Goal: Task Accomplishment & Management: Use online tool/utility

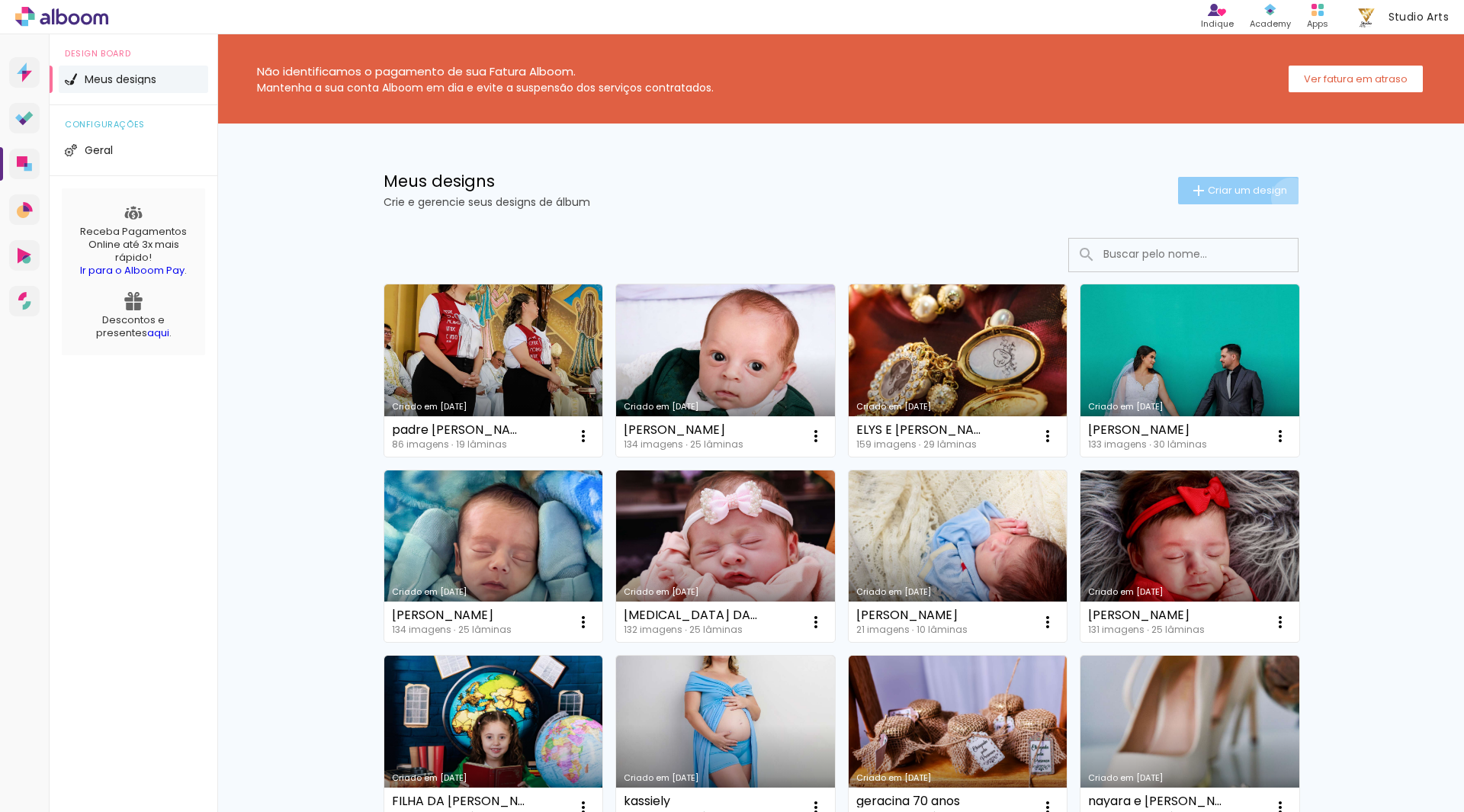
click at [1282, 198] on paper-button "Criar um design" at bounding box center [1238, 190] width 120 height 28
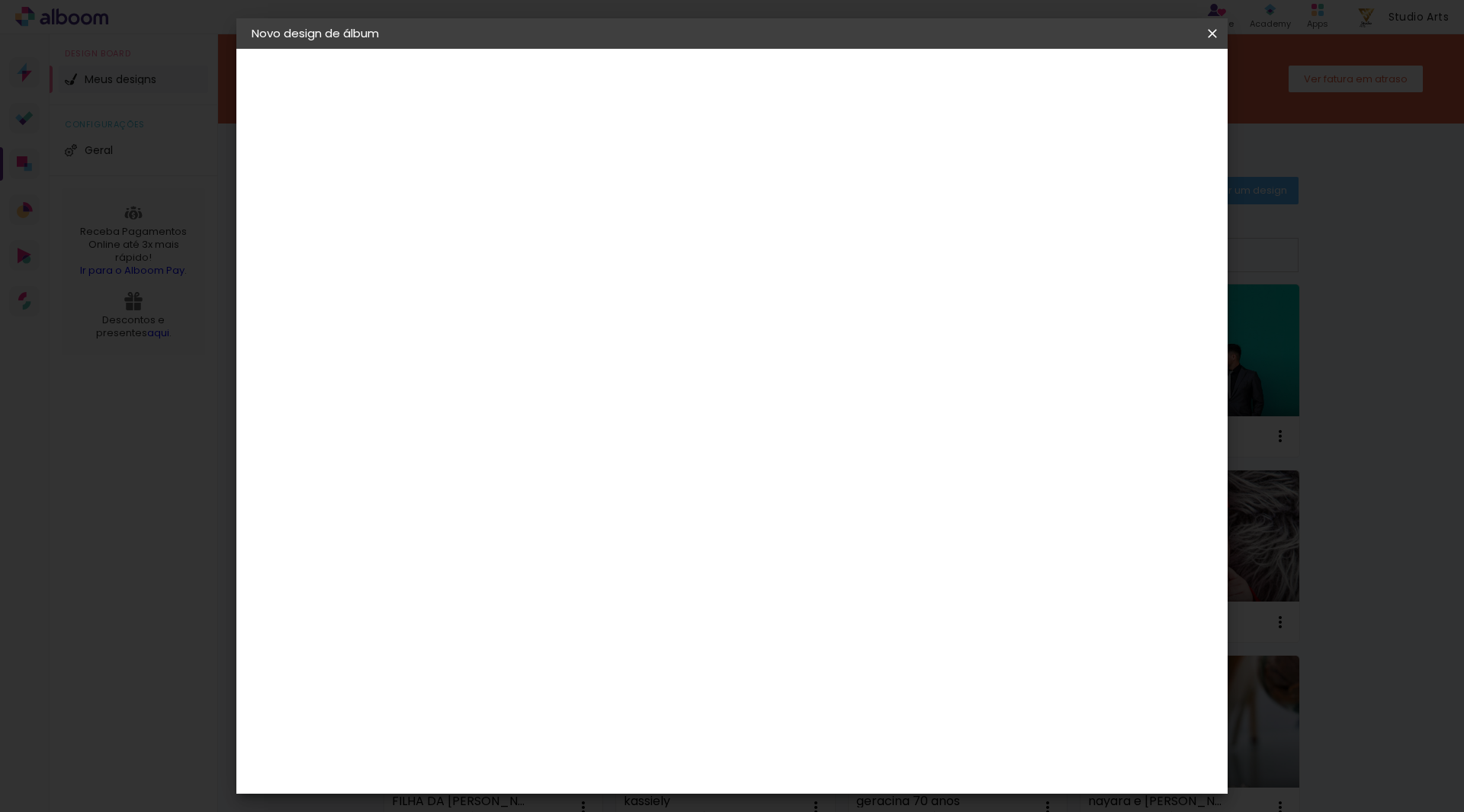
click at [501, 196] on input at bounding box center [501, 205] width 0 height 24
type input "a"
type input "ANIVERSARIO [PERSON_NAME]"
type paper-input "ANIVERSARIO [PERSON_NAME]"
click at [657, 90] on paper-button "Avançar" at bounding box center [619, 80] width 75 height 26
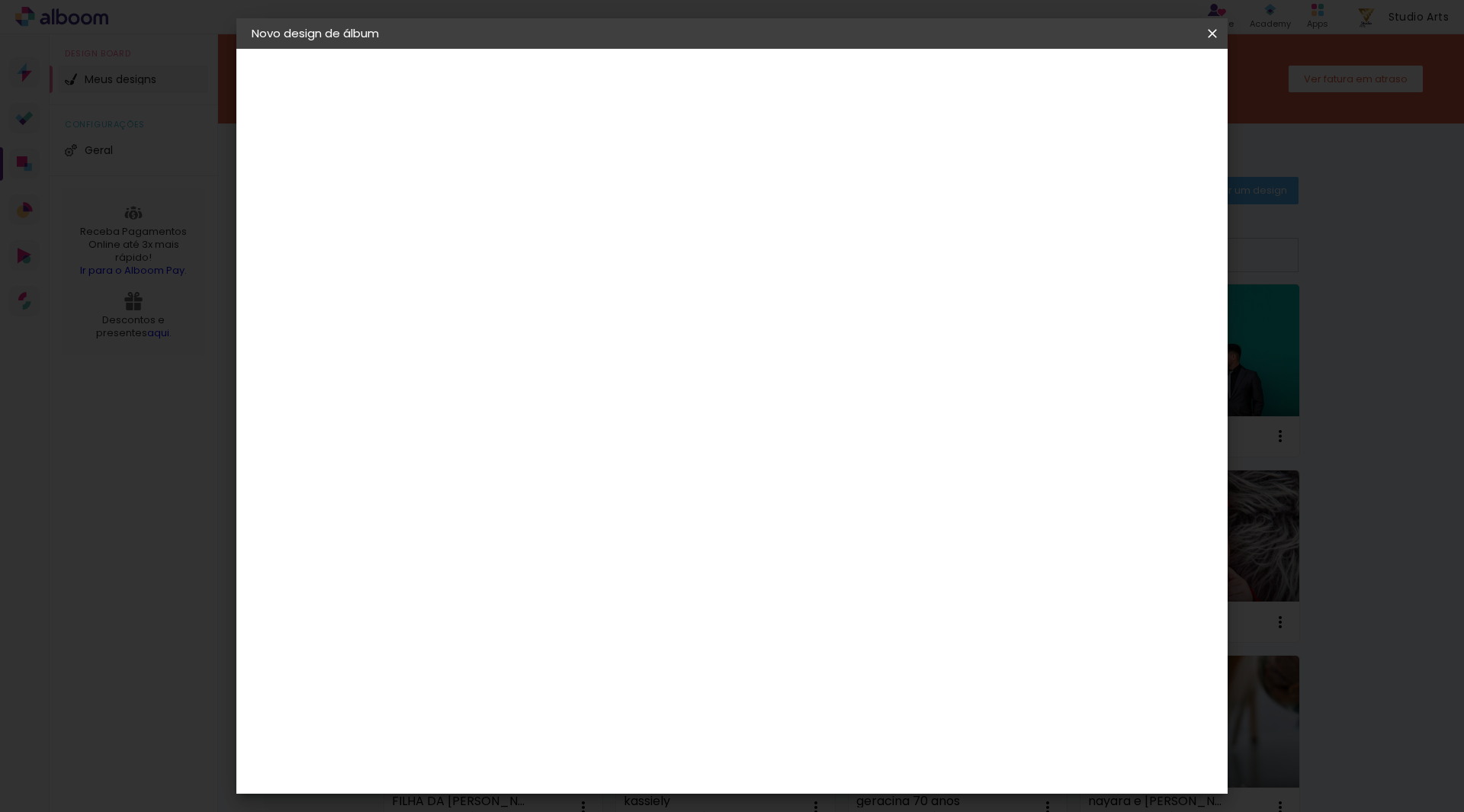
click at [502, 284] on input at bounding box center [540, 290] width 154 height 19
type input "PHOT"
type paper-input "PHOT"
click at [539, 650] on div "Photoalbum Universal" at bounding box center [528, 662] width 74 height 24
click at [0, 0] on slot "Avançar" at bounding box center [0, 0] width 0 height 0
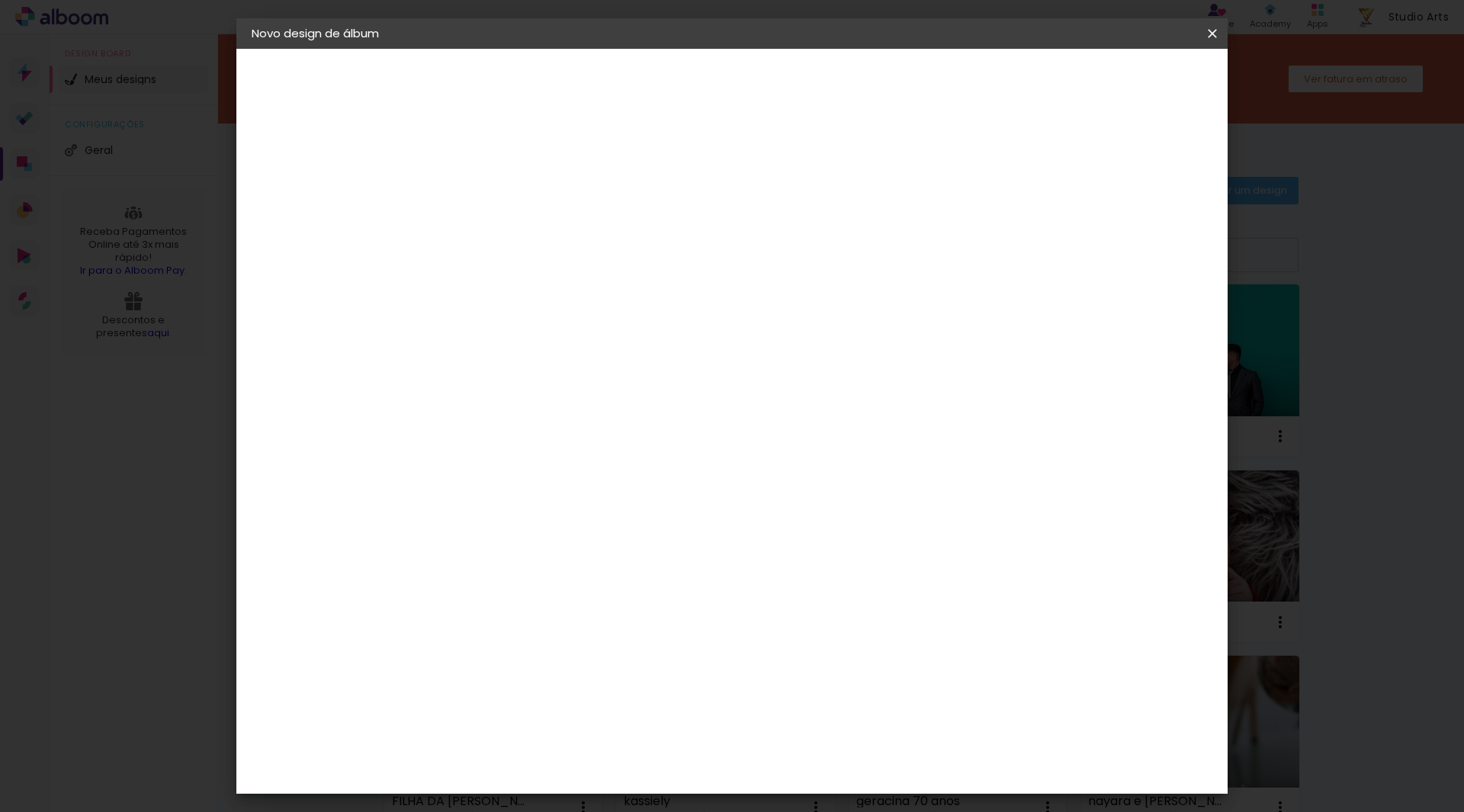
click at [560, 254] on input "text" at bounding box center [531, 266] width 59 height 24
click at [762, 253] on paper-item "Padrão" at bounding box center [831, 252] width 305 height 30
type input "Padrão"
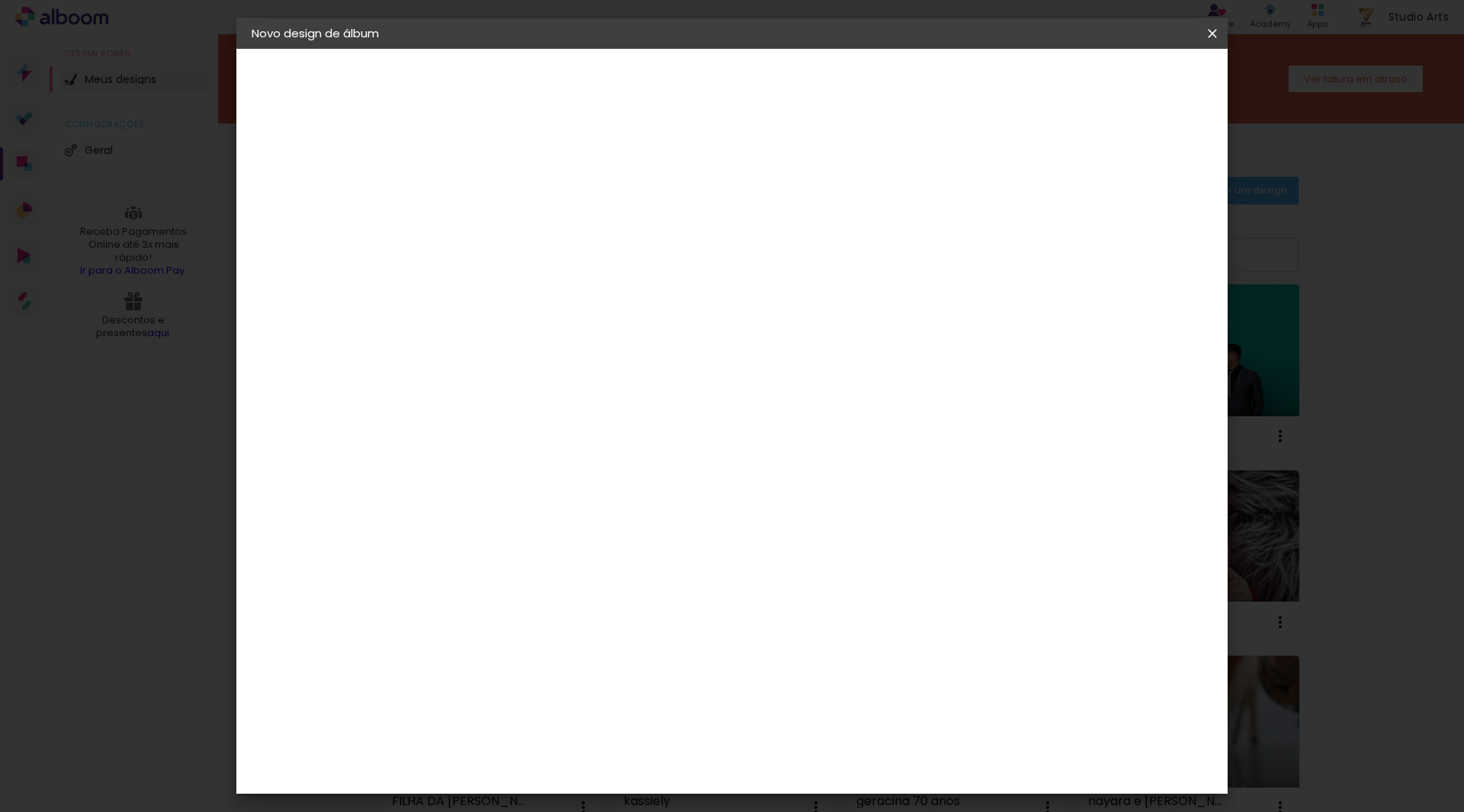
click at [0, 0] on slot "Avançar" at bounding box center [0, 0] width 0 height 0
click at [1132, 70] on paper-button "Iniciar design" at bounding box center [1082, 80] width 100 height 26
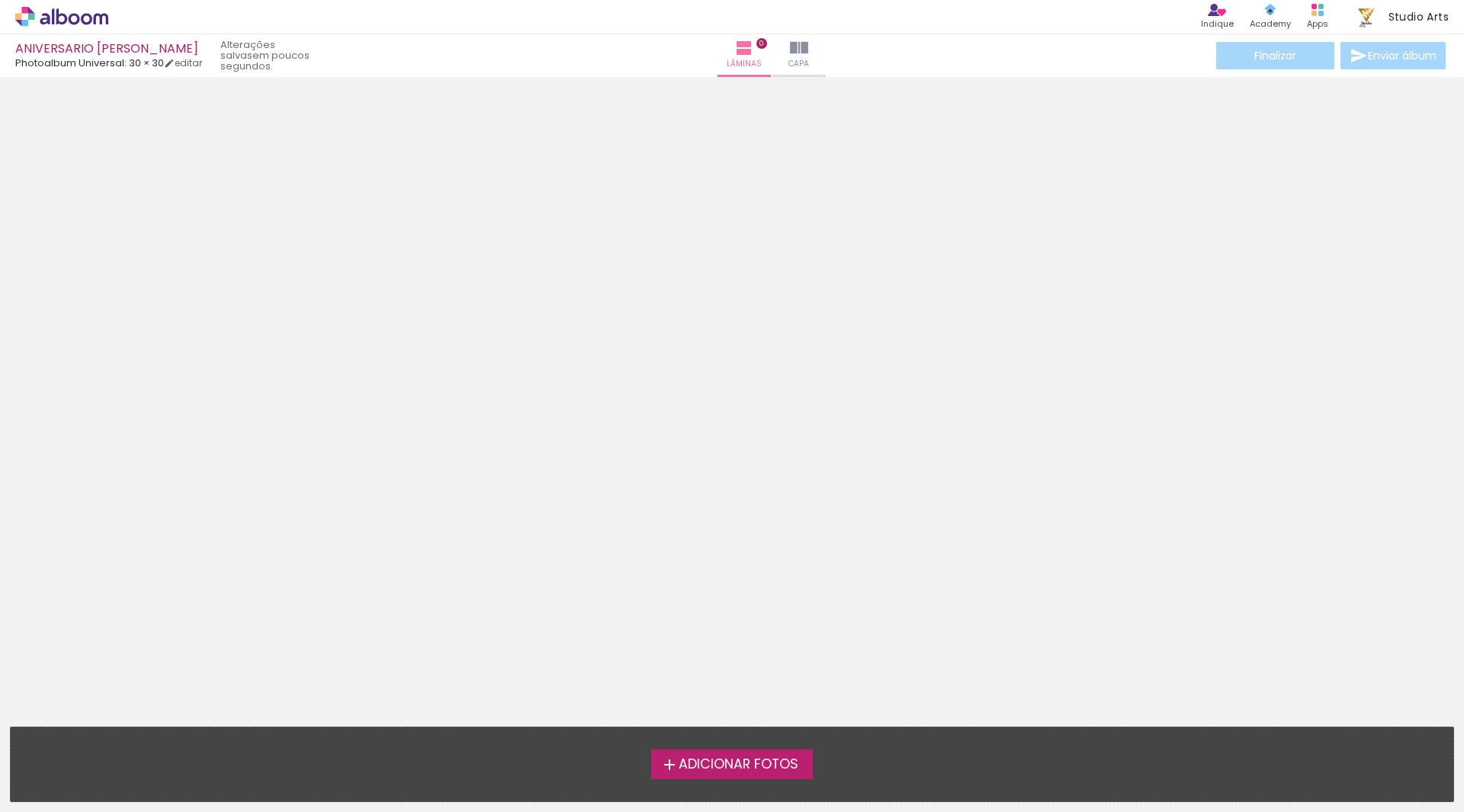
click at [748, 768] on span "Adicionar Fotos" at bounding box center [738, 764] width 120 height 14
click at [0, 0] on input "file" at bounding box center [0, 0] width 0 height 0
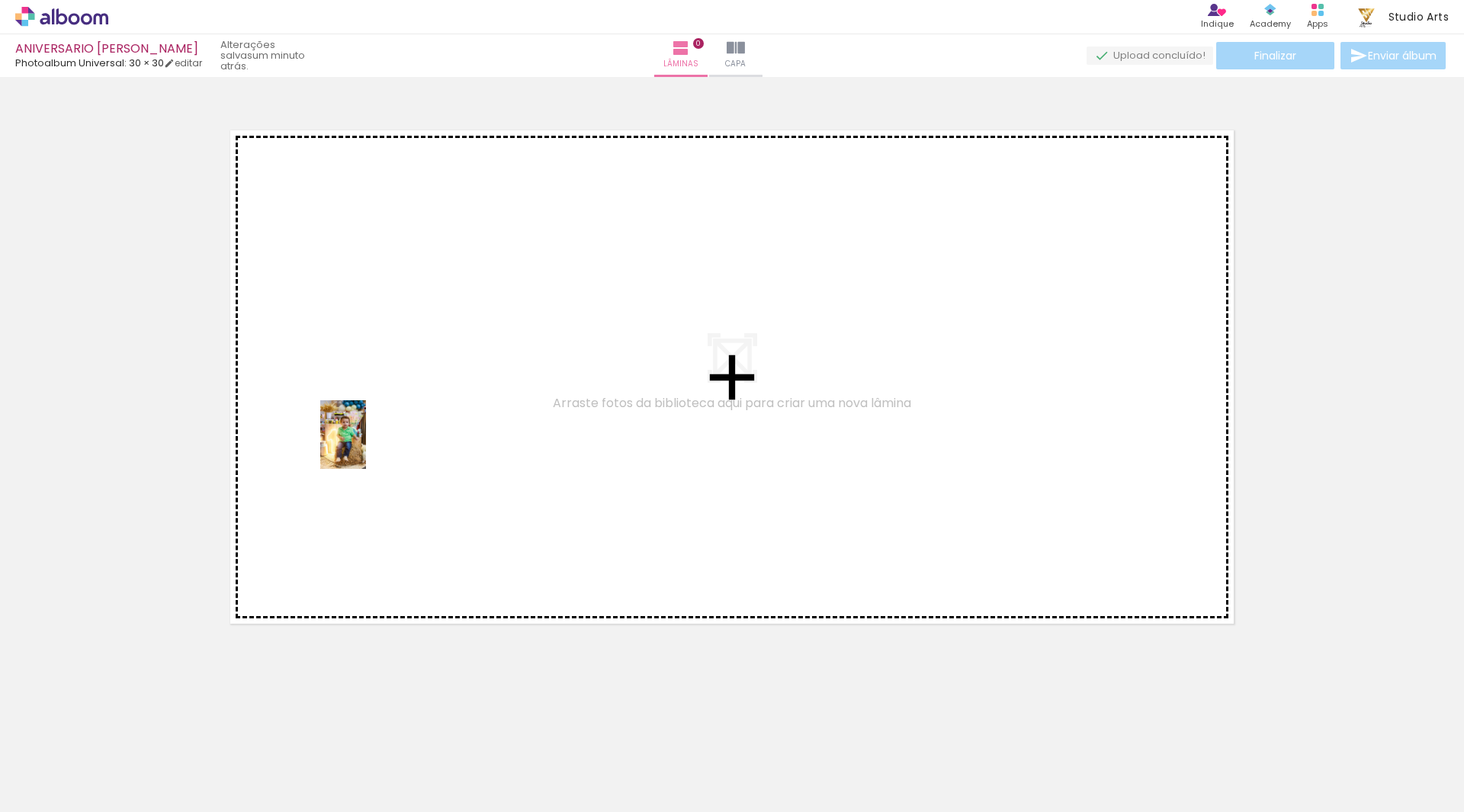
drag, startPoint x: 170, startPoint y: 755, endPoint x: 368, endPoint y: 442, distance: 370.4
click at [368, 442] on quentale-workspace at bounding box center [732, 406] width 1464 height 812
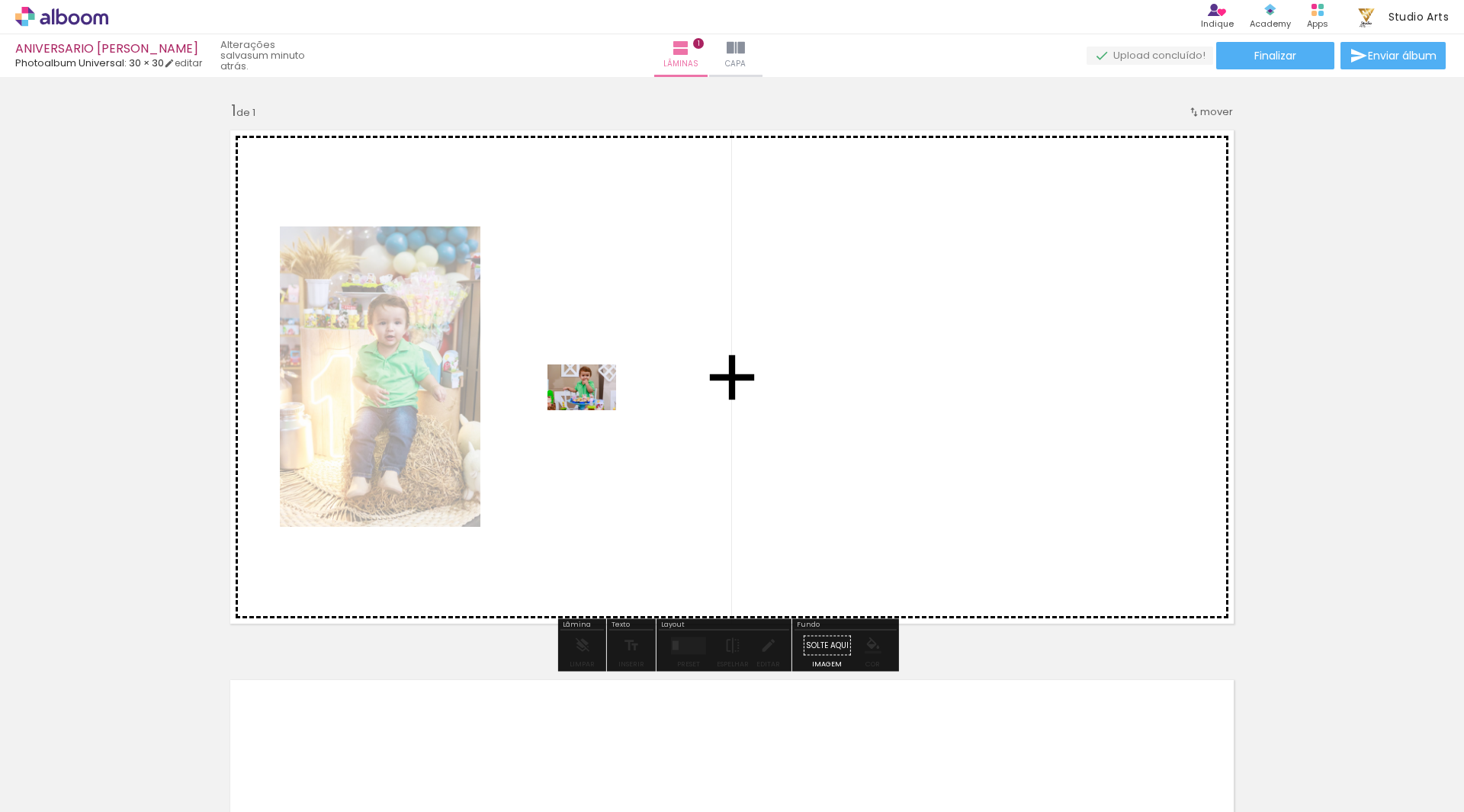
drag, startPoint x: 259, startPoint y: 754, endPoint x: 593, endPoint y: 410, distance: 479.5
click at [593, 410] on quentale-workspace at bounding box center [732, 406] width 1464 height 812
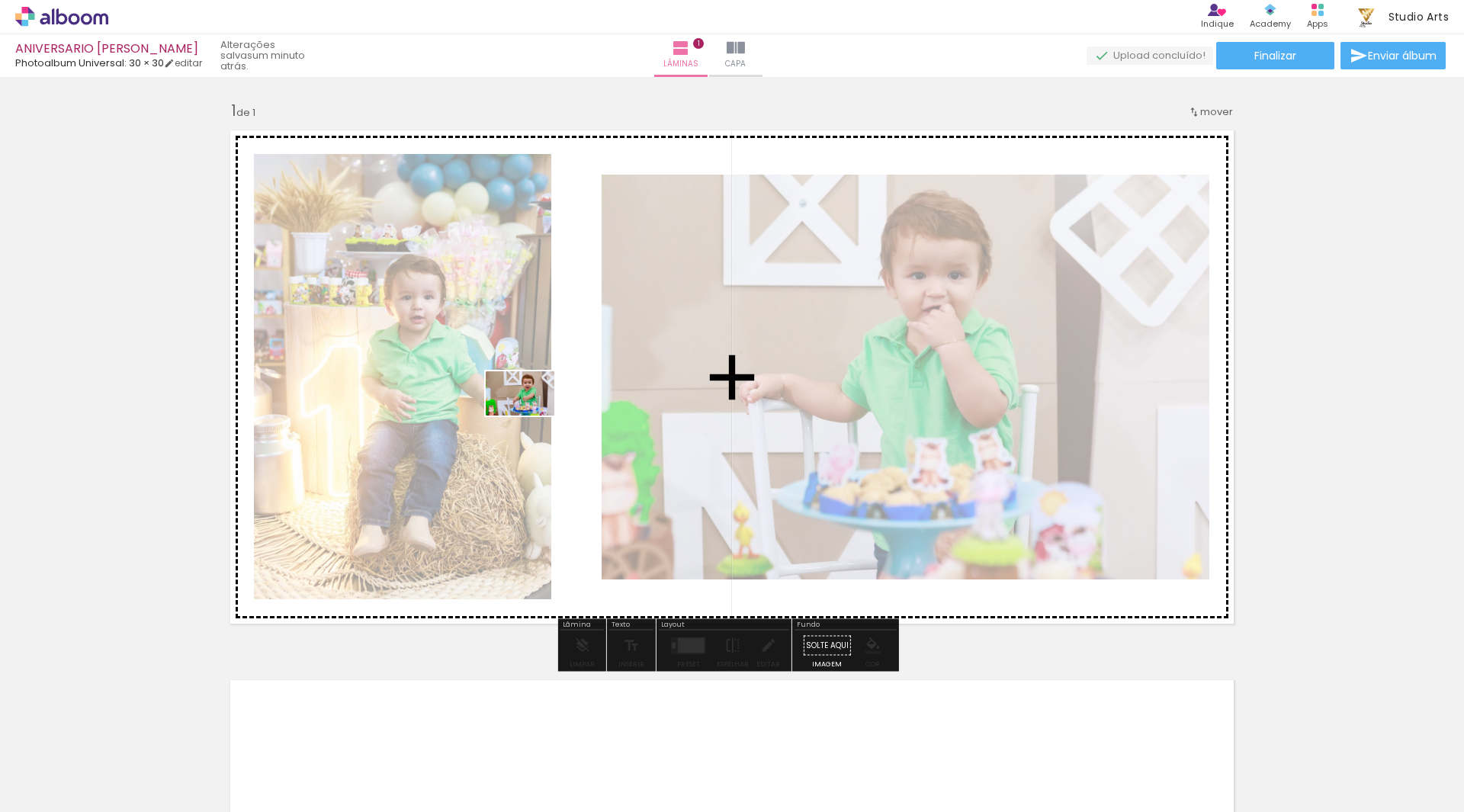
drag, startPoint x: 320, startPoint y: 750, endPoint x: 531, endPoint y: 417, distance: 394.2
click at [531, 417] on quentale-workspace at bounding box center [732, 406] width 1464 height 812
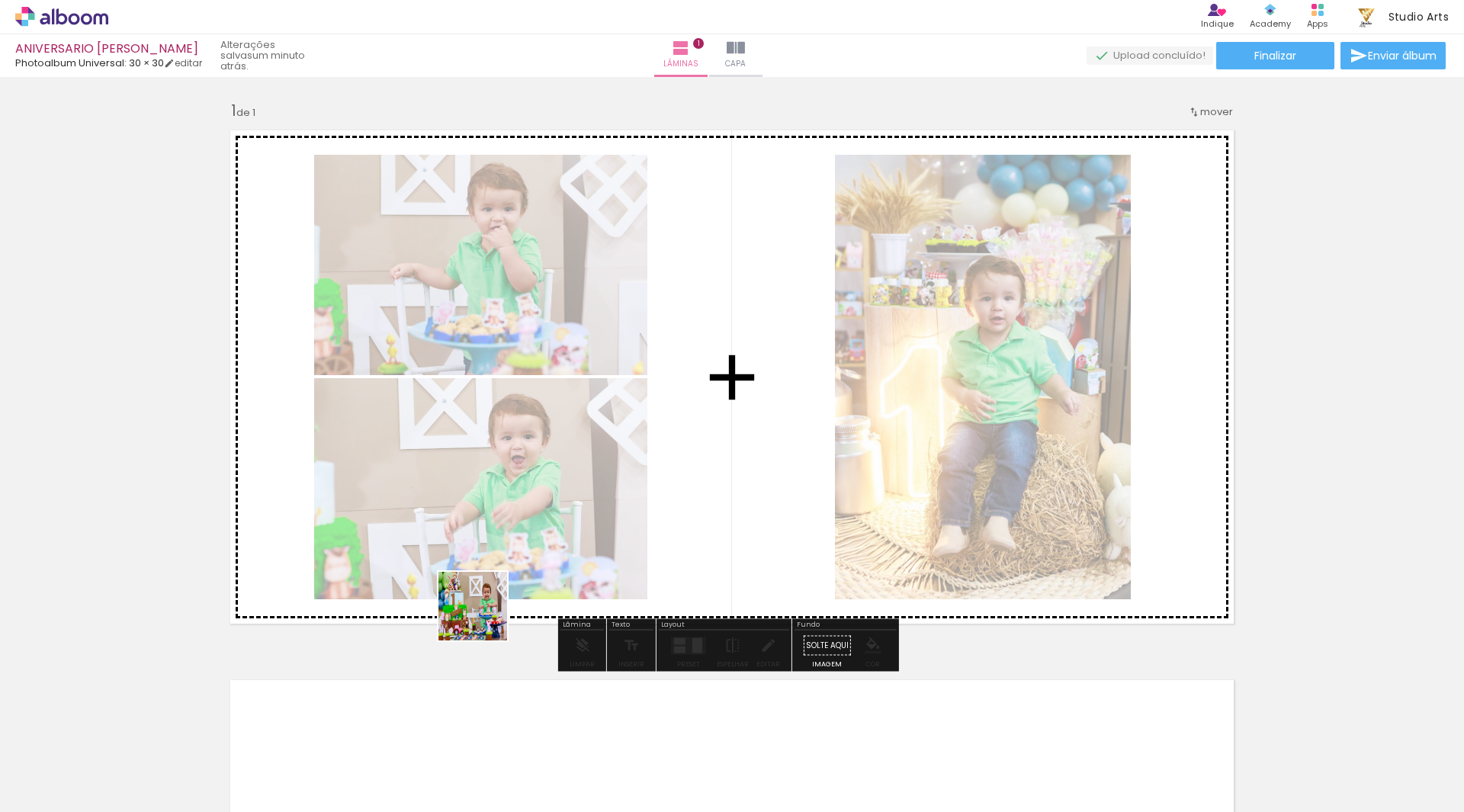
drag, startPoint x: 421, startPoint y: 751, endPoint x: 659, endPoint y: 364, distance: 454.3
click at [659, 364] on quentale-workspace at bounding box center [732, 406] width 1464 height 812
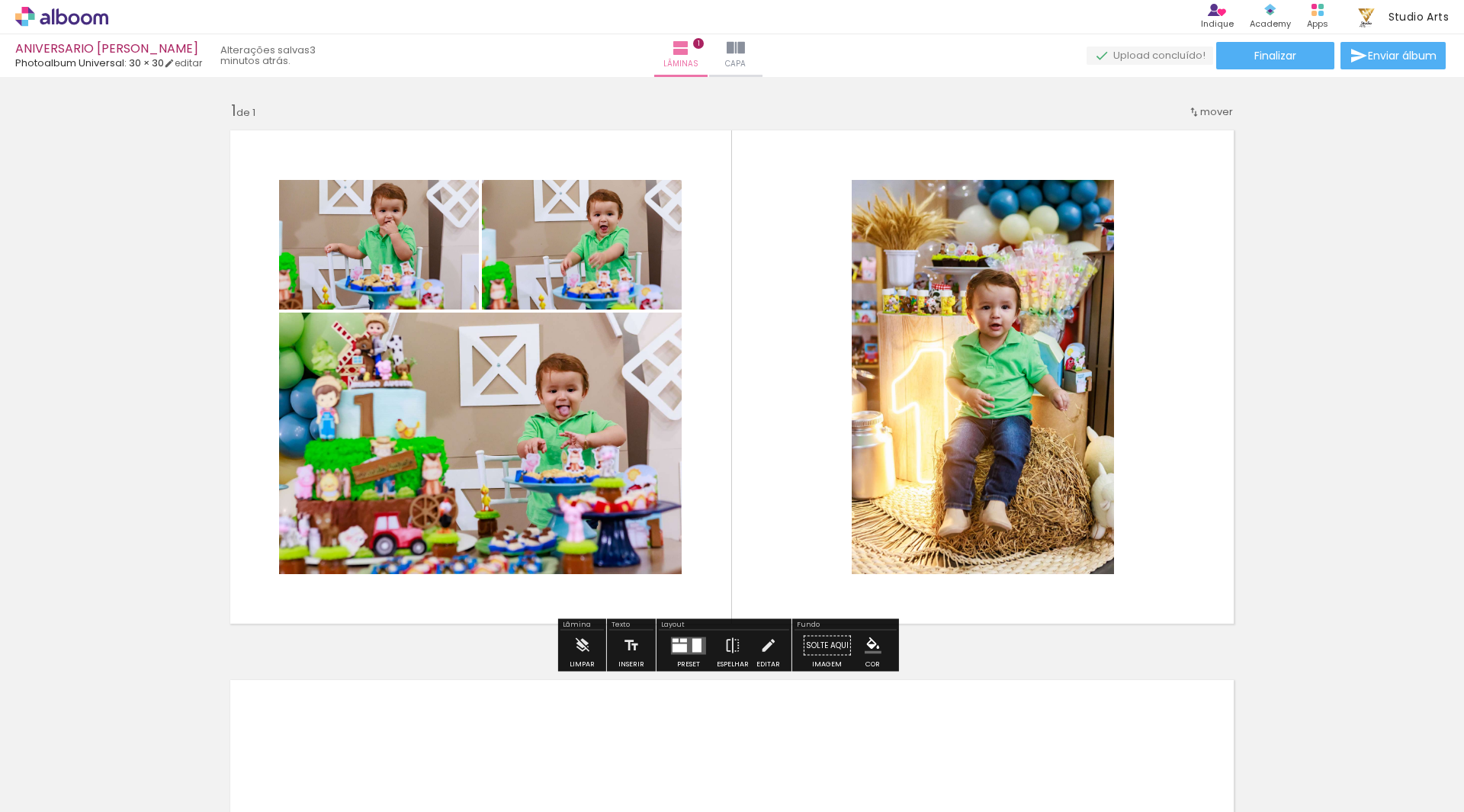
click at [66, 782] on span "Adicionar Fotos" at bounding box center [54, 791] width 45 height 17
click at [0, 0] on input "file" at bounding box center [0, 0] width 0 height 0
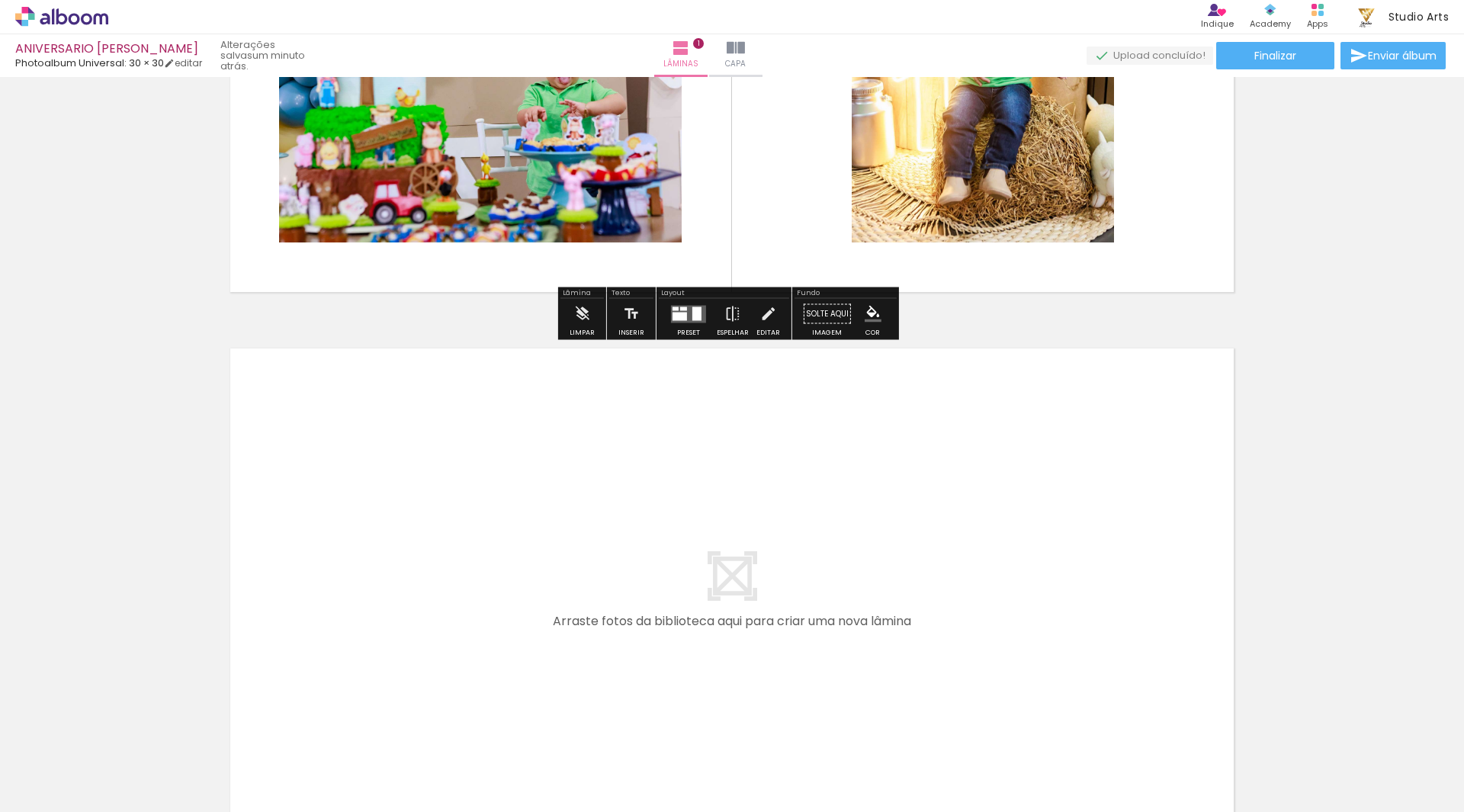
scroll to position [381, 0]
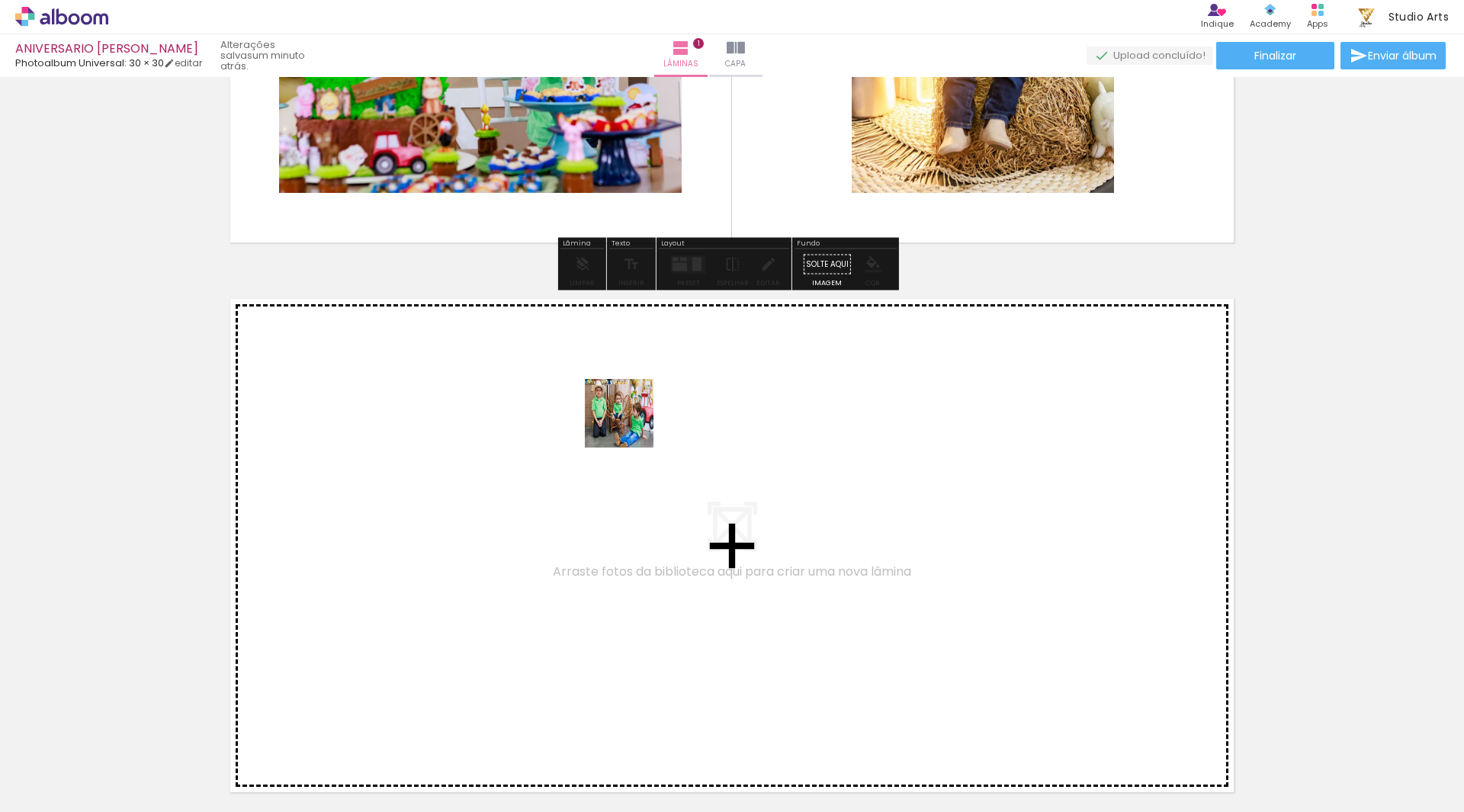
drag, startPoint x: 516, startPoint y: 758, endPoint x: 633, endPoint y: 420, distance: 357.7
click at [633, 420] on quentale-workspace at bounding box center [732, 406] width 1464 height 812
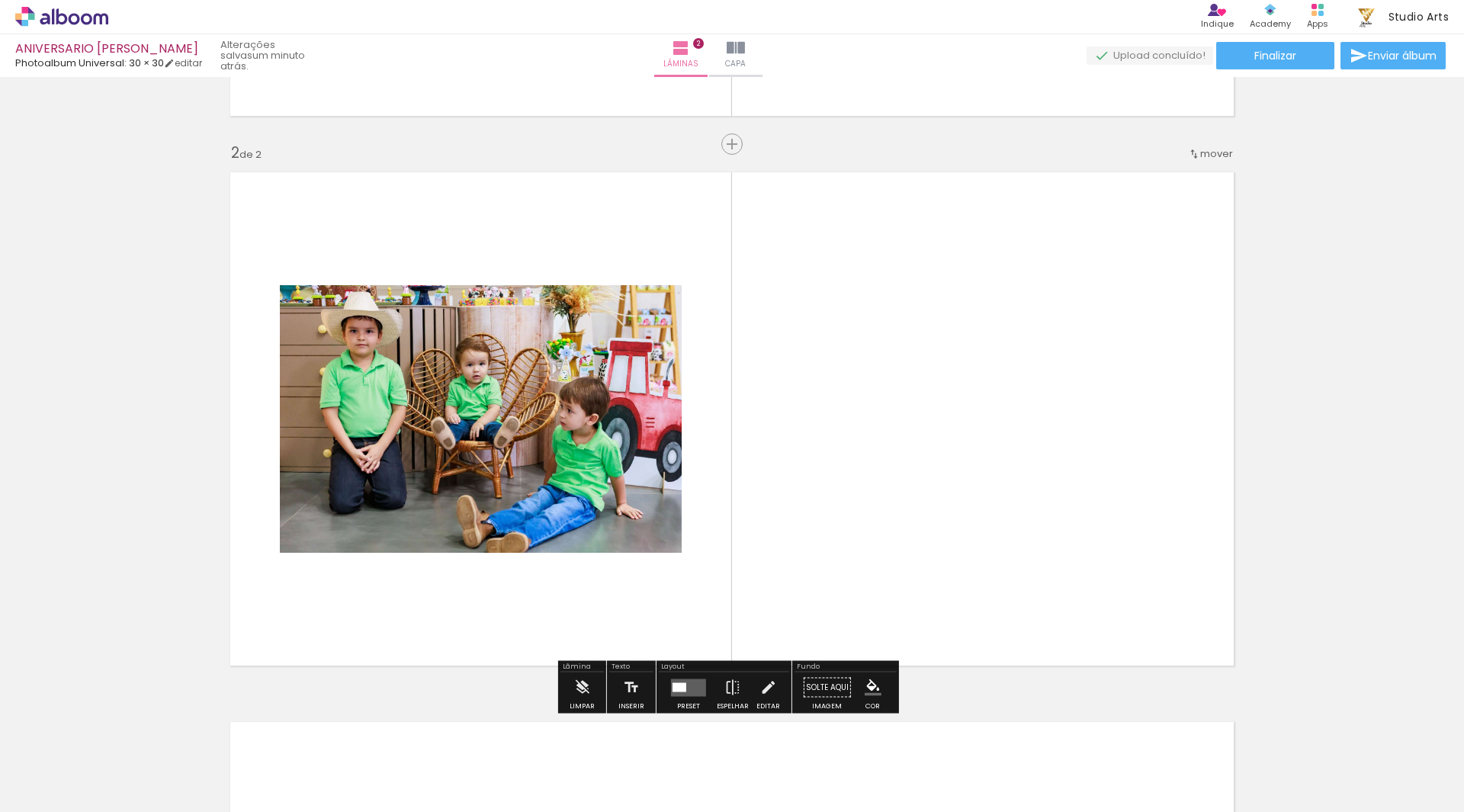
scroll to position [529, 0]
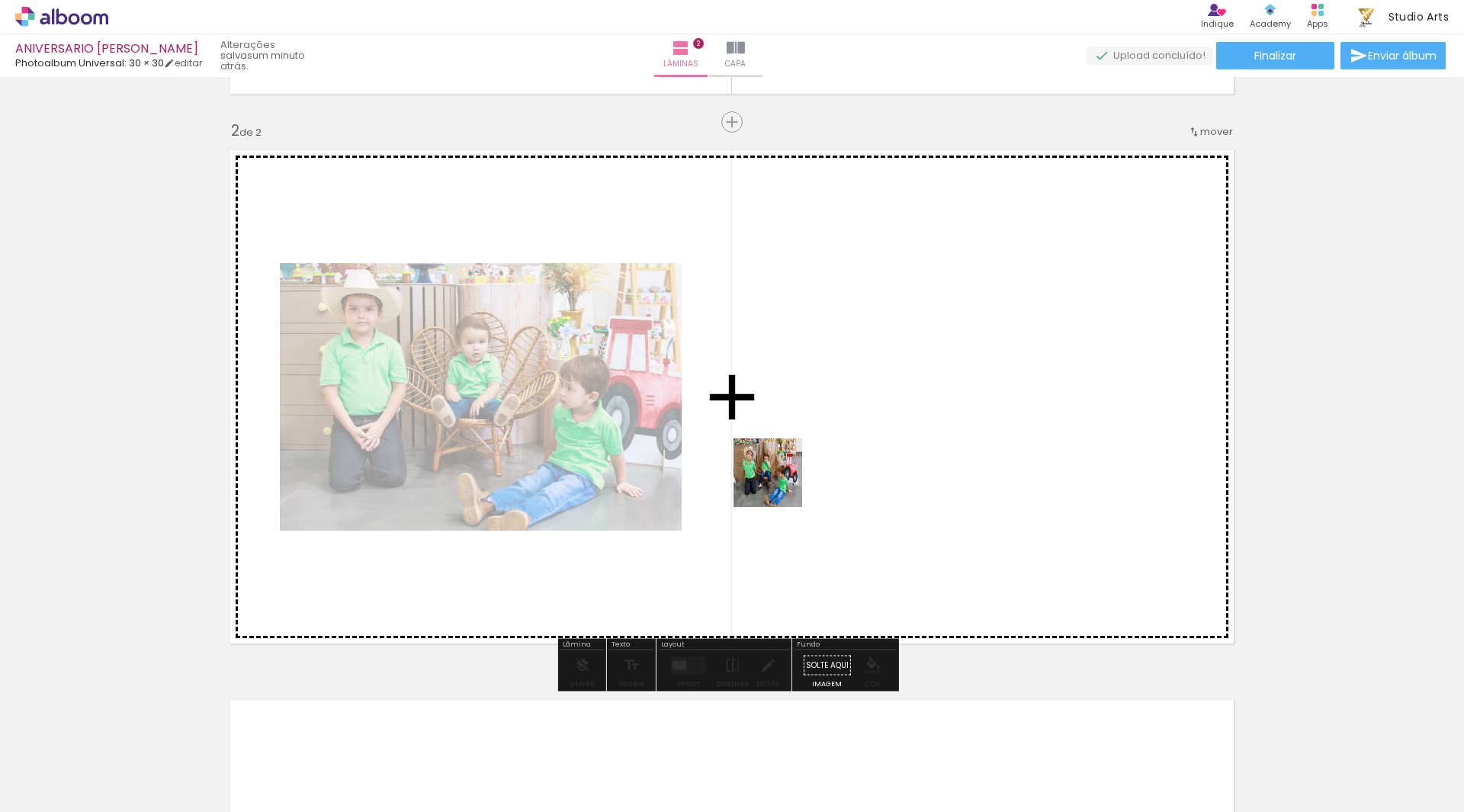
drag, startPoint x: 589, startPoint y: 760, endPoint x: 783, endPoint y: 474, distance: 345.6
click at [783, 474] on quentale-workspace at bounding box center [732, 406] width 1464 height 812
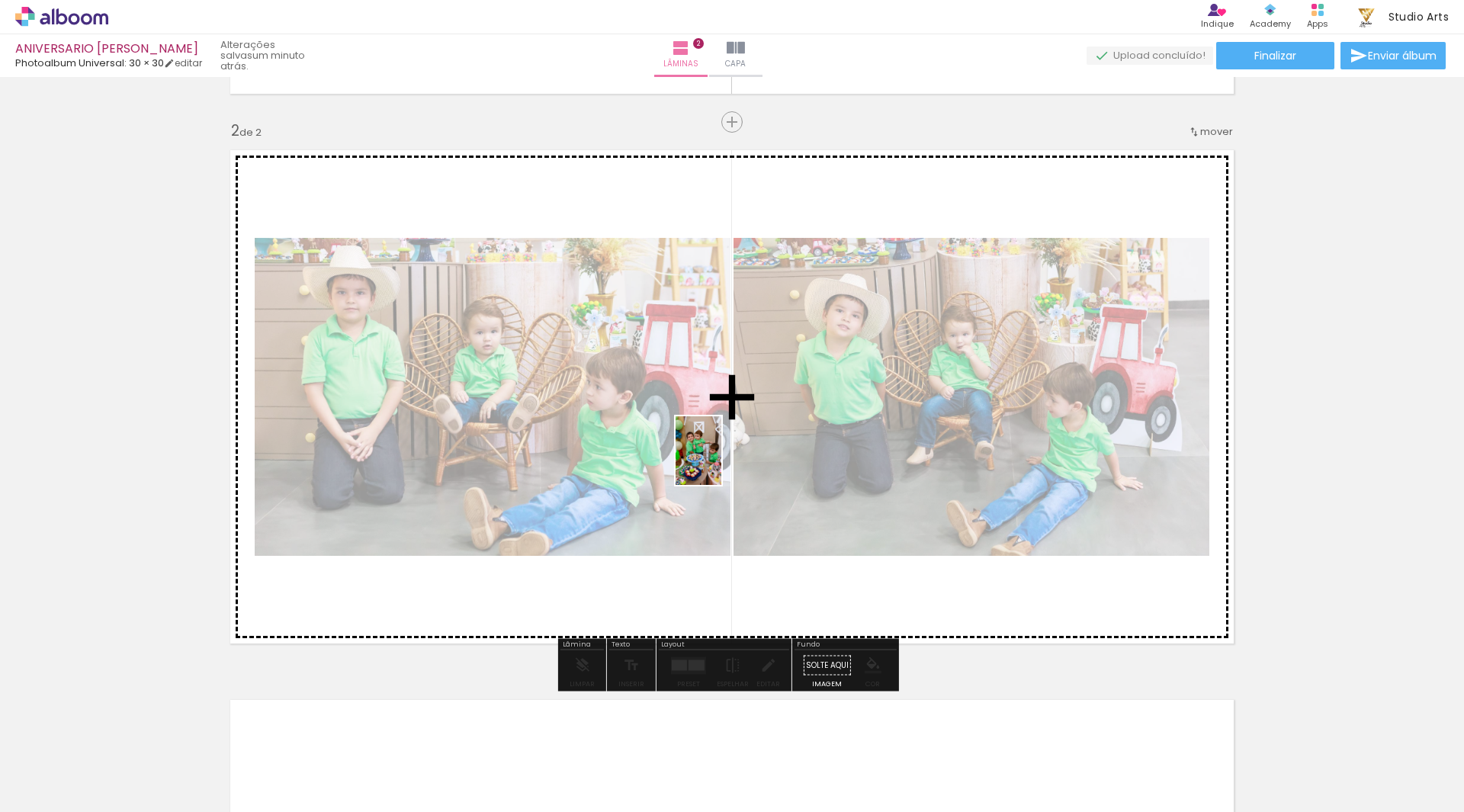
drag, startPoint x: 666, startPoint y: 729, endPoint x: 722, endPoint y: 460, distance: 274.8
click at [722, 460] on quentale-workspace at bounding box center [732, 406] width 1464 height 812
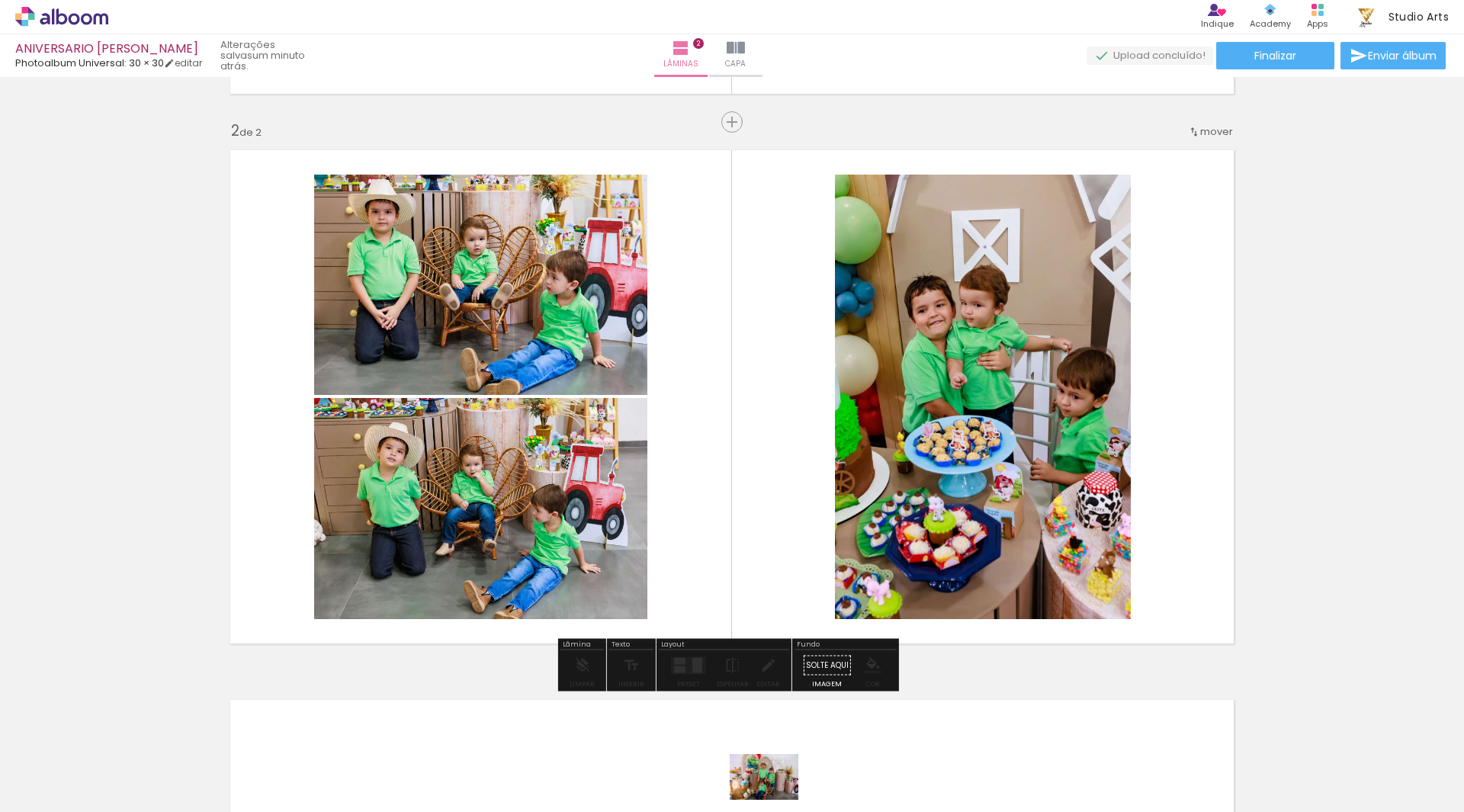
drag, startPoint x: 773, startPoint y: 781, endPoint x: 775, endPoint y: 799, distance: 18.1
click at [775, 786] on iron-image at bounding box center [750, 760] width 79 height 54
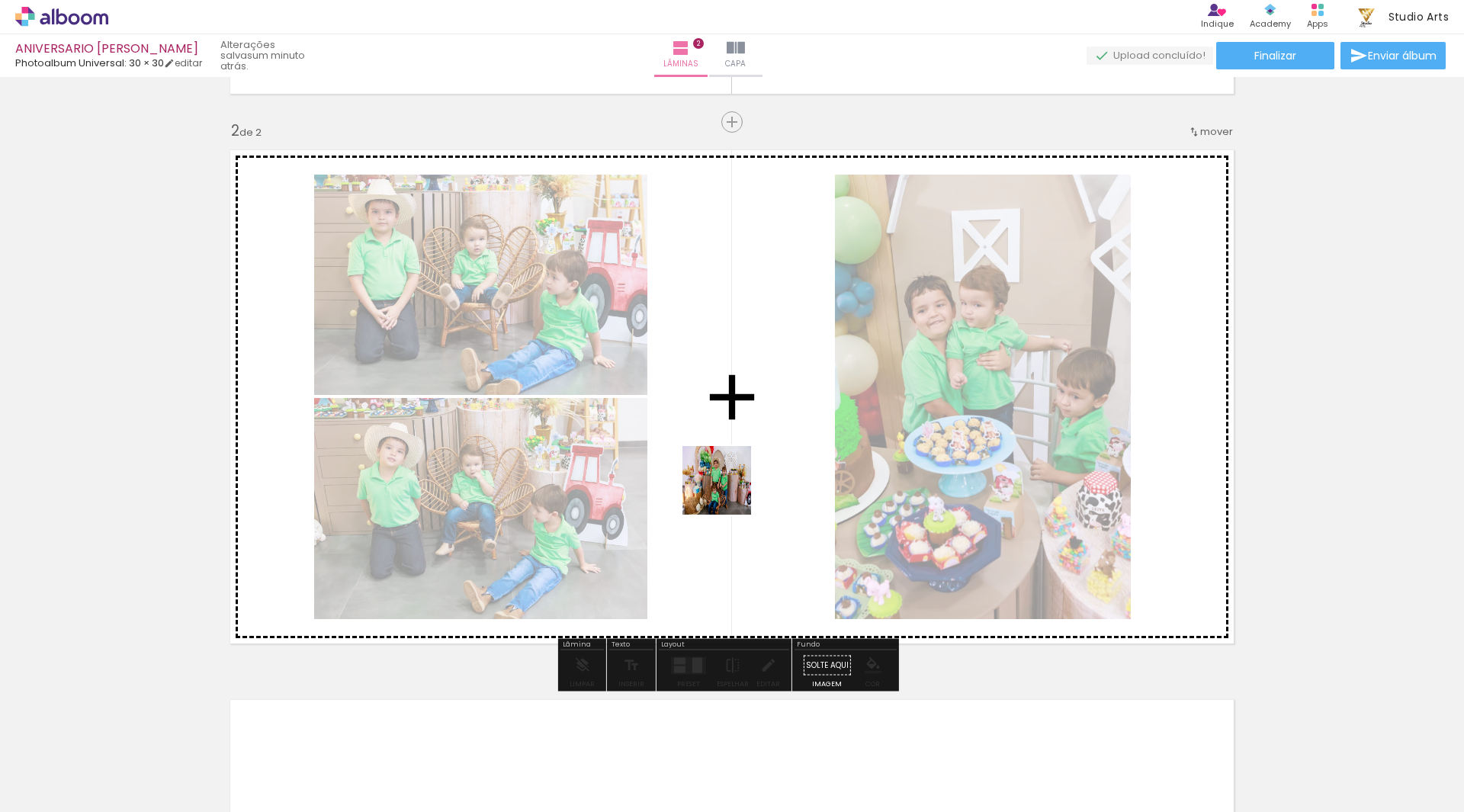
drag, startPoint x: 764, startPoint y: 769, endPoint x: 728, endPoint y: 482, distance: 289.2
click at [728, 482] on quentale-workspace at bounding box center [732, 406] width 1464 height 812
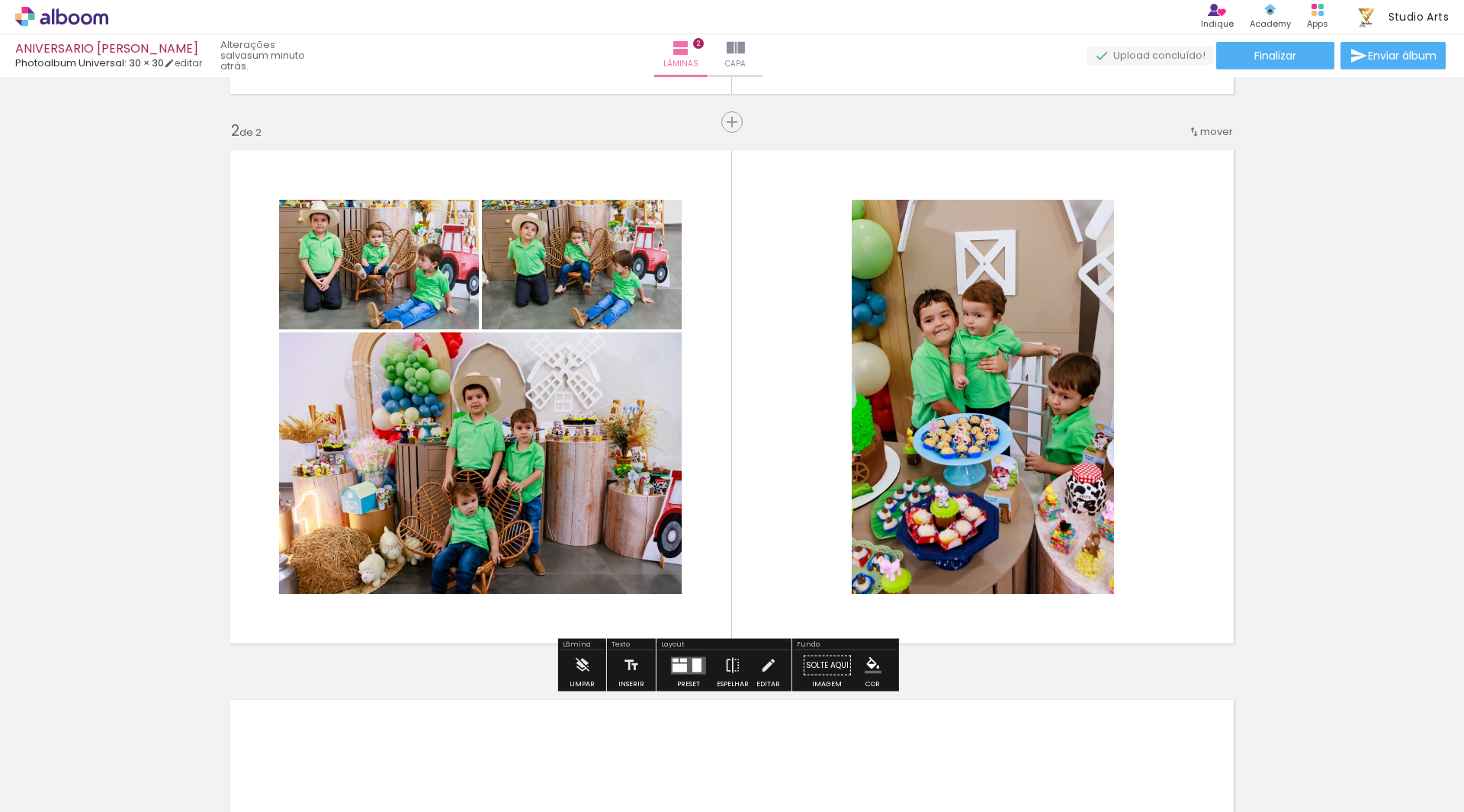
click at [681, 668] on div at bounding box center [680, 667] width 15 height 8
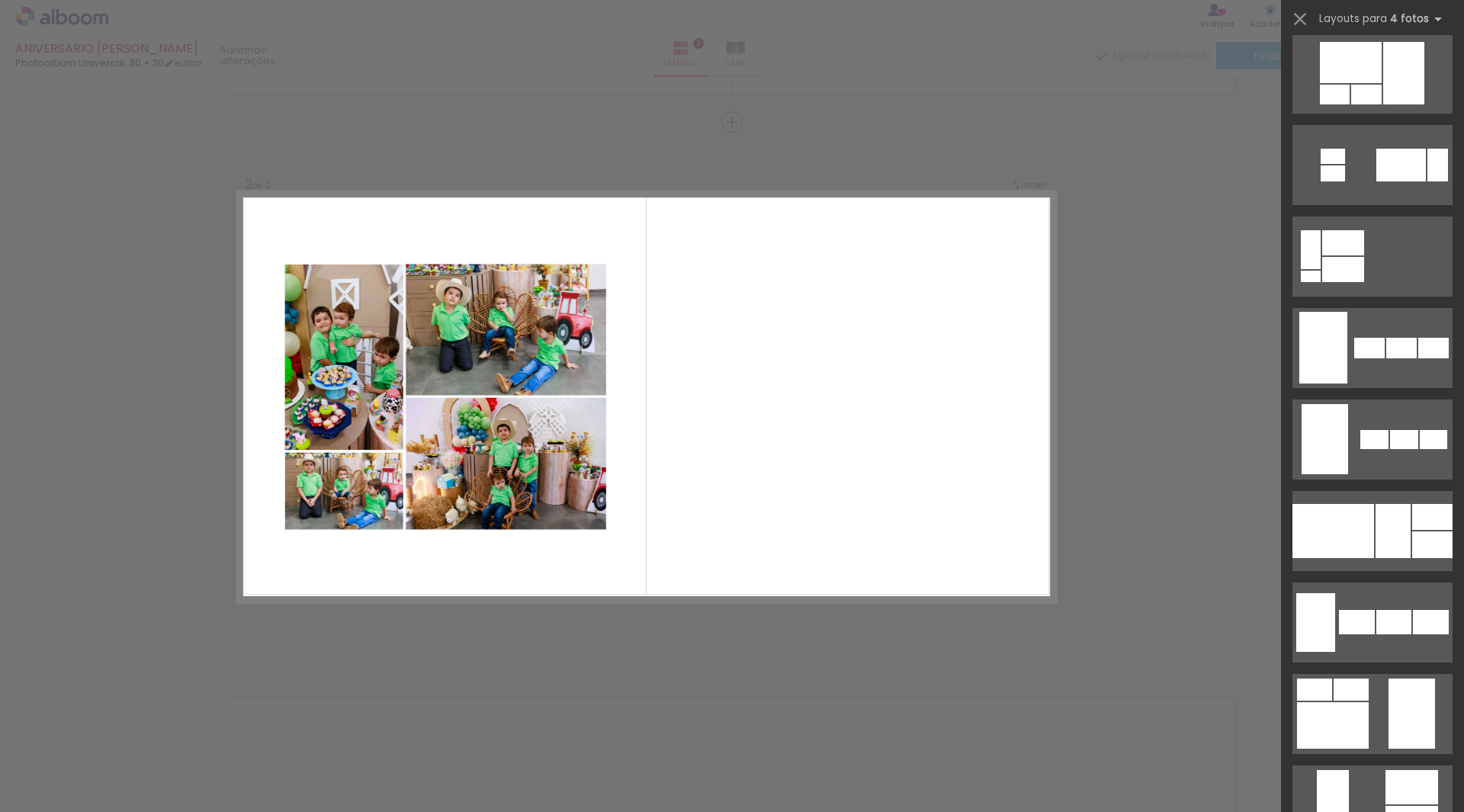
scroll to position [838, 0]
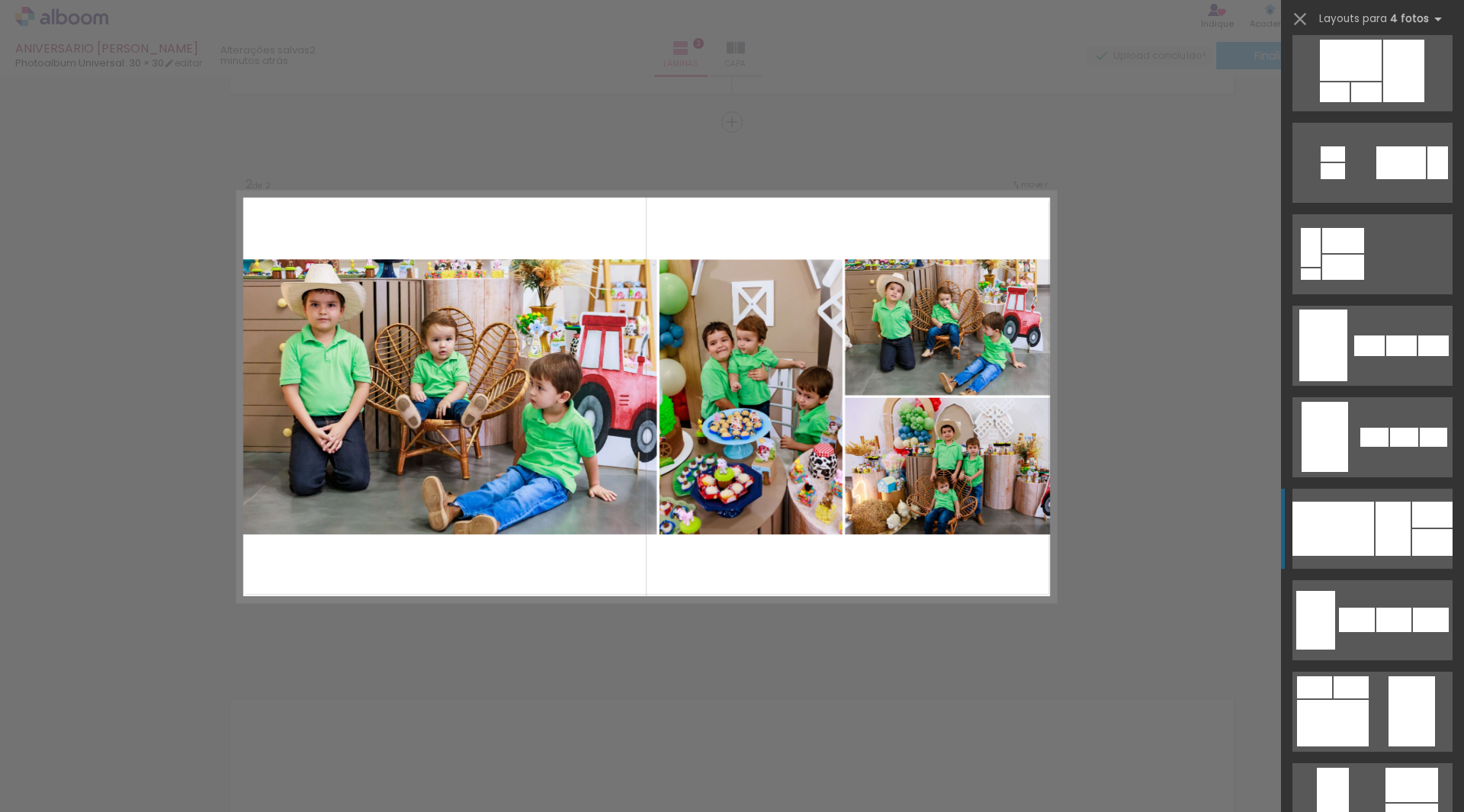
click at [1389, 520] on div at bounding box center [1393, 528] width 35 height 55
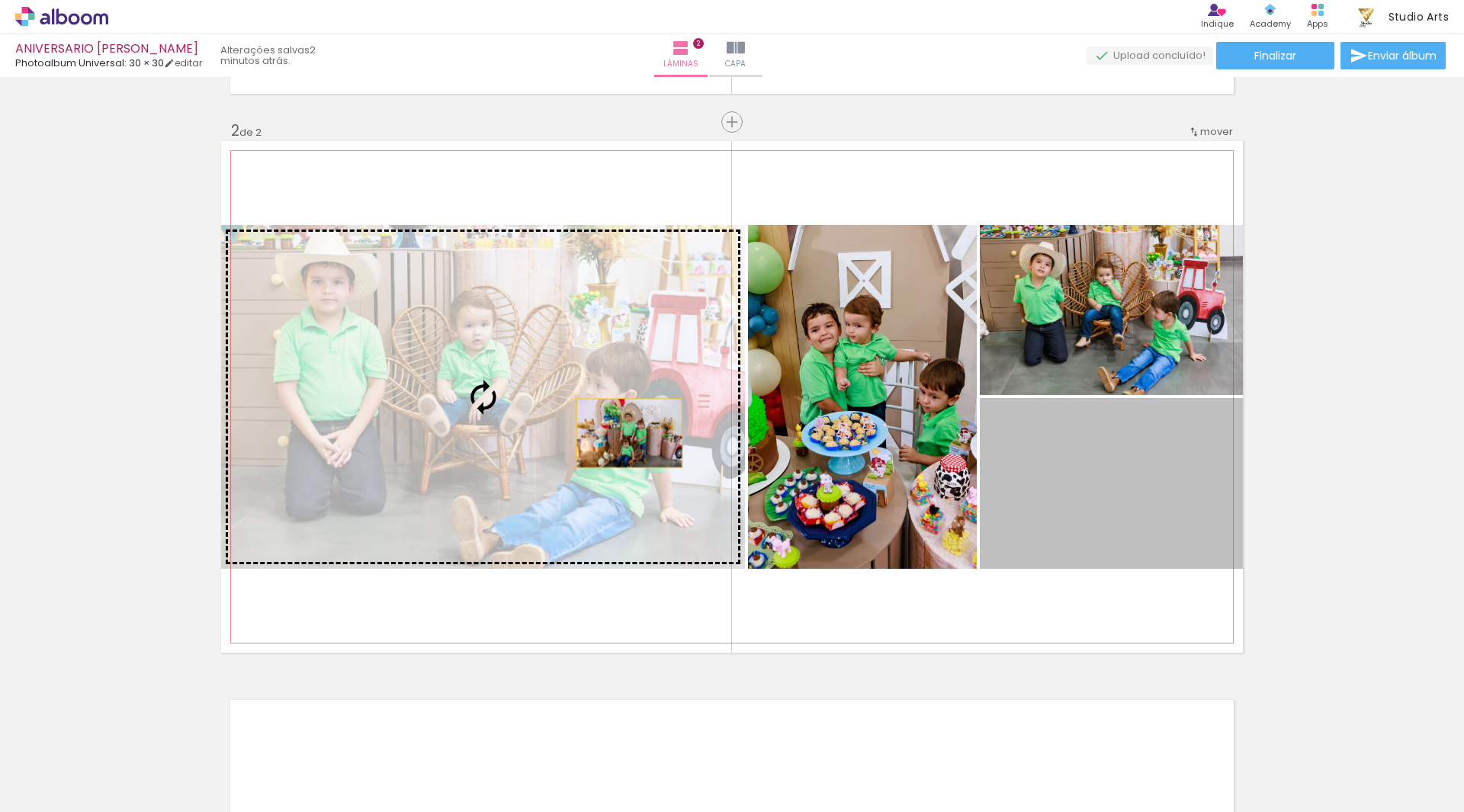
drag, startPoint x: 1179, startPoint y: 454, endPoint x: 528, endPoint y: 410, distance: 652.5
click at [0, 0] on slot at bounding box center [0, 0] width 0 height 0
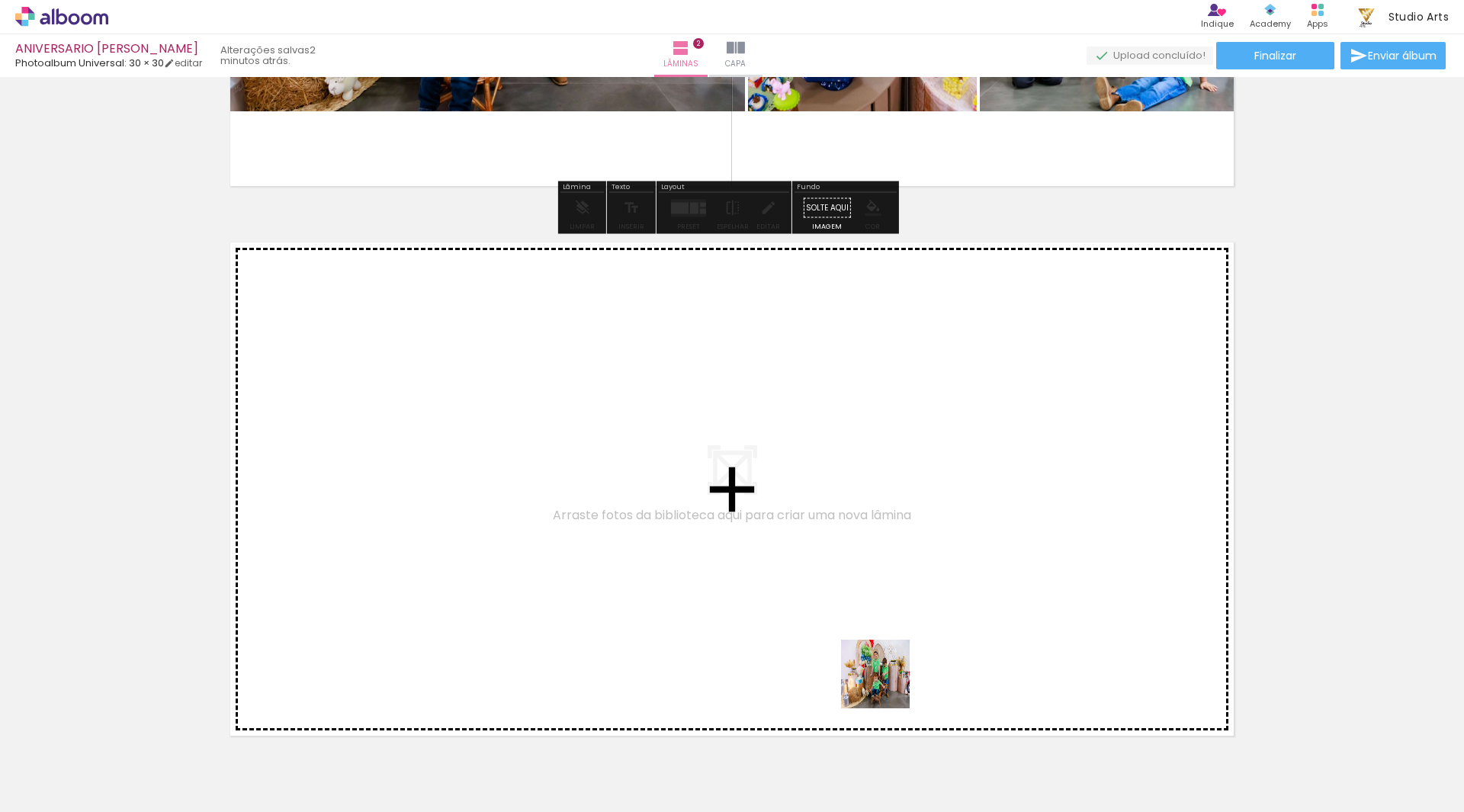
drag, startPoint x: 866, startPoint y: 770, endPoint x: 935, endPoint y: 752, distance: 71.3
click at [896, 516] on quentale-workspace at bounding box center [732, 406] width 1464 height 812
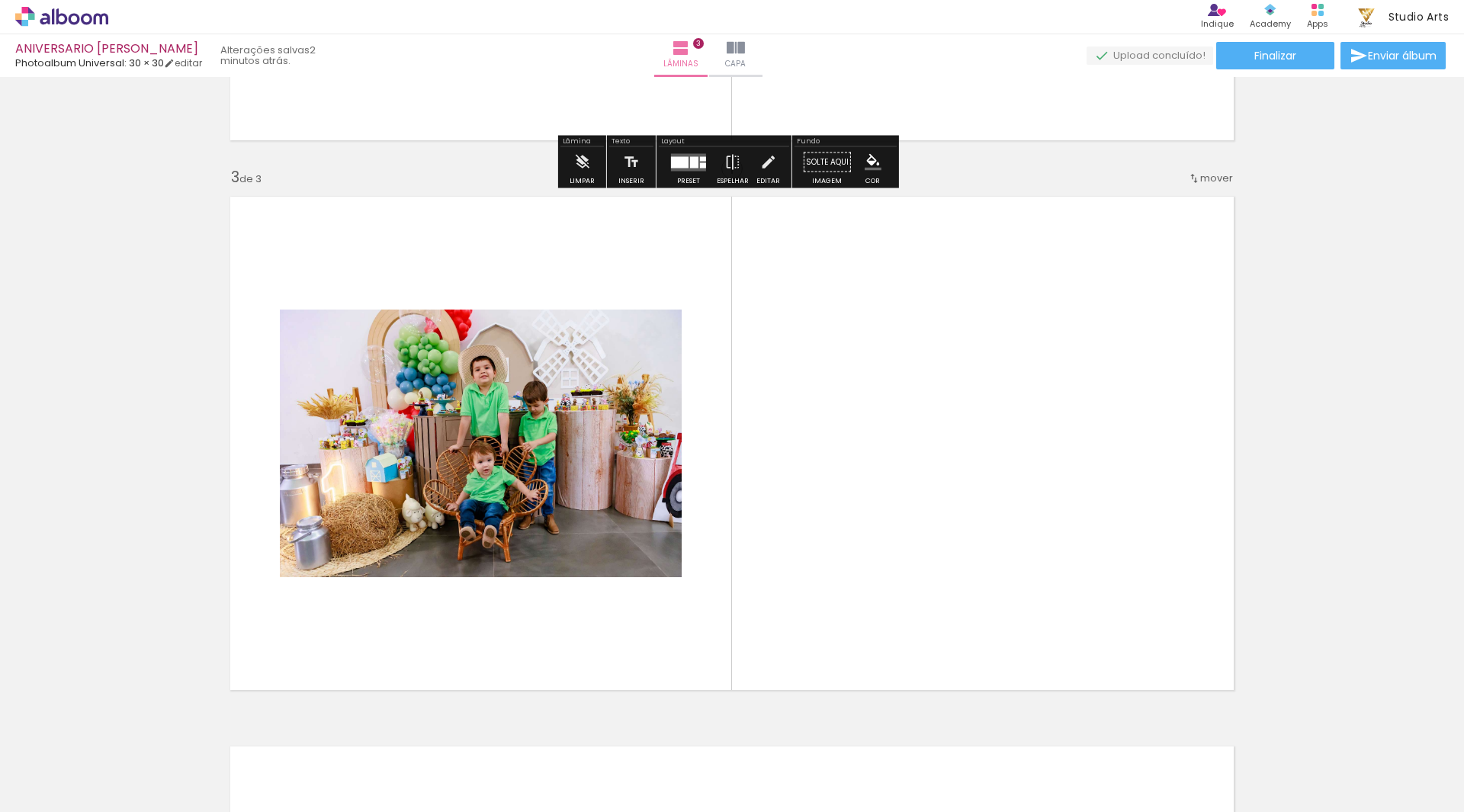
scroll to position [1079, 0]
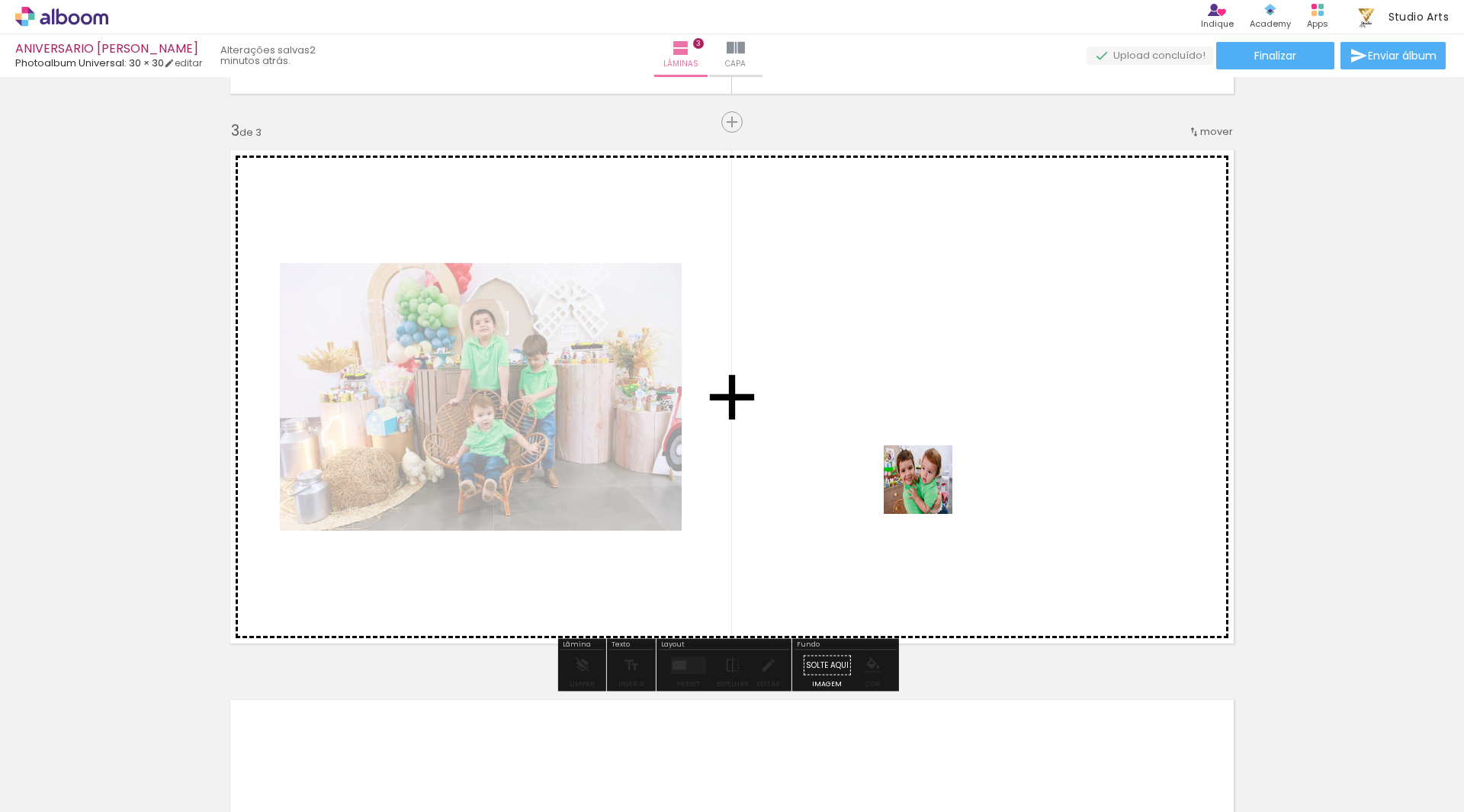
drag, startPoint x: 938, startPoint y: 769, endPoint x: 932, endPoint y: 622, distance: 147.1
click at [932, 420] on quentale-workspace at bounding box center [732, 406] width 1464 height 812
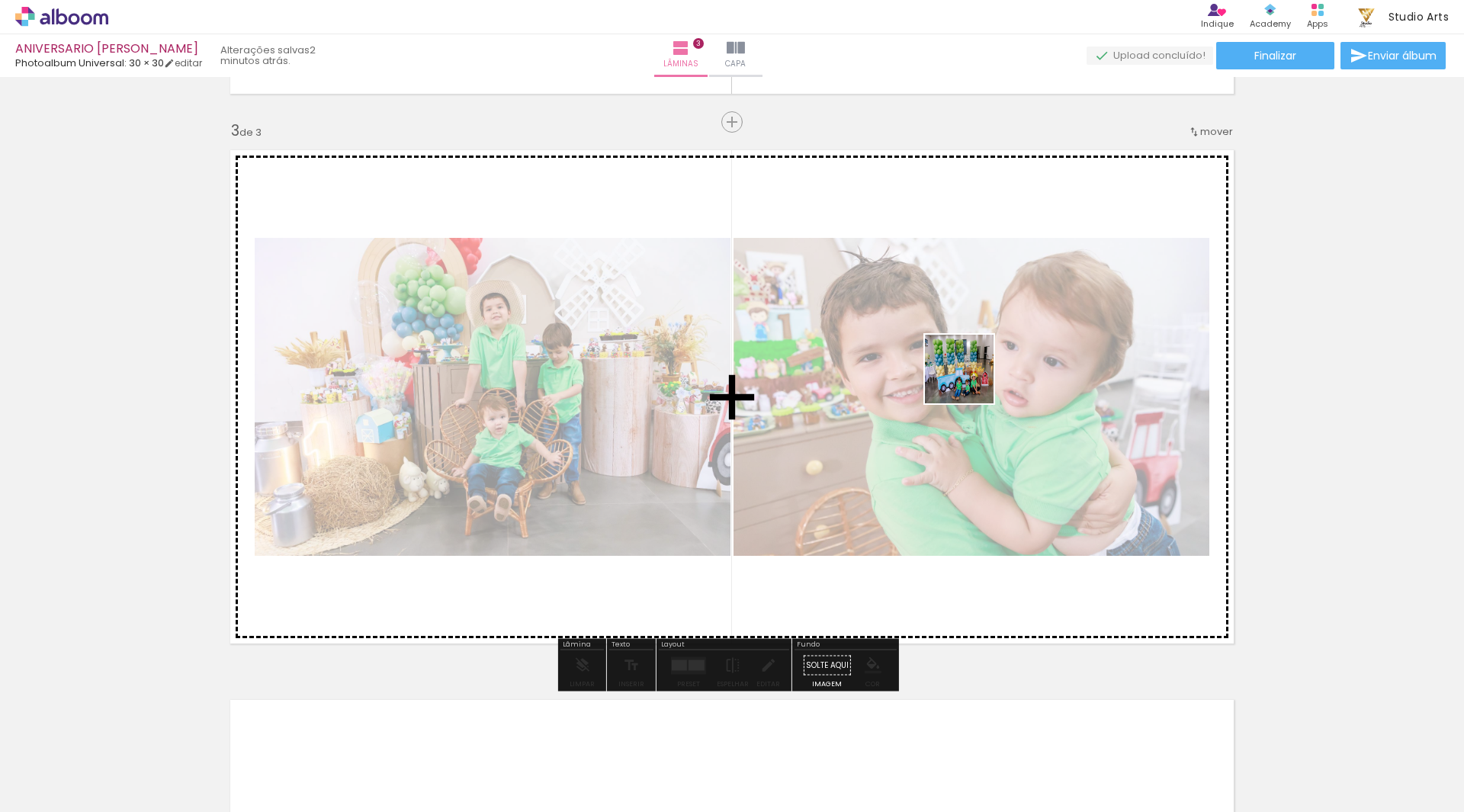
drag, startPoint x: 1010, startPoint y: 763, endPoint x: 1031, endPoint y: 620, distance: 144.5
click at [970, 364] on quentale-workspace at bounding box center [732, 406] width 1464 height 812
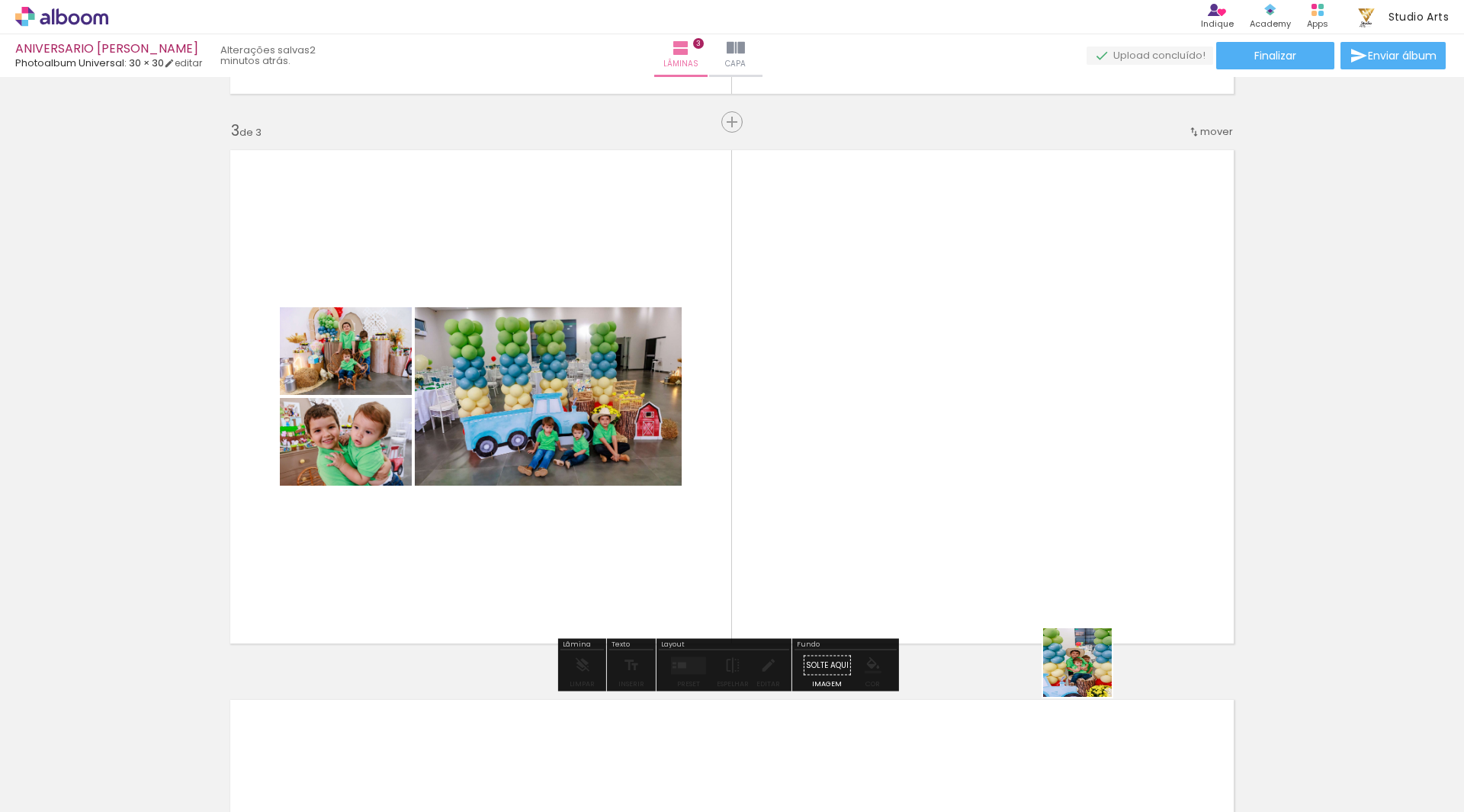
drag, startPoint x: 1089, startPoint y: 673, endPoint x: 1060, endPoint y: 475, distance: 200.1
click at [1060, 475] on quentale-workspace at bounding box center [732, 406] width 1464 height 812
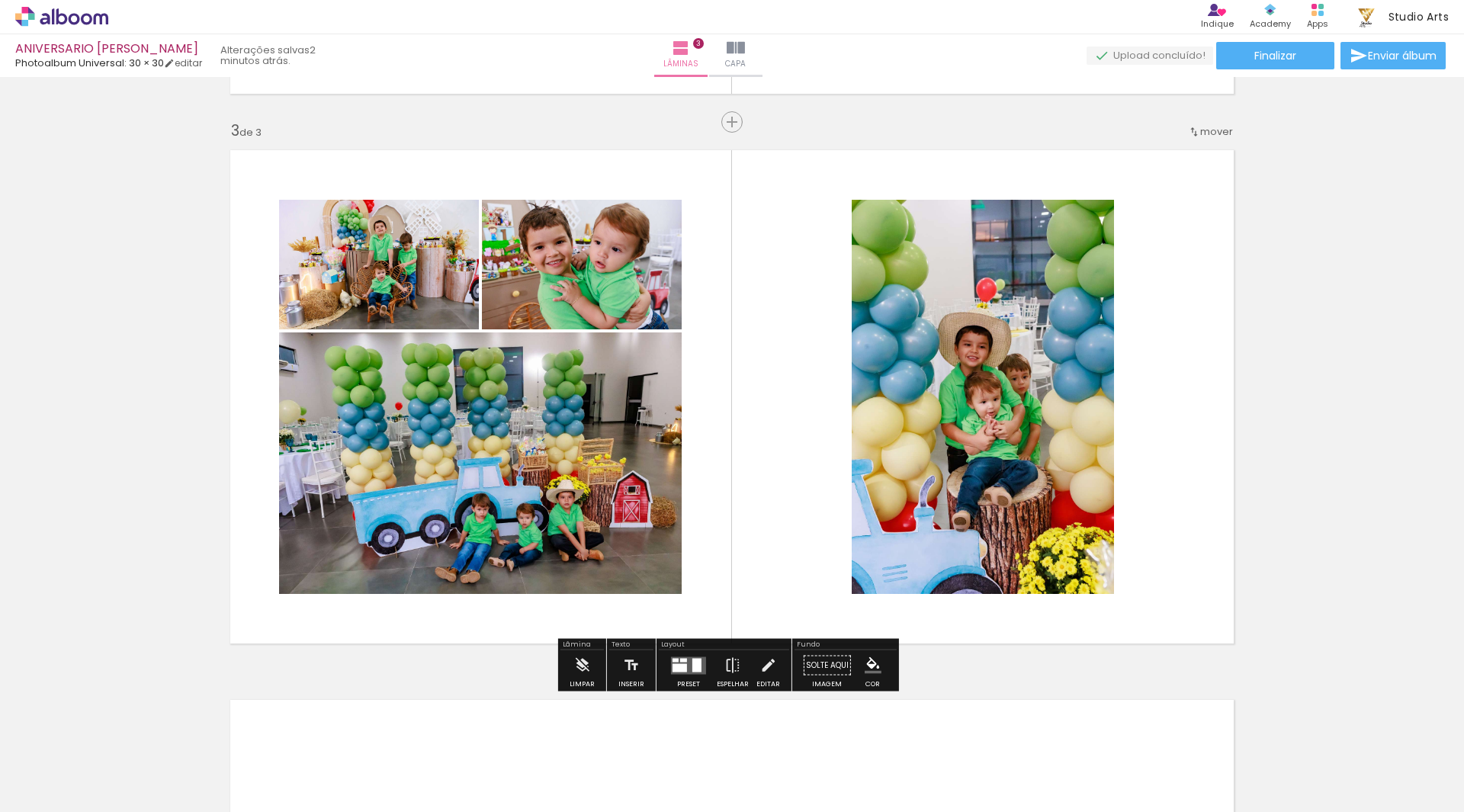
click at [696, 668] on div at bounding box center [697, 664] width 9 height 14
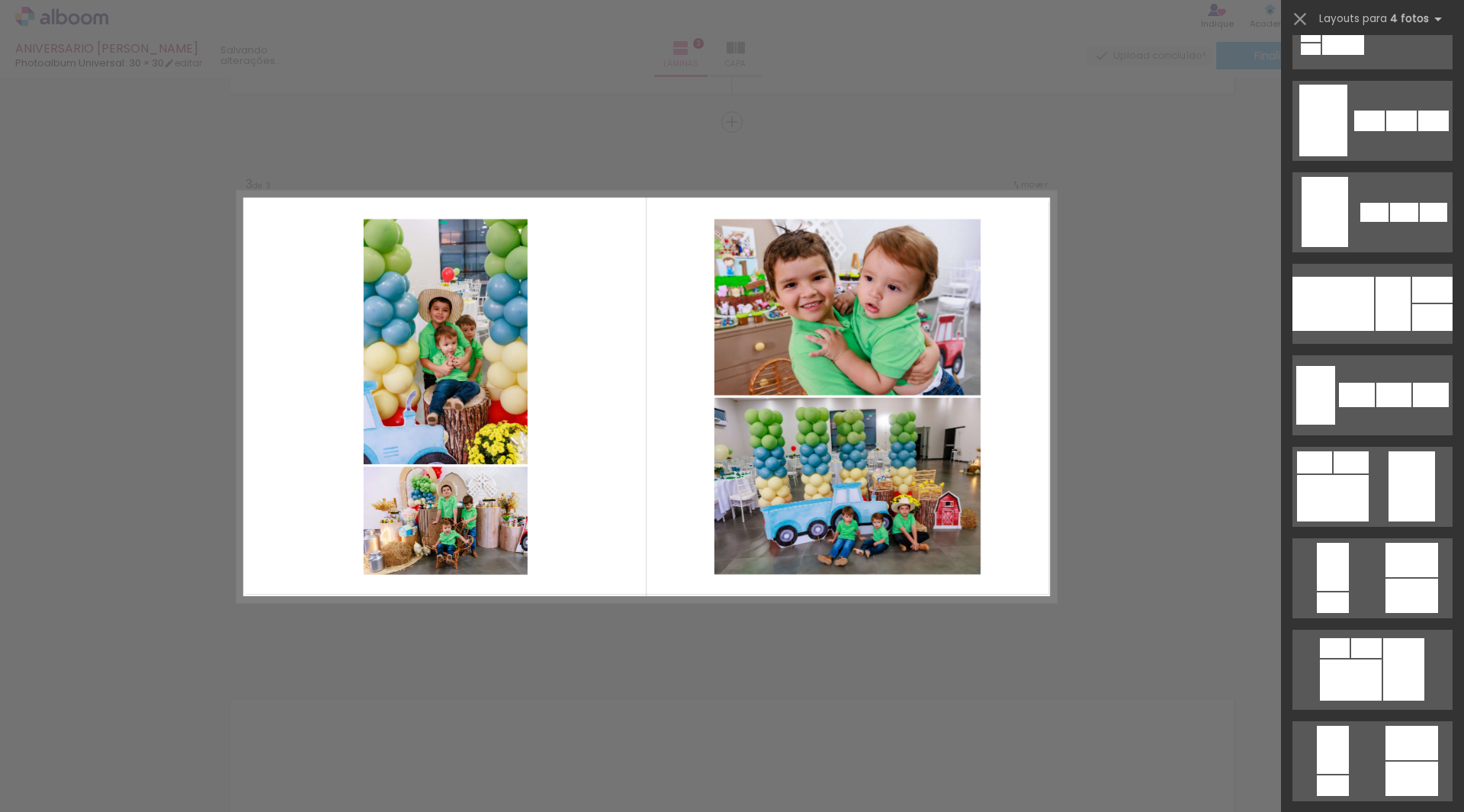
scroll to position [1067, 0]
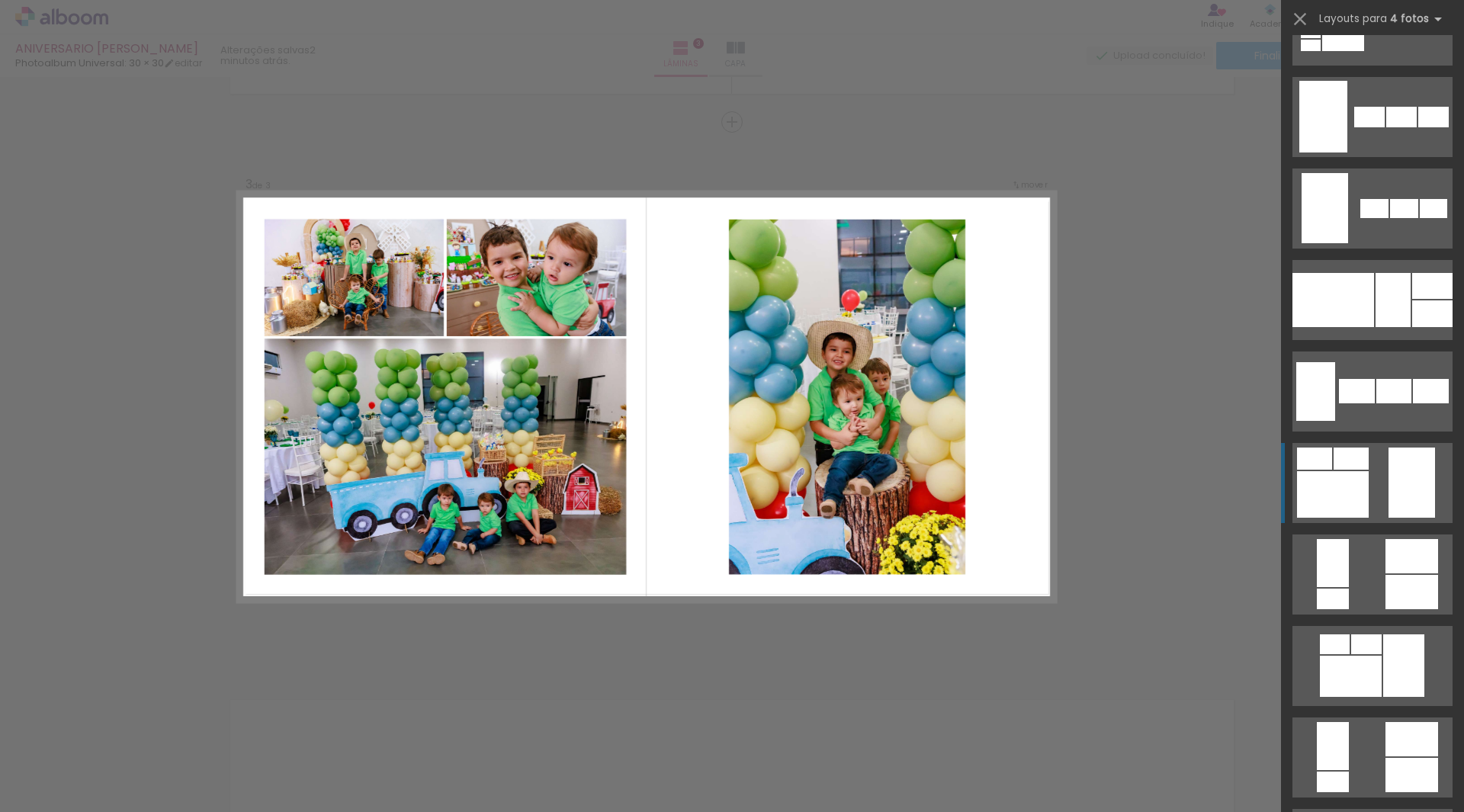
click at [1407, 482] on div at bounding box center [1411, 482] width 46 height 70
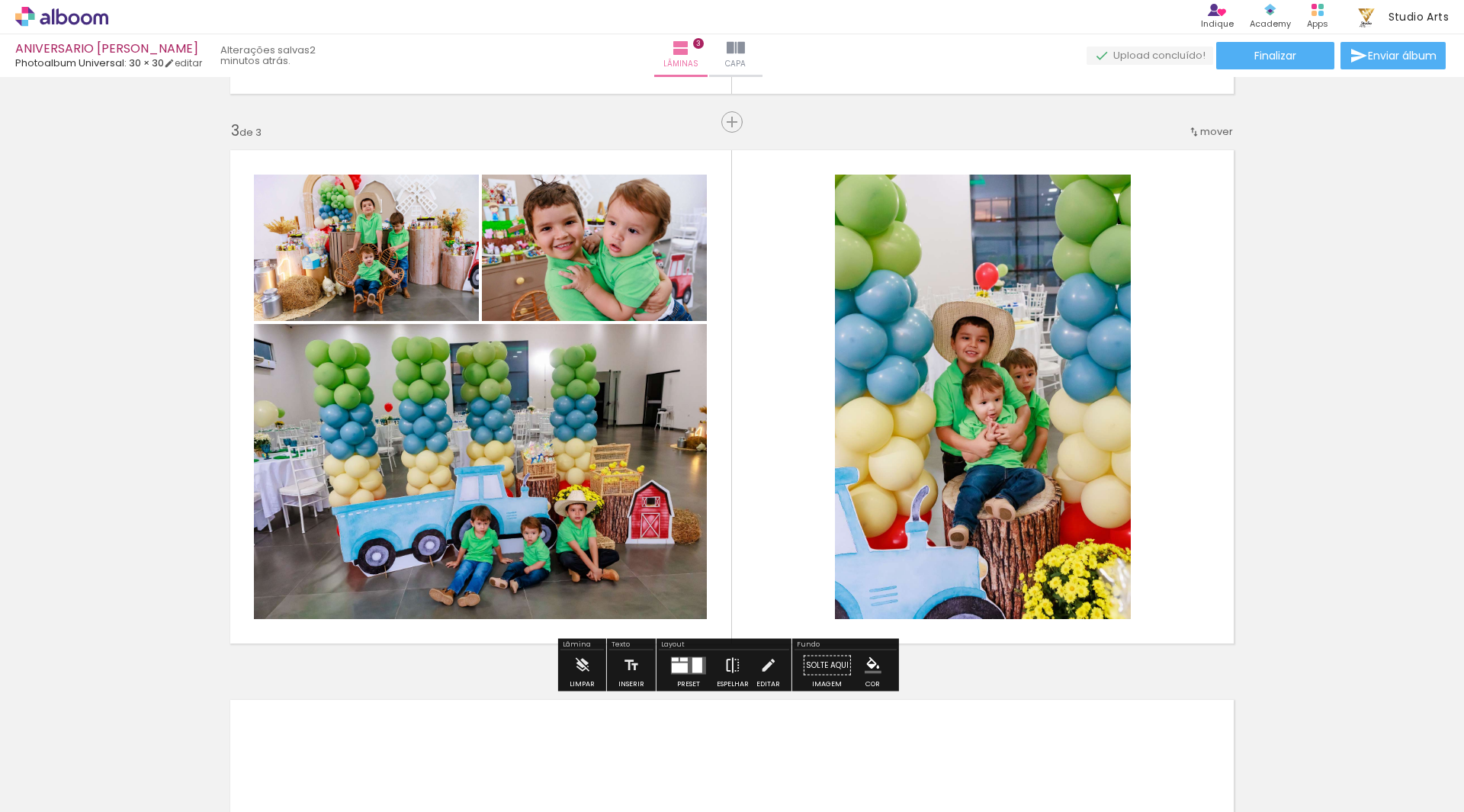
click at [729, 666] on iron-icon at bounding box center [733, 665] width 17 height 30
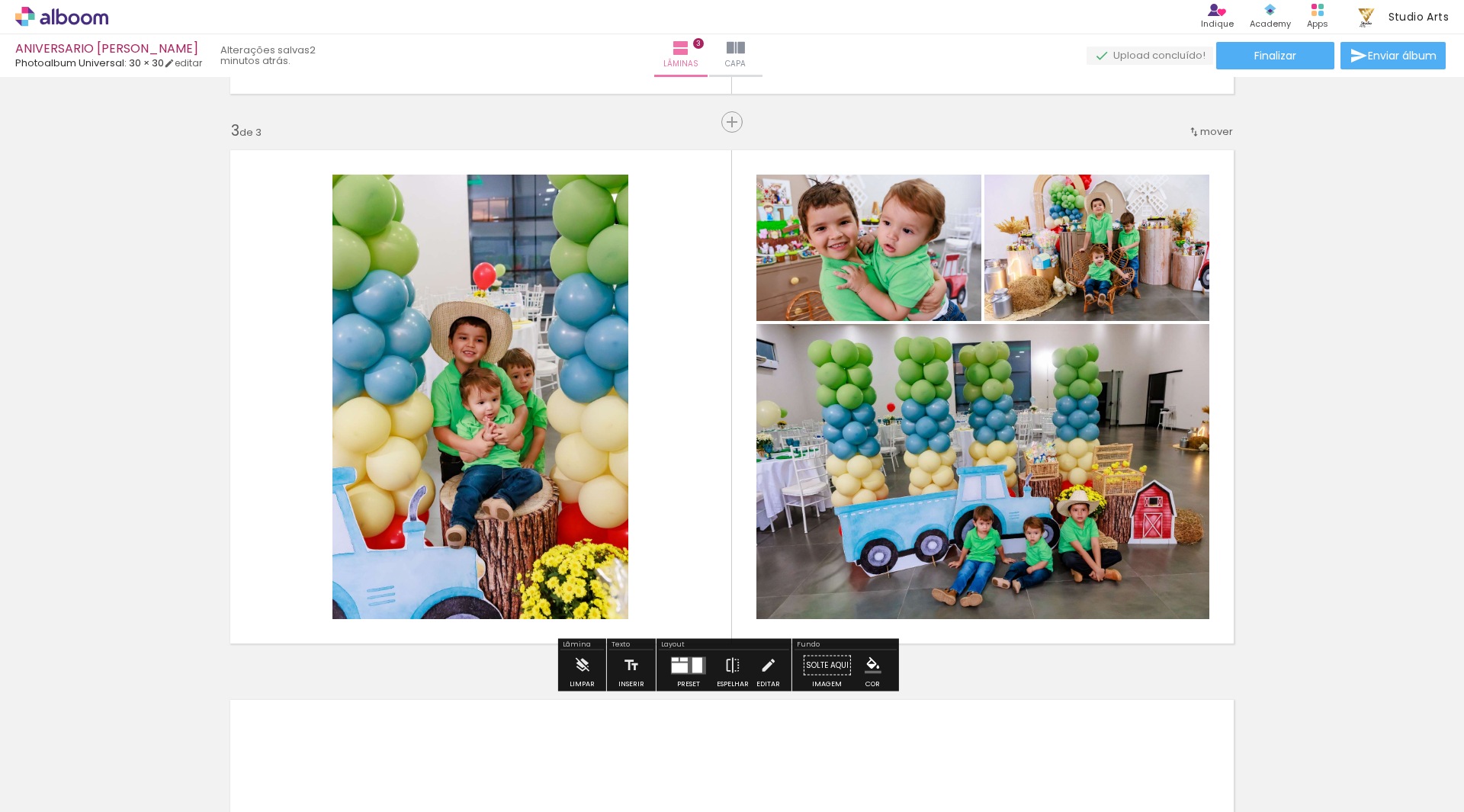
click at [534, 348] on quentale-photo at bounding box center [481, 396] width 296 height 444
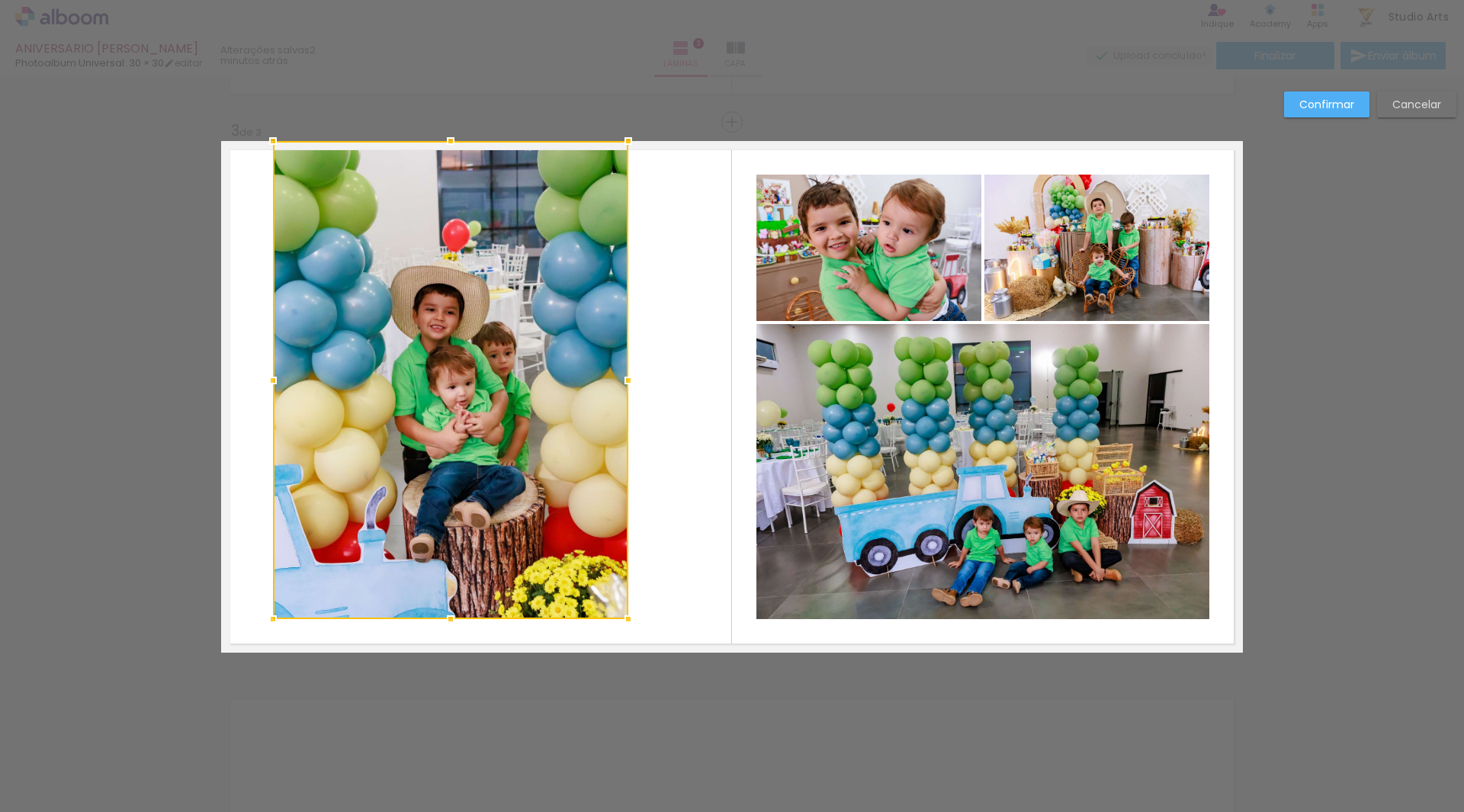
drag, startPoint x: 320, startPoint y: 175, endPoint x: 261, endPoint y: 139, distance: 69.1
click at [261, 139] on div at bounding box center [273, 140] width 30 height 30
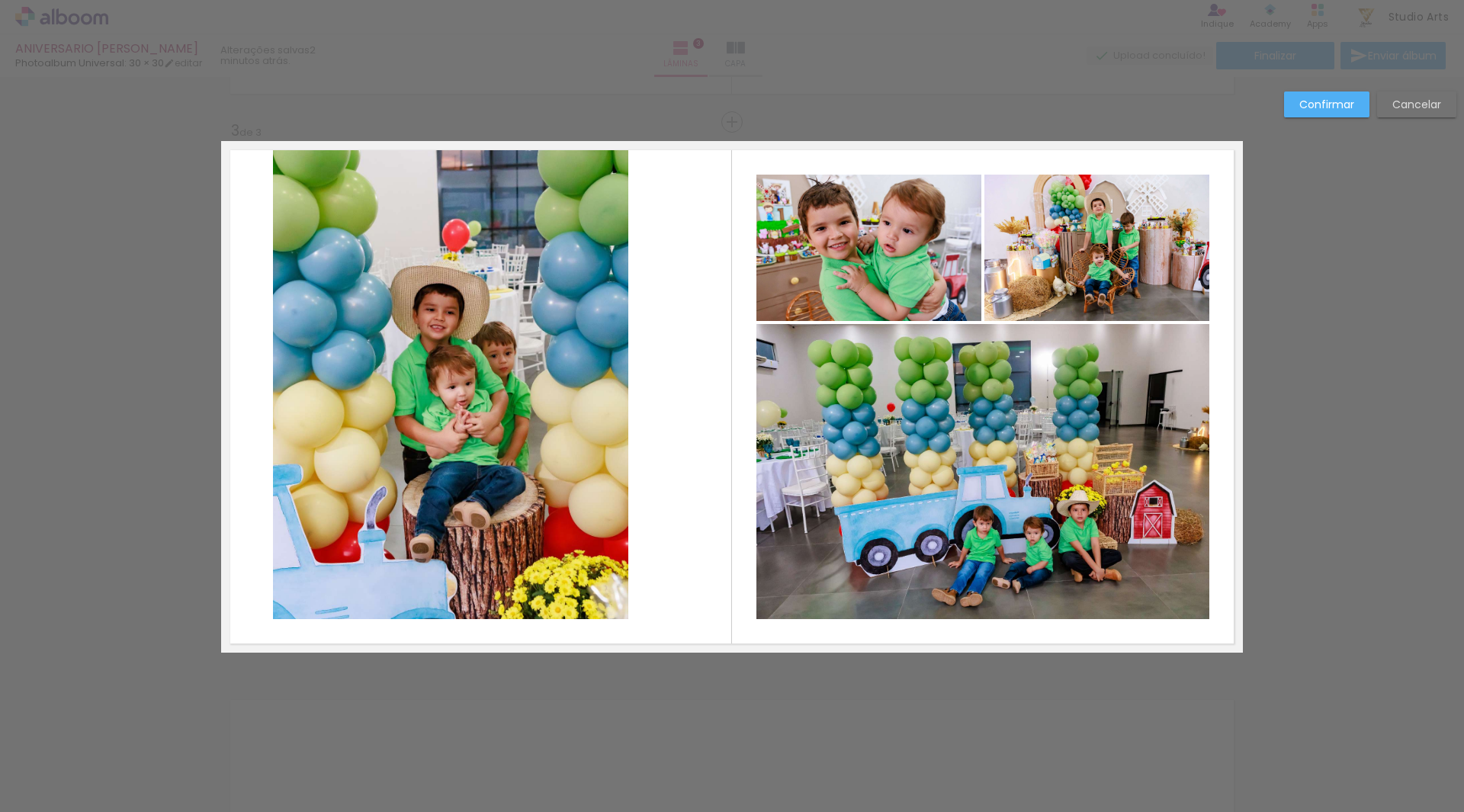
click at [590, 581] on quentale-photo at bounding box center [450, 380] width 355 height 478
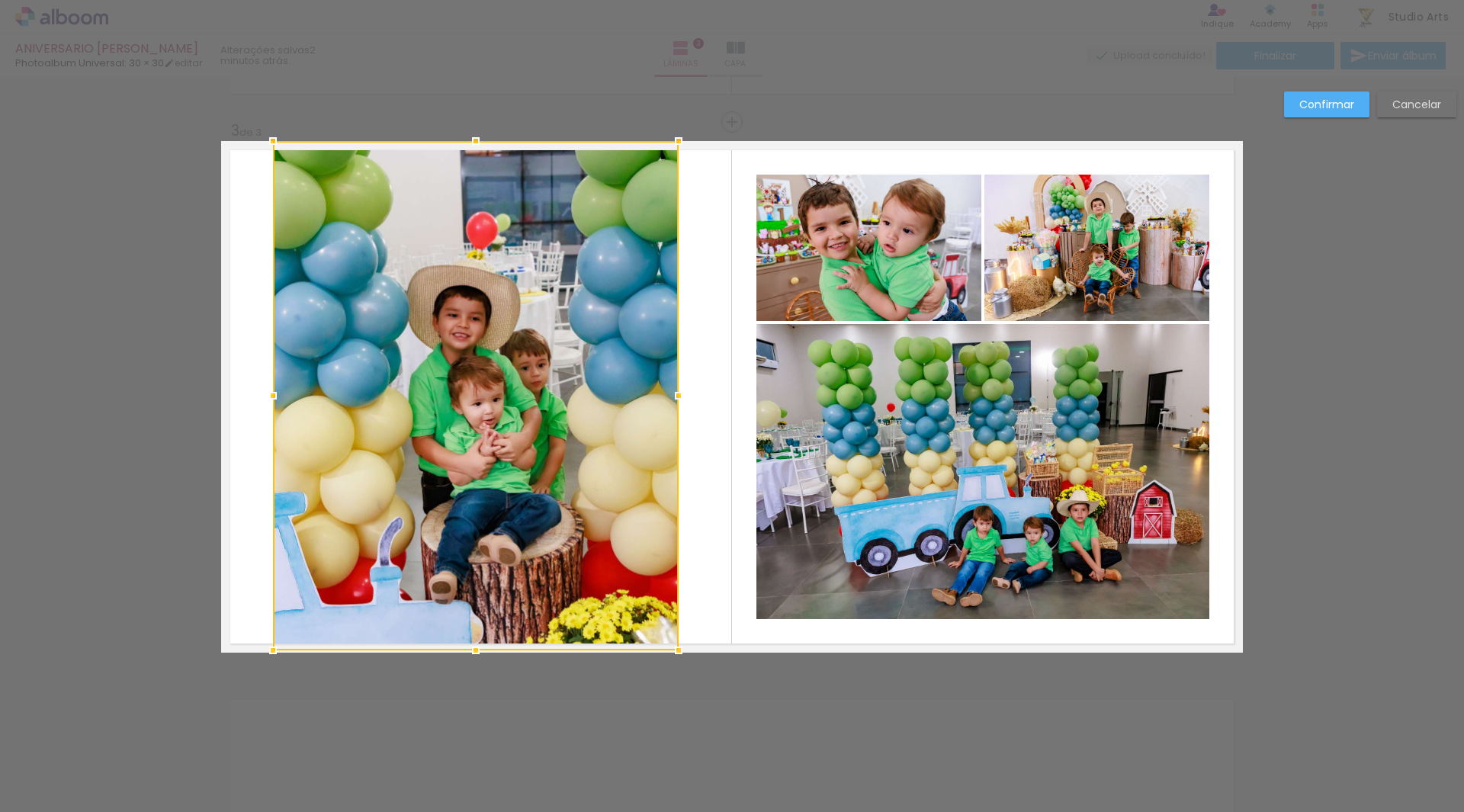
drag, startPoint x: 620, startPoint y: 620, endPoint x: 671, endPoint y: 651, distance: 59.7
click at [671, 651] on div at bounding box center [678, 649] width 30 height 30
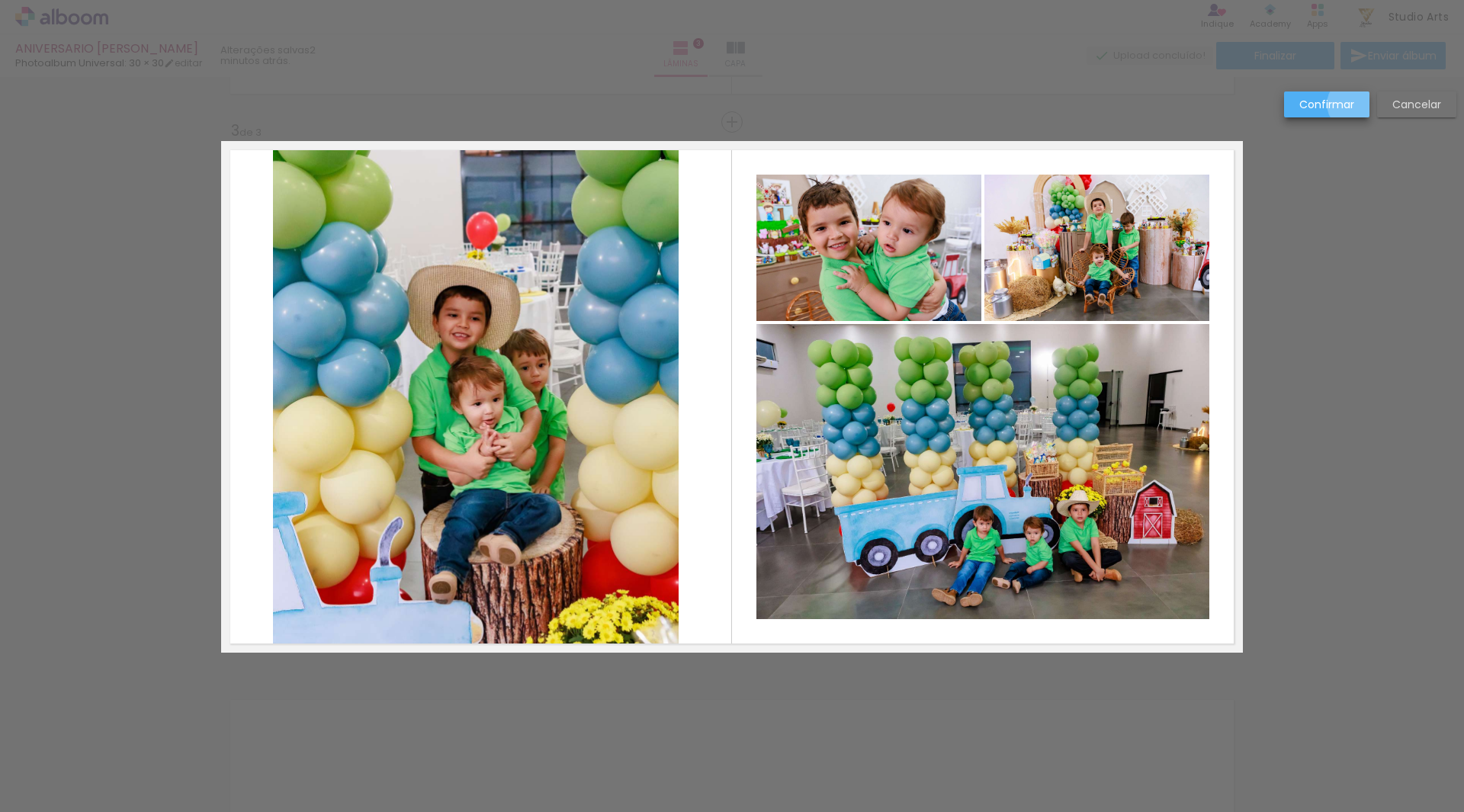
click at [1354, 104] on paper-button "Confirmar" at bounding box center [1326, 104] width 85 height 26
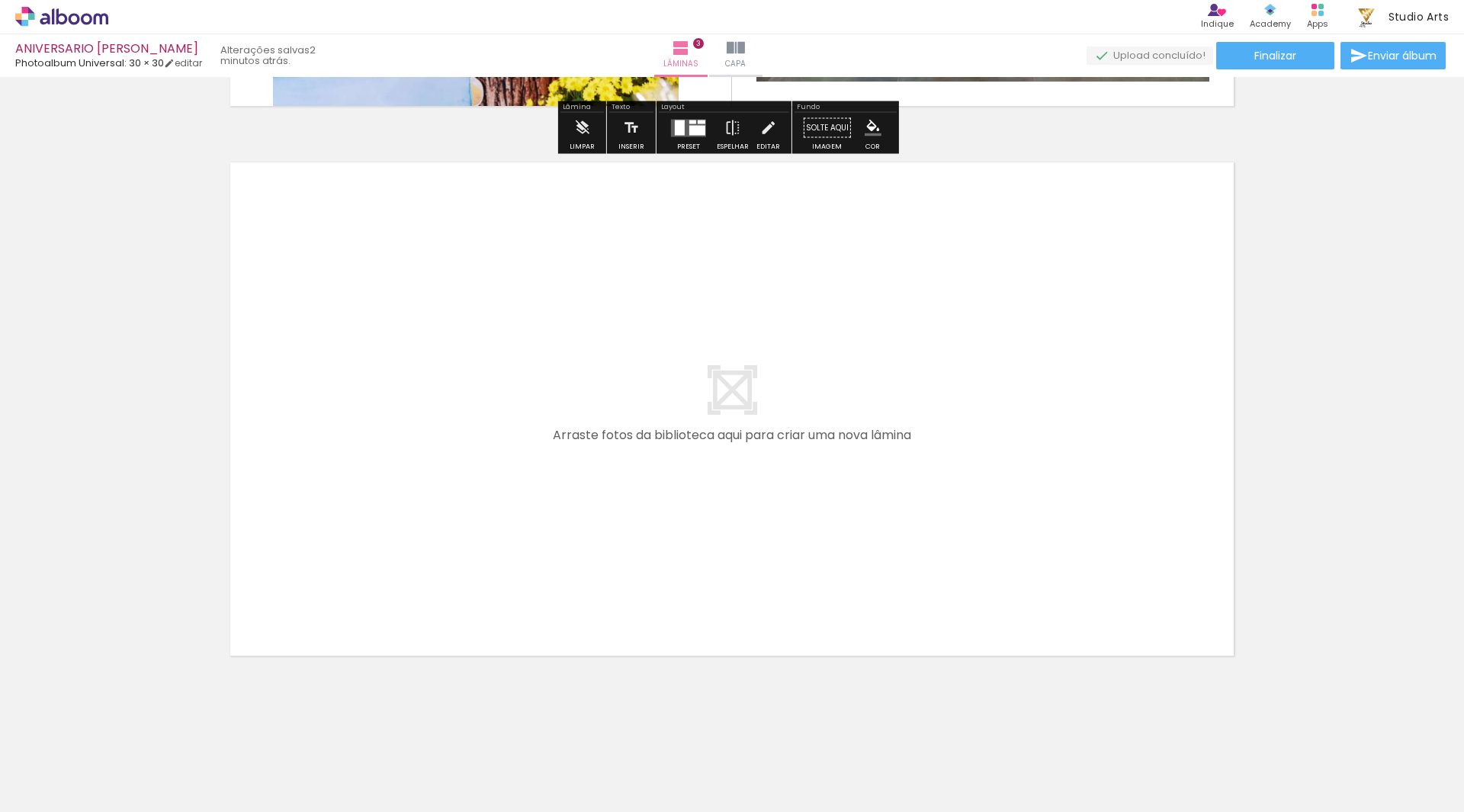
scroll to position [1618, 0]
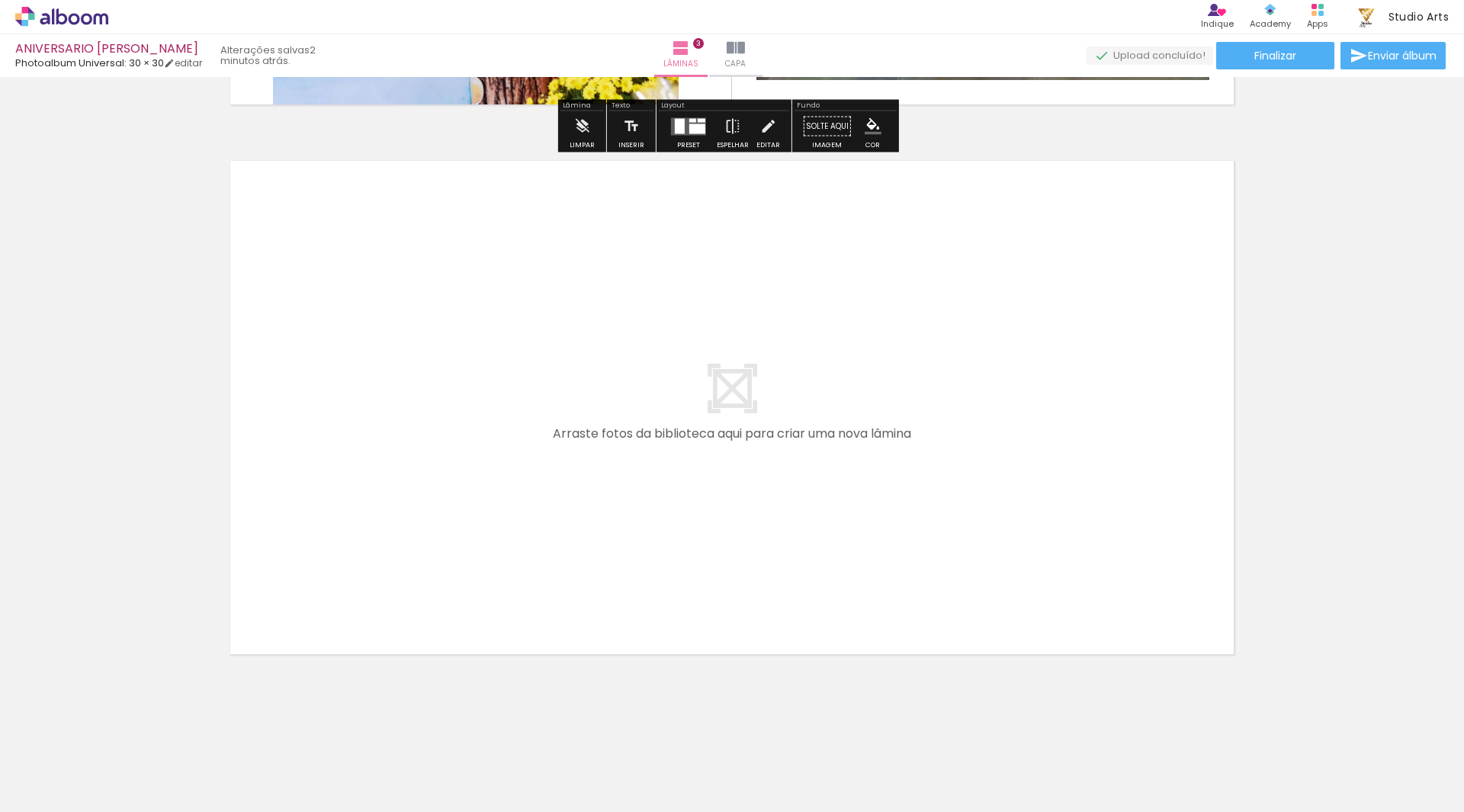
click at [0, 803] on div "Biblioteca 12 fotos Todas as fotos Não utilizadas Adicionar Fotos" at bounding box center [0, 763] width 0 height 95
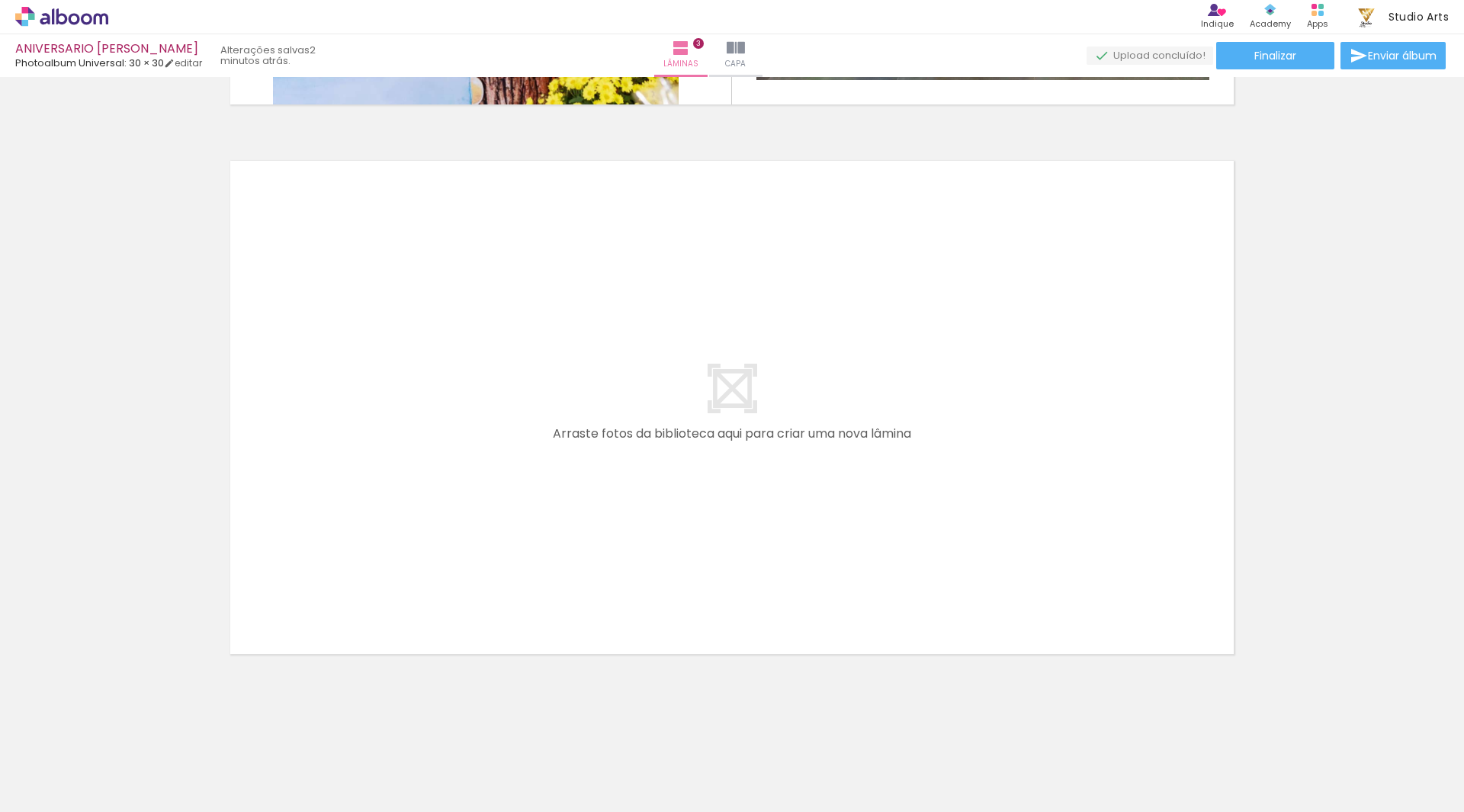
click at [73, 784] on span "Adicionar Fotos" at bounding box center [54, 791] width 45 height 17
click at [0, 0] on input "file" at bounding box center [0, 0] width 0 height 0
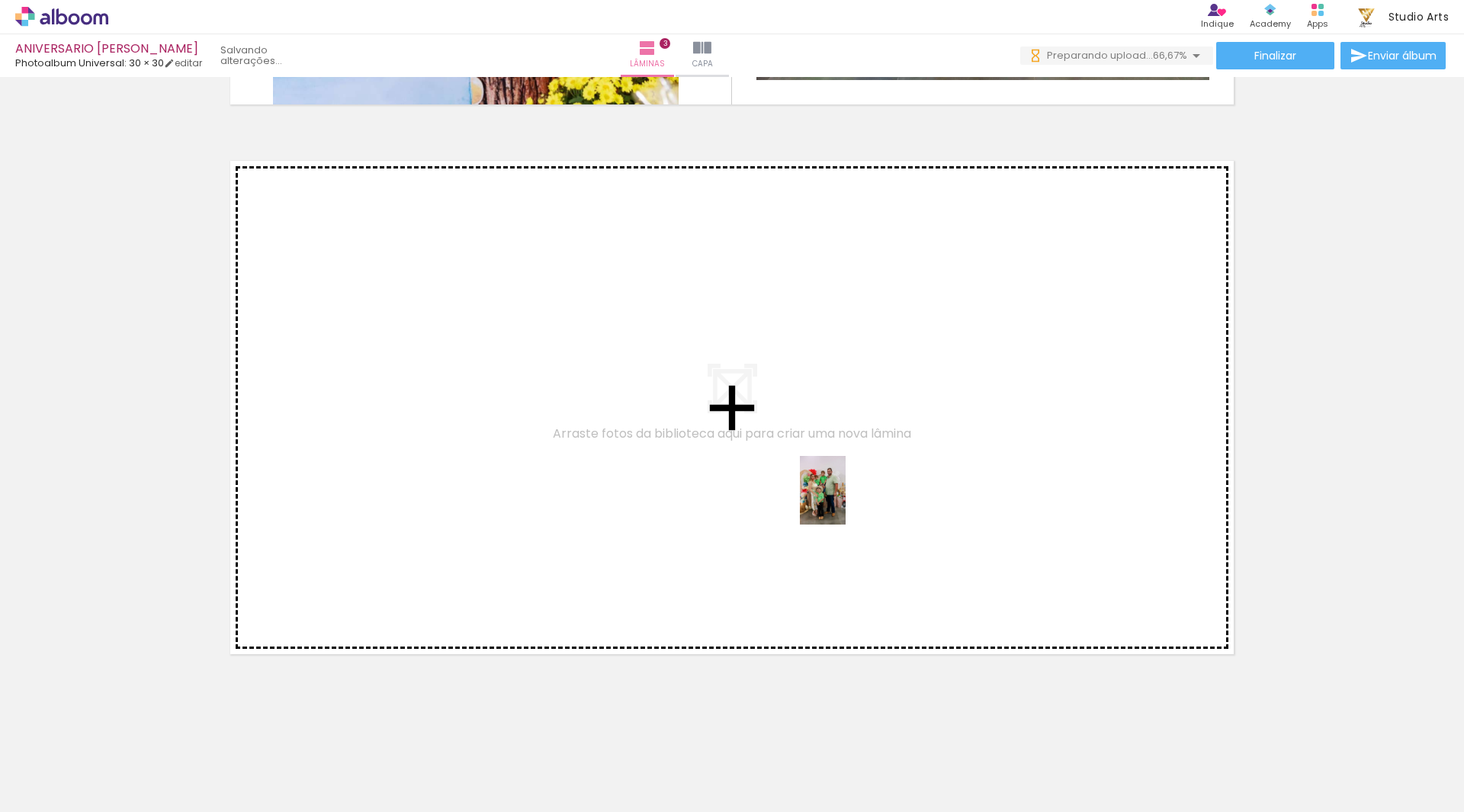
drag, startPoint x: 907, startPoint y: 764, endPoint x: 846, endPoint y: 502, distance: 269.0
click at [846, 502] on quentale-workspace at bounding box center [732, 406] width 1464 height 812
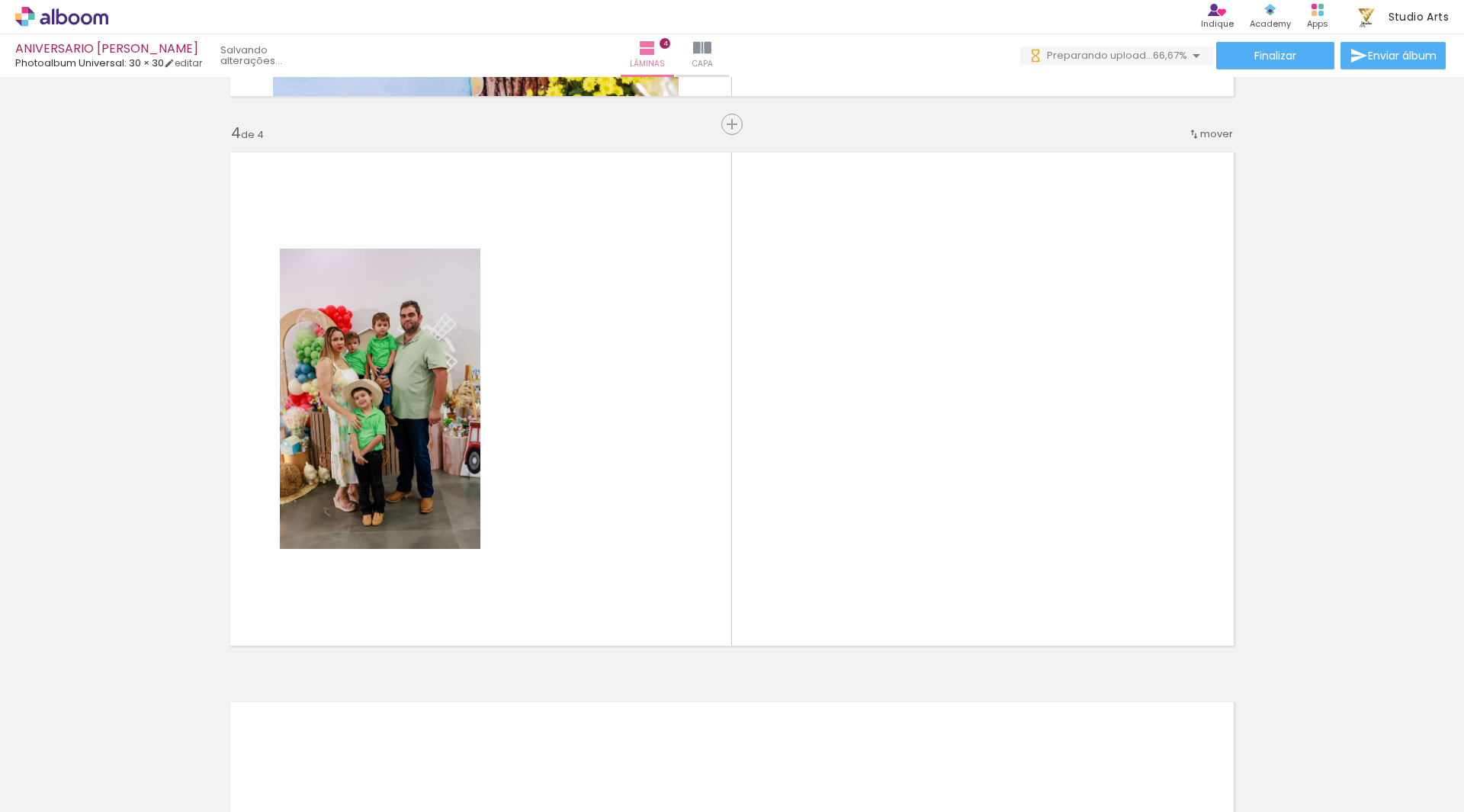
scroll to position [1629, 0]
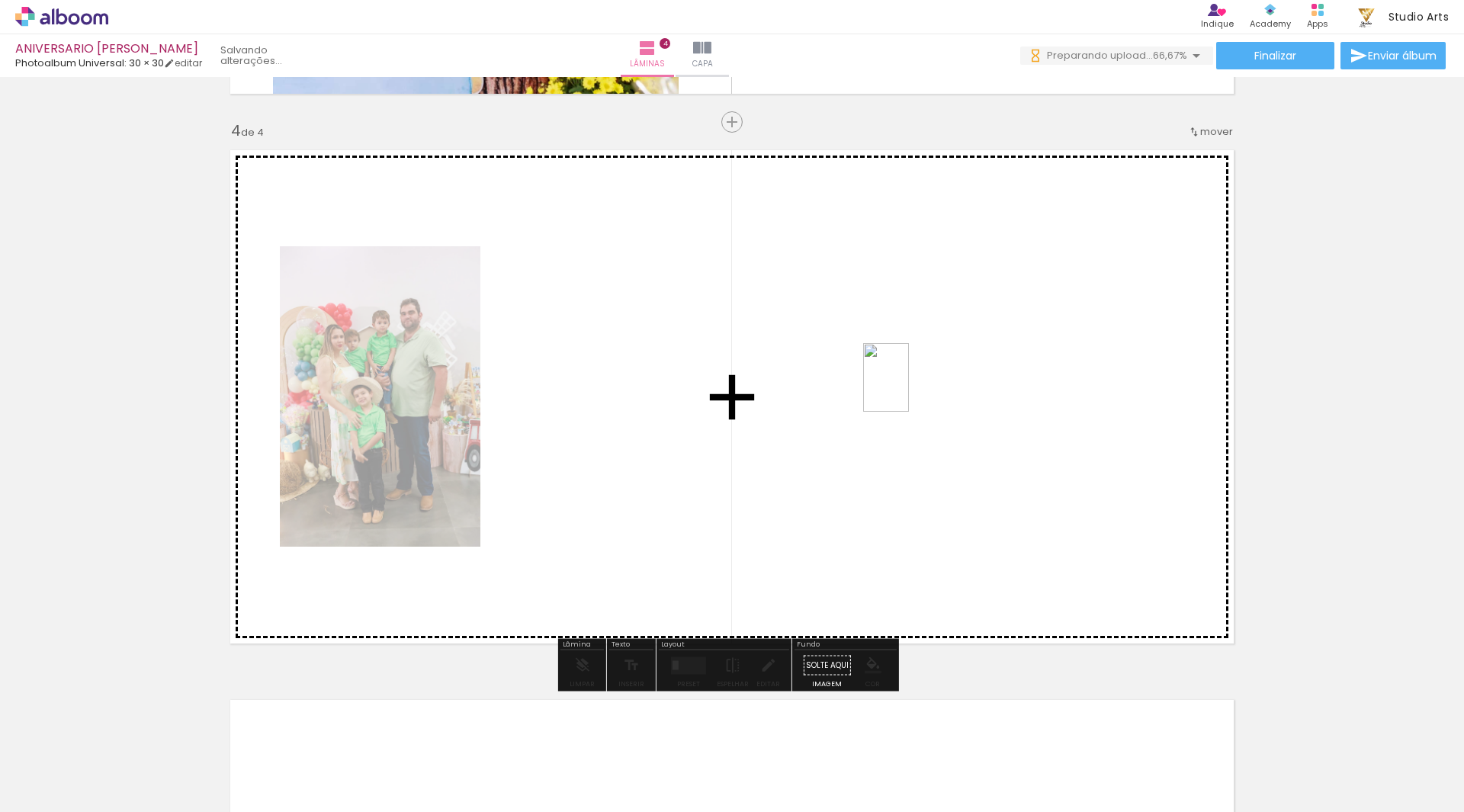
drag, startPoint x: 980, startPoint y: 690, endPoint x: 909, endPoint y: 389, distance: 309.3
click at [909, 389] on quentale-workspace at bounding box center [732, 406] width 1464 height 812
drag, startPoint x: 1056, startPoint y: 748, endPoint x: 1071, endPoint y: 664, distance: 85.3
click at [946, 433] on quentale-workspace at bounding box center [732, 406] width 1464 height 812
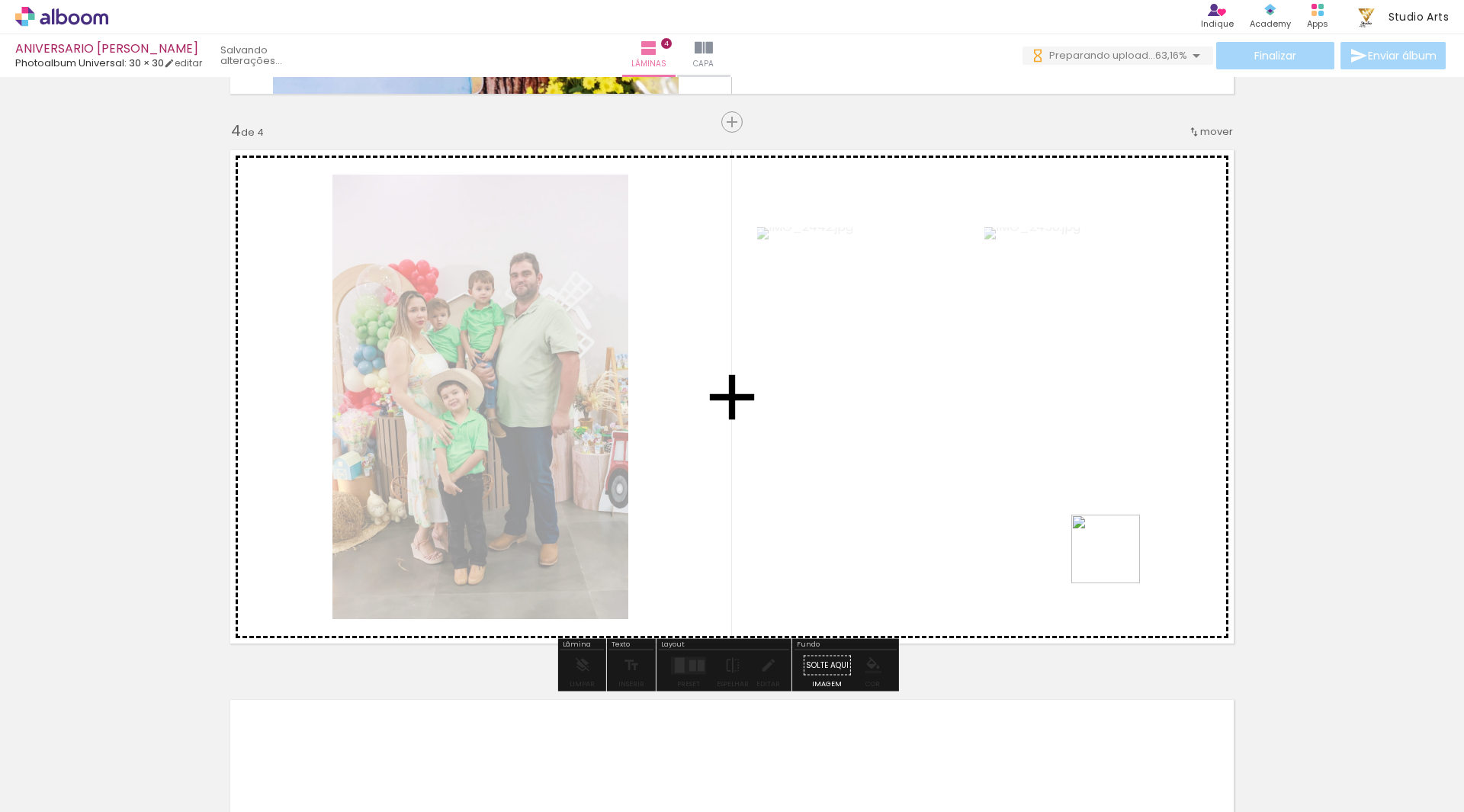
drag, startPoint x: 1153, startPoint y: 778, endPoint x: 1073, endPoint y: 423, distance: 363.9
click at [1073, 423] on quentale-workspace at bounding box center [732, 406] width 1464 height 812
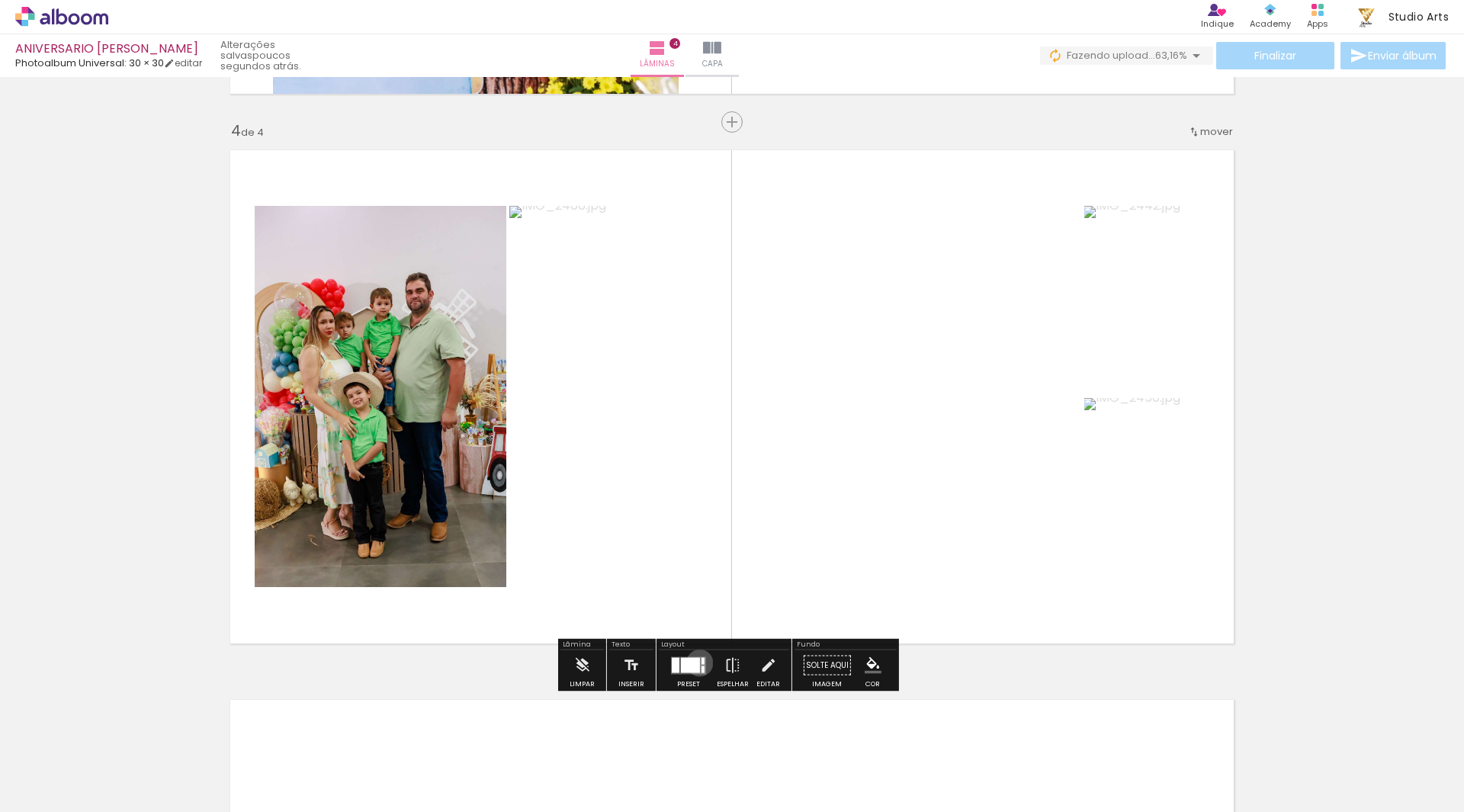
click at [696, 662] on div at bounding box center [690, 664] width 19 height 15
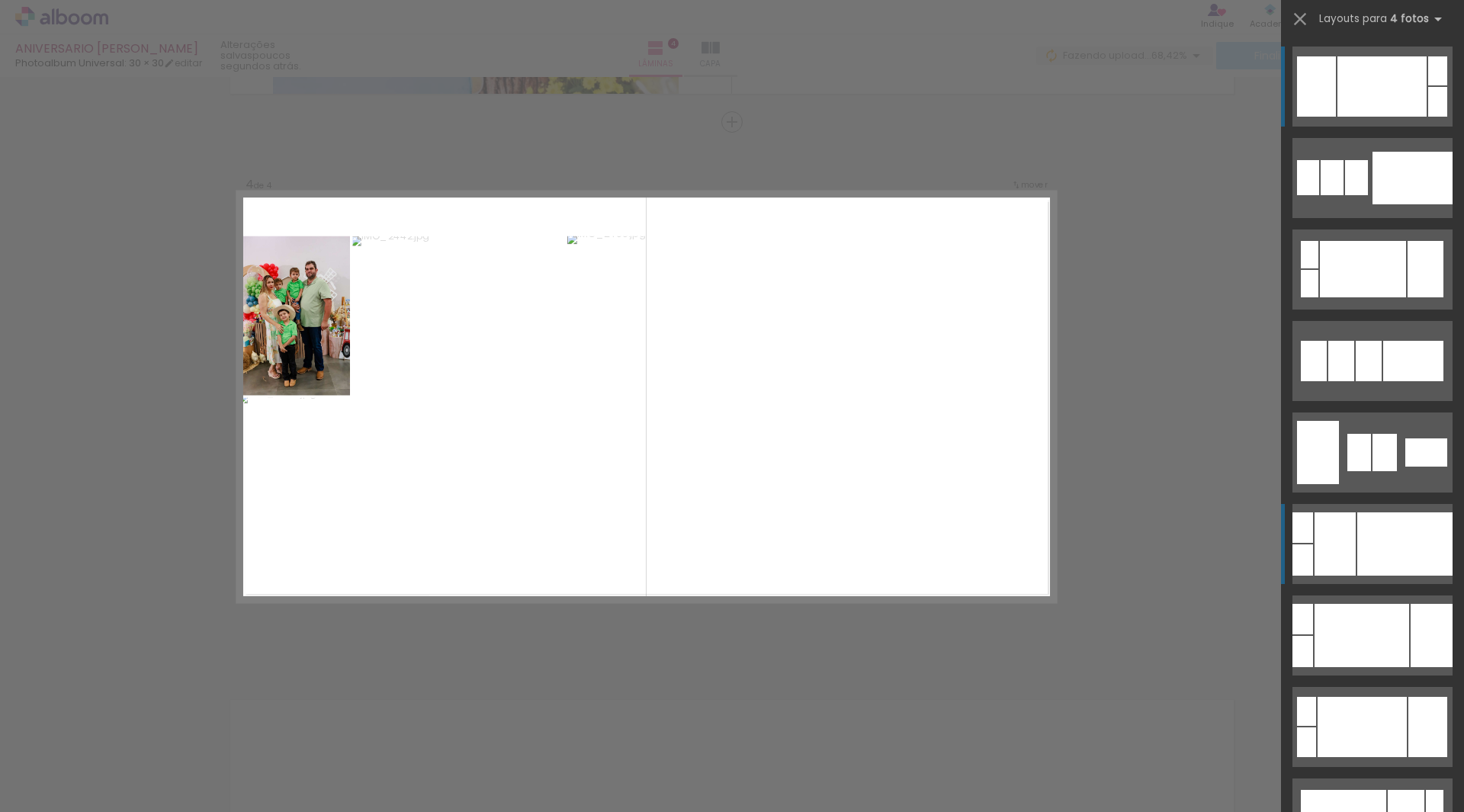
click at [1365, 527] on div at bounding box center [1404, 543] width 95 height 63
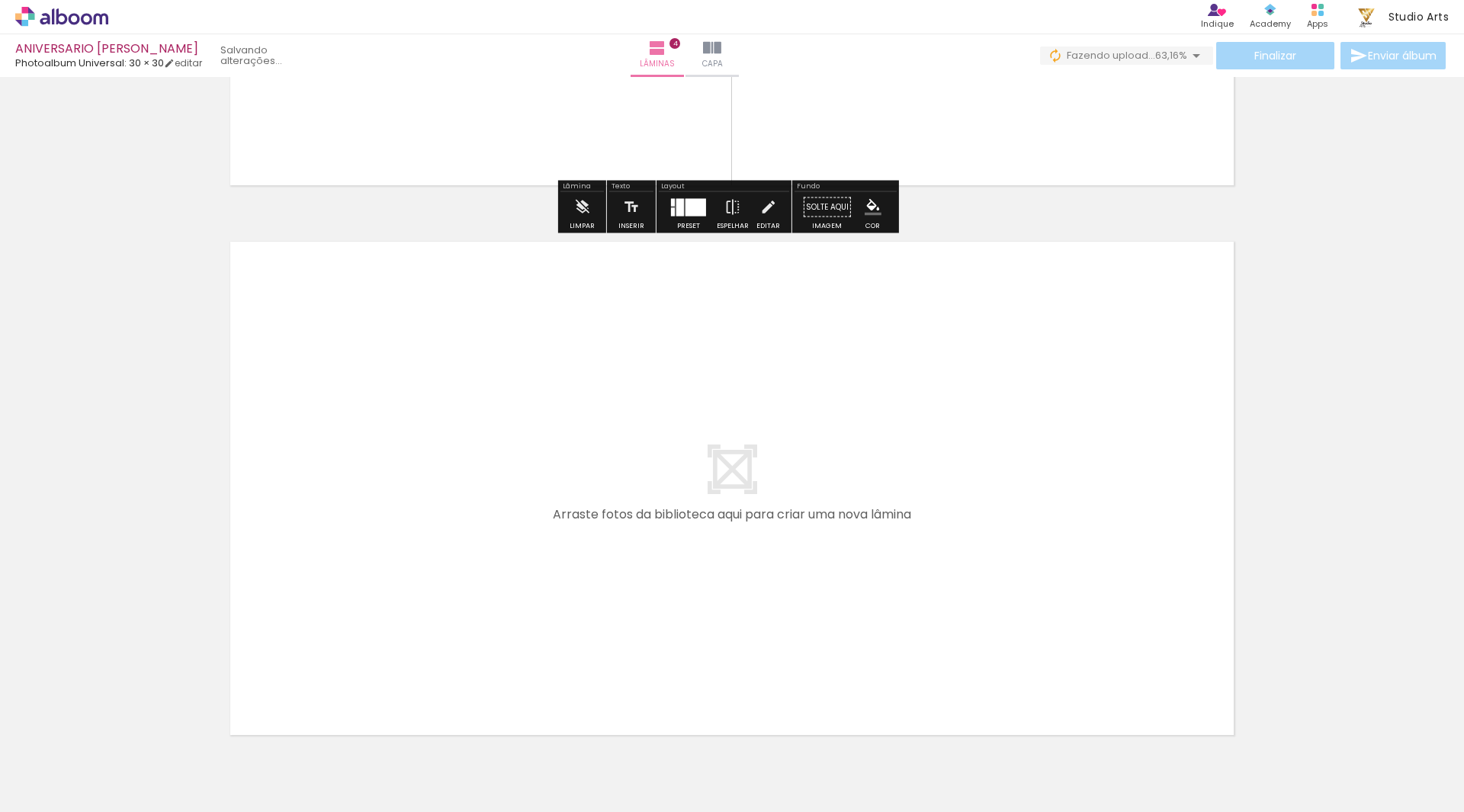
scroll to position [2167, 0]
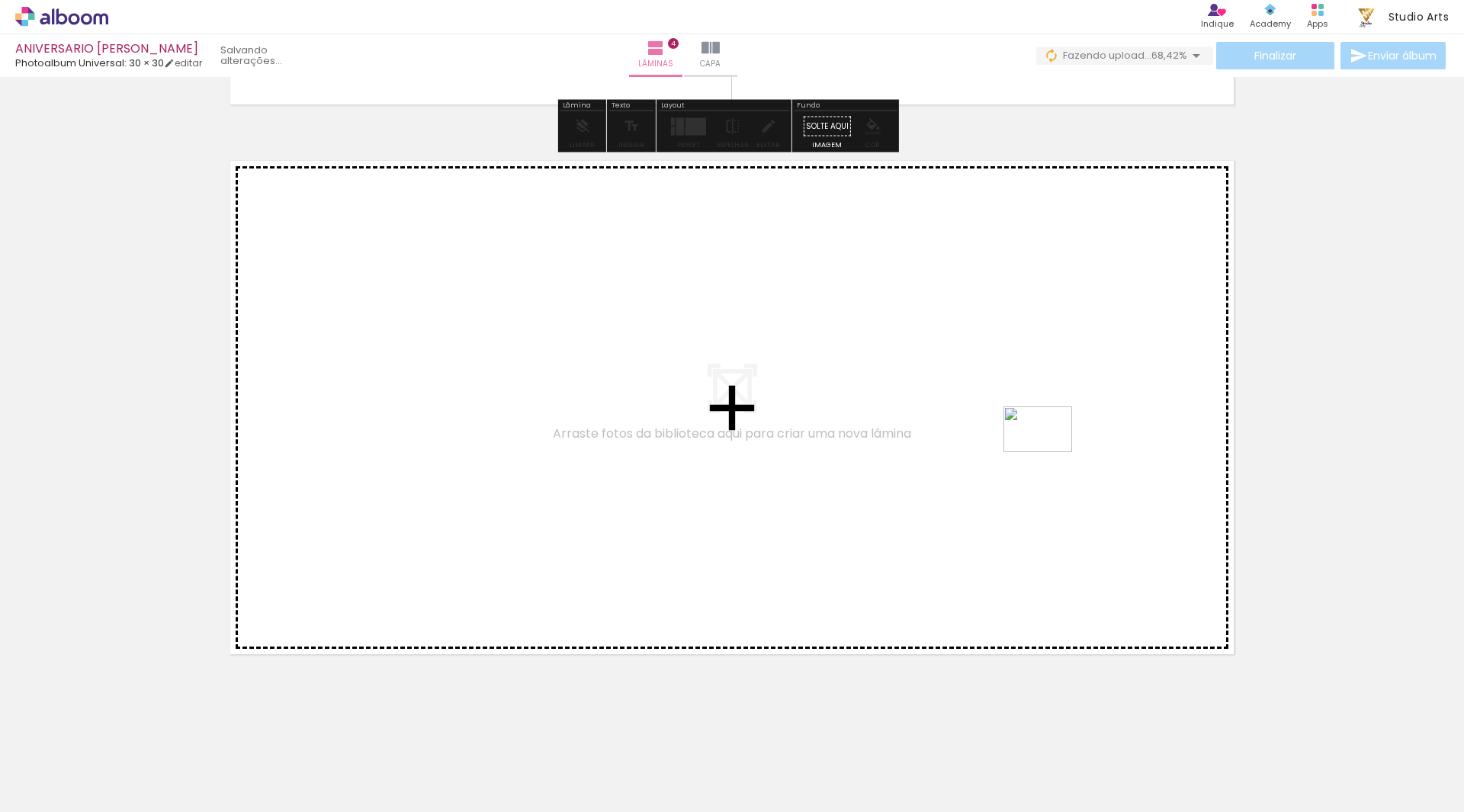
drag, startPoint x: 1260, startPoint y: 759, endPoint x: 1049, endPoint y: 452, distance: 372.5
click at [1049, 452] on quentale-workspace at bounding box center [732, 406] width 1464 height 812
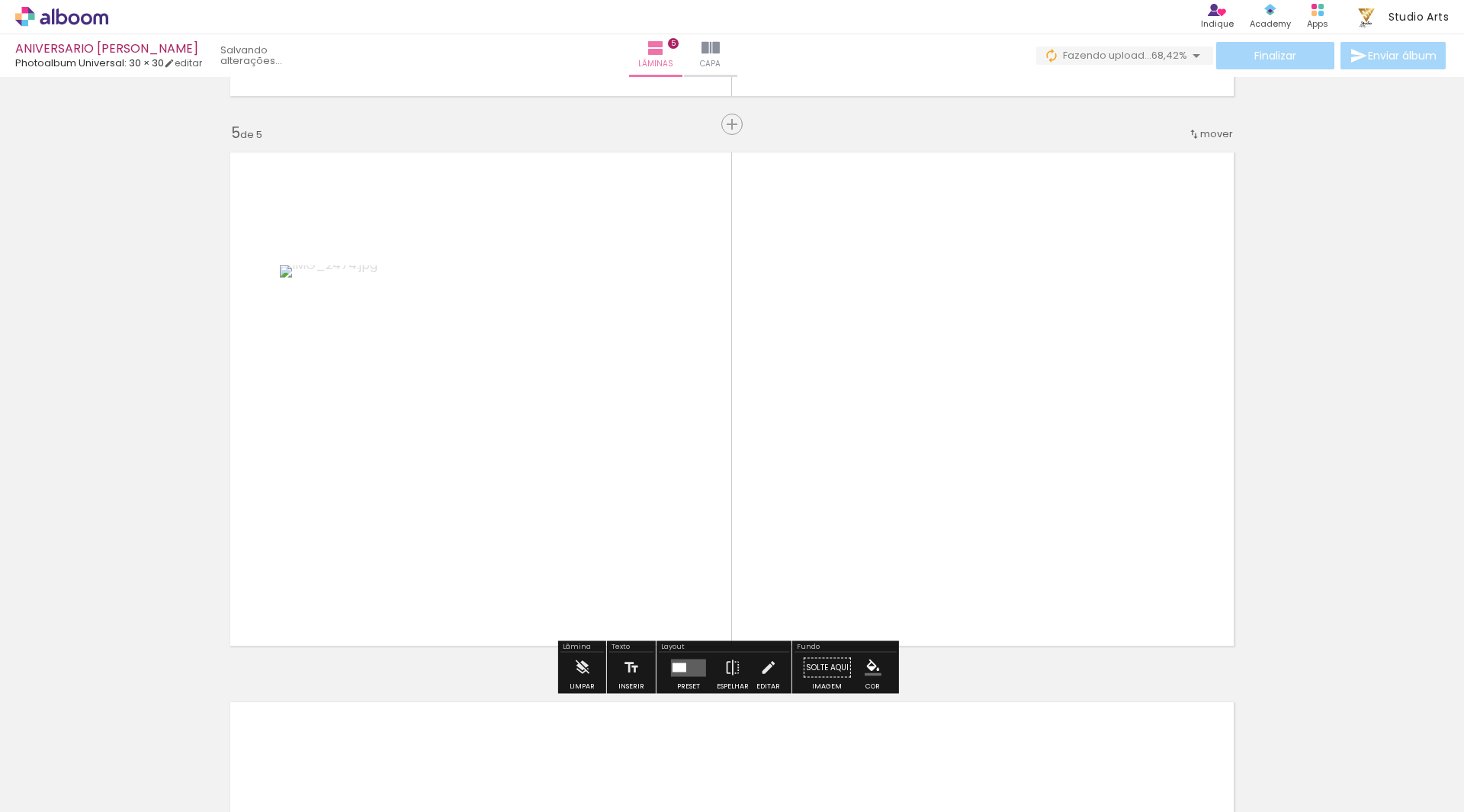
scroll to position [2178, 0]
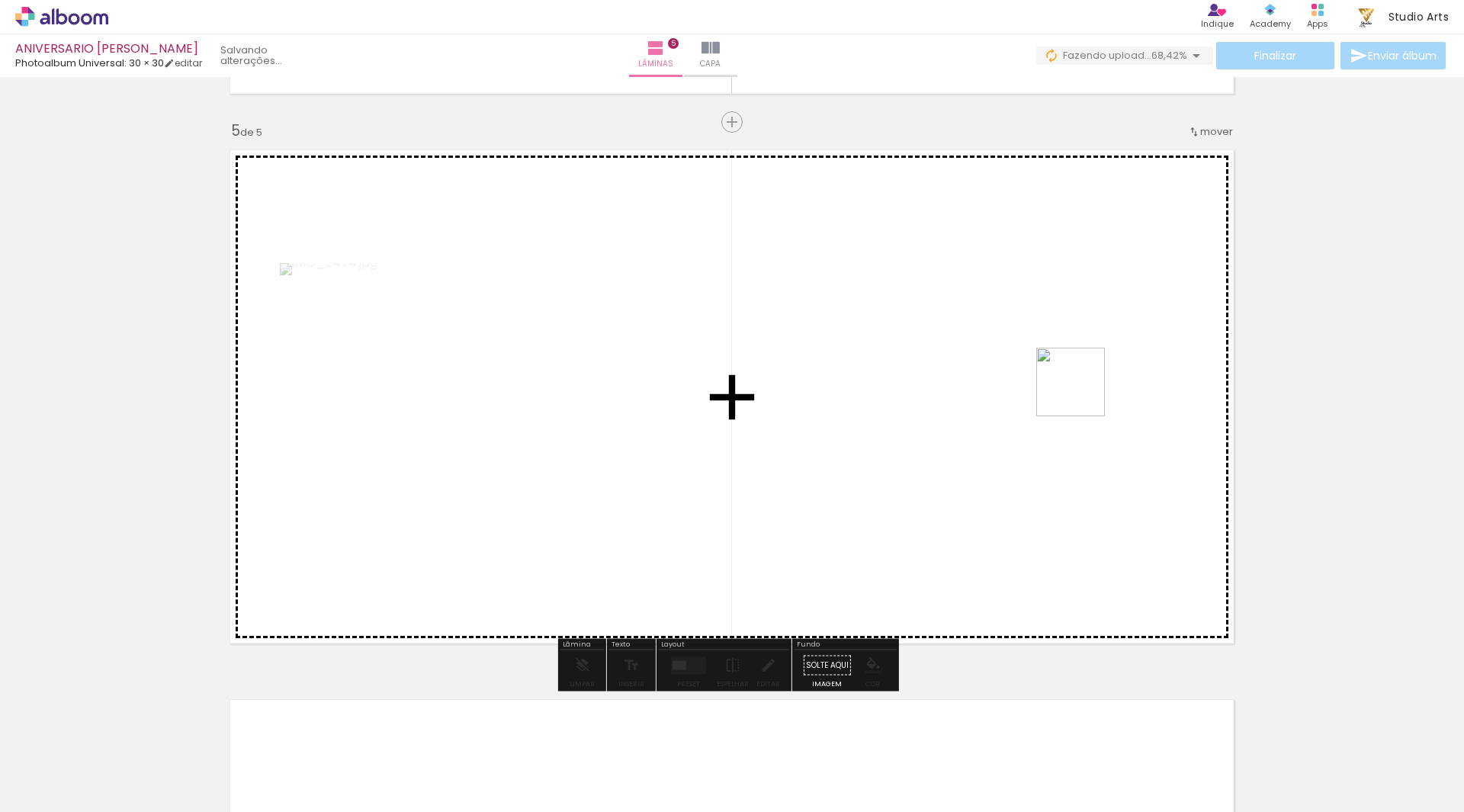
drag, startPoint x: 1310, startPoint y: 745, endPoint x: 1245, endPoint y: 542, distance: 213.2
click at [1076, 382] on quentale-workspace at bounding box center [732, 406] width 1464 height 812
drag, startPoint x: 1417, startPoint y: 759, endPoint x: 1176, endPoint y: 439, distance: 400.6
click at [1177, 442] on quentale-workspace at bounding box center [732, 406] width 1464 height 812
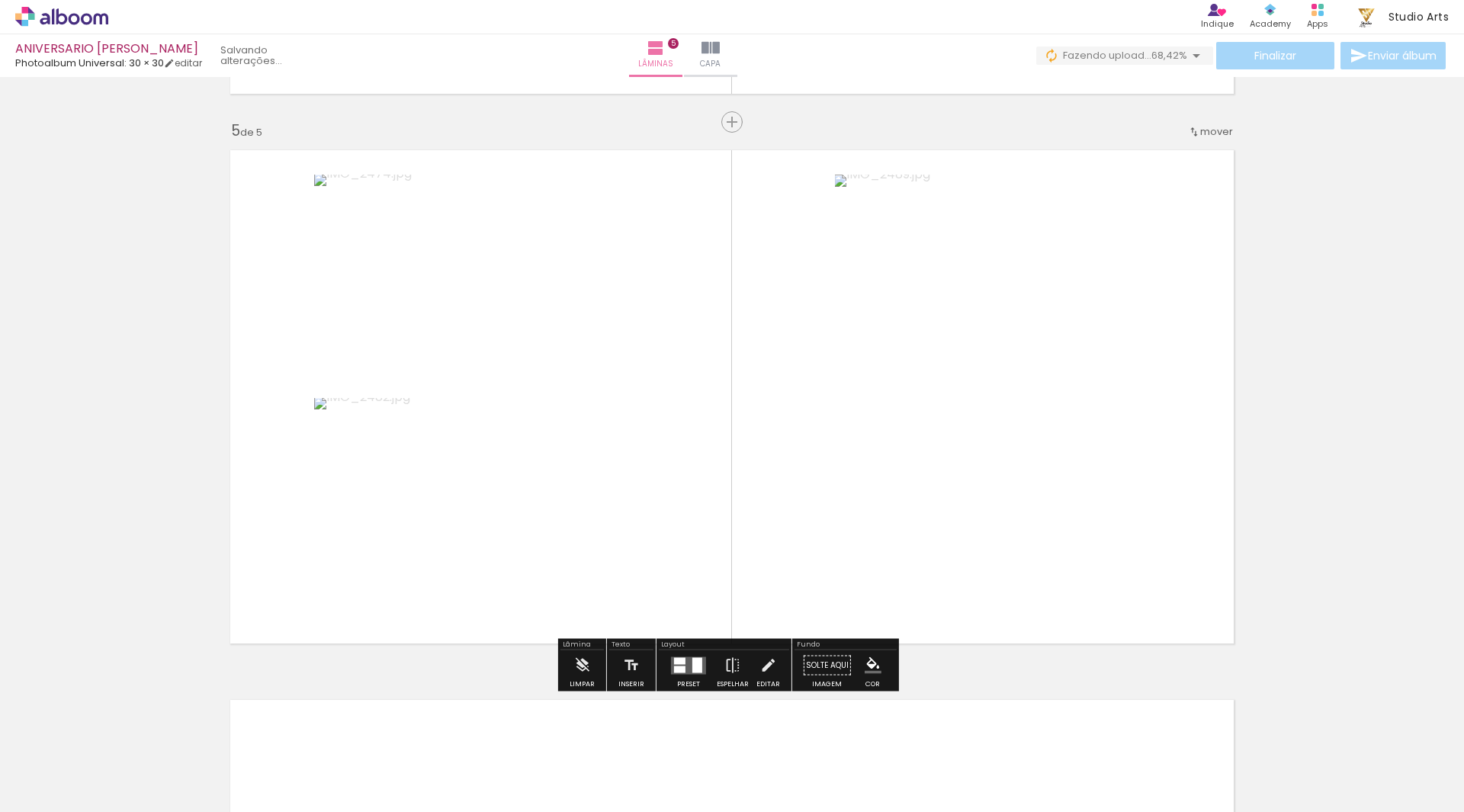
click at [933, 366] on quentale-photo at bounding box center [982, 396] width 296 height 444
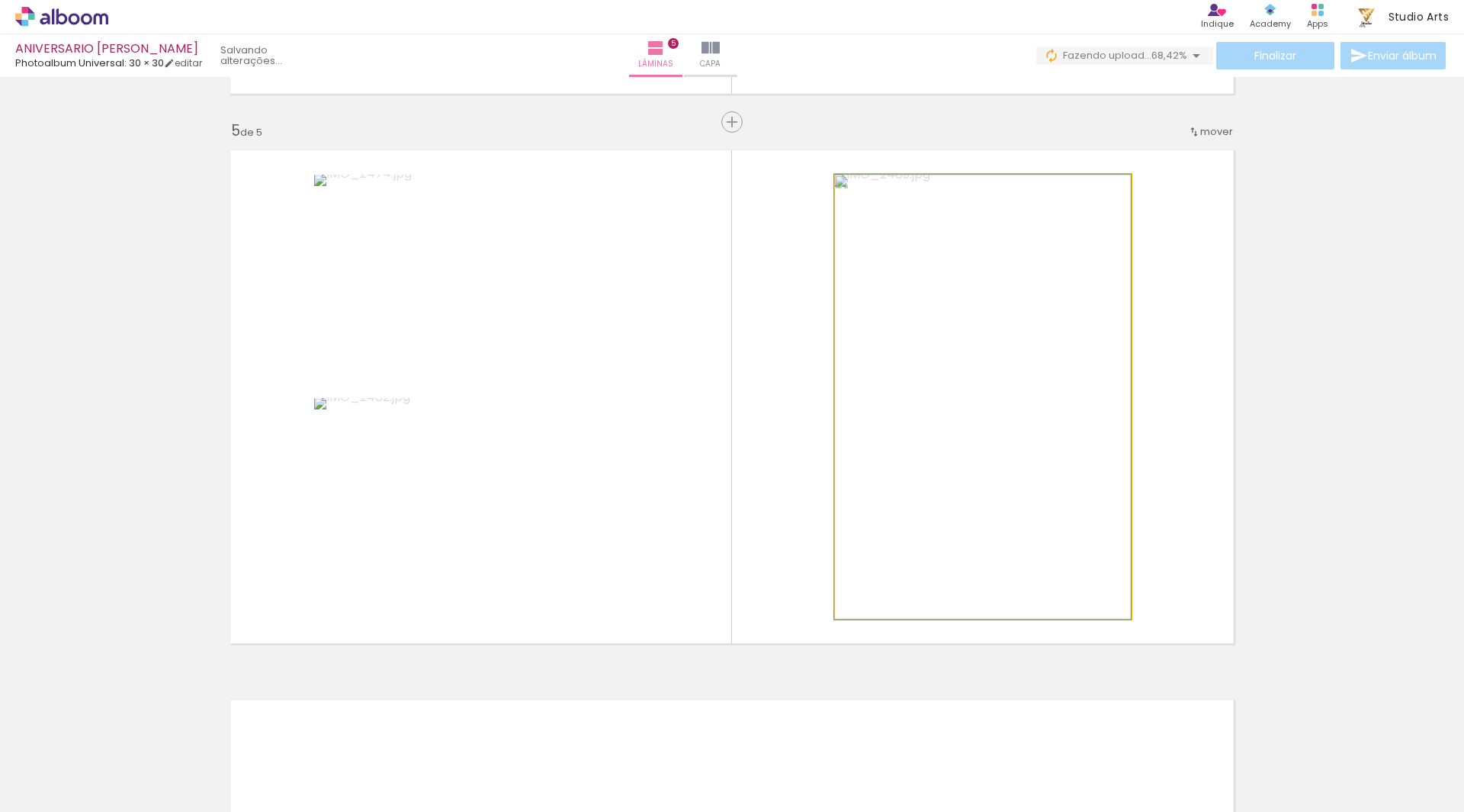
click at [933, 366] on quentale-photo at bounding box center [982, 396] width 296 height 444
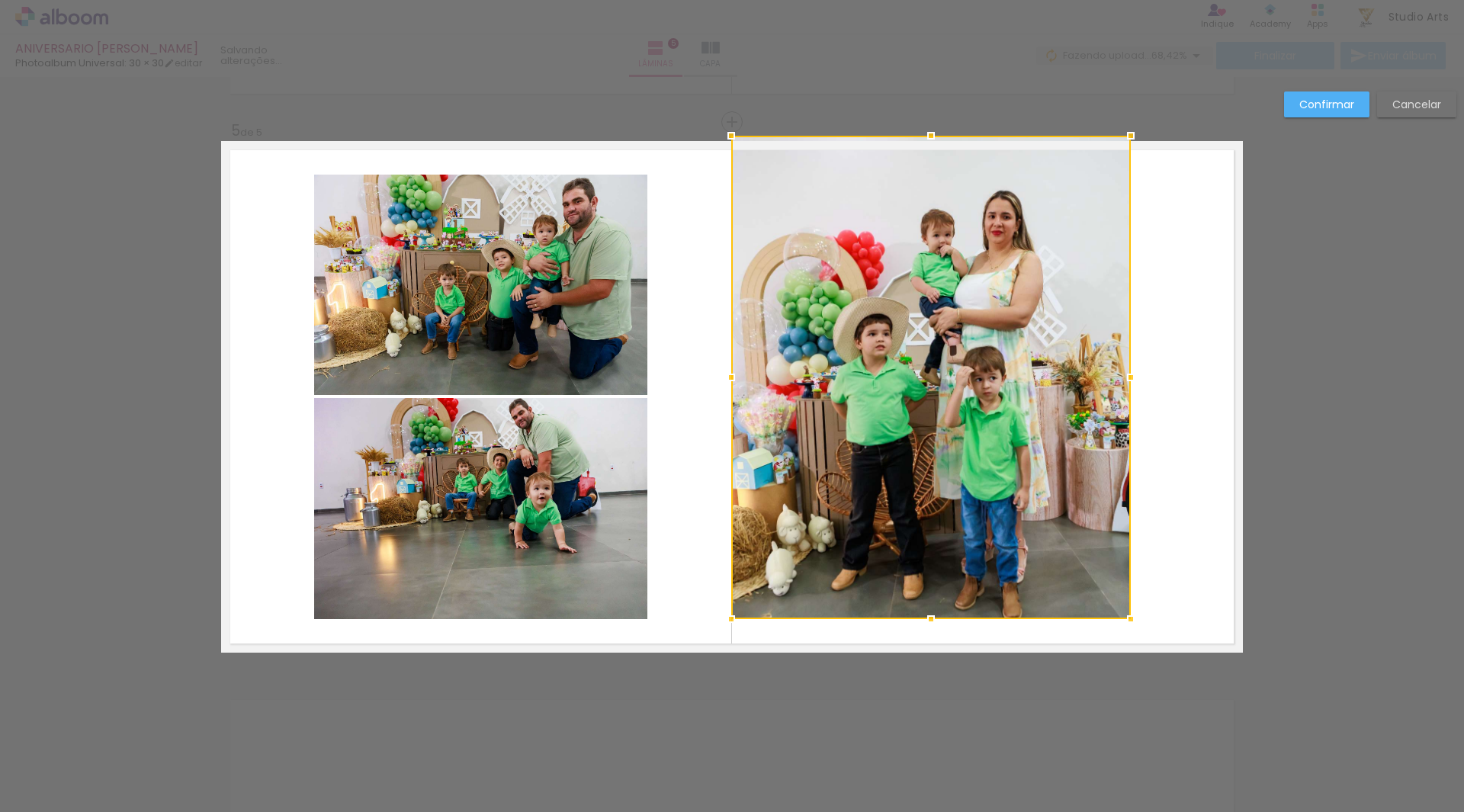
drag, startPoint x: 833, startPoint y: 179, endPoint x: 729, endPoint y: 90, distance: 136.9
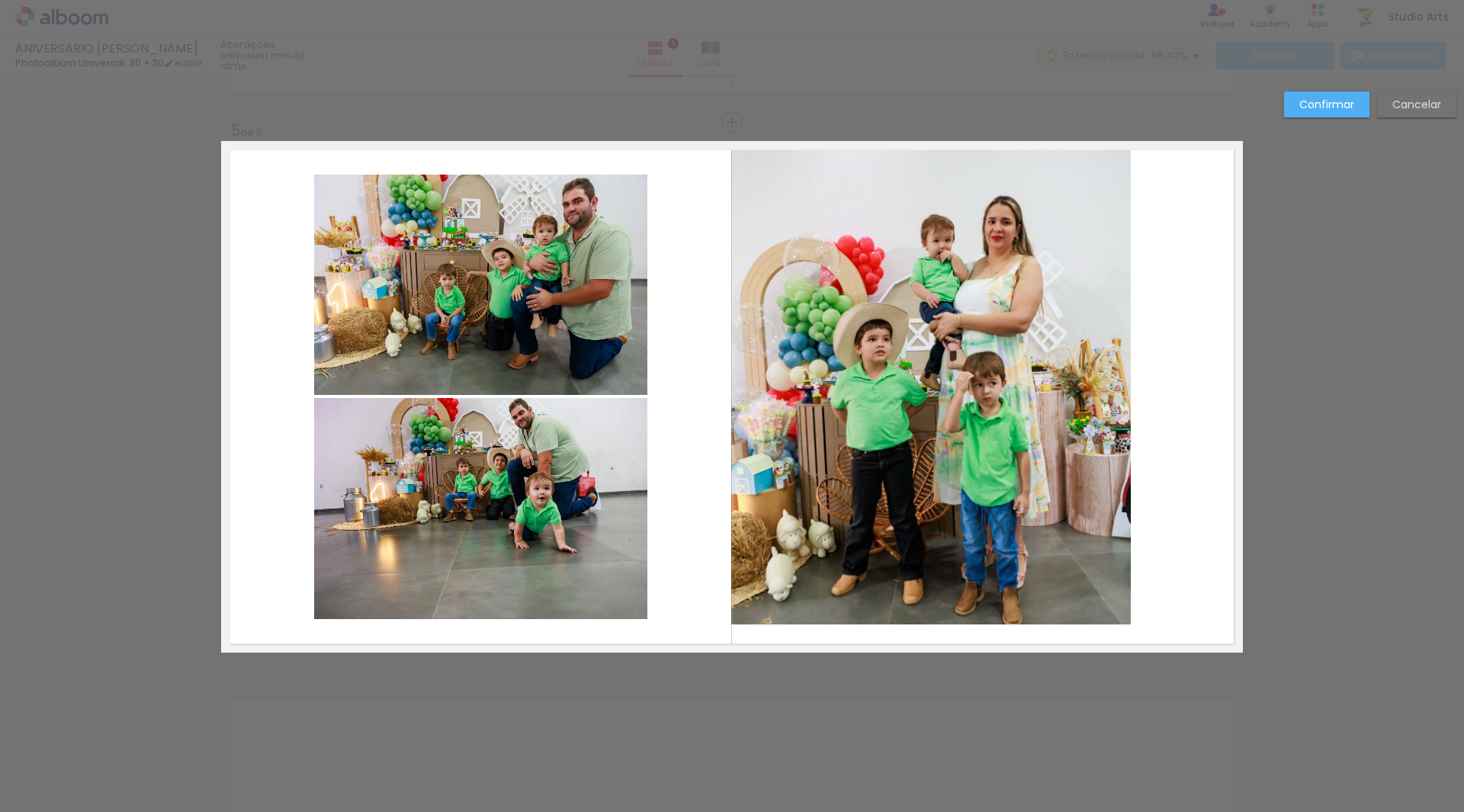
click at [996, 284] on quentale-photo at bounding box center [931, 382] width 399 height 483
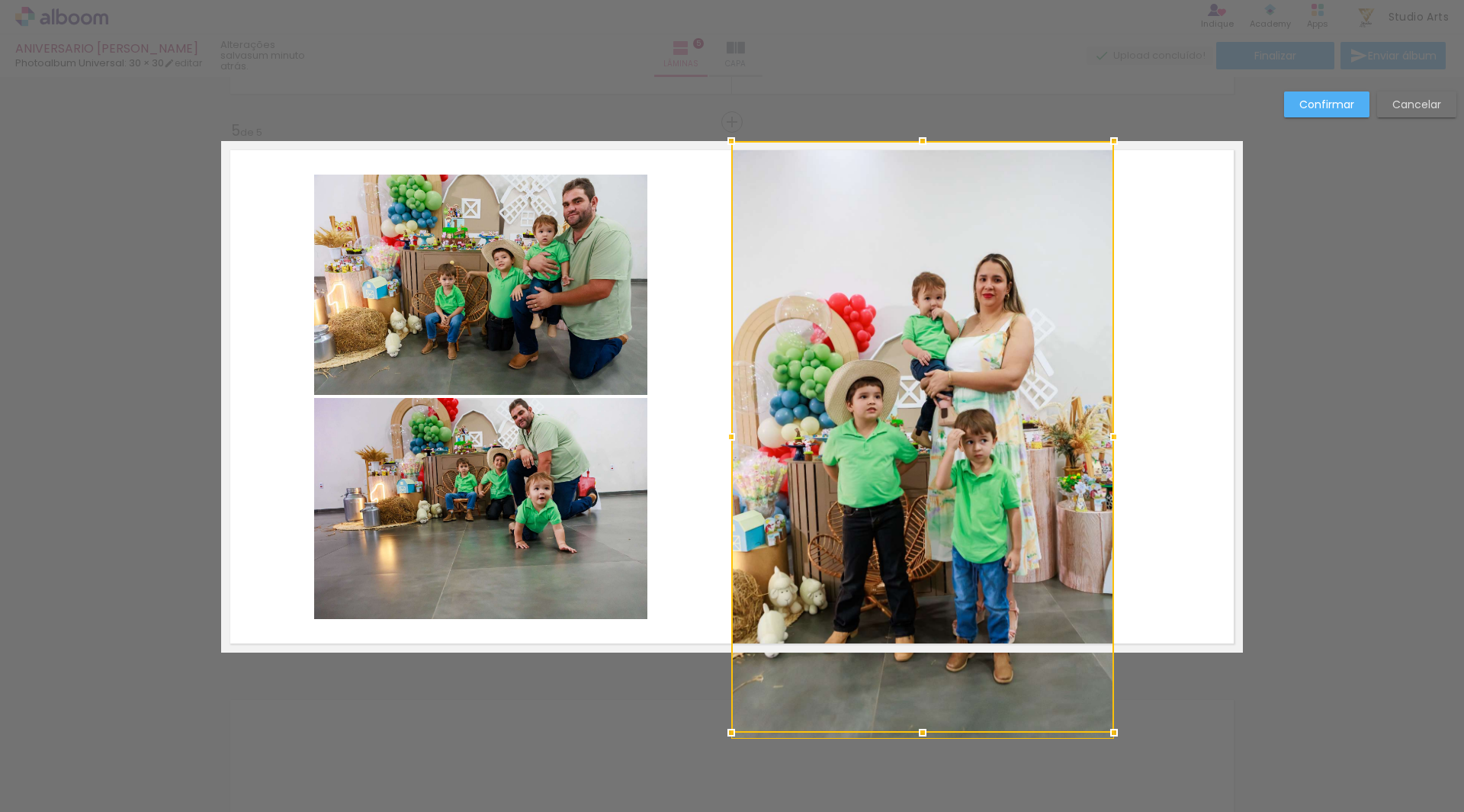
drag, startPoint x: 1128, startPoint y: 624, endPoint x: 1107, endPoint y: 487, distance: 138.6
click at [1107, 487] on div at bounding box center [922, 437] width 383 height 591
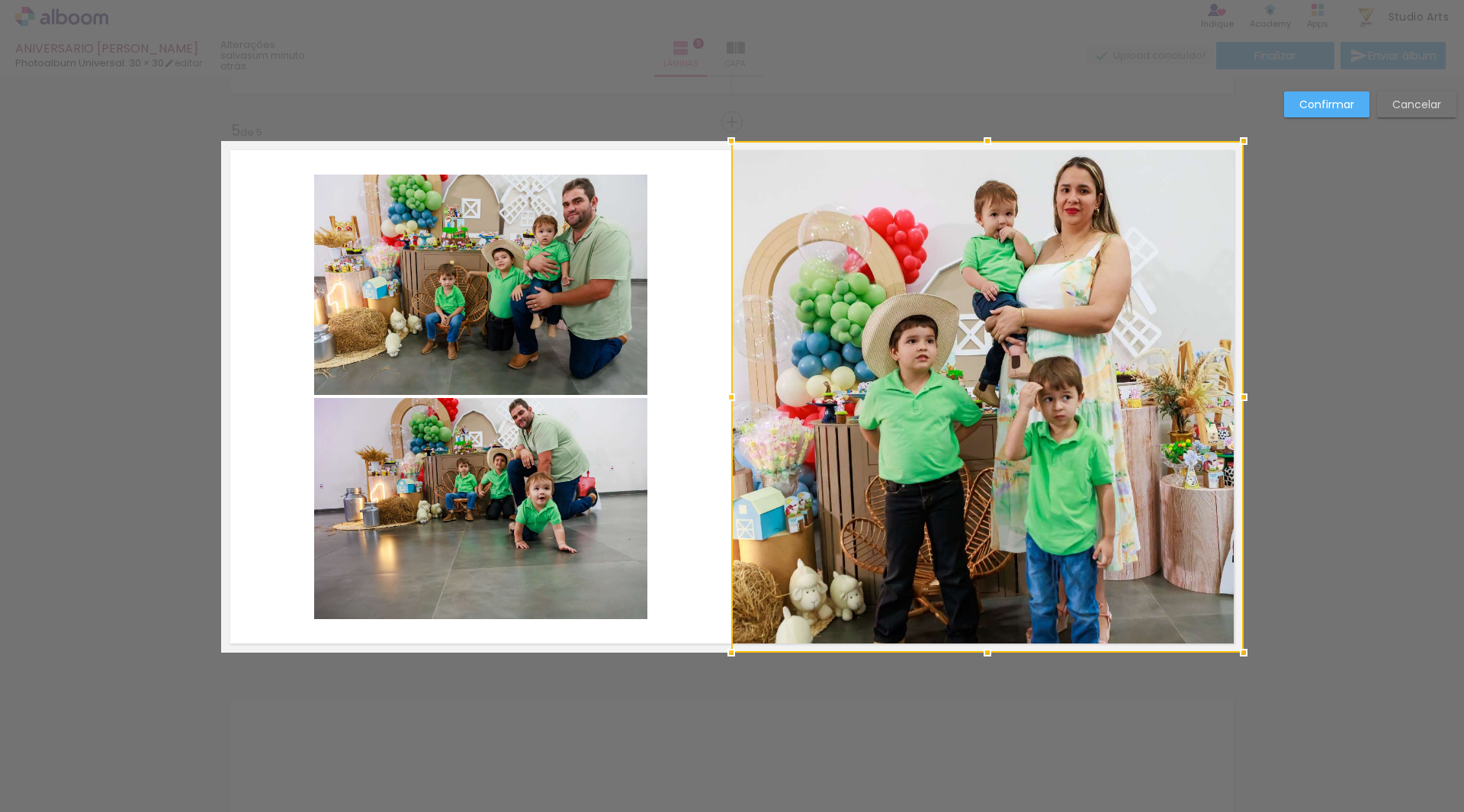
drag, startPoint x: 1138, startPoint y: 381, endPoint x: 1230, endPoint y: 376, distance: 92.1
click at [1230, 376] on div at bounding box center [987, 397] width 512 height 512
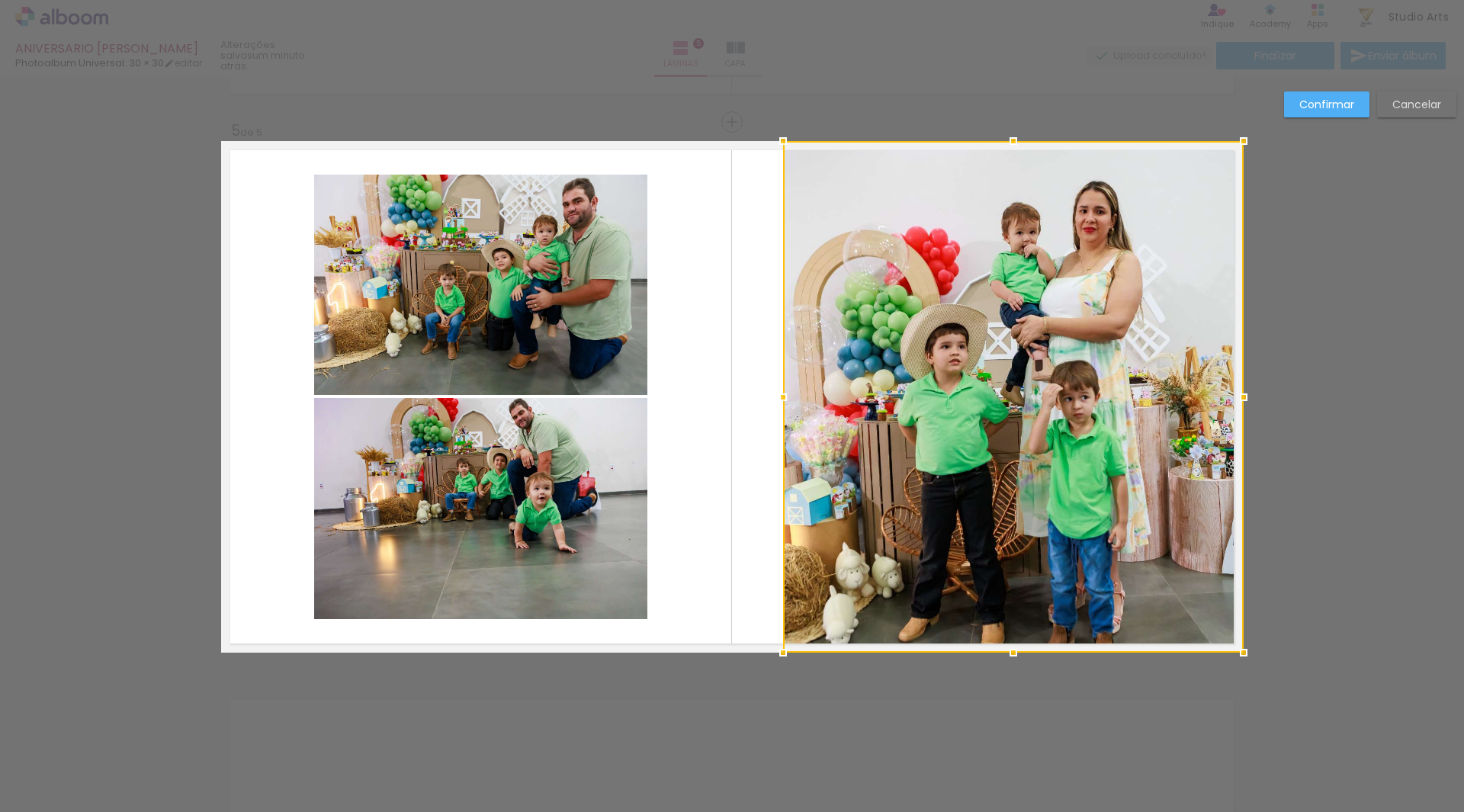
drag, startPoint x: 729, startPoint y: 394, endPoint x: 787, endPoint y: 398, distance: 58.1
click at [787, 398] on div at bounding box center [783, 396] width 30 height 30
click at [1367, 96] on paper-button "Confirmar" at bounding box center [1326, 104] width 85 height 26
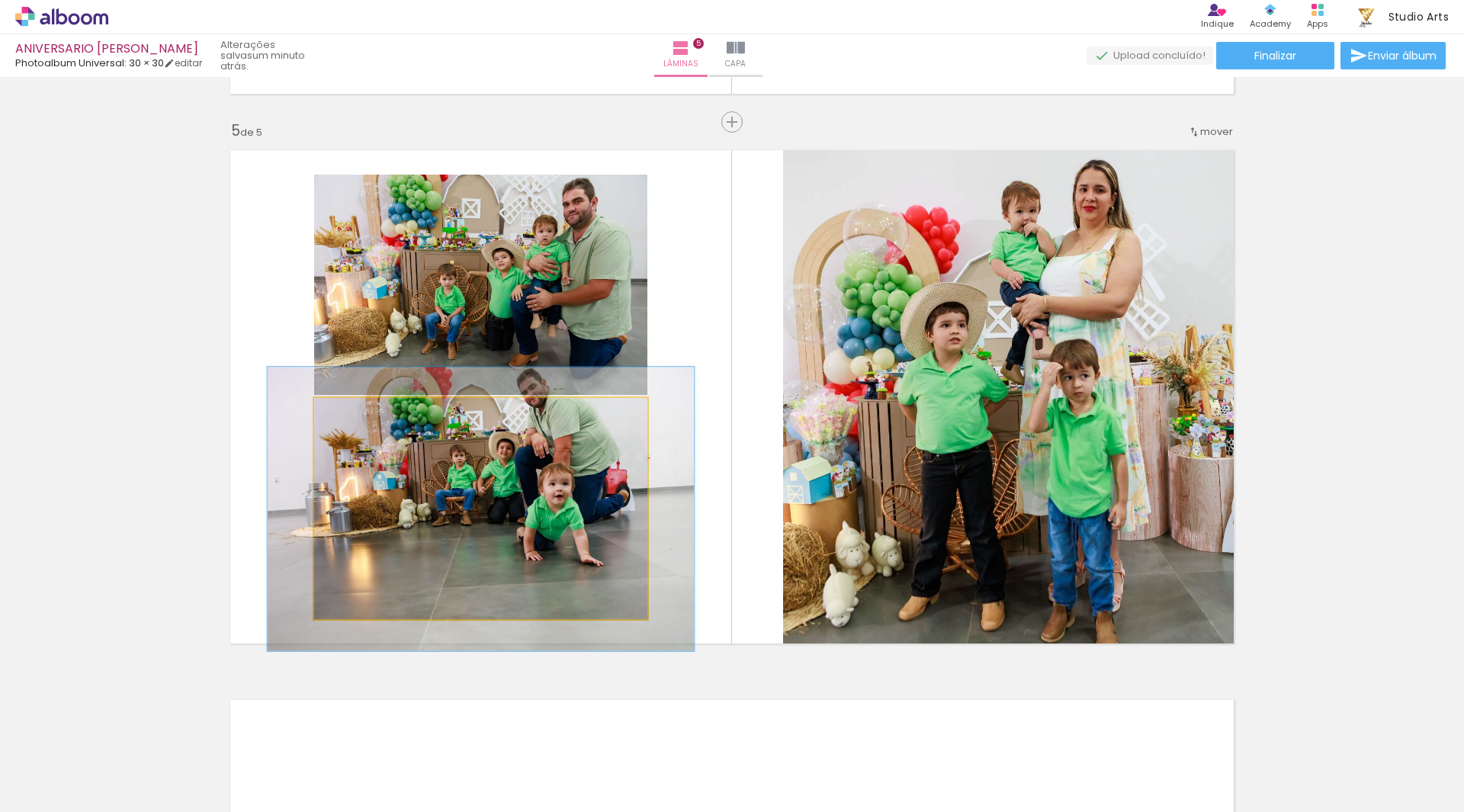
drag, startPoint x: 344, startPoint y: 410, endPoint x: 359, endPoint y: 414, distance: 15.5
type paper-slider "128"
click at [359, 414] on div at bounding box center [365, 413] width 14 height 14
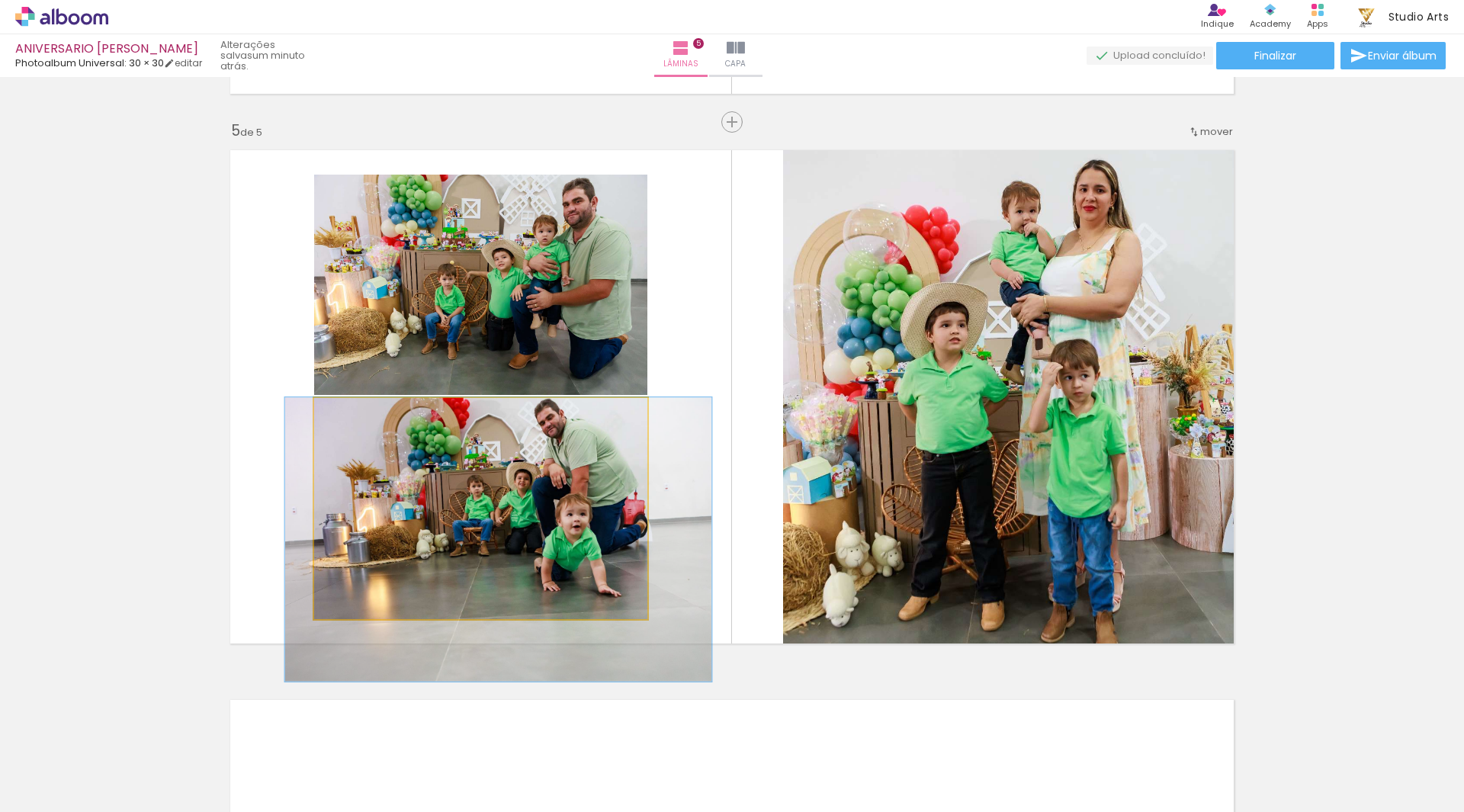
drag, startPoint x: 555, startPoint y: 525, endPoint x: 572, endPoint y: 585, distance: 62.4
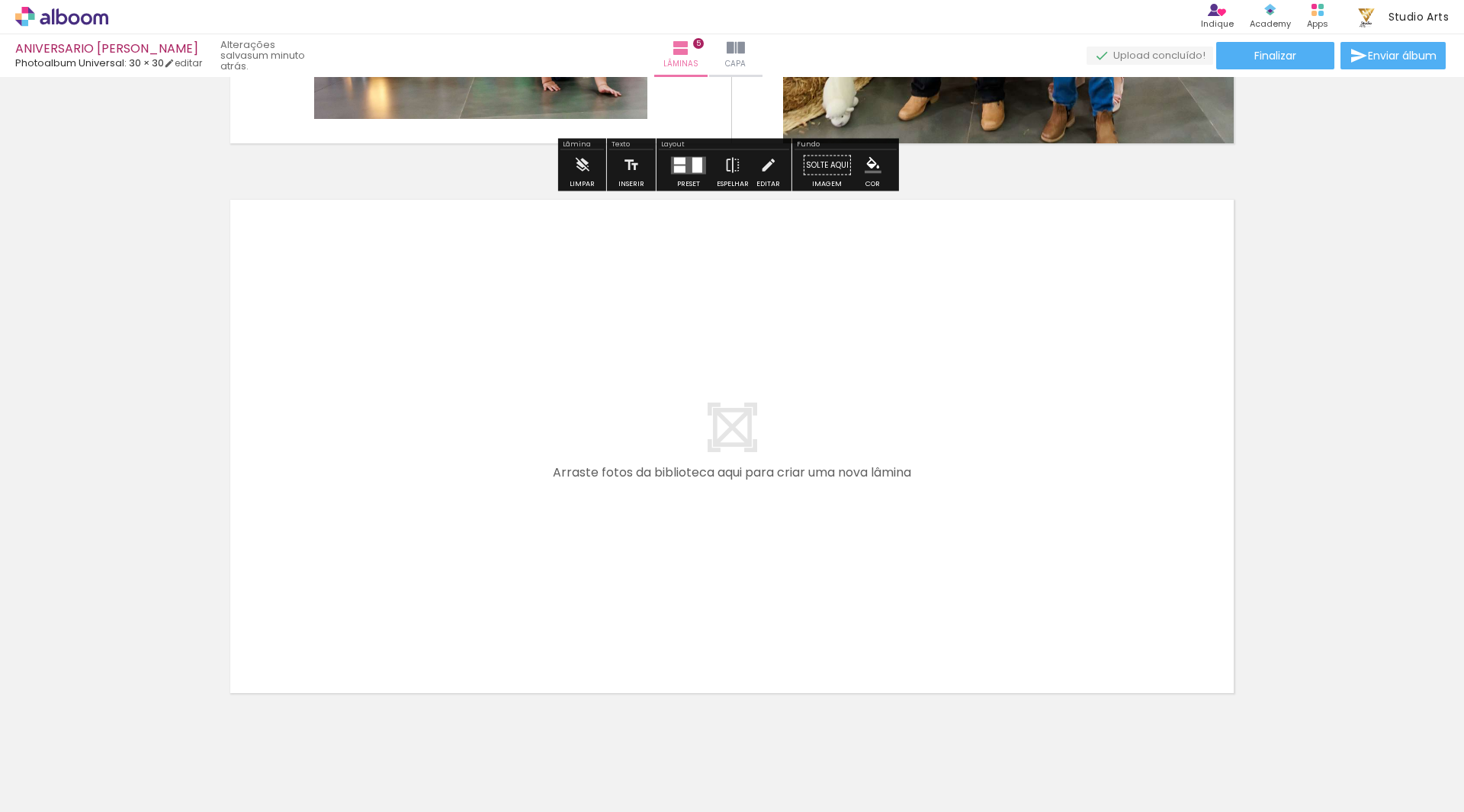
scroll to position [2717, 0]
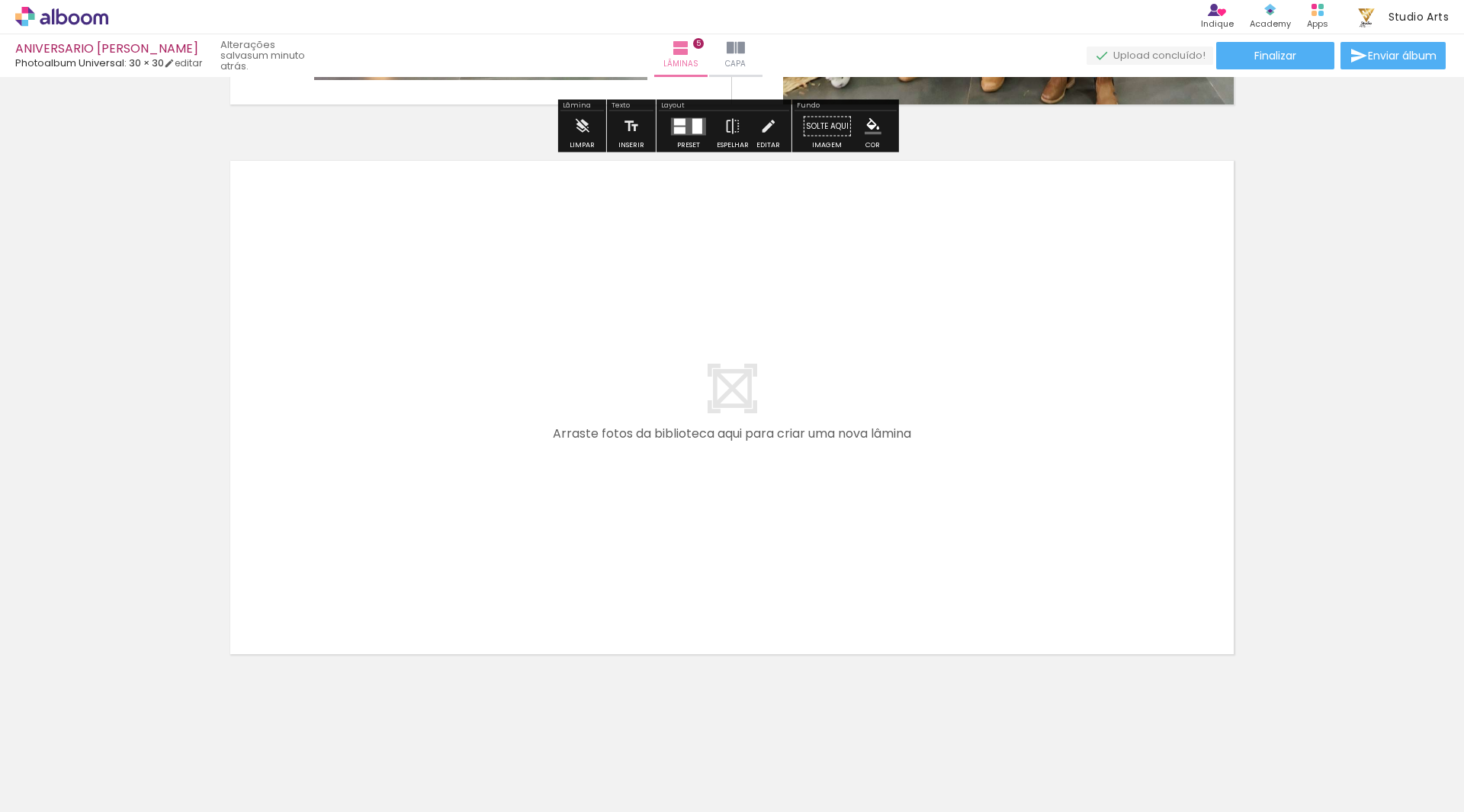
click at [75, 798] on span "Adicionar Fotos" at bounding box center [54, 791] width 45 height 17
click at [0, 0] on input "file" at bounding box center [0, 0] width 0 height 0
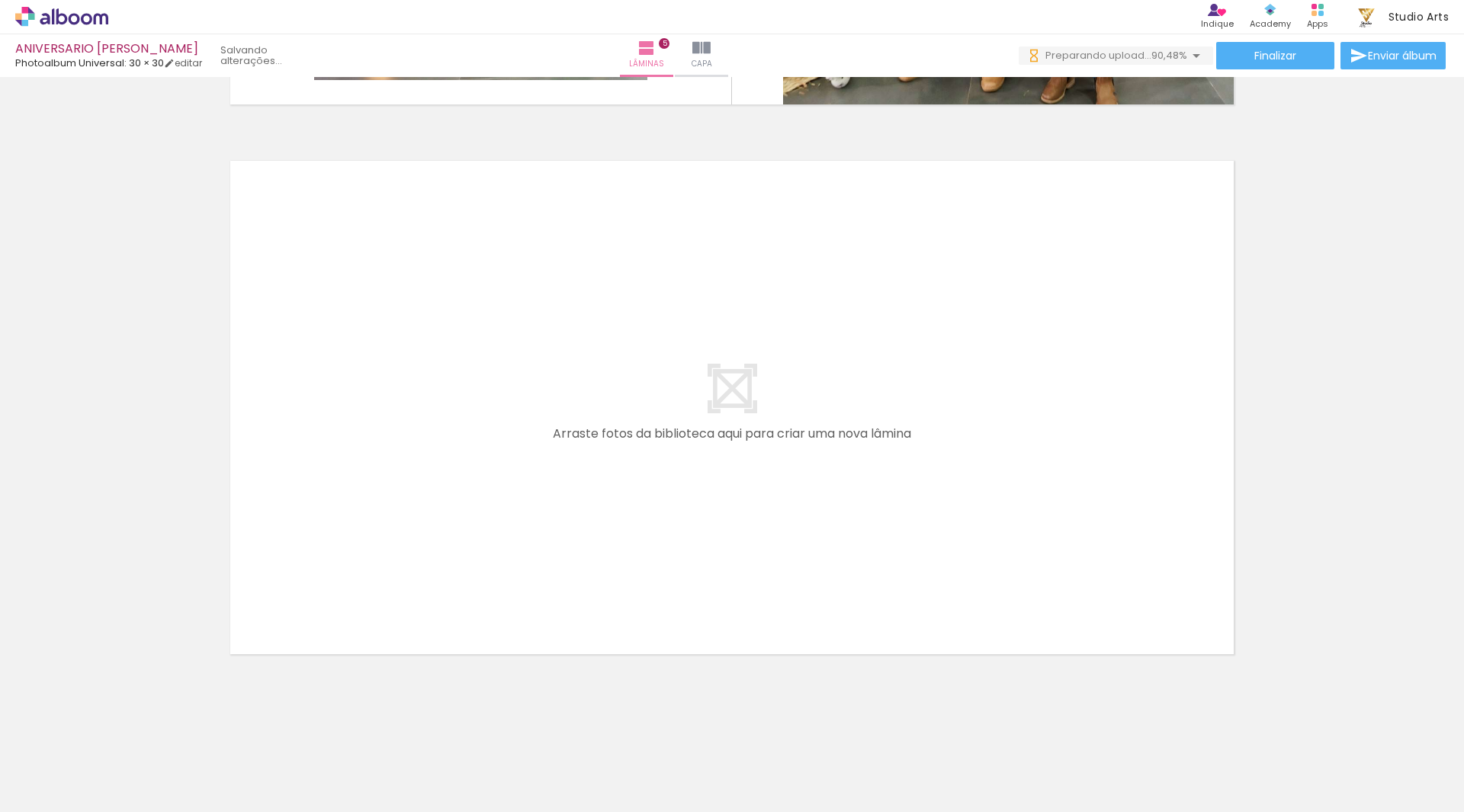
scroll to position [0, 0]
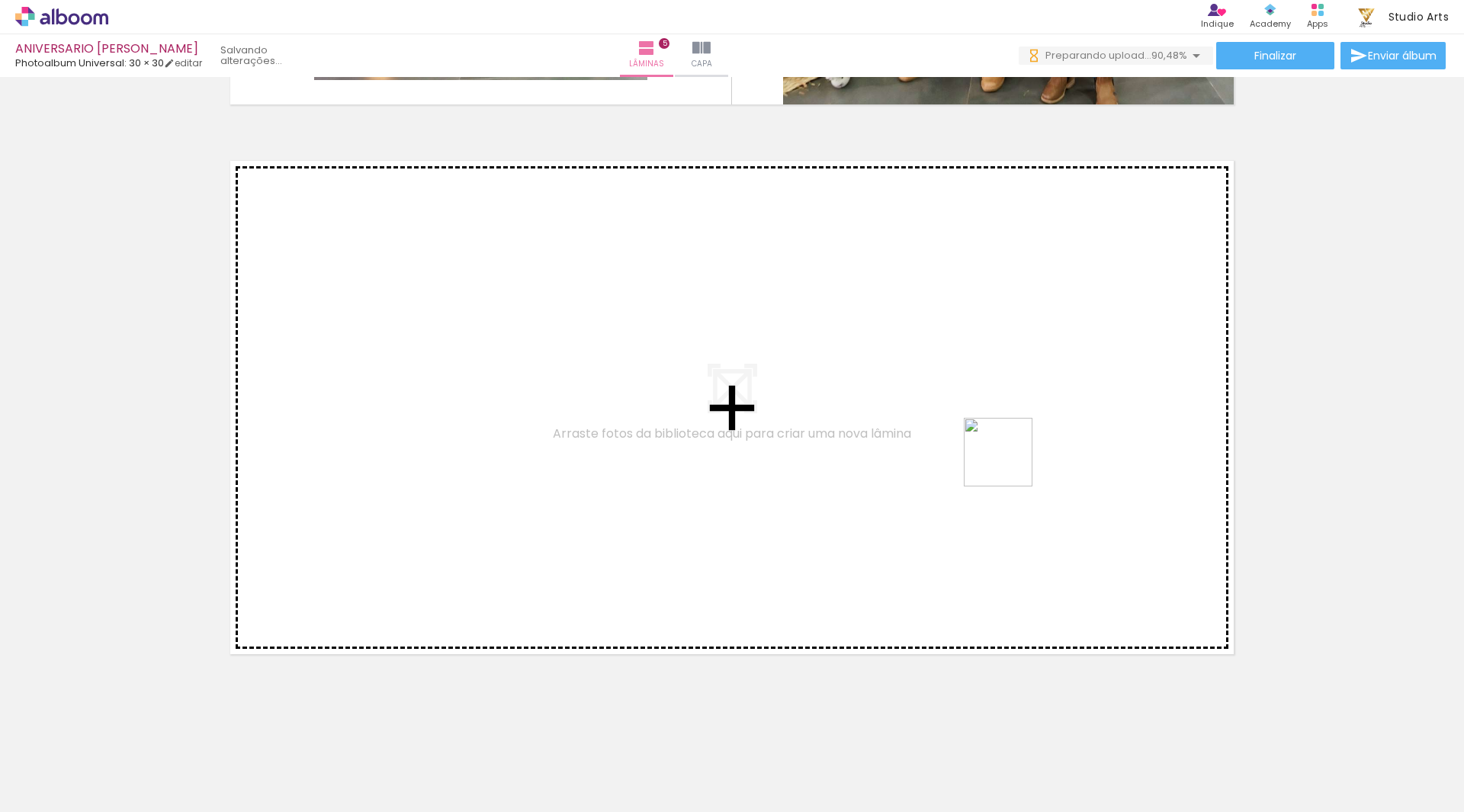
drag, startPoint x: 1152, startPoint y: 761, endPoint x: 1203, endPoint y: 682, distance: 94.0
click at [999, 442] on quentale-workspace at bounding box center [732, 406] width 1464 height 812
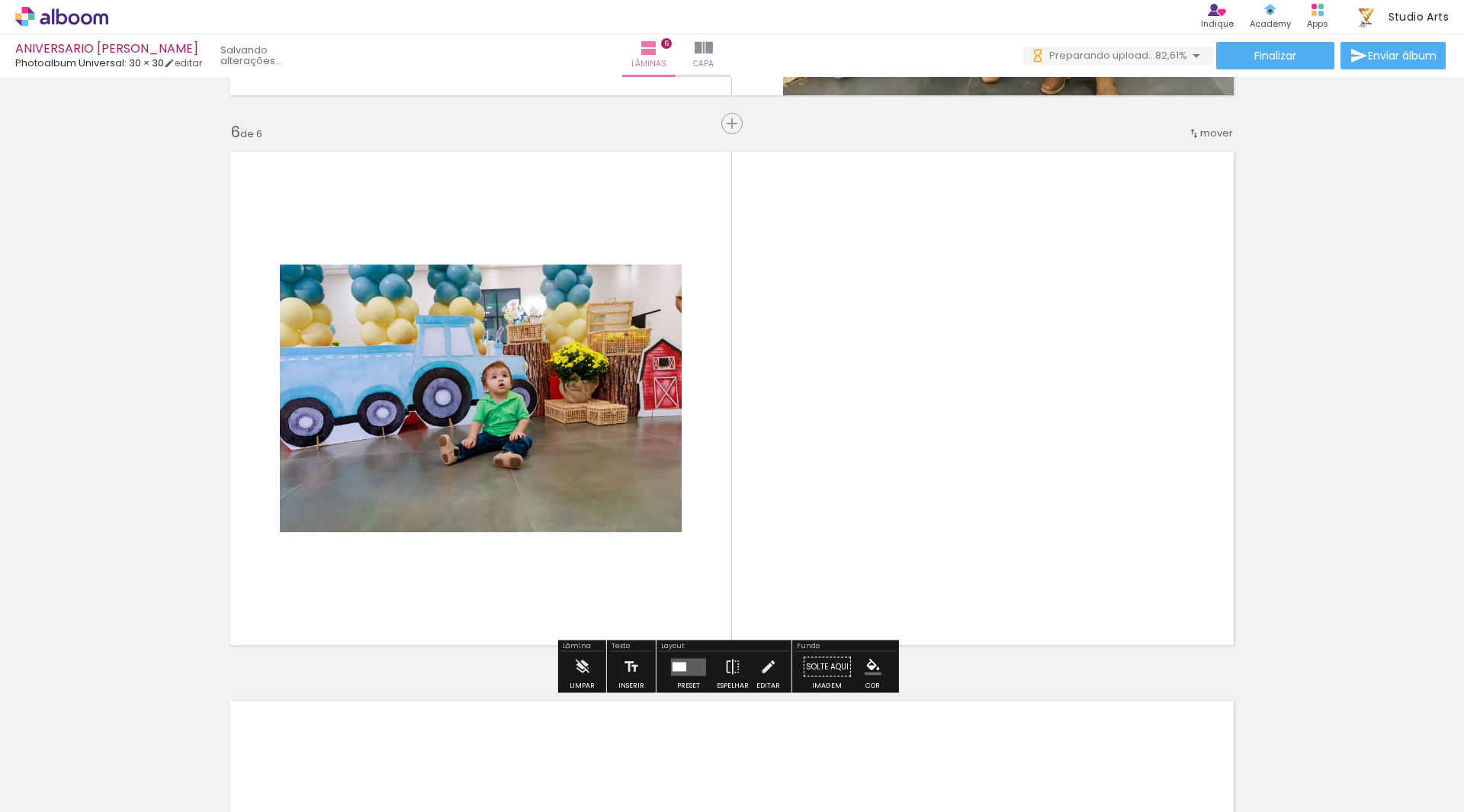
scroll to position [2727, 0]
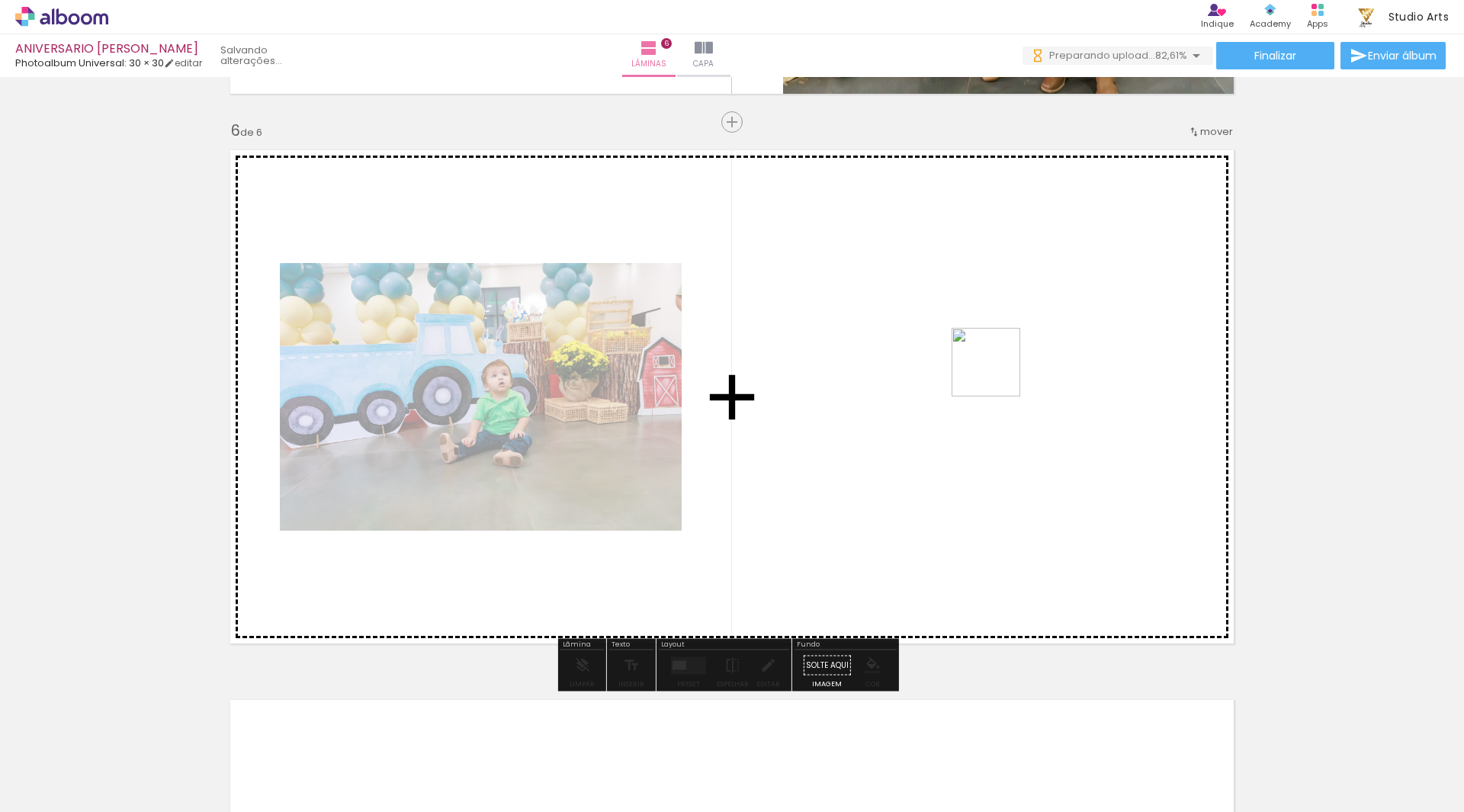
drag, startPoint x: 1237, startPoint y: 742, endPoint x: 1204, endPoint y: 559, distance: 186.0
click at [994, 364] on quentale-workspace at bounding box center [732, 406] width 1464 height 812
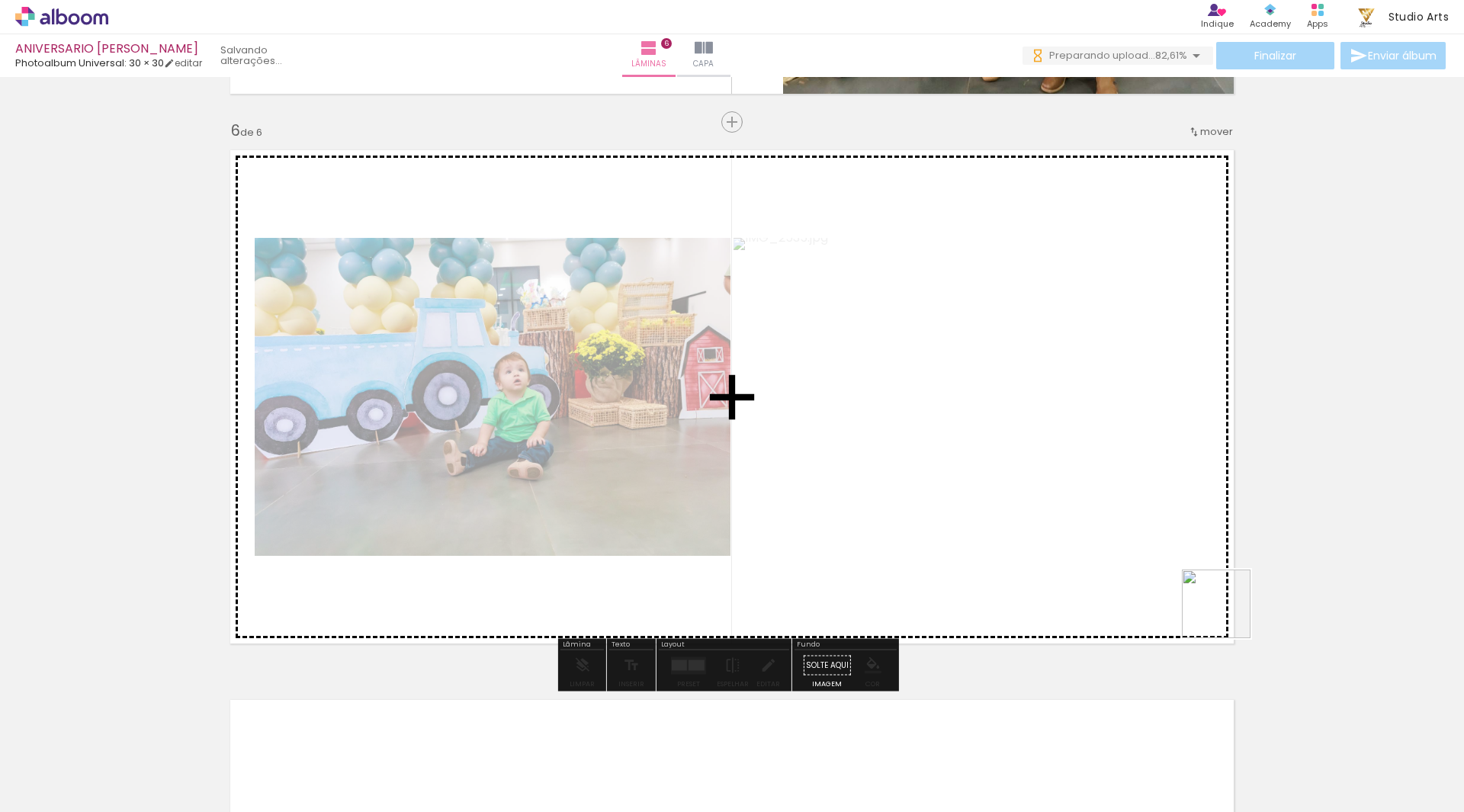
drag, startPoint x: 1317, startPoint y: 744, endPoint x: 1238, endPoint y: 583, distance: 179.3
click at [1068, 421] on quentale-workspace at bounding box center [732, 406] width 1464 height 812
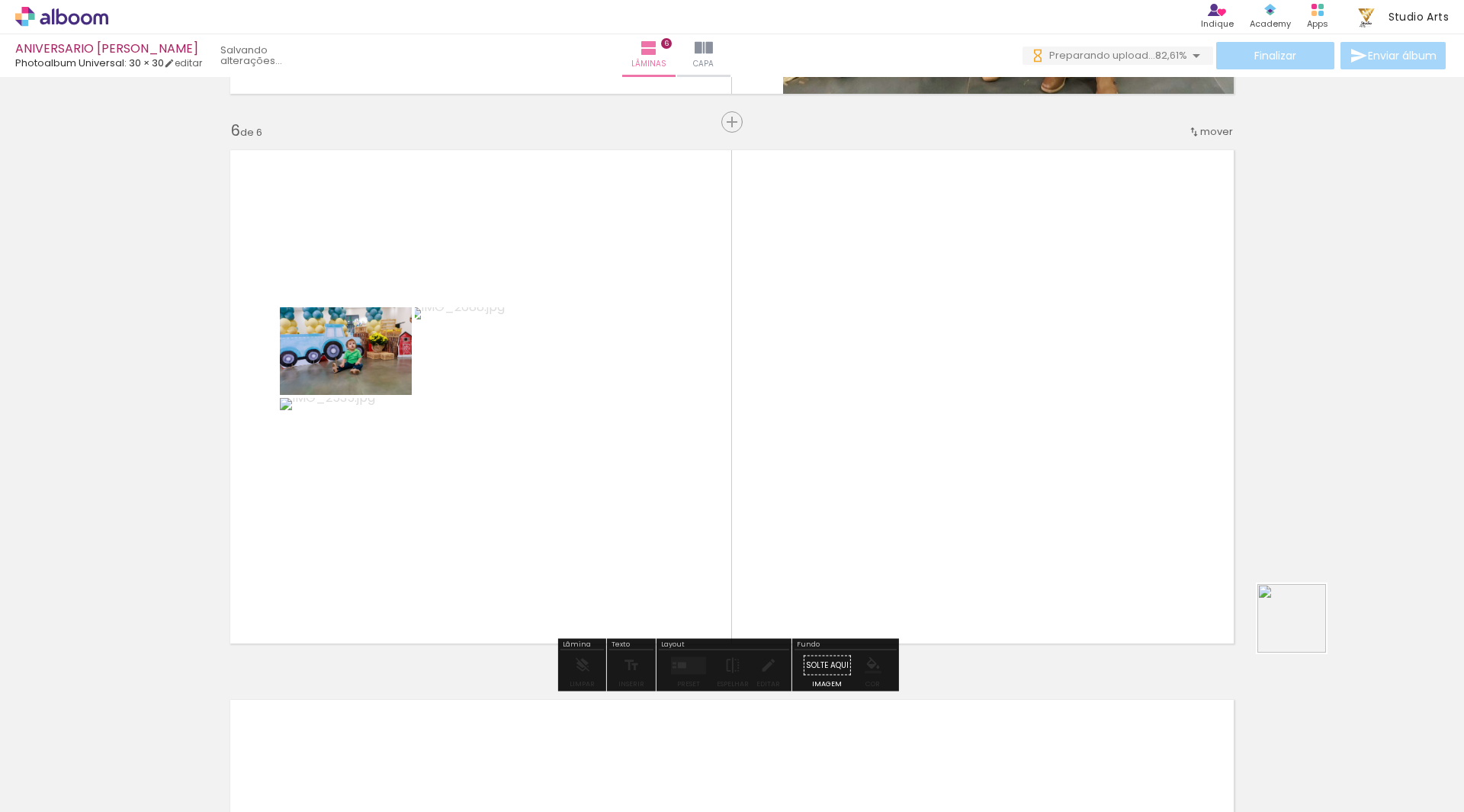
drag, startPoint x: 1392, startPoint y: 720, endPoint x: 978, endPoint y: 371, distance: 541.5
click at [980, 376] on quentale-workspace at bounding box center [732, 406] width 1464 height 812
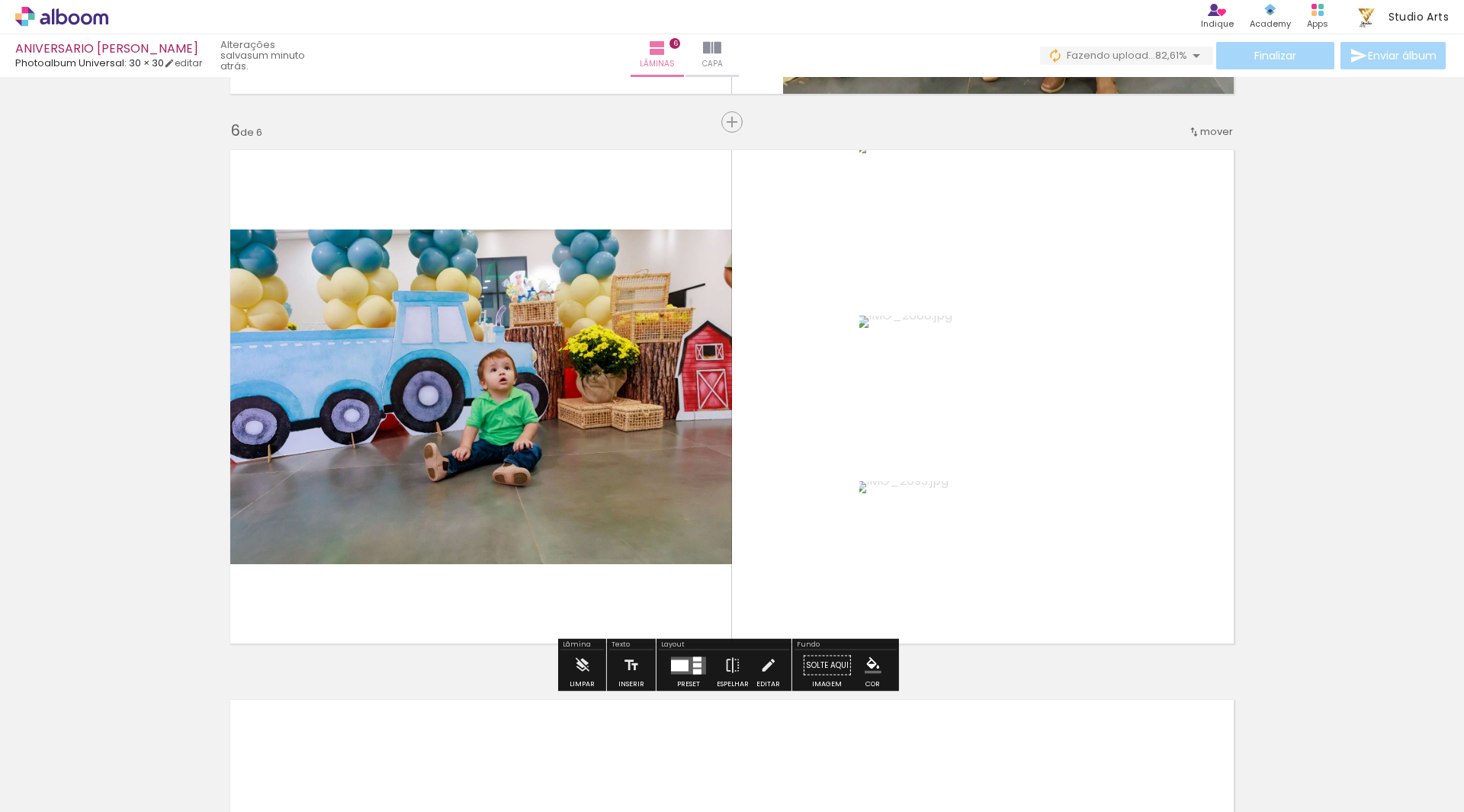
click at [690, 673] on div at bounding box center [689, 665] width 42 height 30
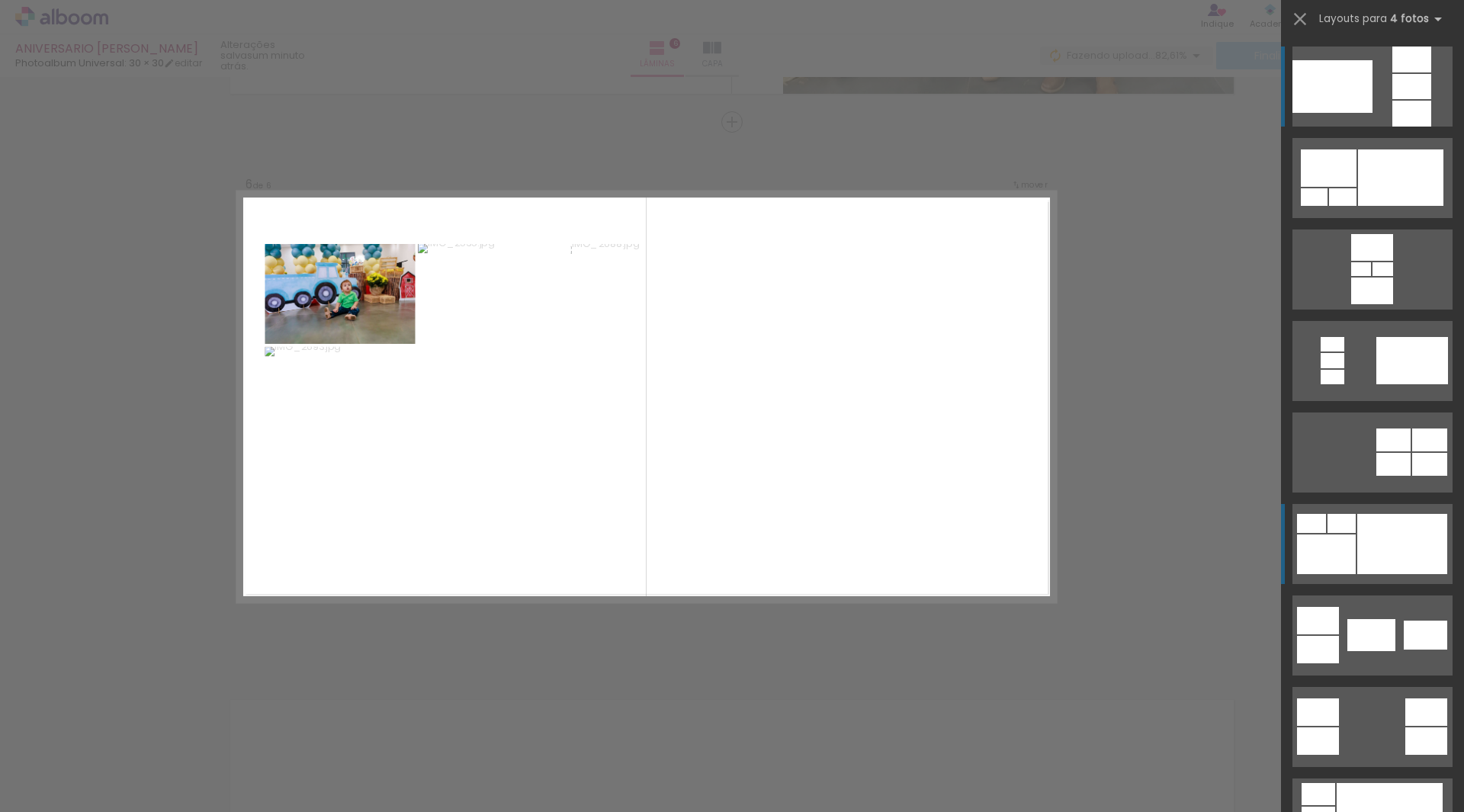
click at [1370, 539] on div at bounding box center [1401, 543] width 90 height 60
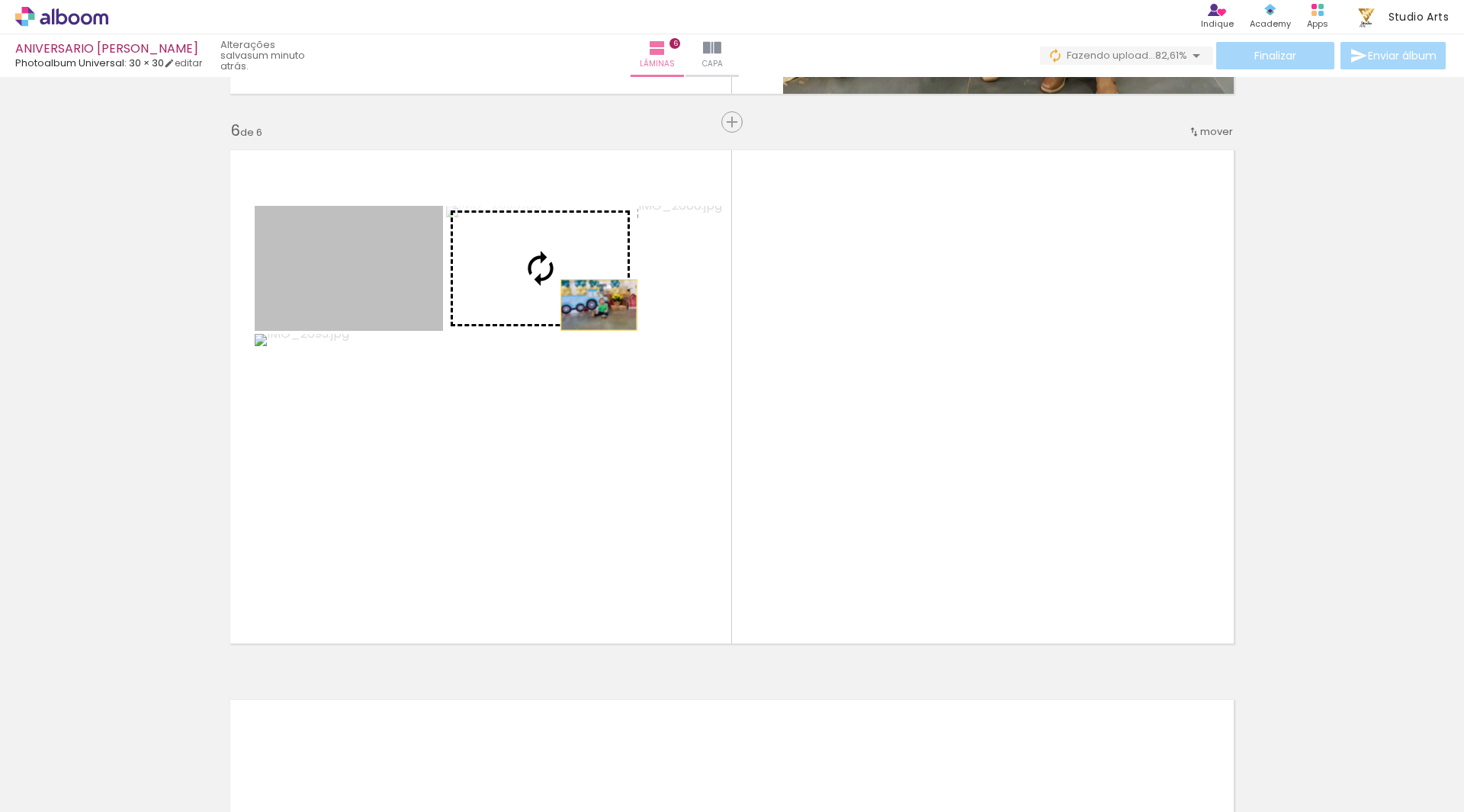
drag, startPoint x: 411, startPoint y: 285, endPoint x: 1114, endPoint y: 376, distance: 708.9
click at [0, 0] on slot at bounding box center [0, 0] width 0 height 0
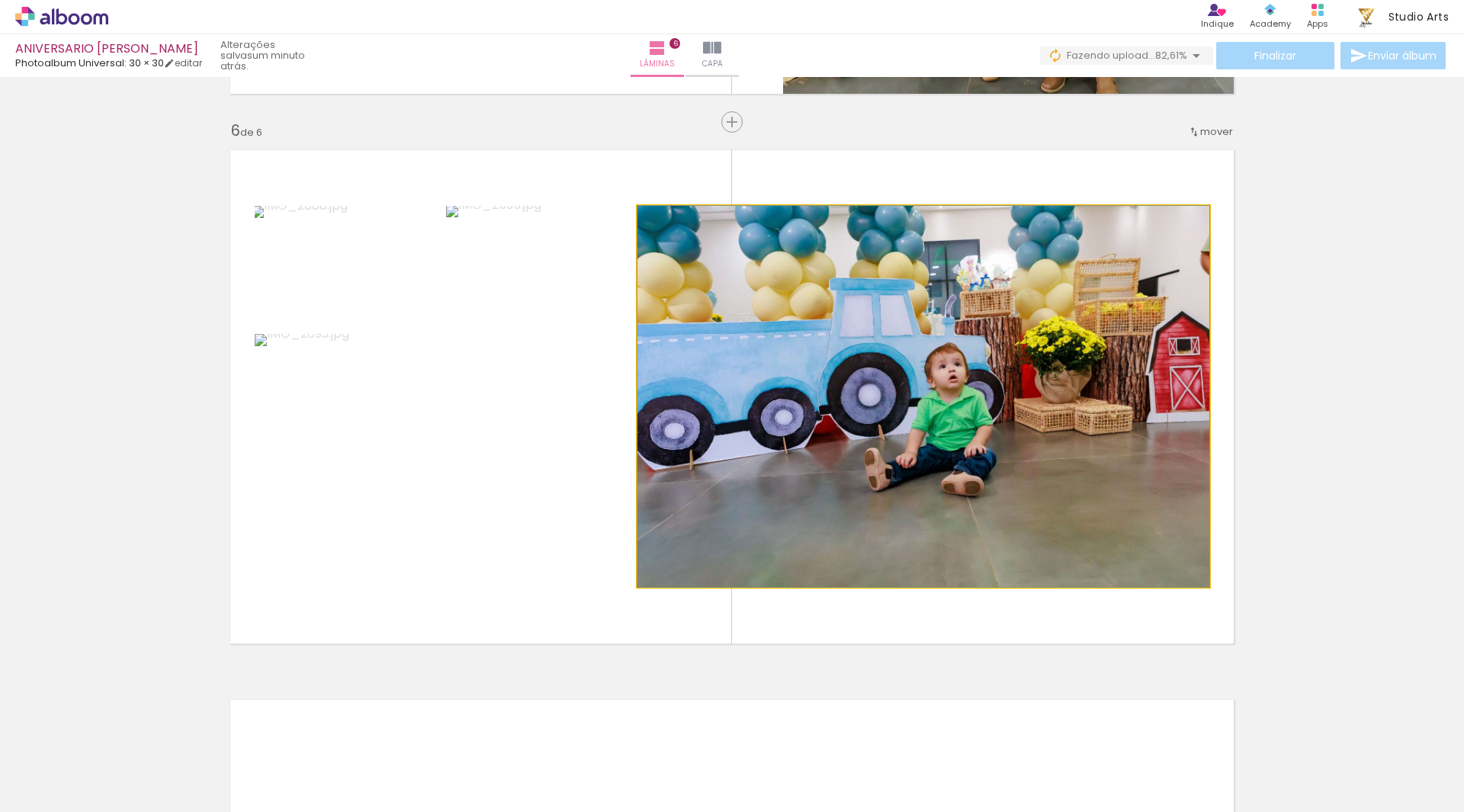
click at [1016, 381] on quentale-photo at bounding box center [923, 396] width 572 height 381
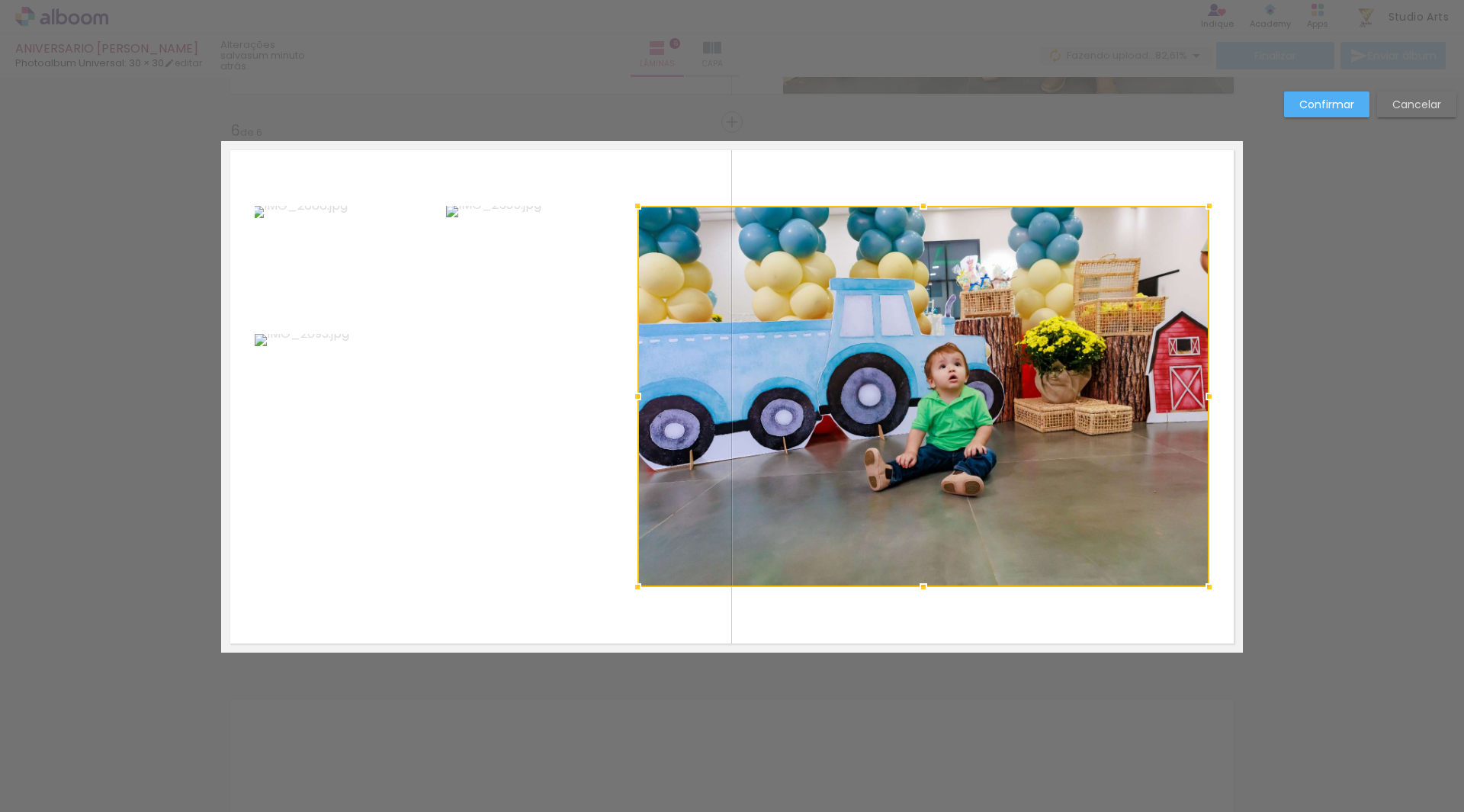
click at [386, 274] on quentale-photo at bounding box center [349, 268] width 189 height 125
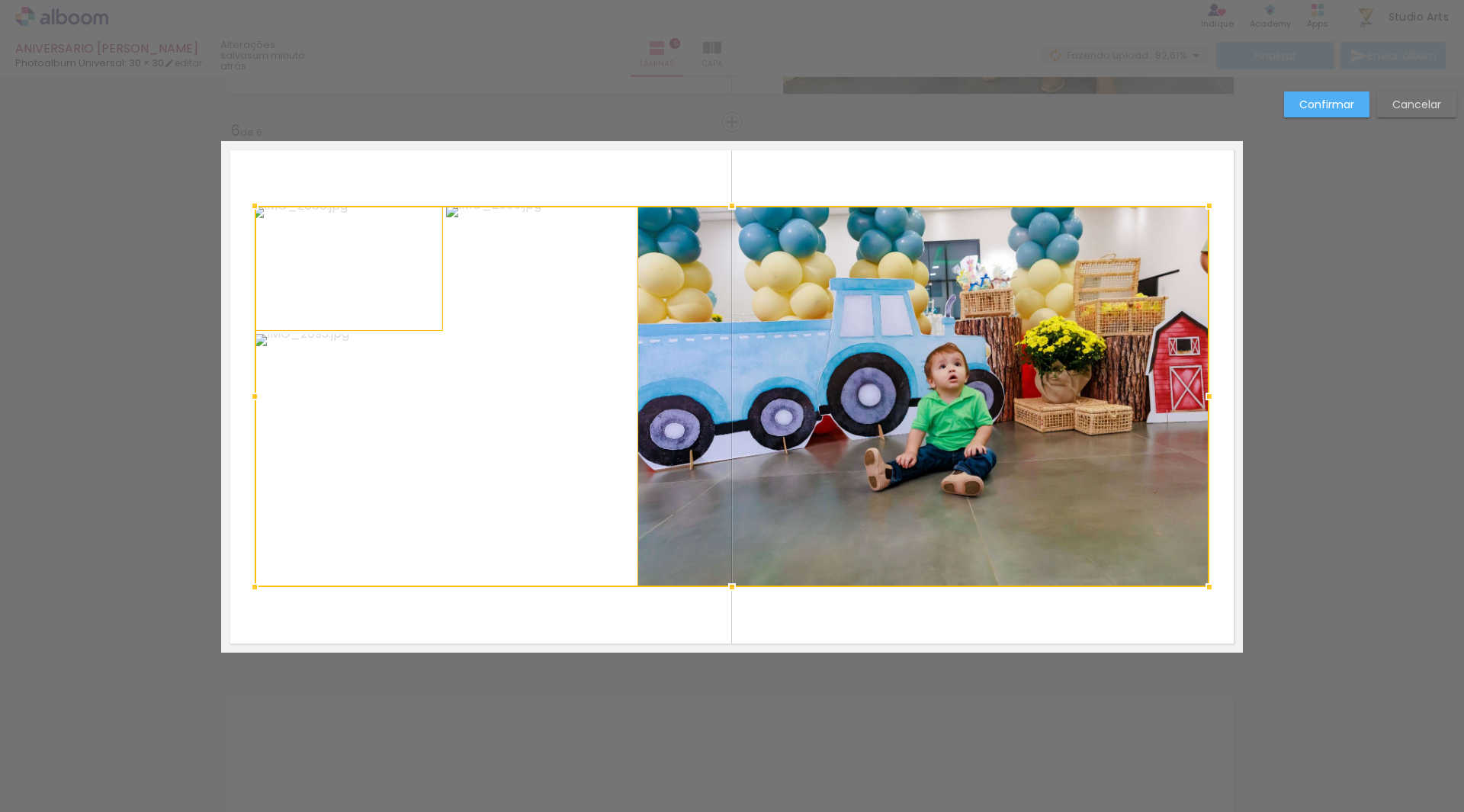
click at [525, 282] on div at bounding box center [732, 396] width 955 height 381
click at [0, 0] on slot "Cancelar" at bounding box center [0, 0] width 0 height 0
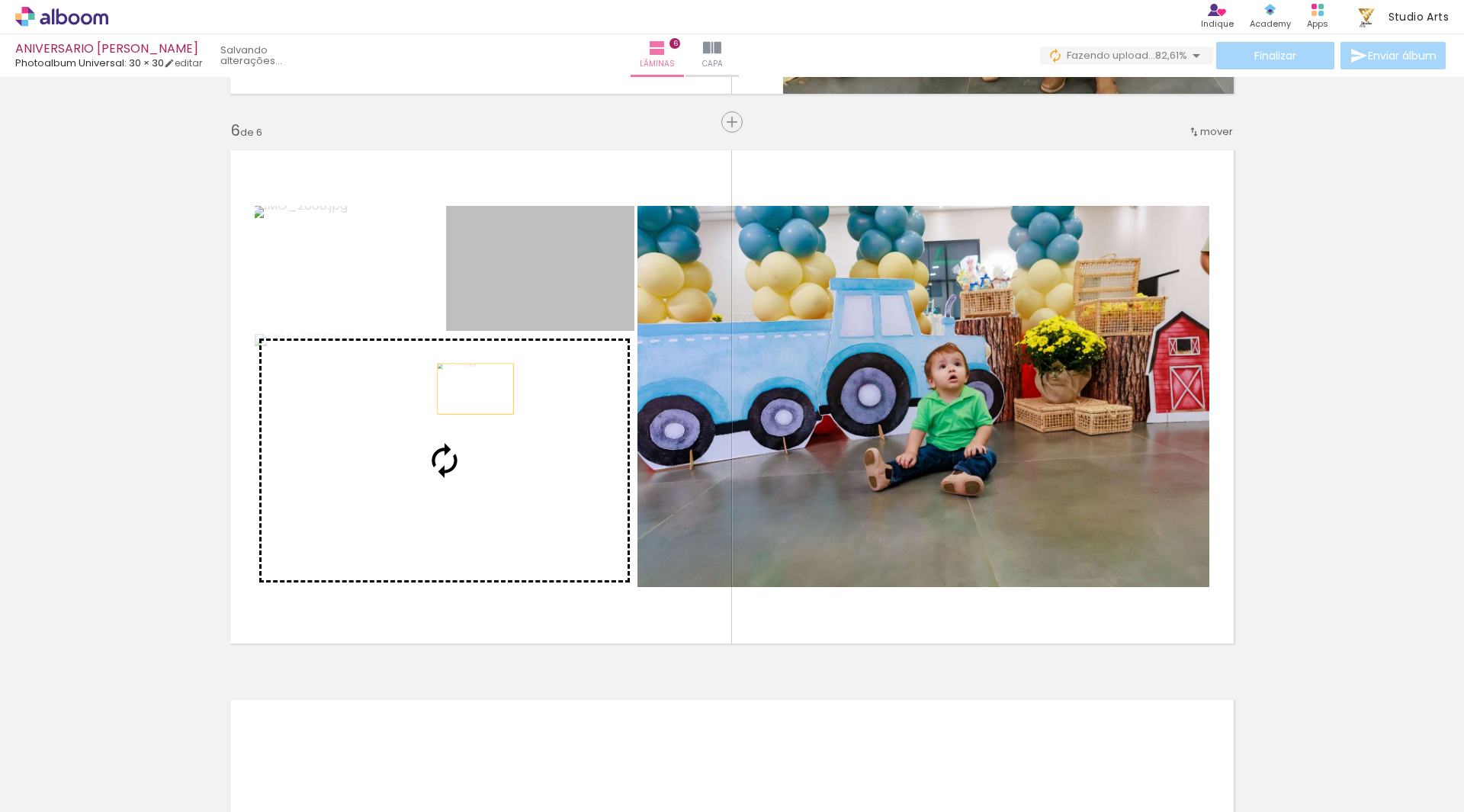
drag, startPoint x: 569, startPoint y: 277, endPoint x: 465, endPoint y: 395, distance: 157.3
click at [0, 0] on slot at bounding box center [0, 0] width 0 height 0
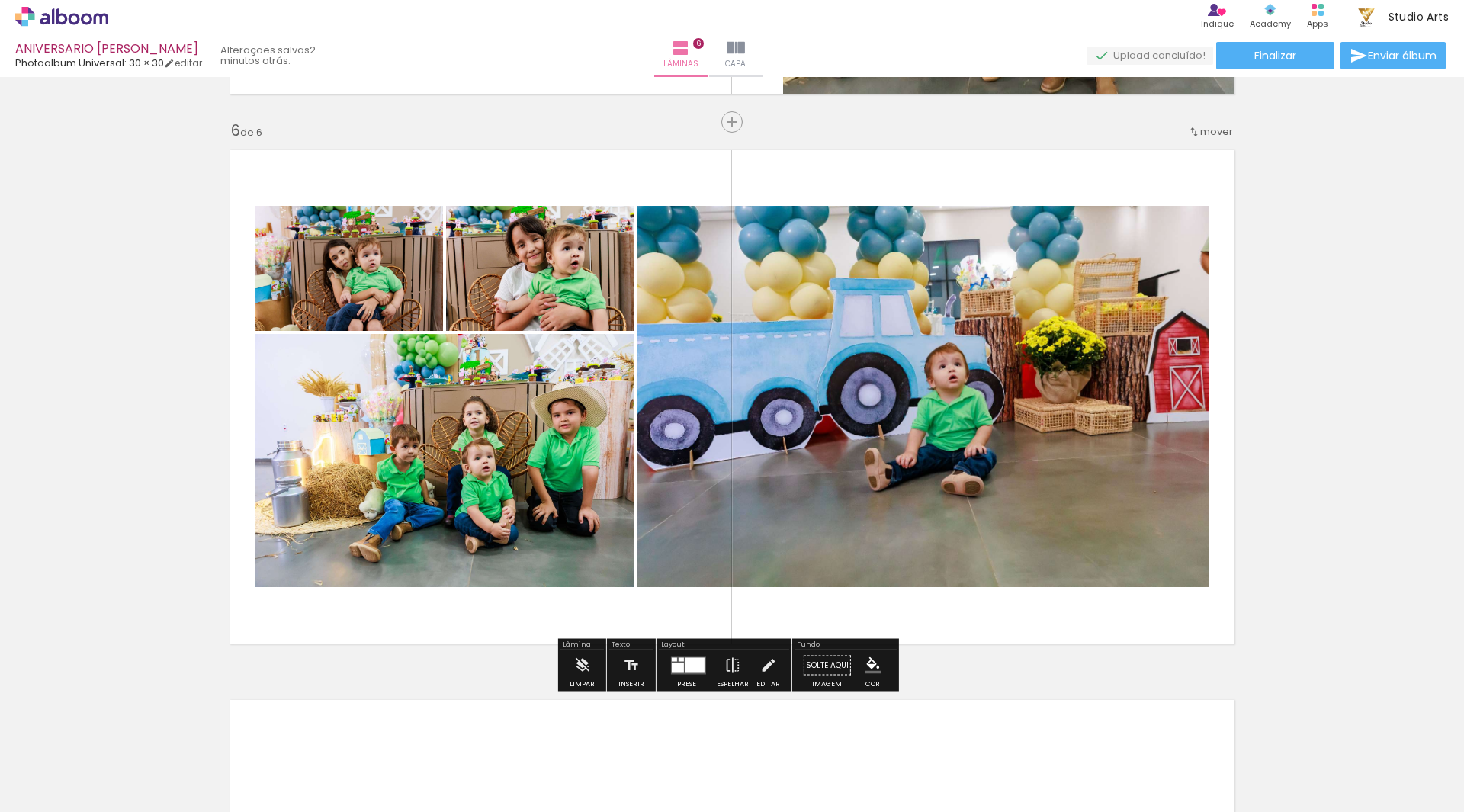
scroll to position [0, 629]
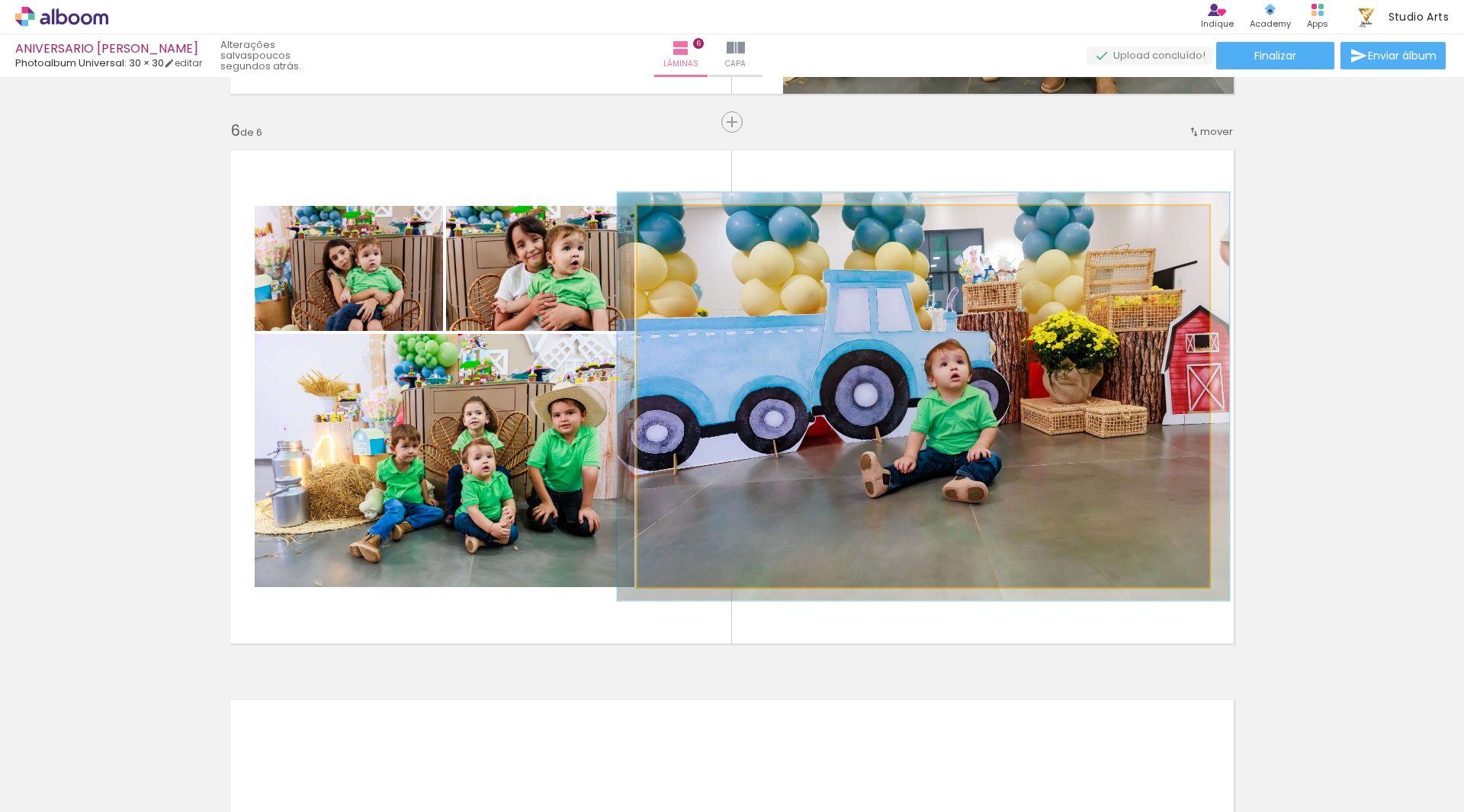
type paper-slider "107"
click at [665, 222] on div at bounding box center [677, 222] width 24 height 24
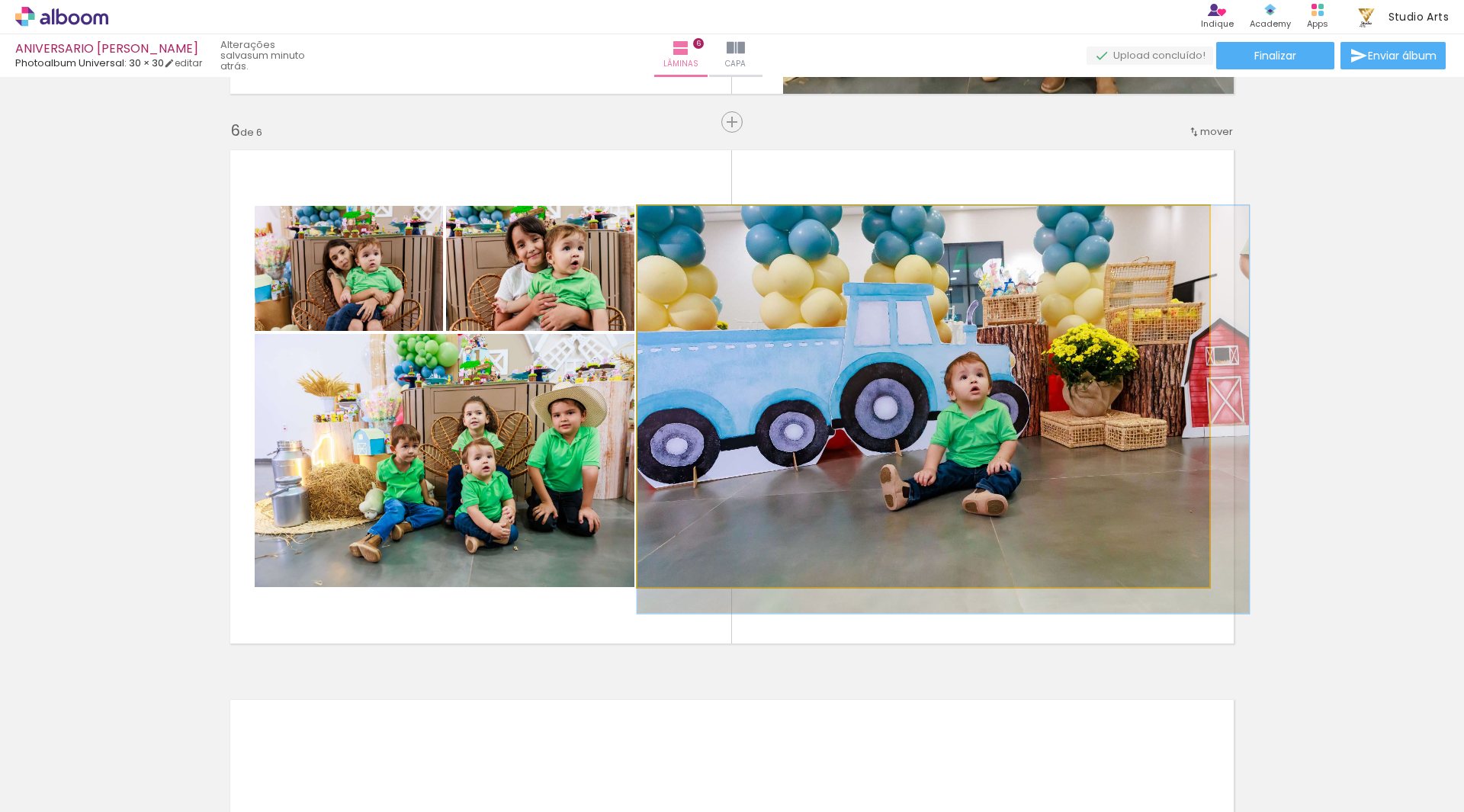
drag, startPoint x: 752, startPoint y: 333, endPoint x: 792, endPoint y: 352, distance: 44.3
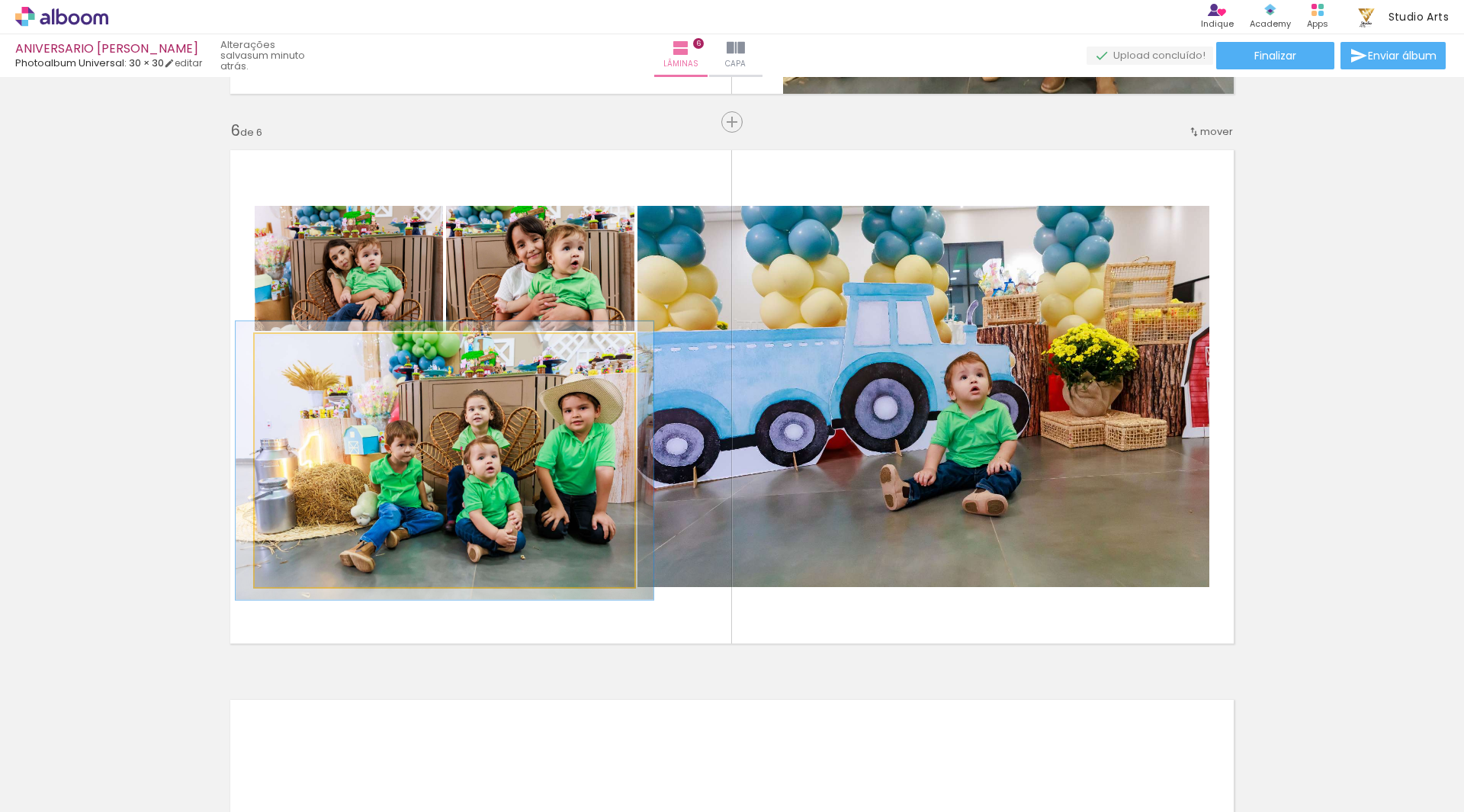
type paper-slider "110"
click at [293, 350] on div at bounding box center [296, 349] width 14 height 14
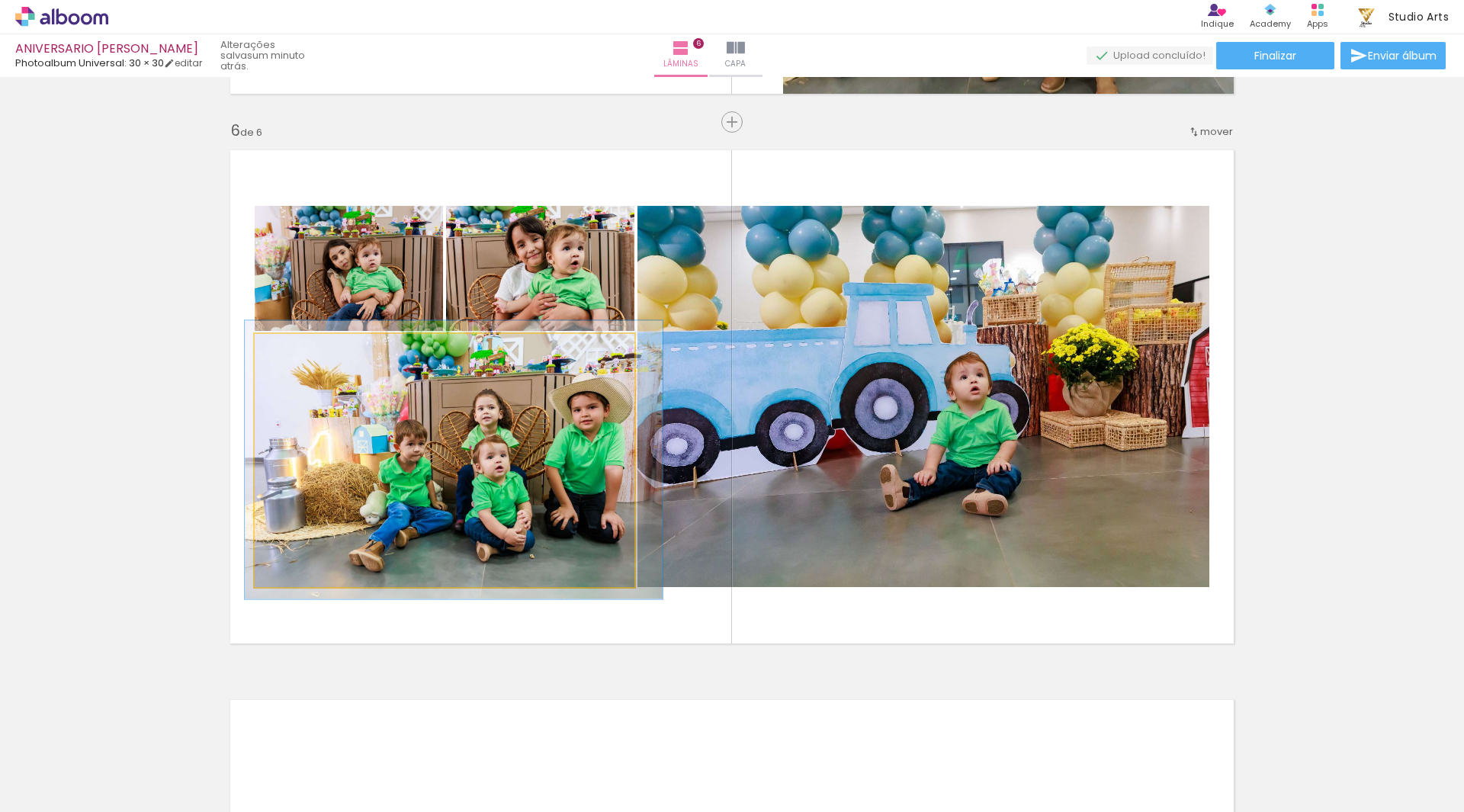
drag, startPoint x: 387, startPoint y: 417, endPoint x: 396, endPoint y: 416, distance: 9.1
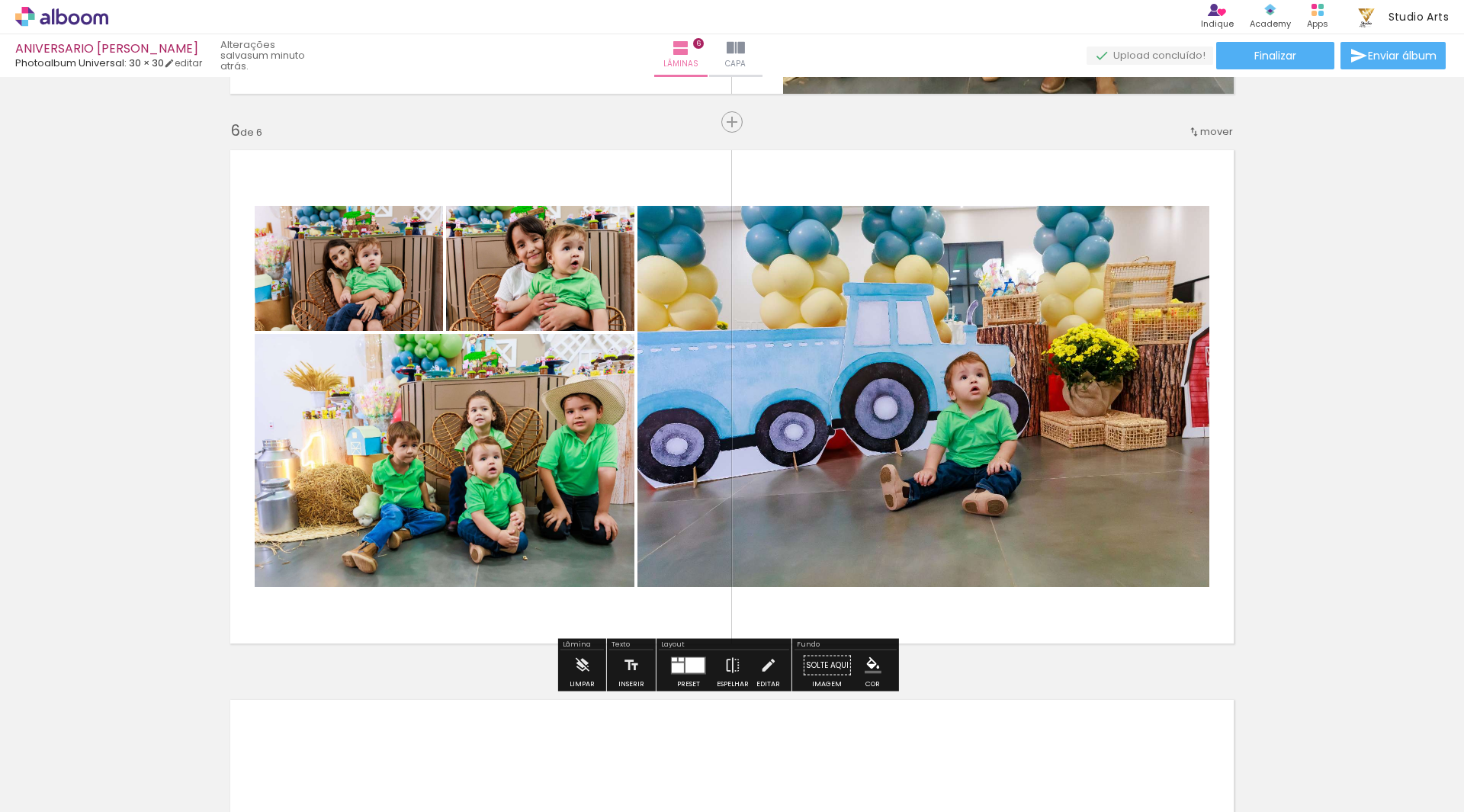
click at [69, 792] on span "Adicionar Fotos" at bounding box center [54, 791] width 45 height 17
click at [0, 0] on input "file" at bounding box center [0, 0] width 0 height 0
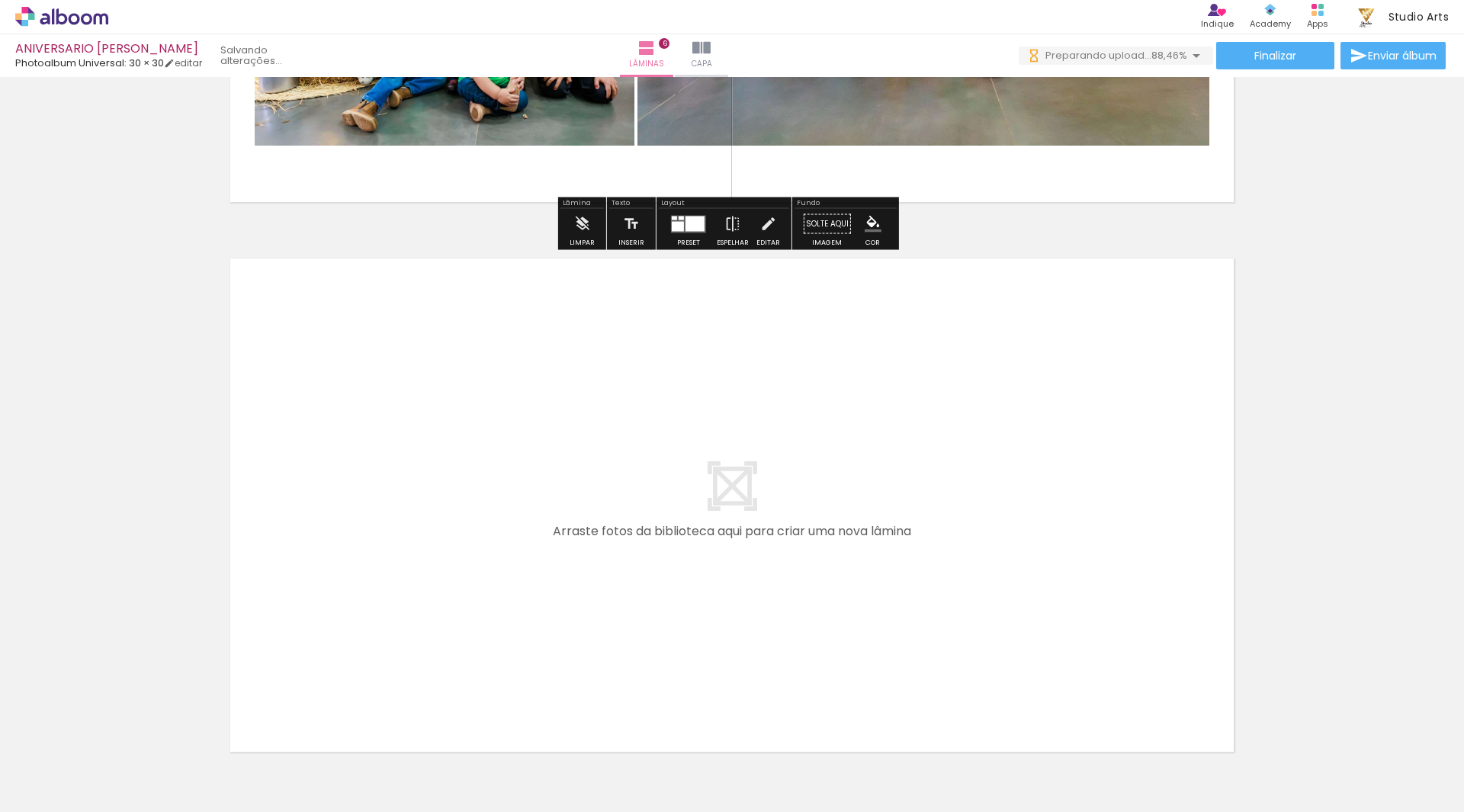
scroll to position [3184, 0]
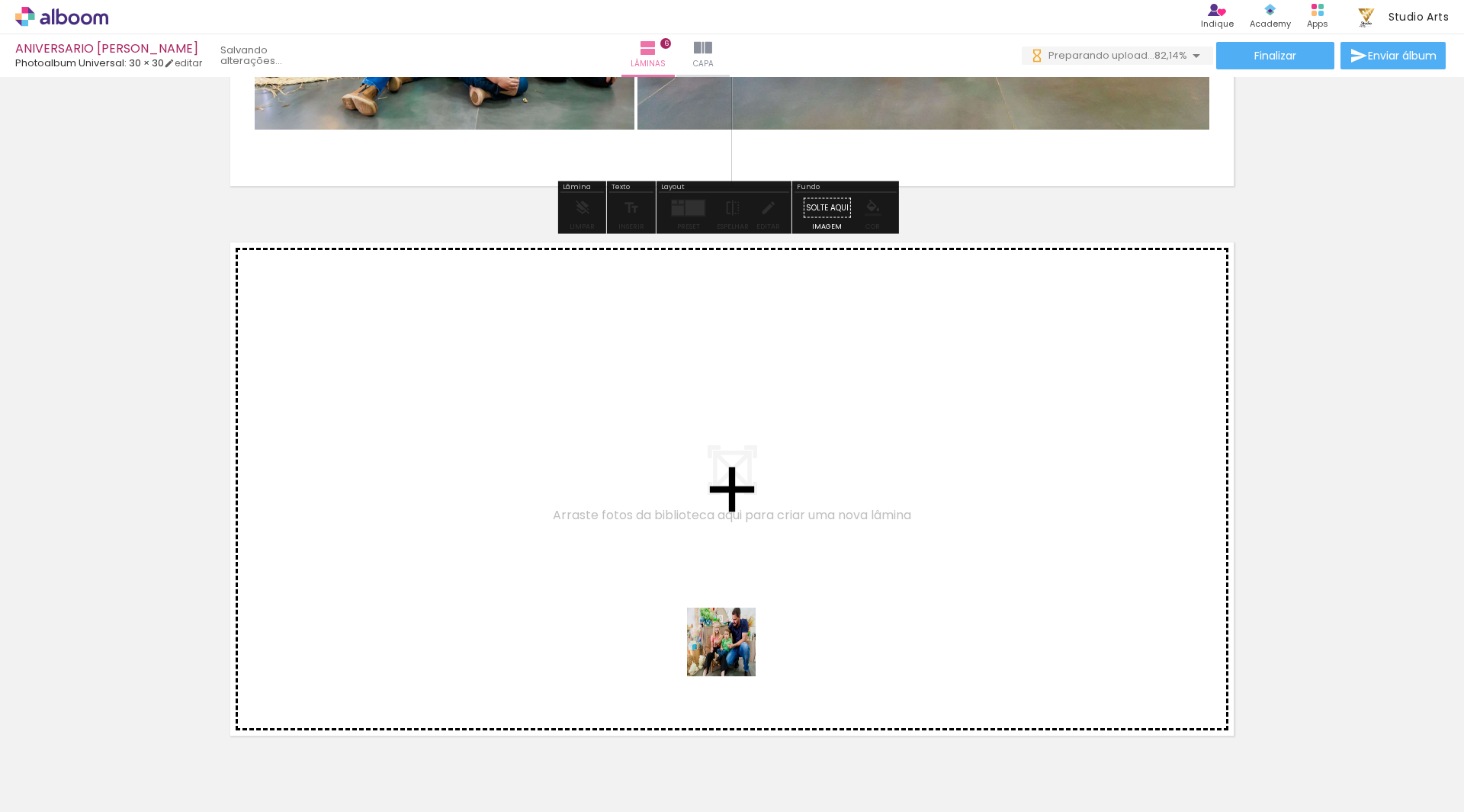
drag, startPoint x: 733, startPoint y: 746, endPoint x: 725, endPoint y: 512, distance: 234.1
click at [725, 512] on quentale-workspace at bounding box center [732, 406] width 1464 height 812
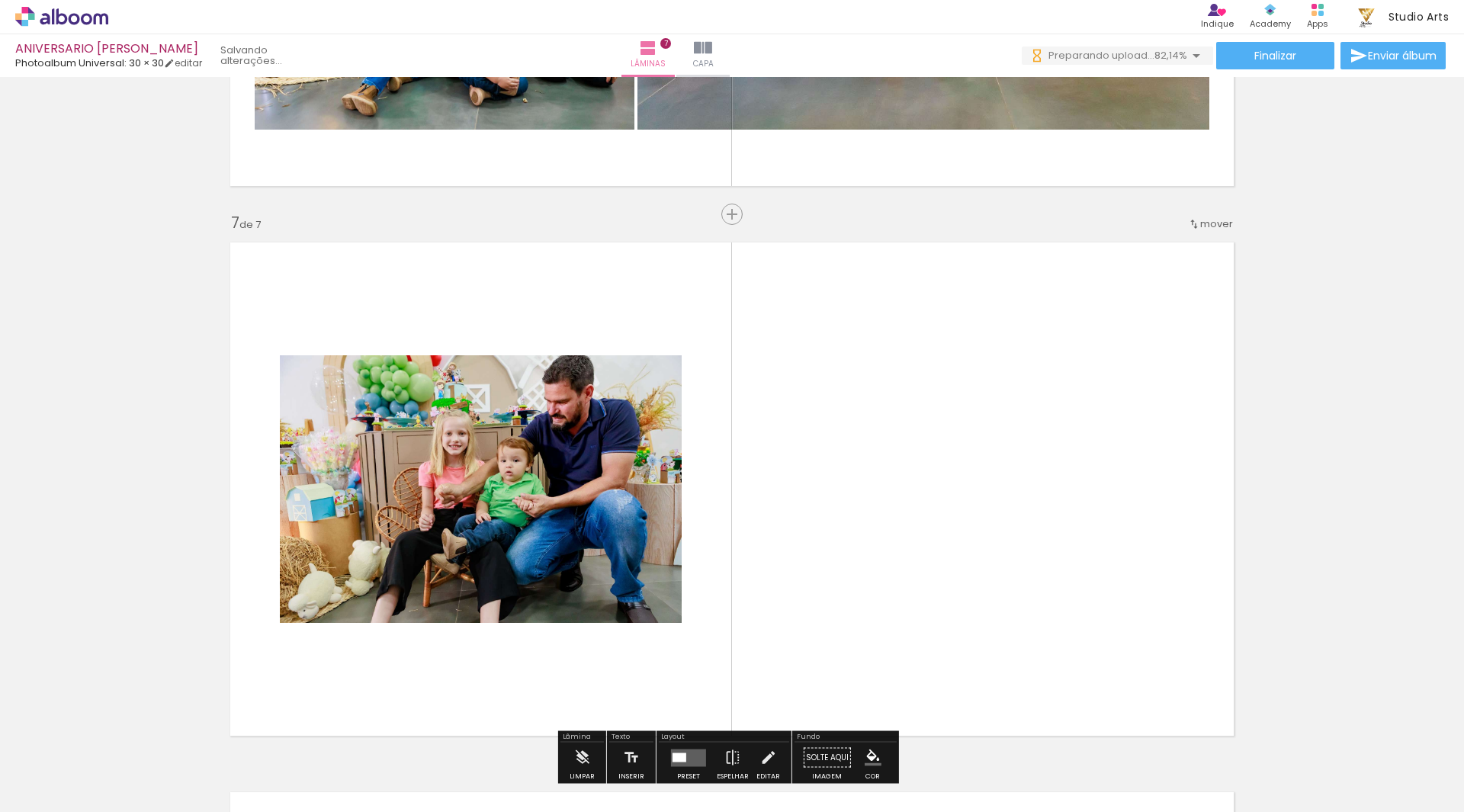
scroll to position [3277, 0]
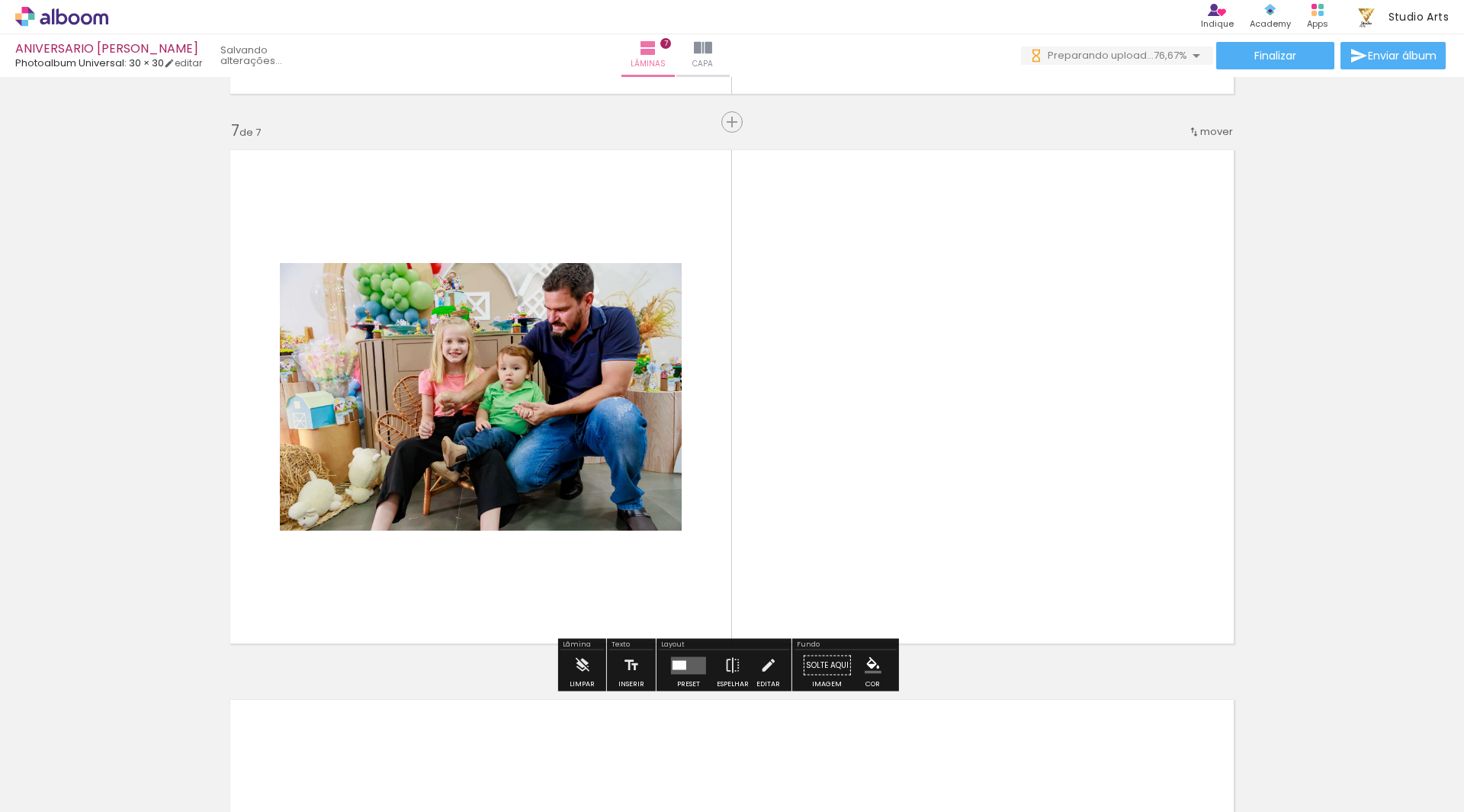
drag, startPoint x: 794, startPoint y: 752, endPoint x: 876, endPoint y: 696, distance: 99.3
click at [780, 477] on quentale-workspace at bounding box center [732, 406] width 1464 height 812
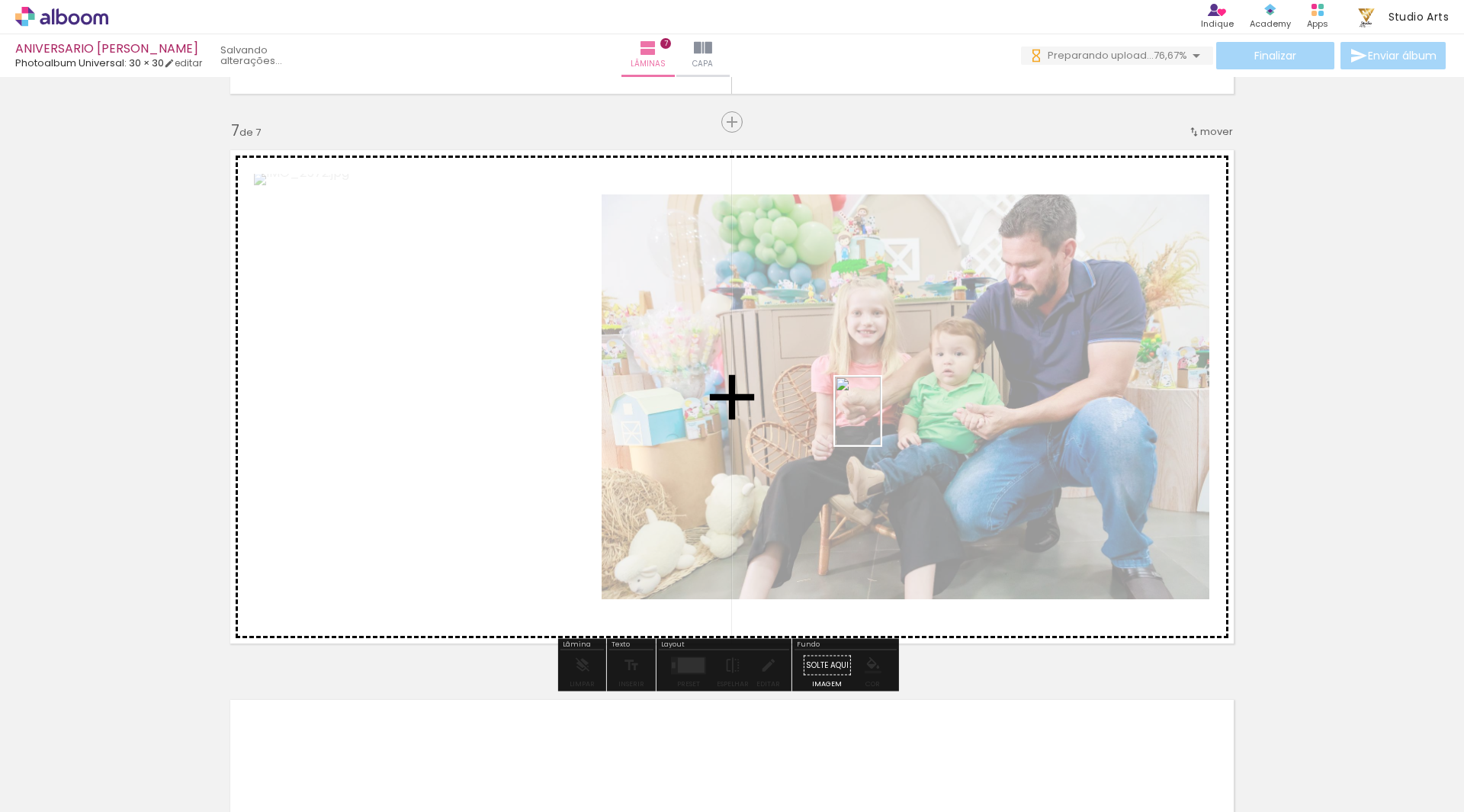
drag, startPoint x: 899, startPoint y: 681, endPoint x: 881, endPoint y: 422, distance: 259.6
click at [881, 422] on quentale-workspace at bounding box center [732, 406] width 1464 height 812
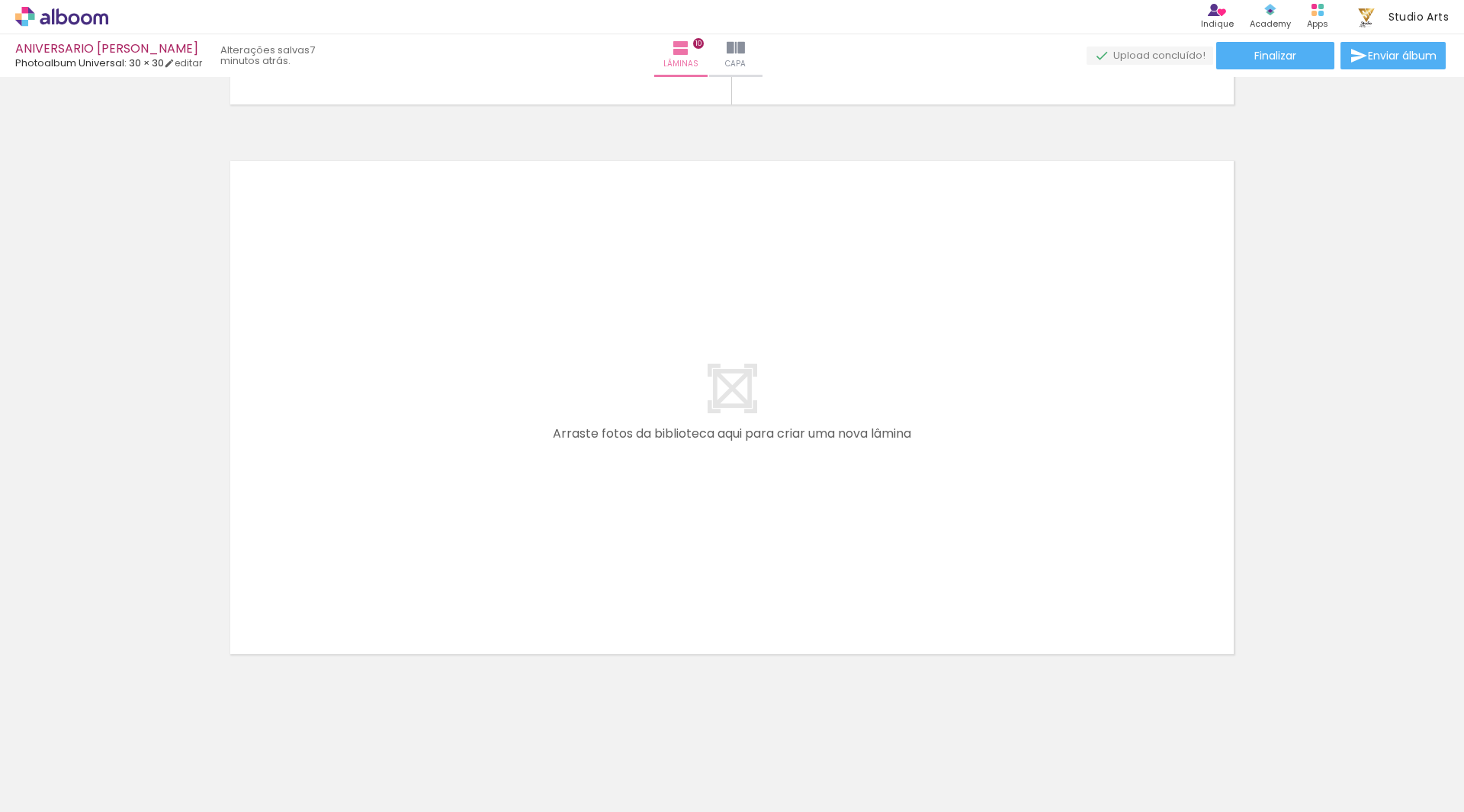
scroll to position [0, 2423]
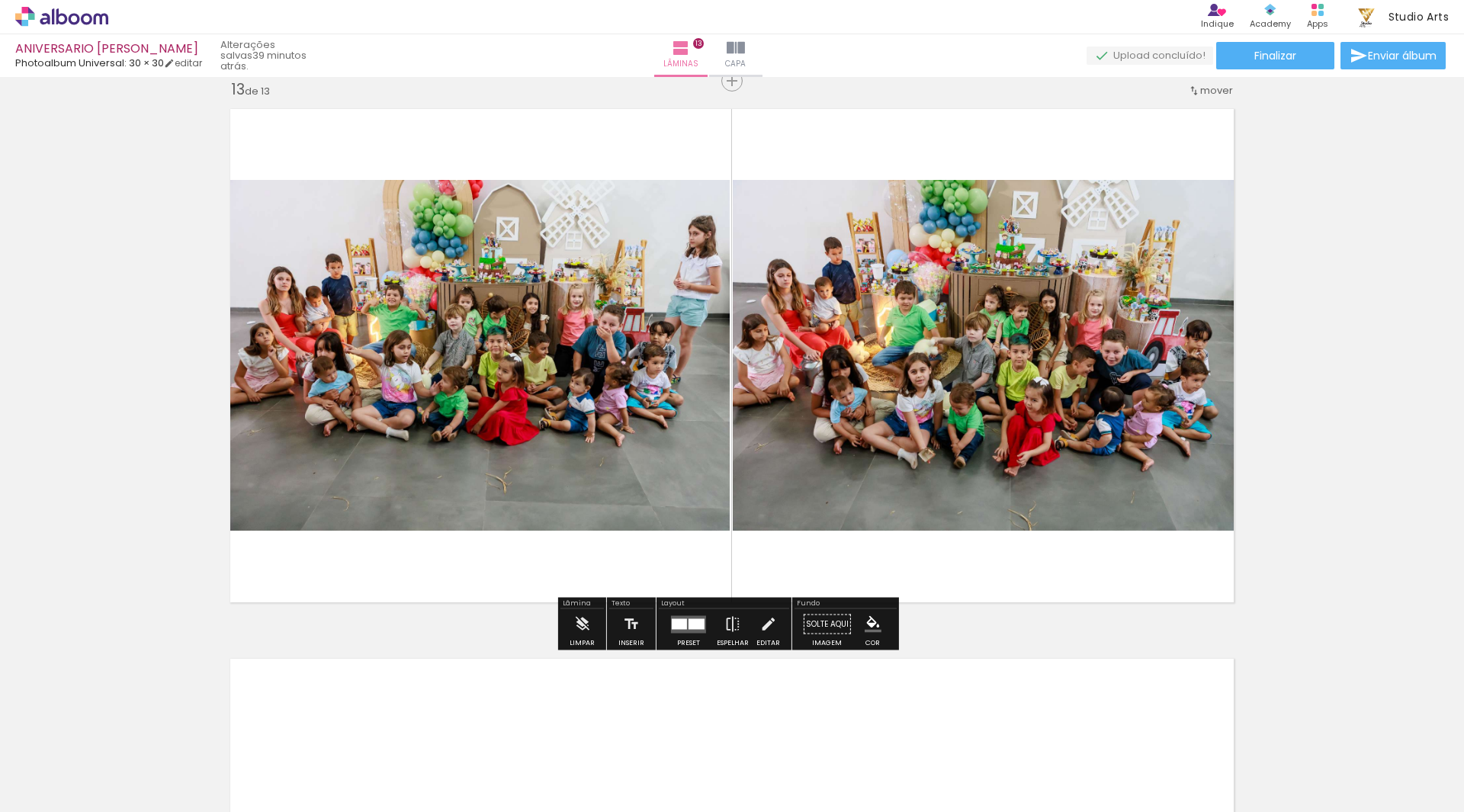
scroll to position [6649, 0]
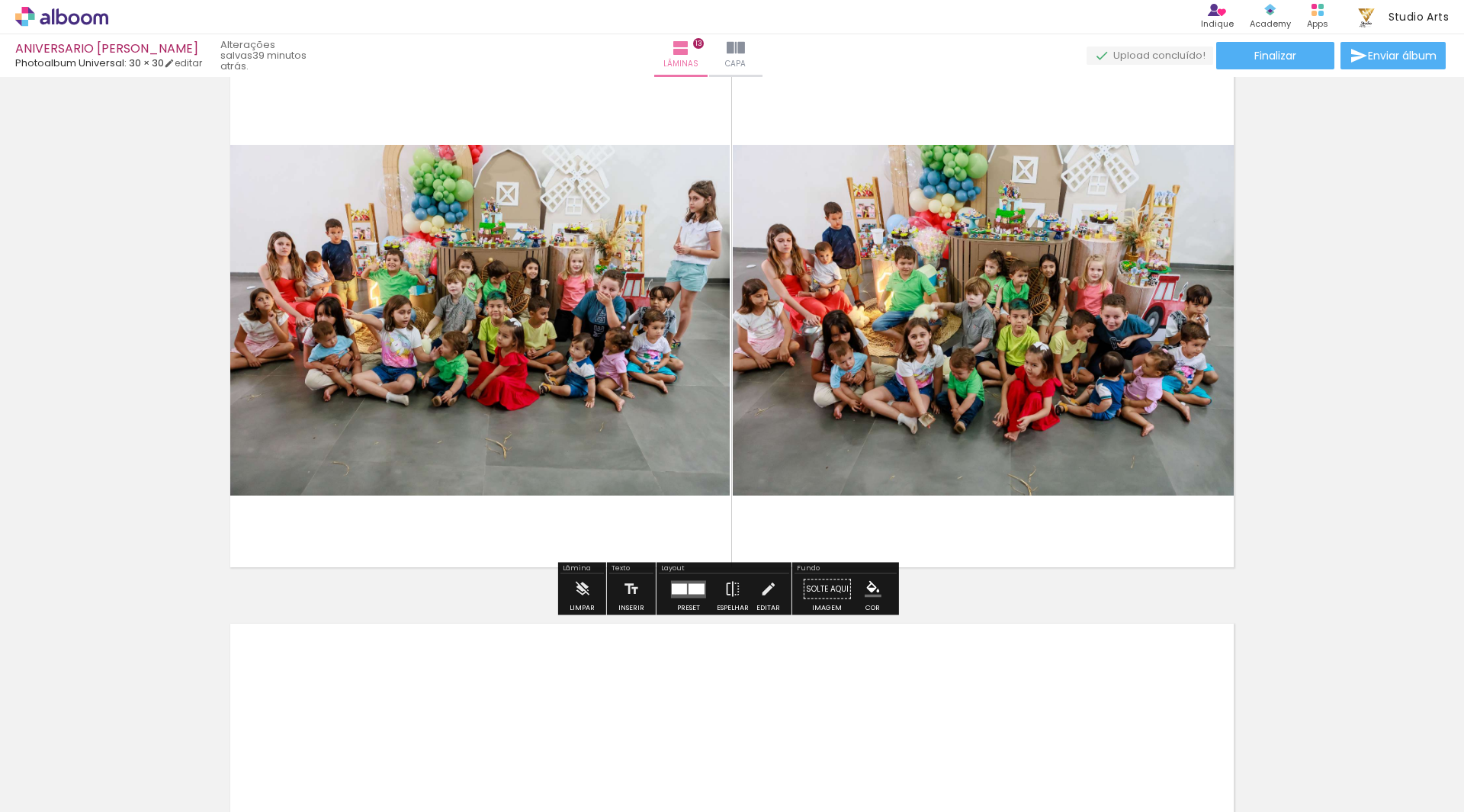
click at [76, 794] on span "Adicionar Fotos" at bounding box center [54, 791] width 45 height 17
click at [0, 0] on input "file" at bounding box center [0, 0] width 0 height 0
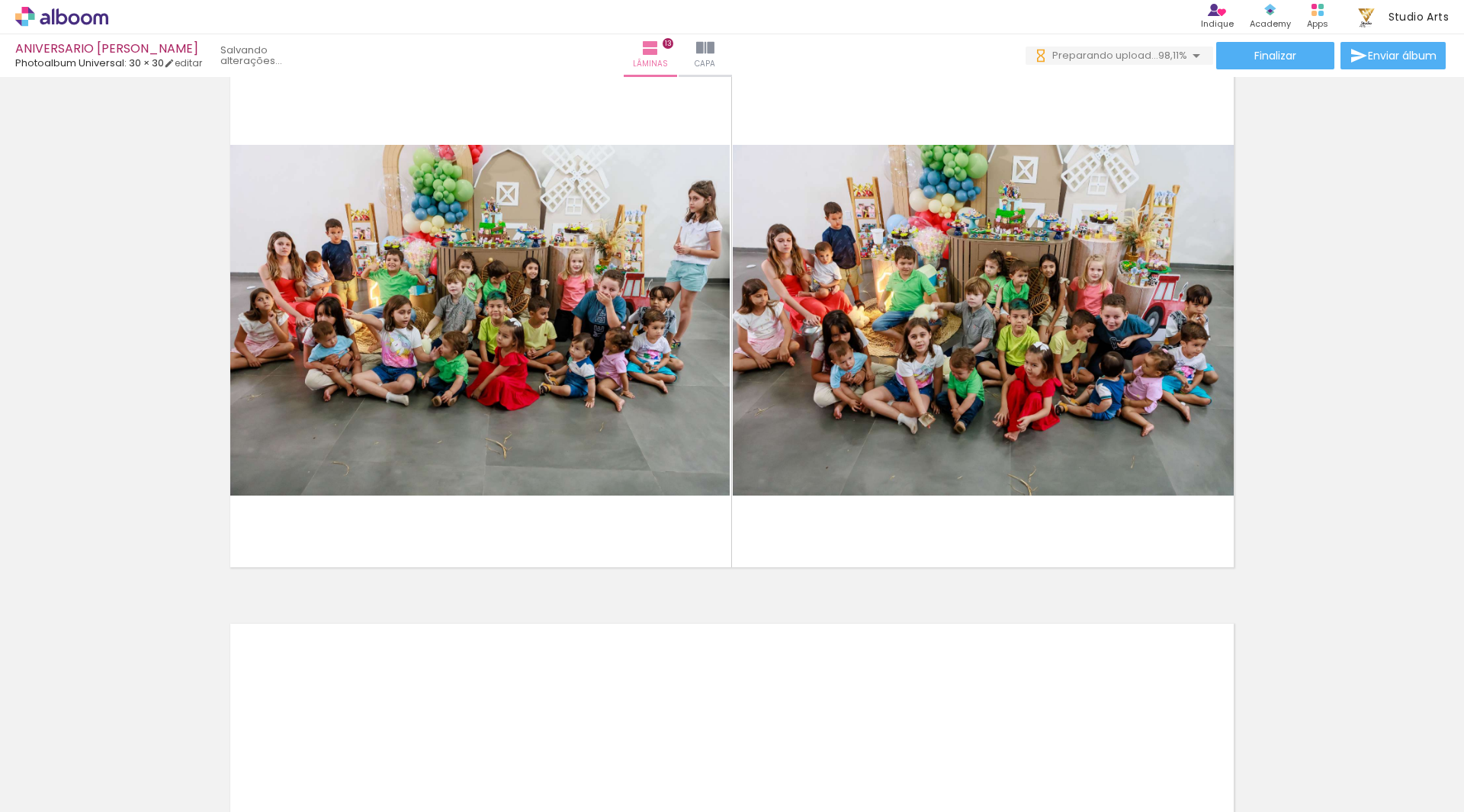
scroll to position [0, 3784]
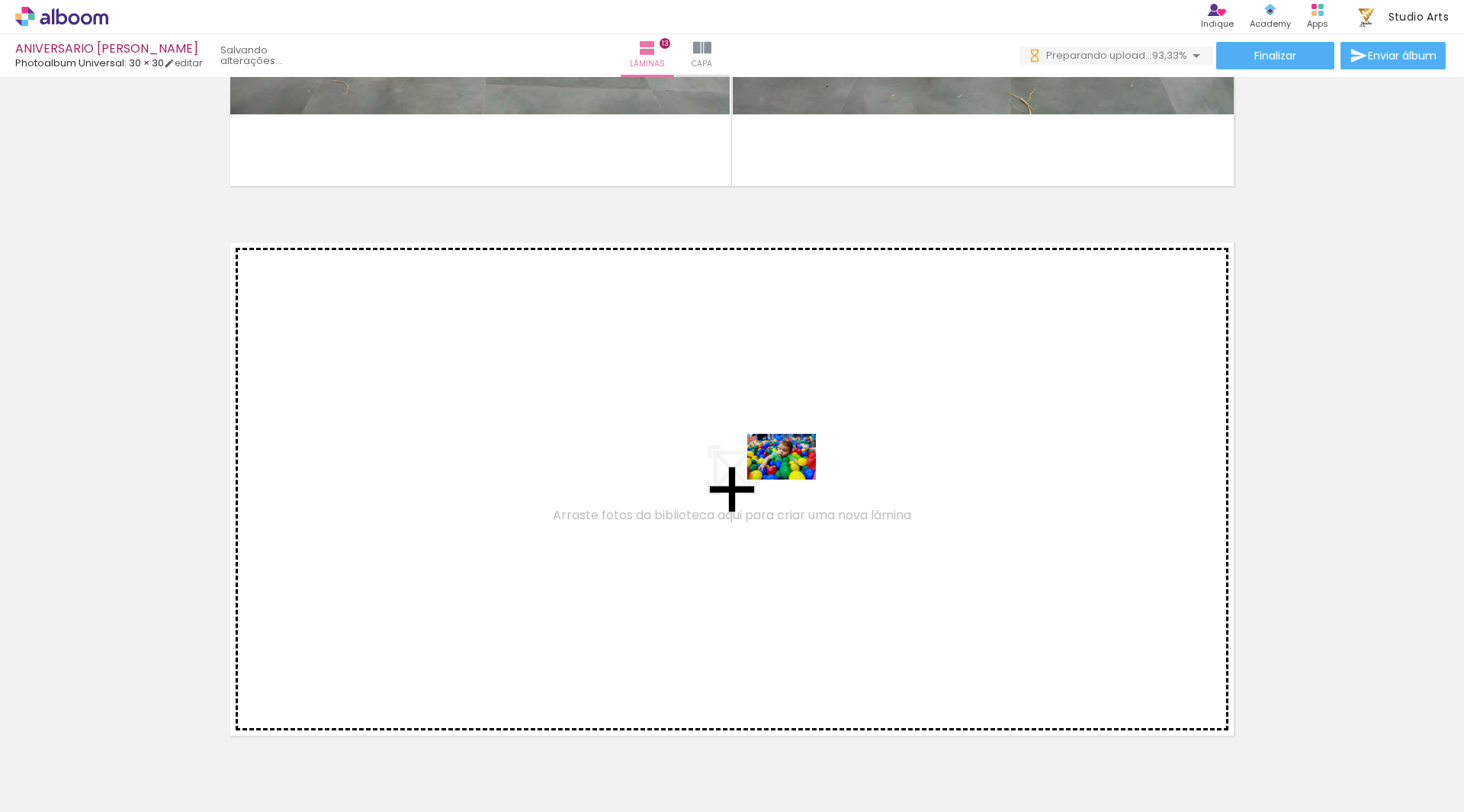
drag, startPoint x: 801, startPoint y: 741, endPoint x: 799, endPoint y: 456, distance: 285.0
click at [799, 456] on quentale-workspace at bounding box center [732, 406] width 1464 height 812
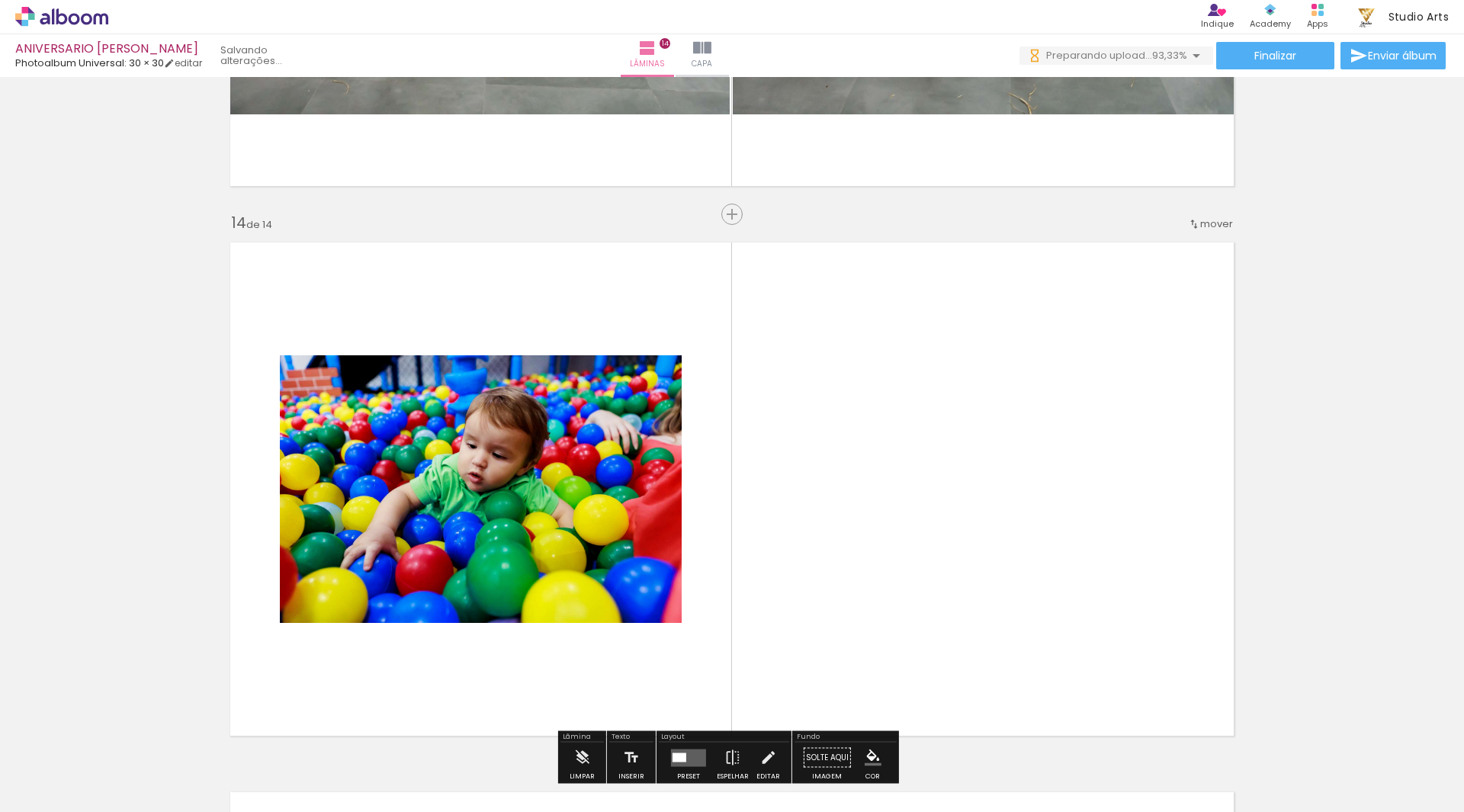
scroll to position [7122, 0]
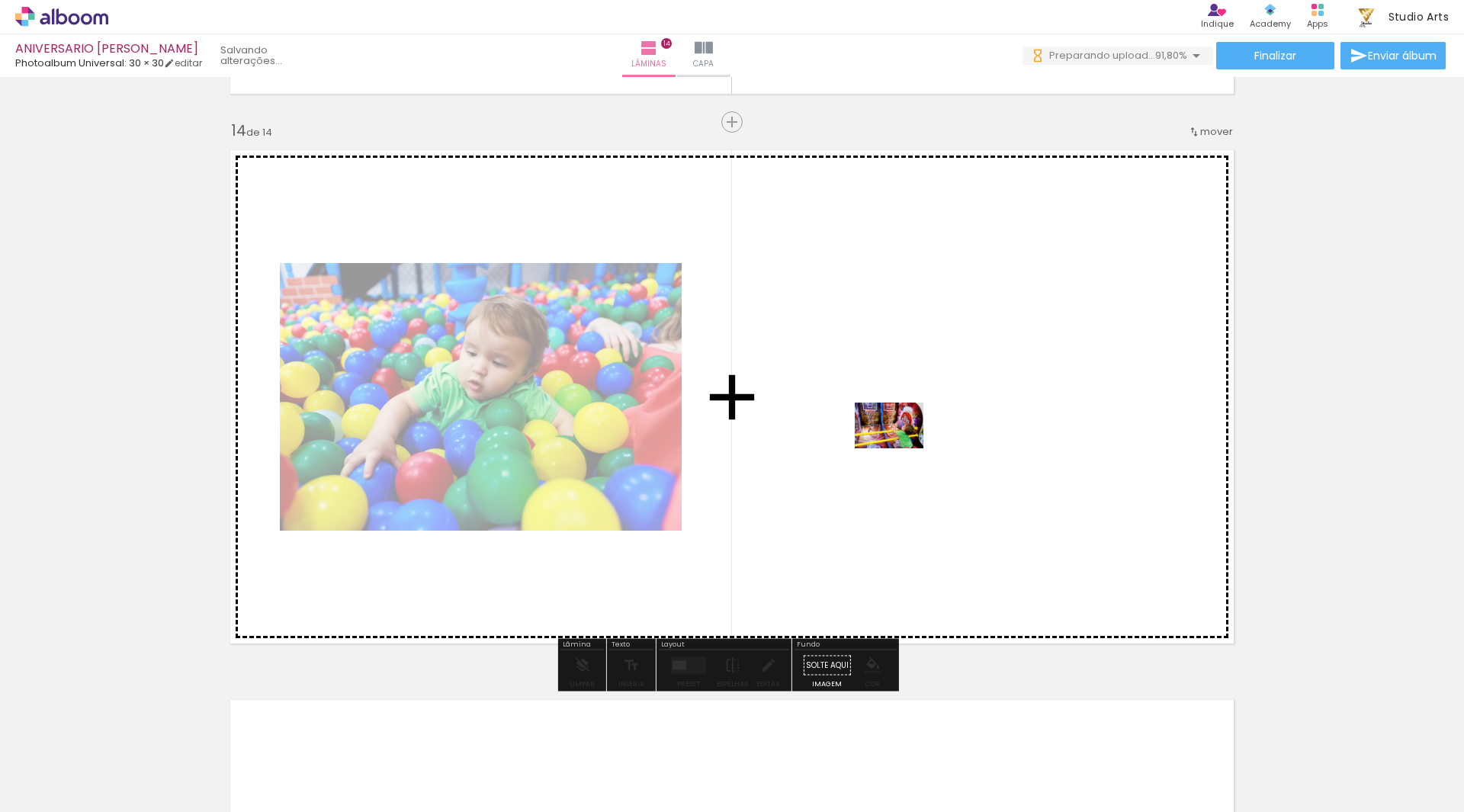
drag, startPoint x: 912, startPoint y: 647, endPoint x: 900, endPoint y: 448, distance: 199.4
click at [900, 448] on quentale-workspace at bounding box center [732, 406] width 1464 height 812
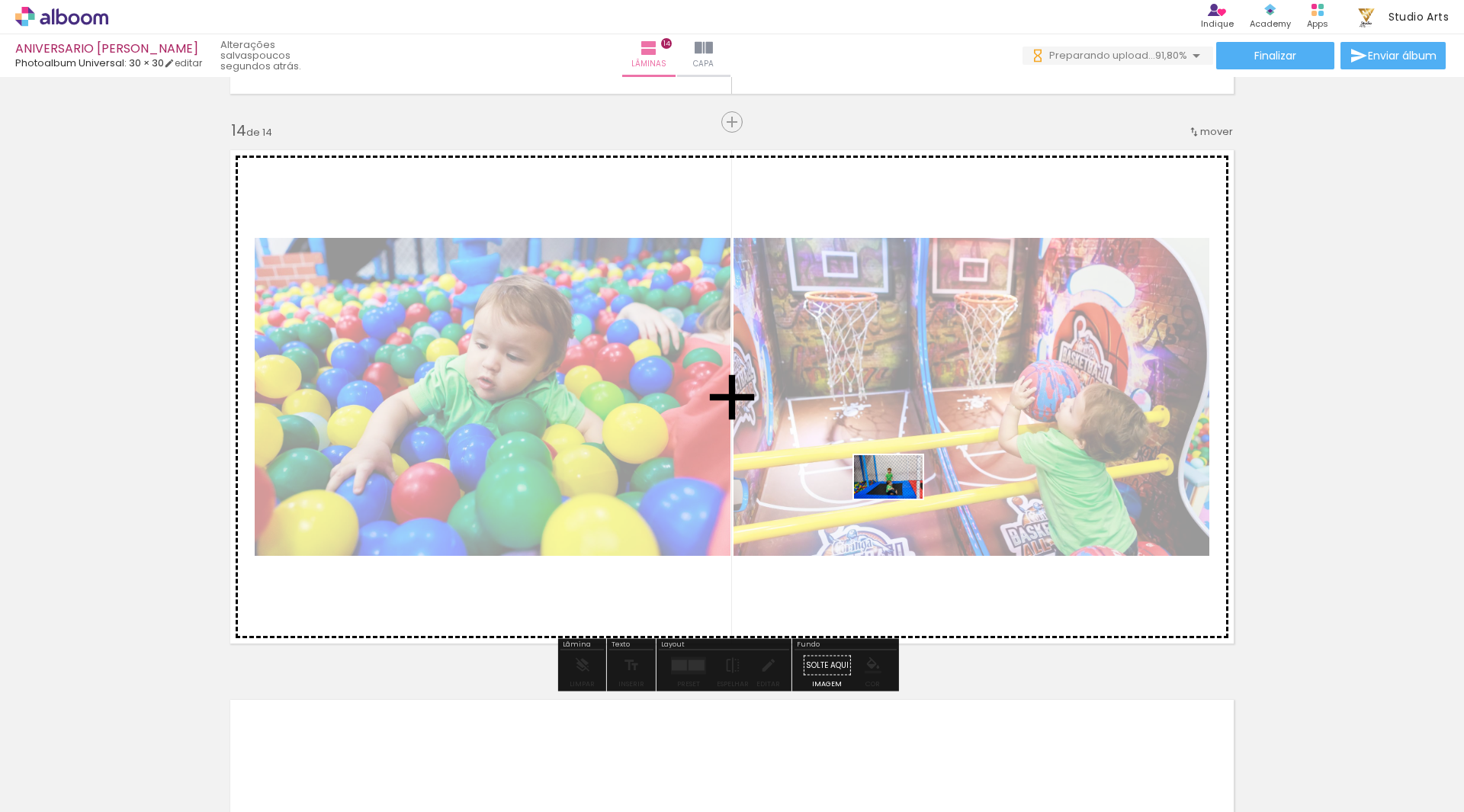
drag, startPoint x: 978, startPoint y: 768, endPoint x: 899, endPoint y: 501, distance: 278.4
click at [899, 501] on quentale-workspace at bounding box center [732, 406] width 1464 height 812
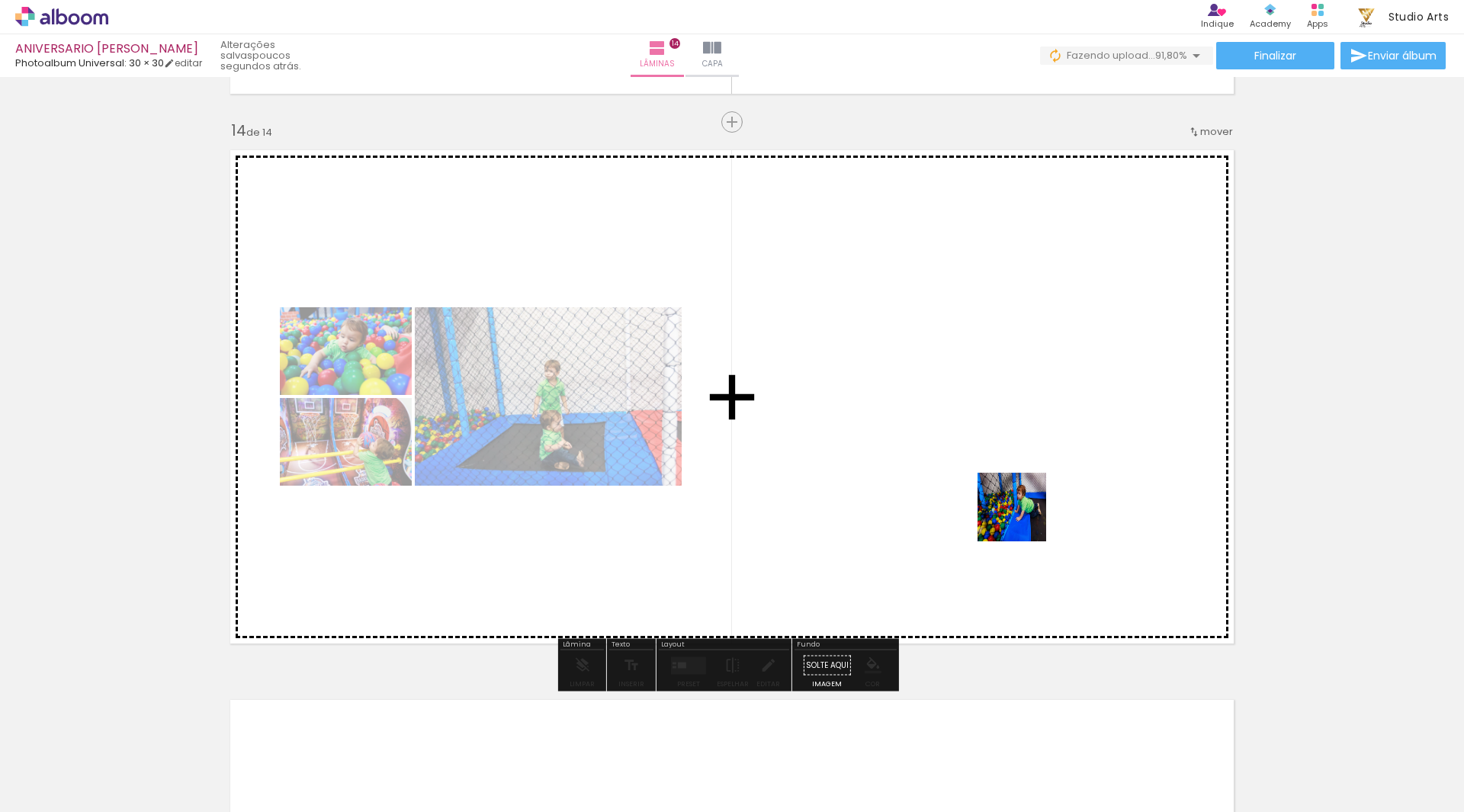
drag, startPoint x: 1096, startPoint y: 770, endPoint x: 1013, endPoint y: 448, distance: 332.5
click at [1013, 448] on quentale-workspace at bounding box center [732, 406] width 1464 height 812
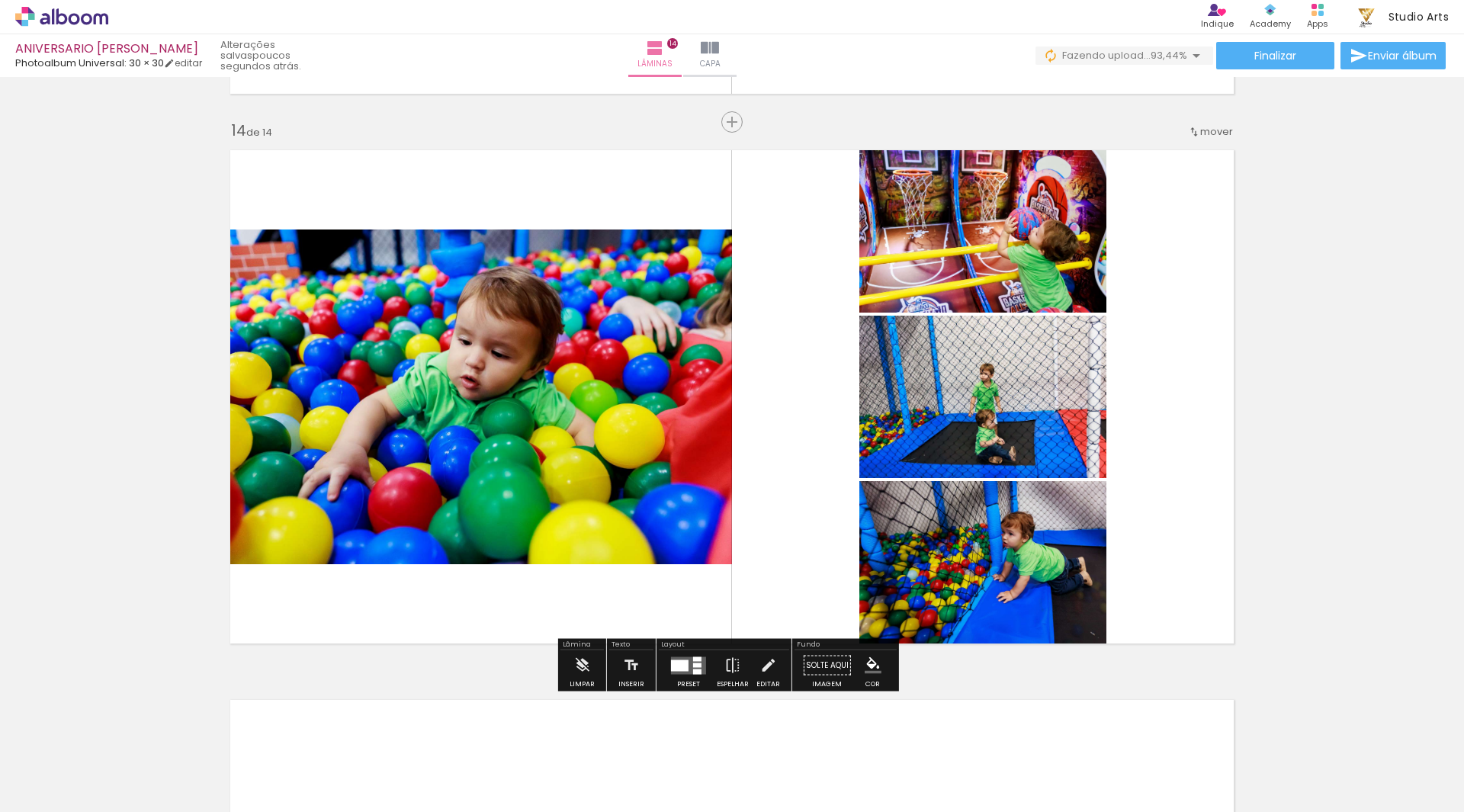
click at [699, 664] on quentale-layouter at bounding box center [689, 664] width 35 height 18
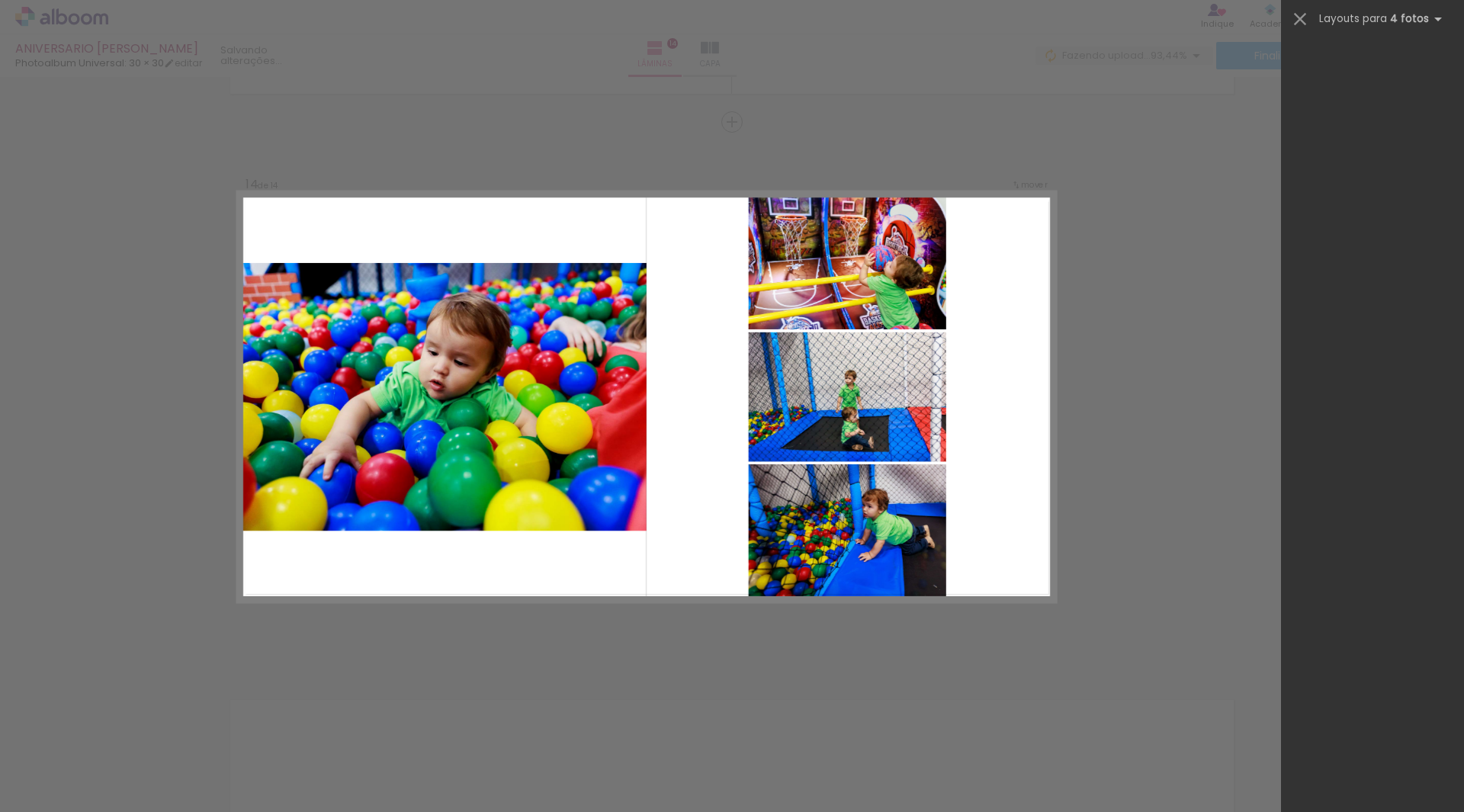
scroll to position [0, 0]
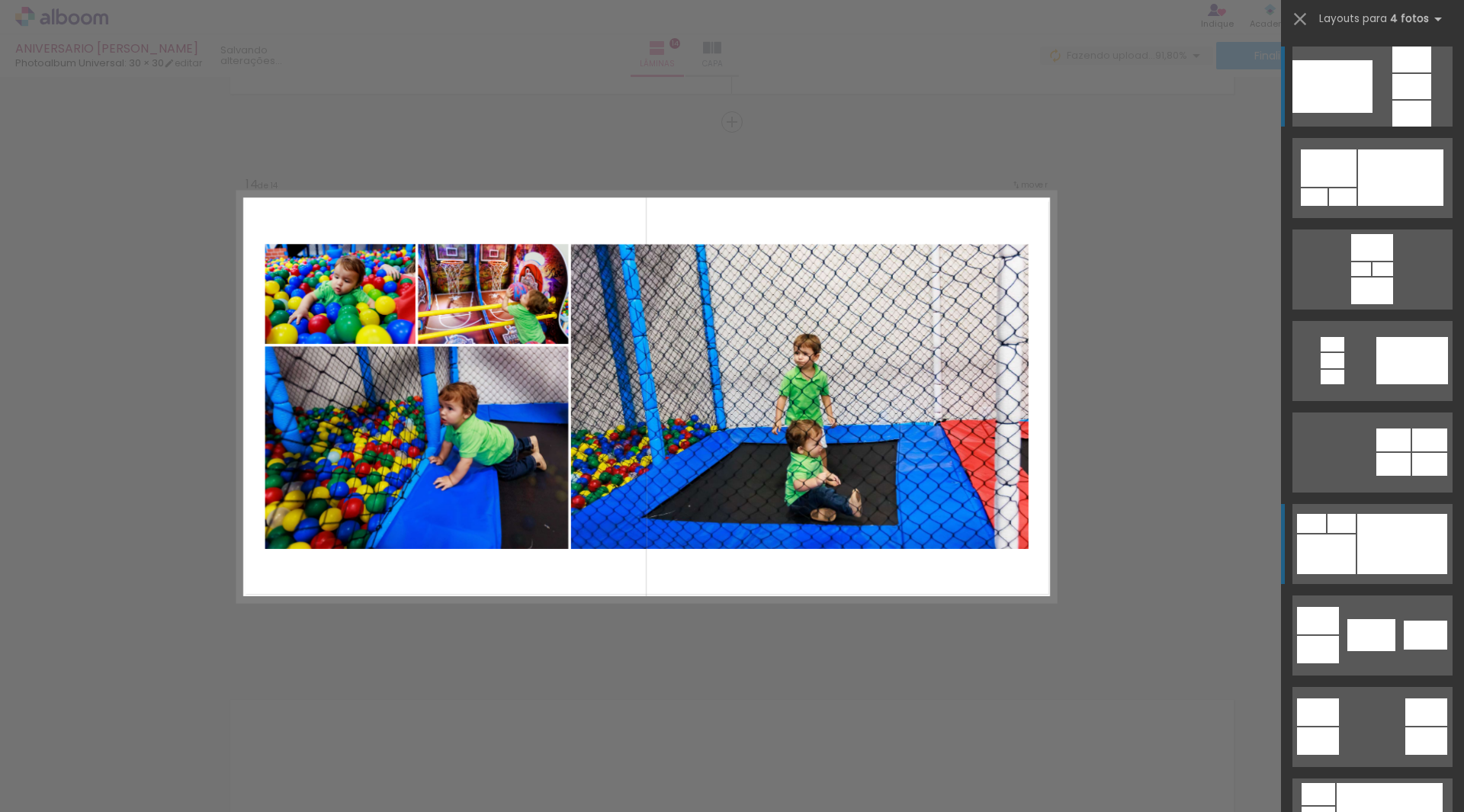
click at [1400, 520] on div at bounding box center [1401, 543] width 90 height 60
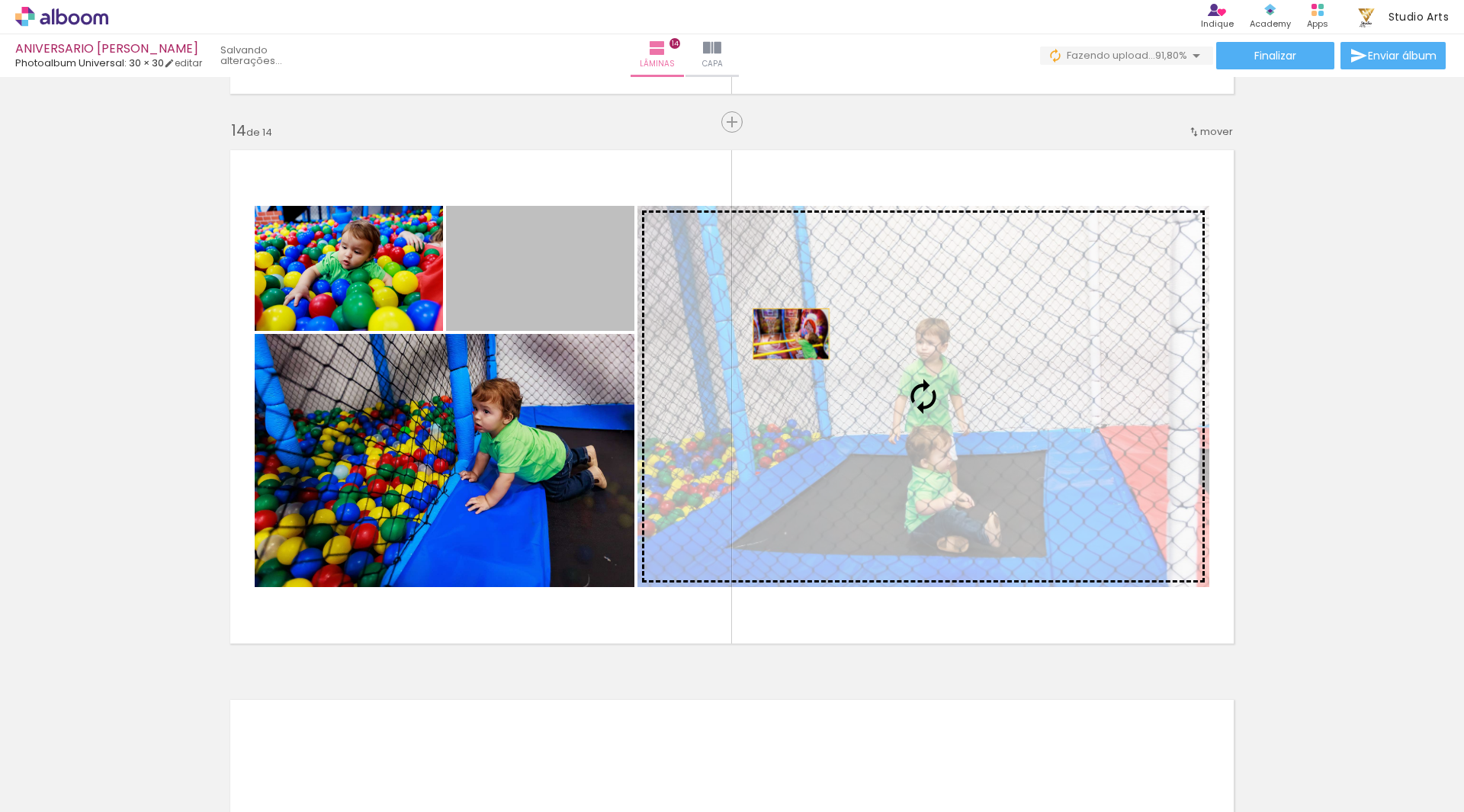
drag, startPoint x: 559, startPoint y: 266, endPoint x: 629, endPoint y: 346, distance: 106.3
click at [0, 0] on slot at bounding box center [0, 0] width 0 height 0
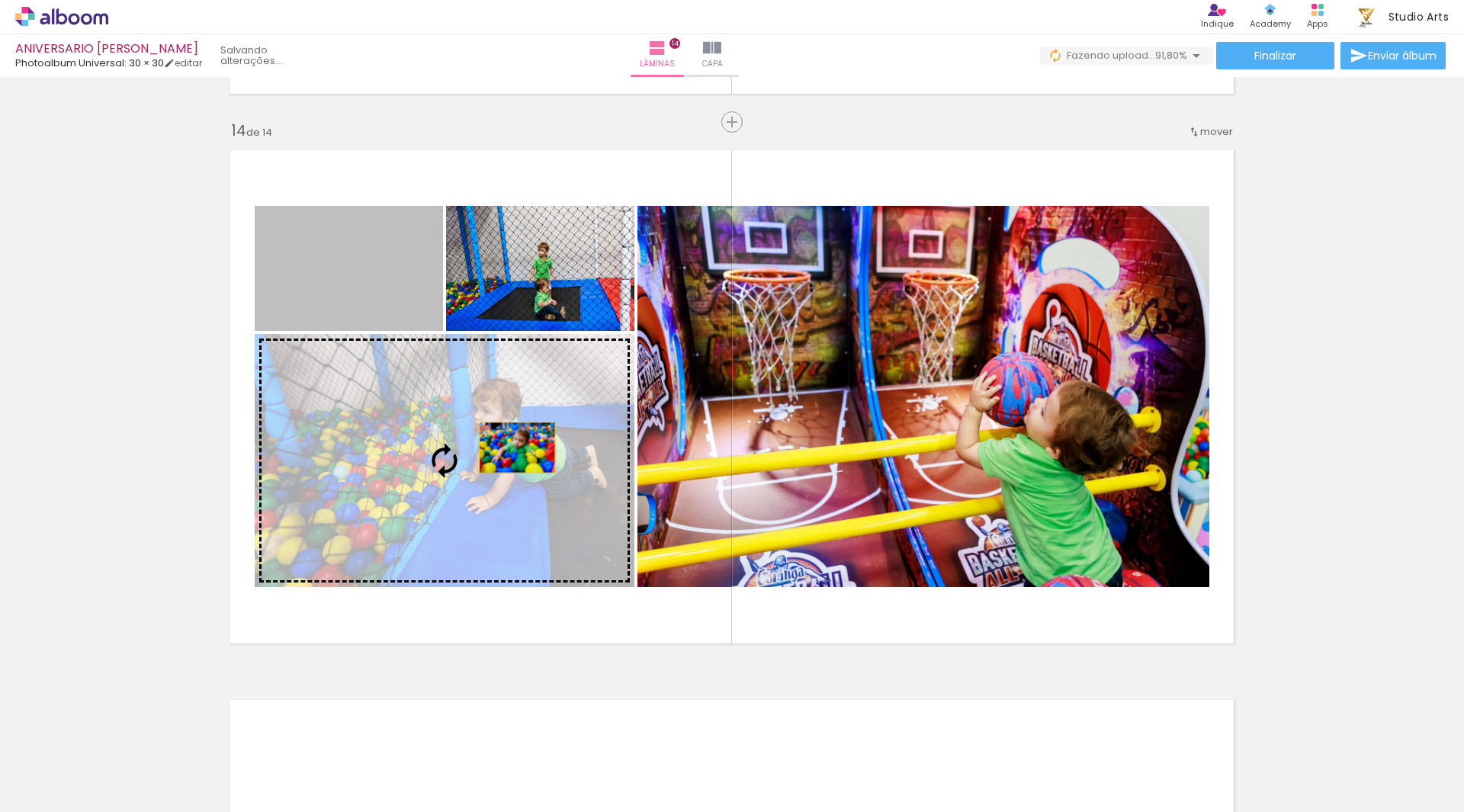
drag, startPoint x: 393, startPoint y: 313, endPoint x: 512, endPoint y: 448, distance: 180.0
click at [0, 0] on slot at bounding box center [0, 0] width 0 height 0
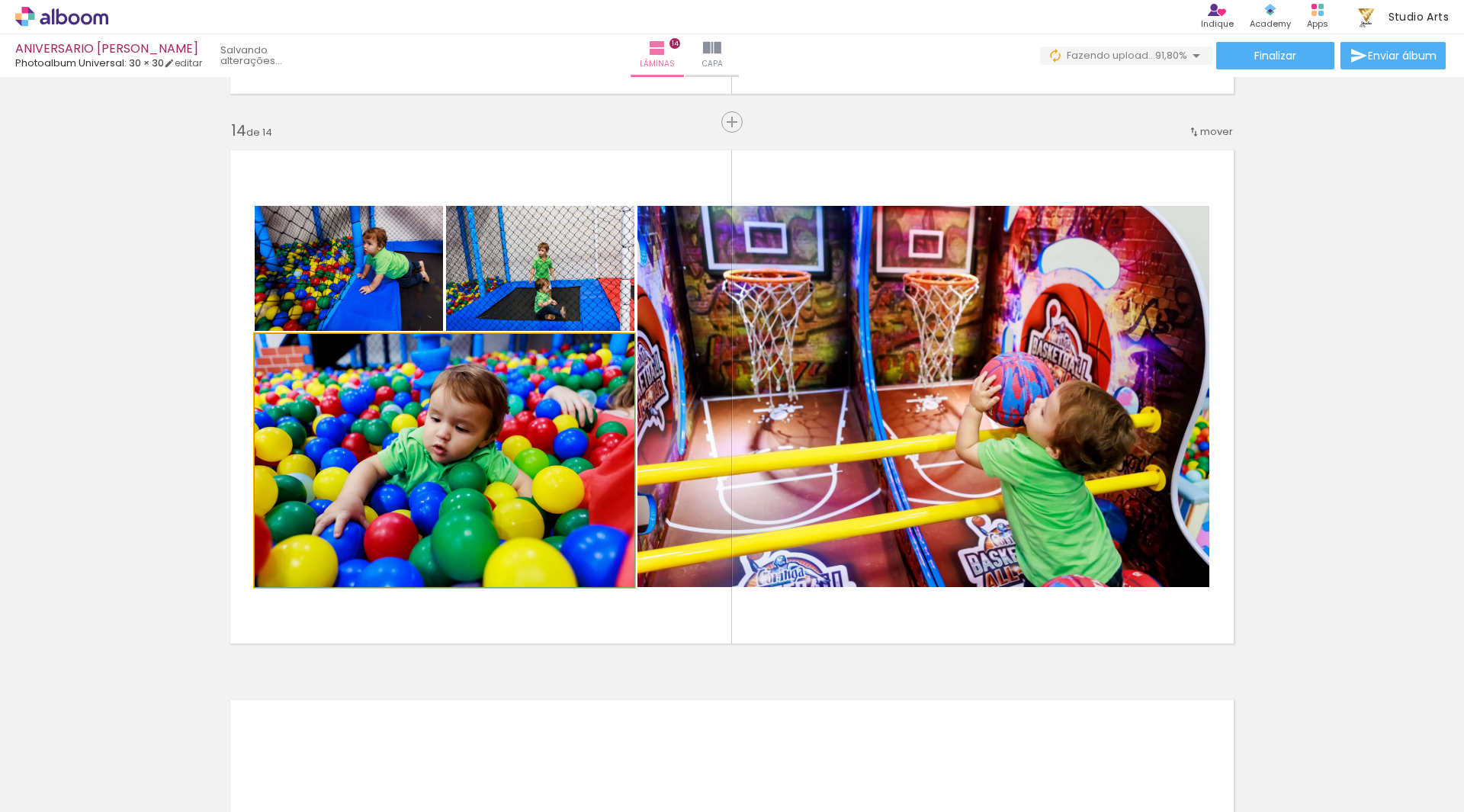
drag, startPoint x: 493, startPoint y: 429, endPoint x: 832, endPoint y: 424, distance: 339.0
click at [0, 0] on slot at bounding box center [0, 0] width 0 height 0
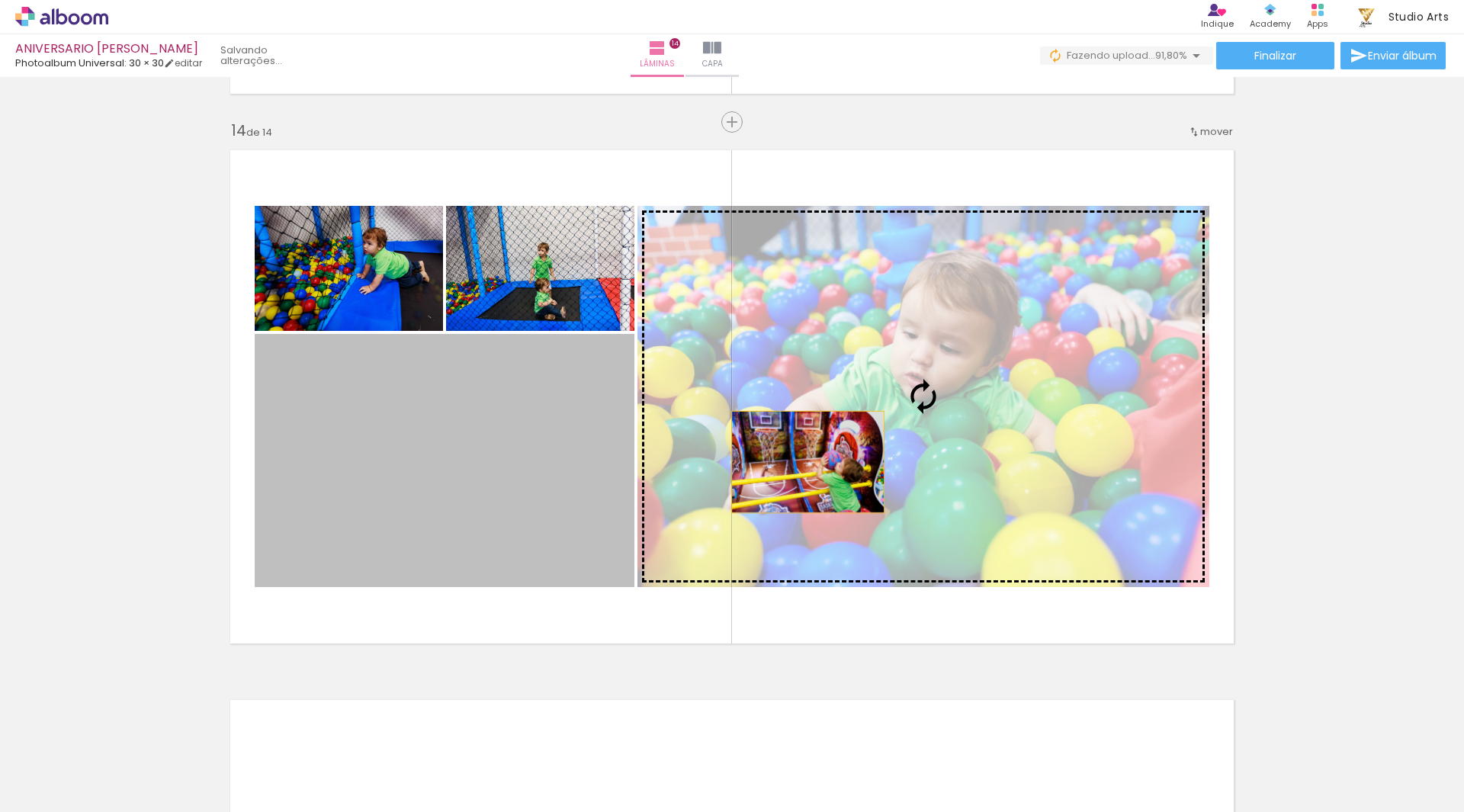
drag, startPoint x: 511, startPoint y: 472, endPoint x: 802, endPoint y: 462, distance: 291.2
click at [0, 0] on slot at bounding box center [0, 0] width 0 height 0
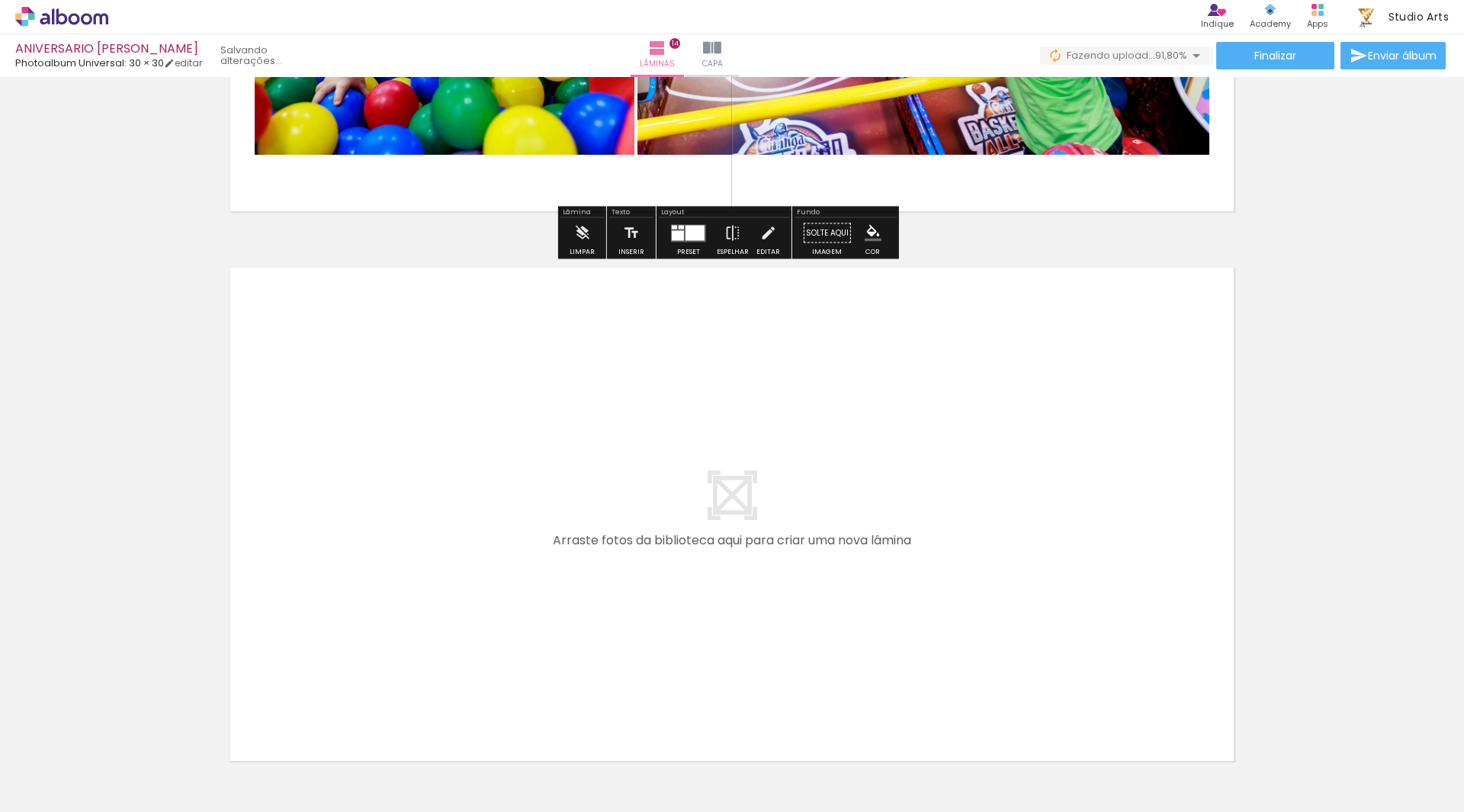
scroll to position [7580, 0]
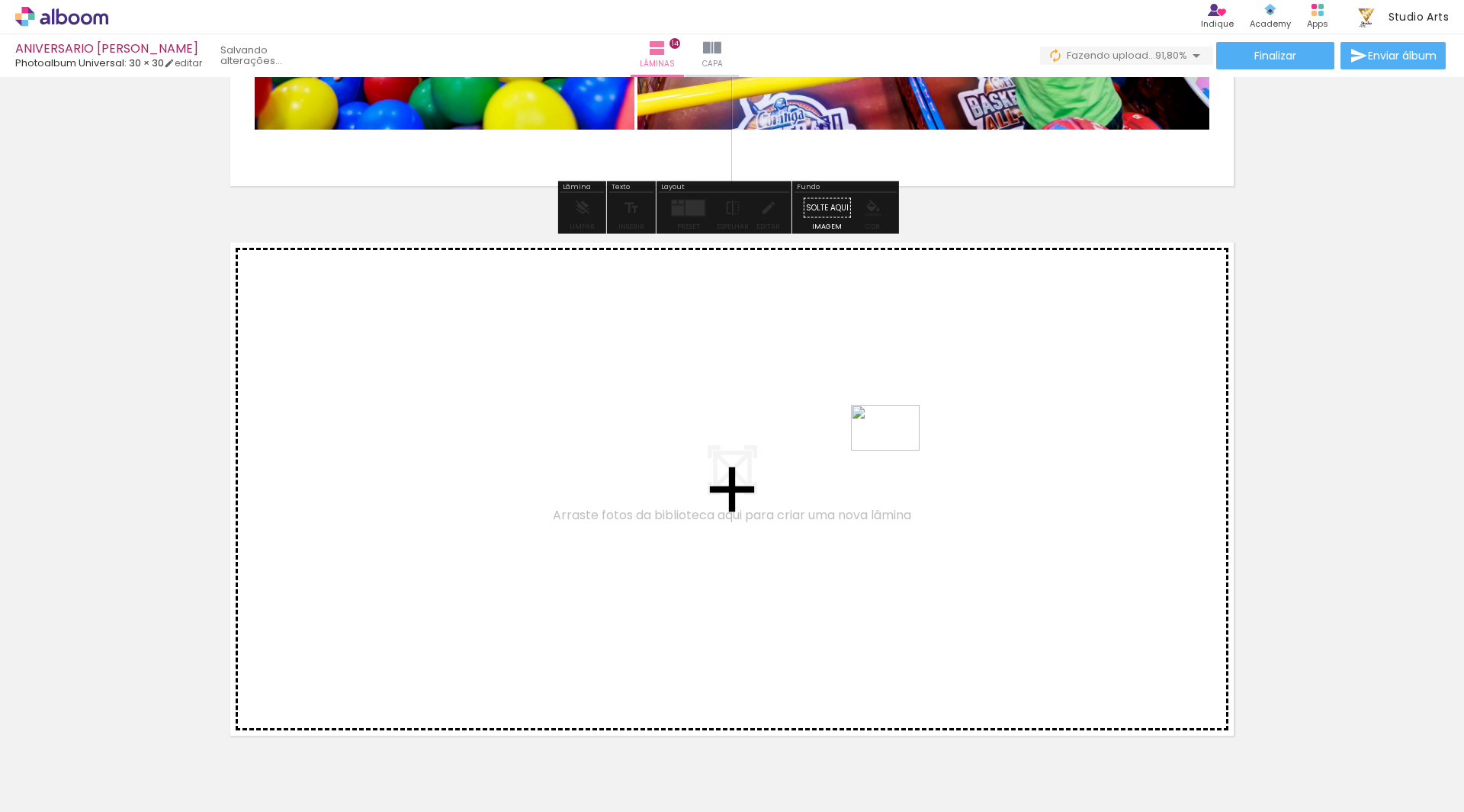
drag, startPoint x: 1235, startPoint y: 758, endPoint x: 897, endPoint y: 451, distance: 456.6
click at [897, 451] on quentale-workspace at bounding box center [732, 406] width 1464 height 812
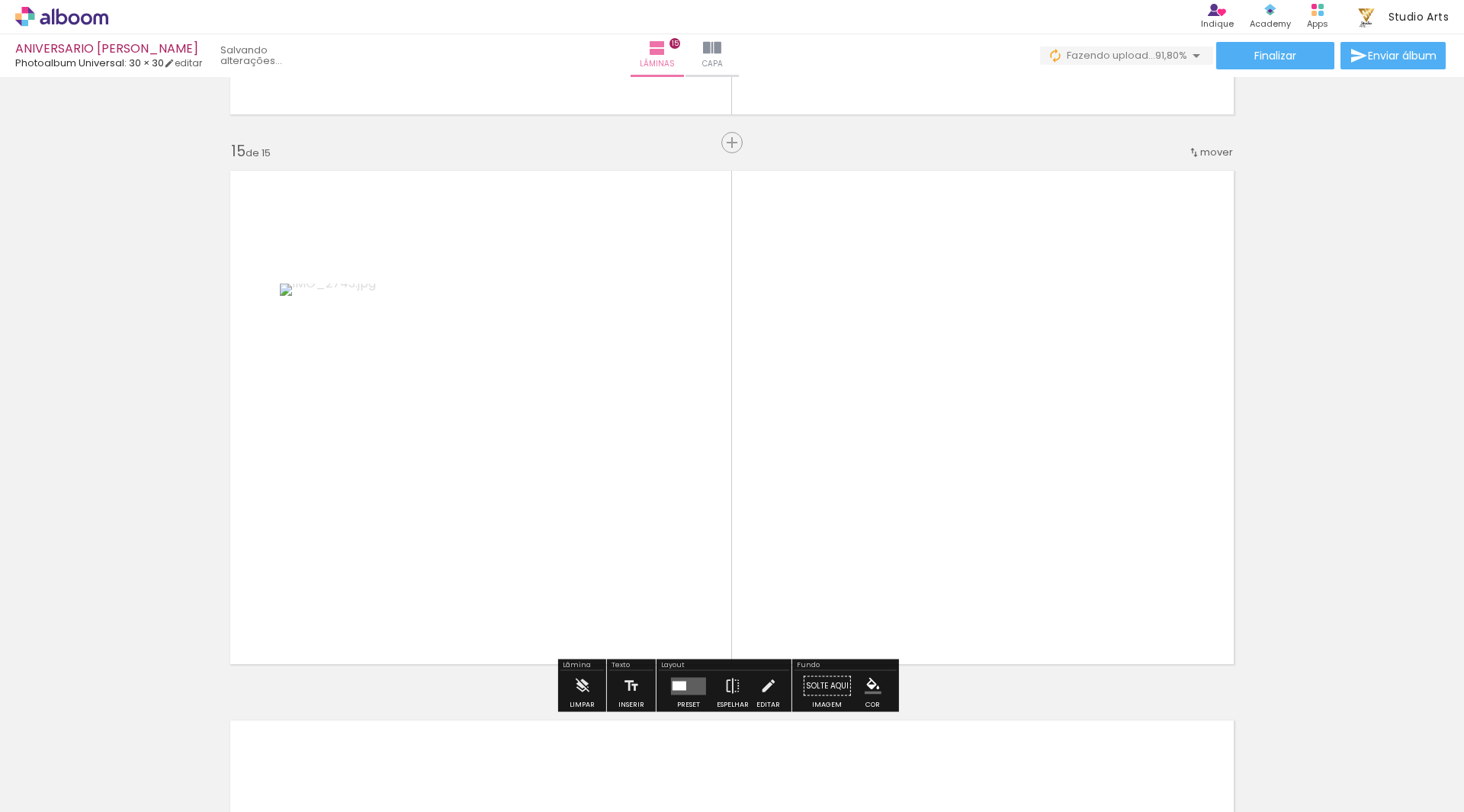
scroll to position [7672, 0]
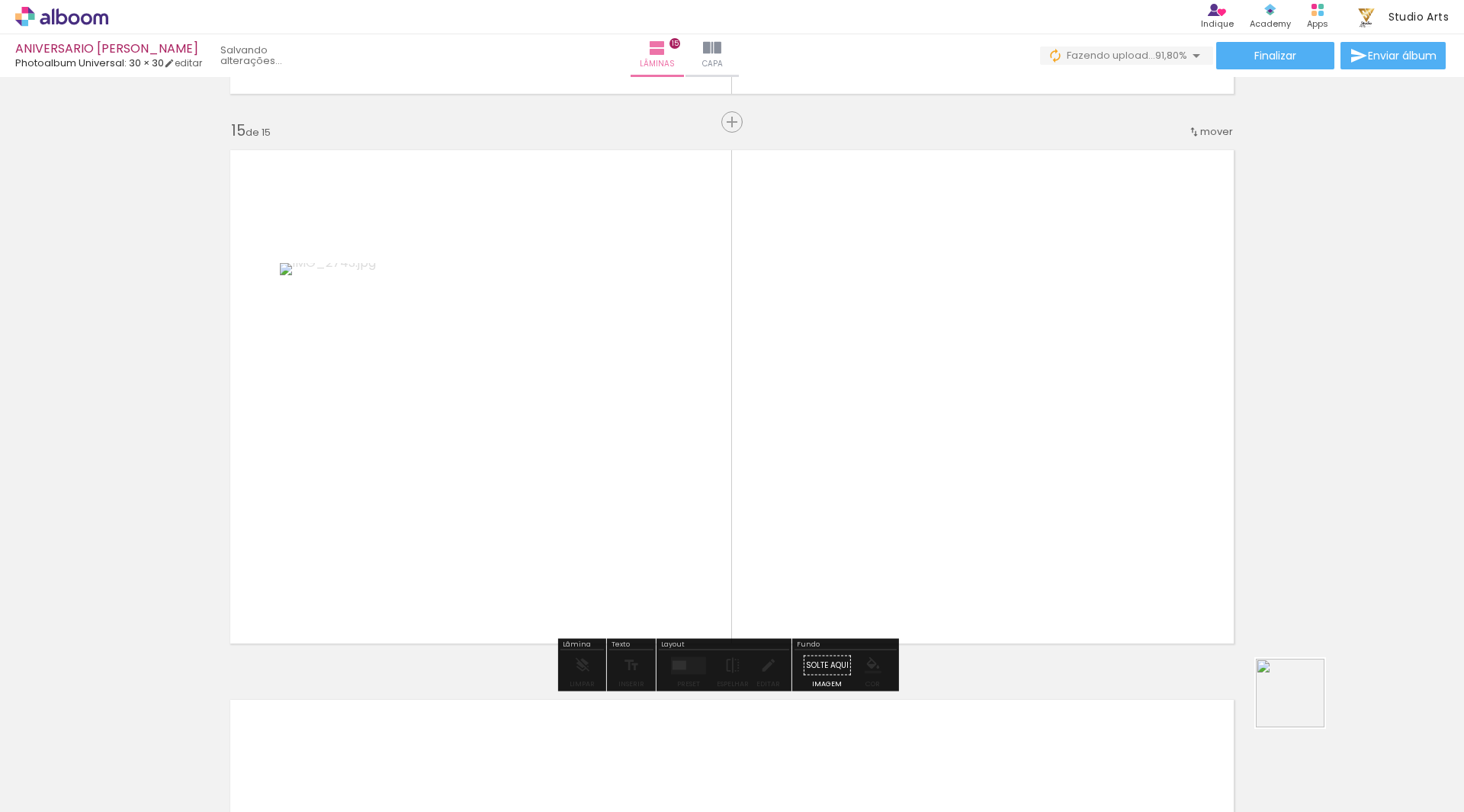
drag, startPoint x: 1324, startPoint y: 745, endPoint x: 1309, endPoint y: 602, distance: 143.8
click at [895, 316] on quentale-workspace at bounding box center [732, 406] width 1464 height 812
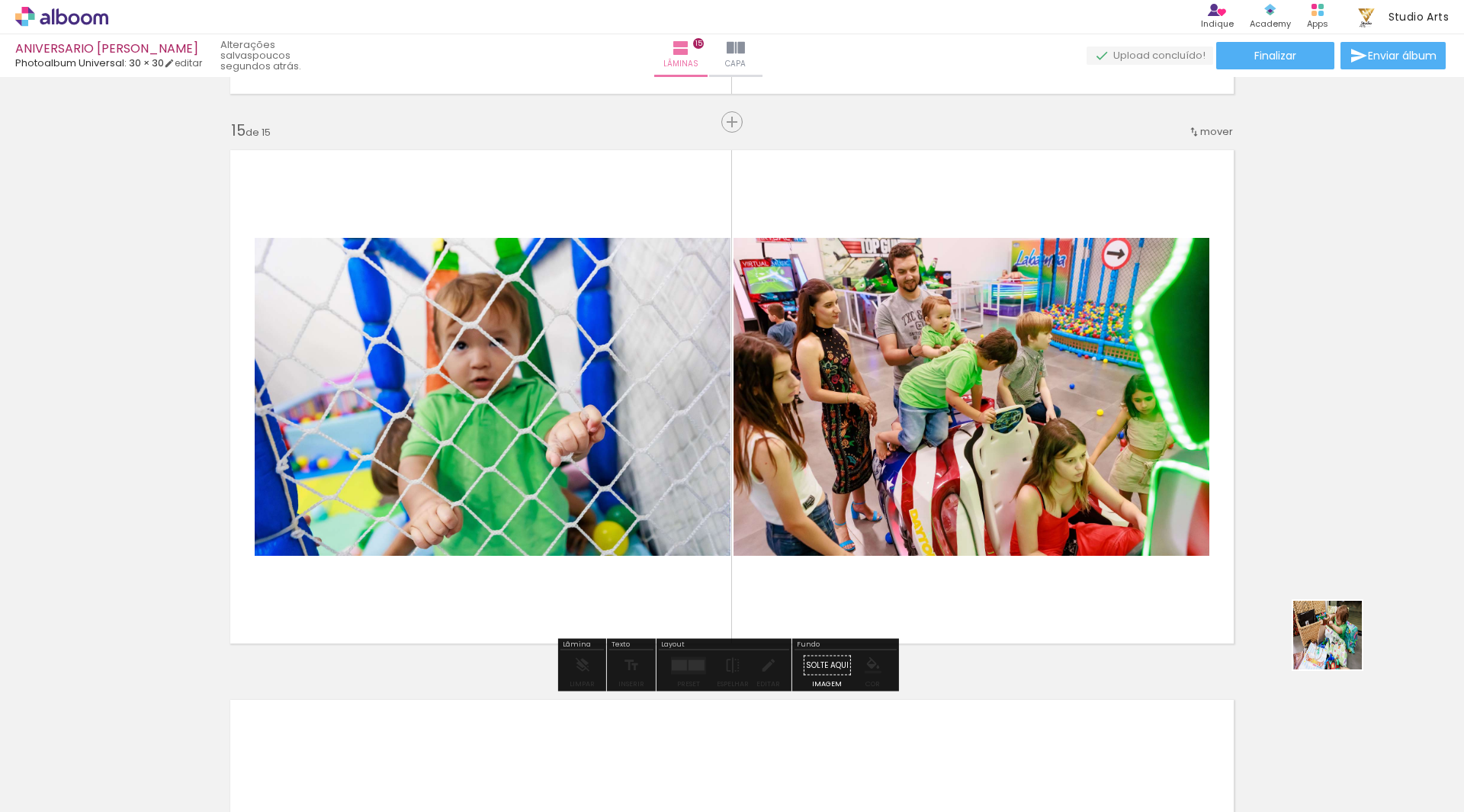
drag, startPoint x: 1405, startPoint y: 747, endPoint x: 1132, endPoint y: 411, distance: 432.9
click at [1132, 411] on quentale-workspace at bounding box center [732, 406] width 1464 height 812
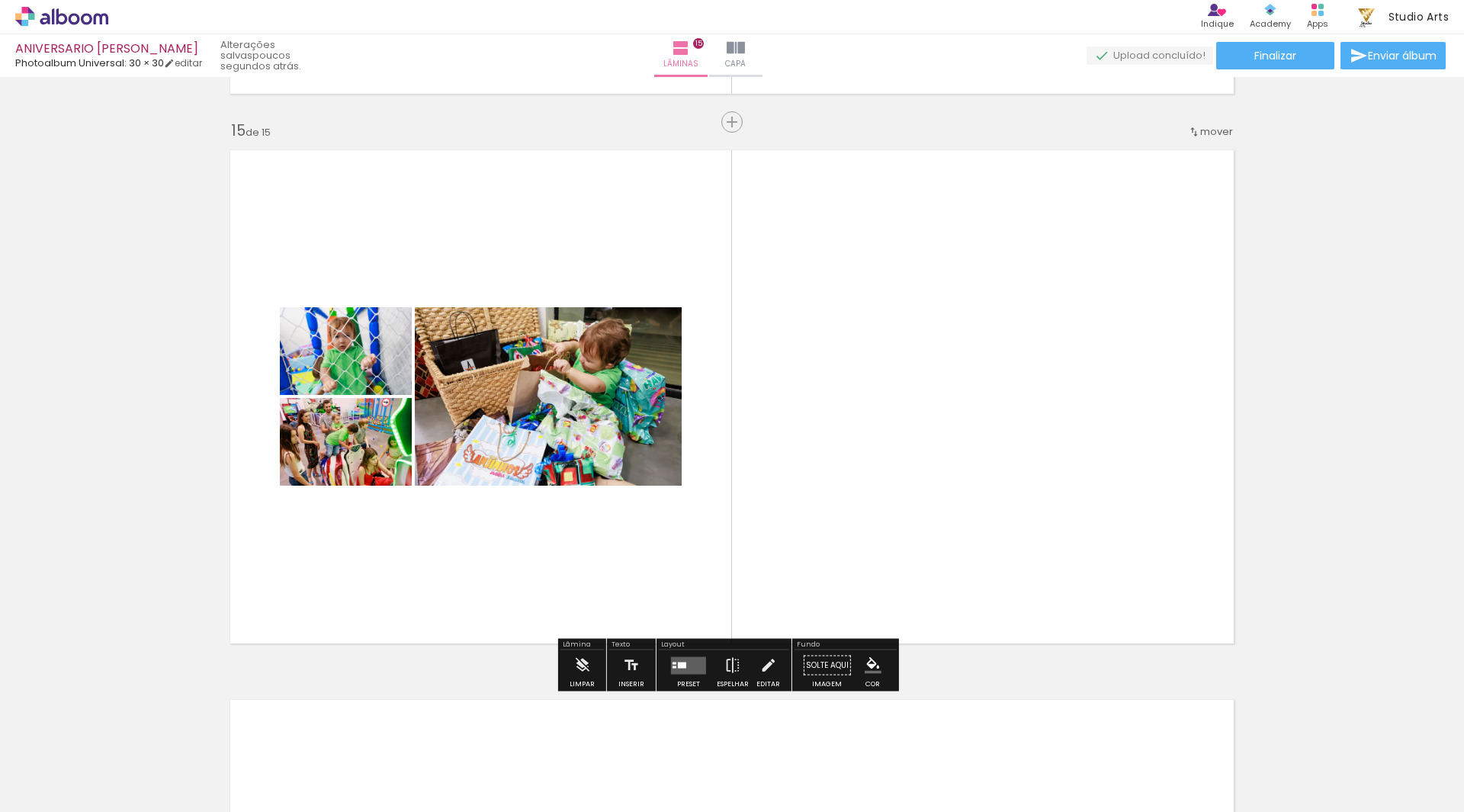
click at [701, 668] on quentale-layouter at bounding box center [689, 664] width 35 height 18
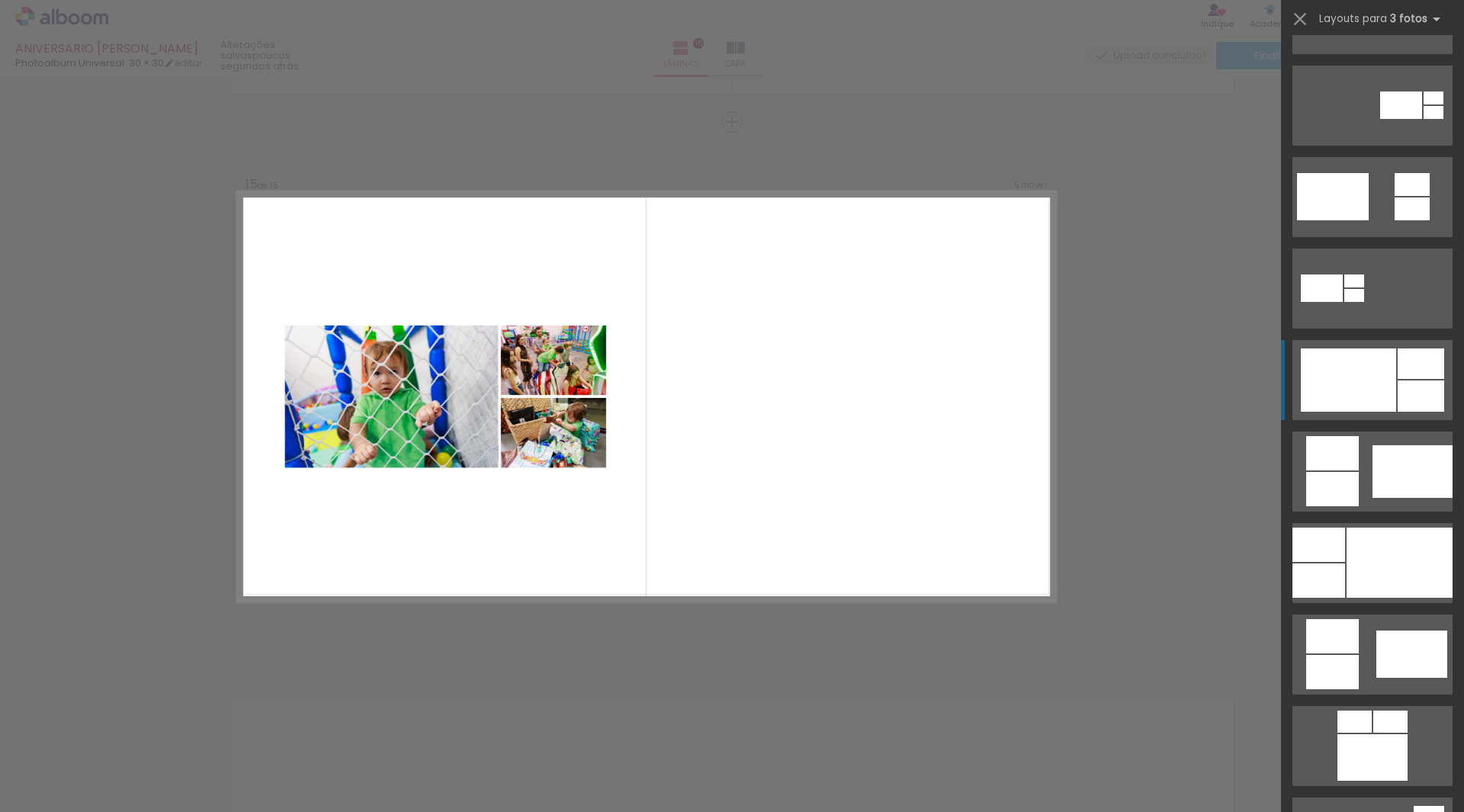
scroll to position [533, 0]
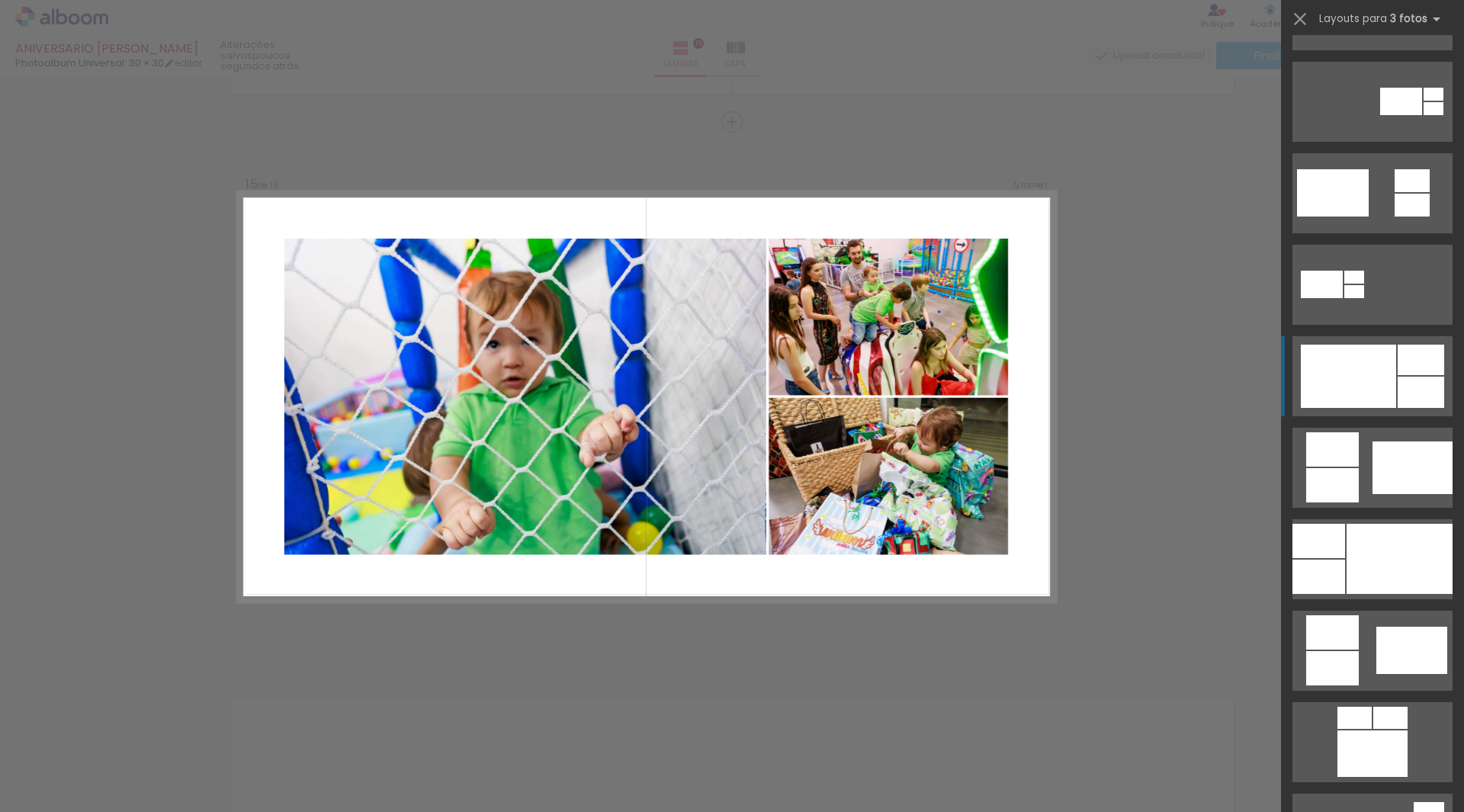
click at [1391, 385] on quentale-layouter at bounding box center [1372, 376] width 160 height 80
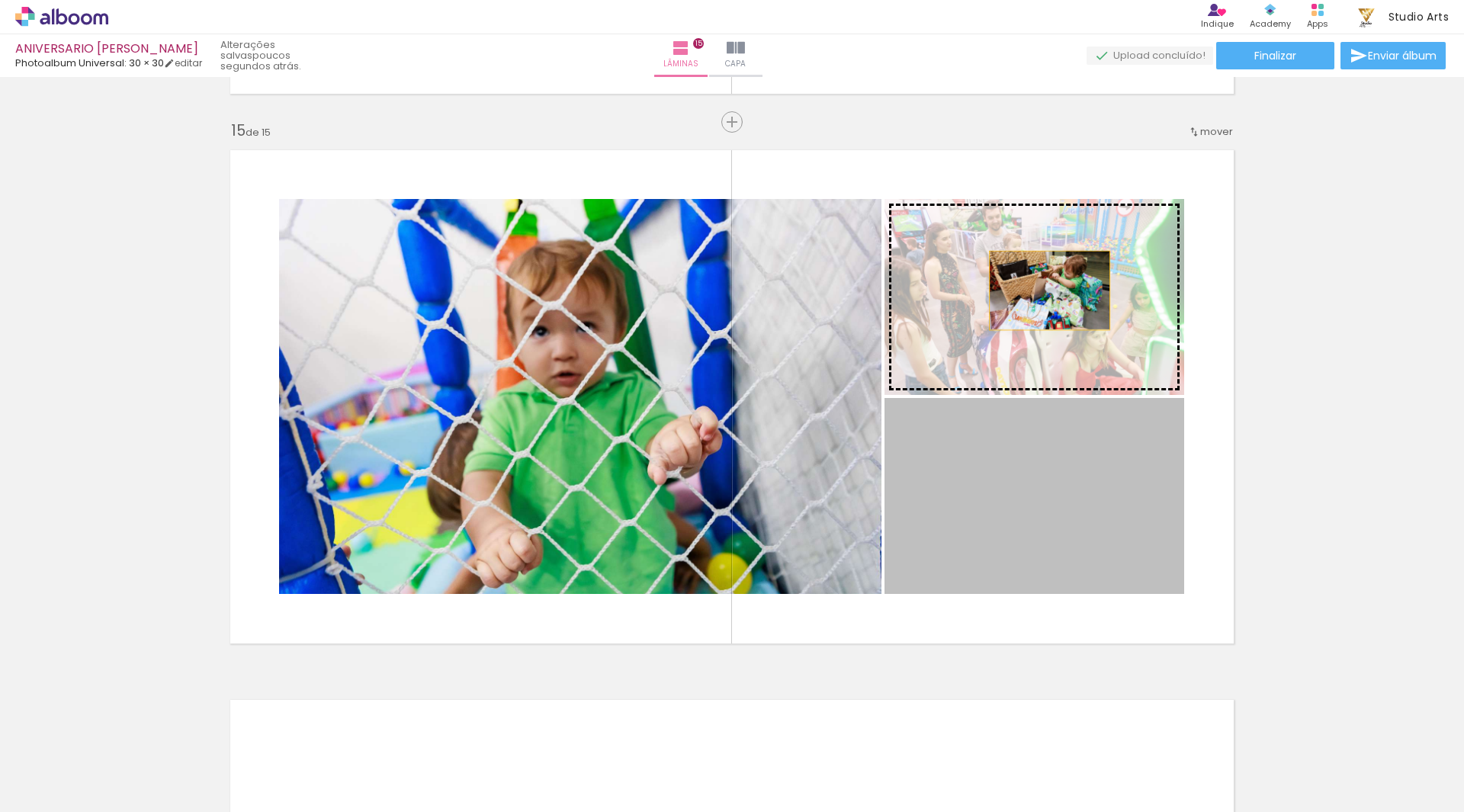
drag, startPoint x: 1027, startPoint y: 476, endPoint x: 1044, endPoint y: 287, distance: 189.8
click at [0, 0] on slot at bounding box center [0, 0] width 0 height 0
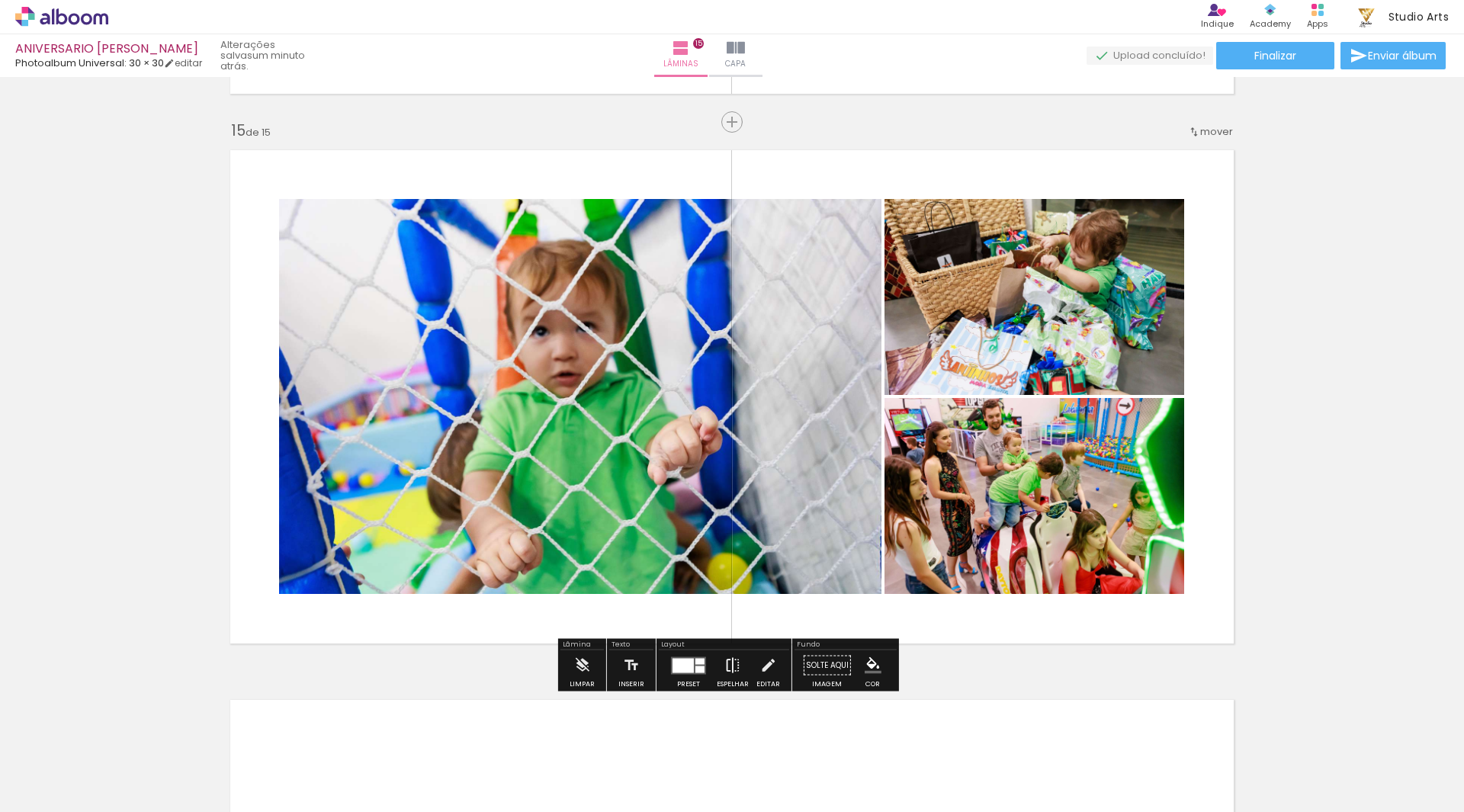
click at [738, 681] on div "Espelhar" at bounding box center [732, 684] width 32 height 6
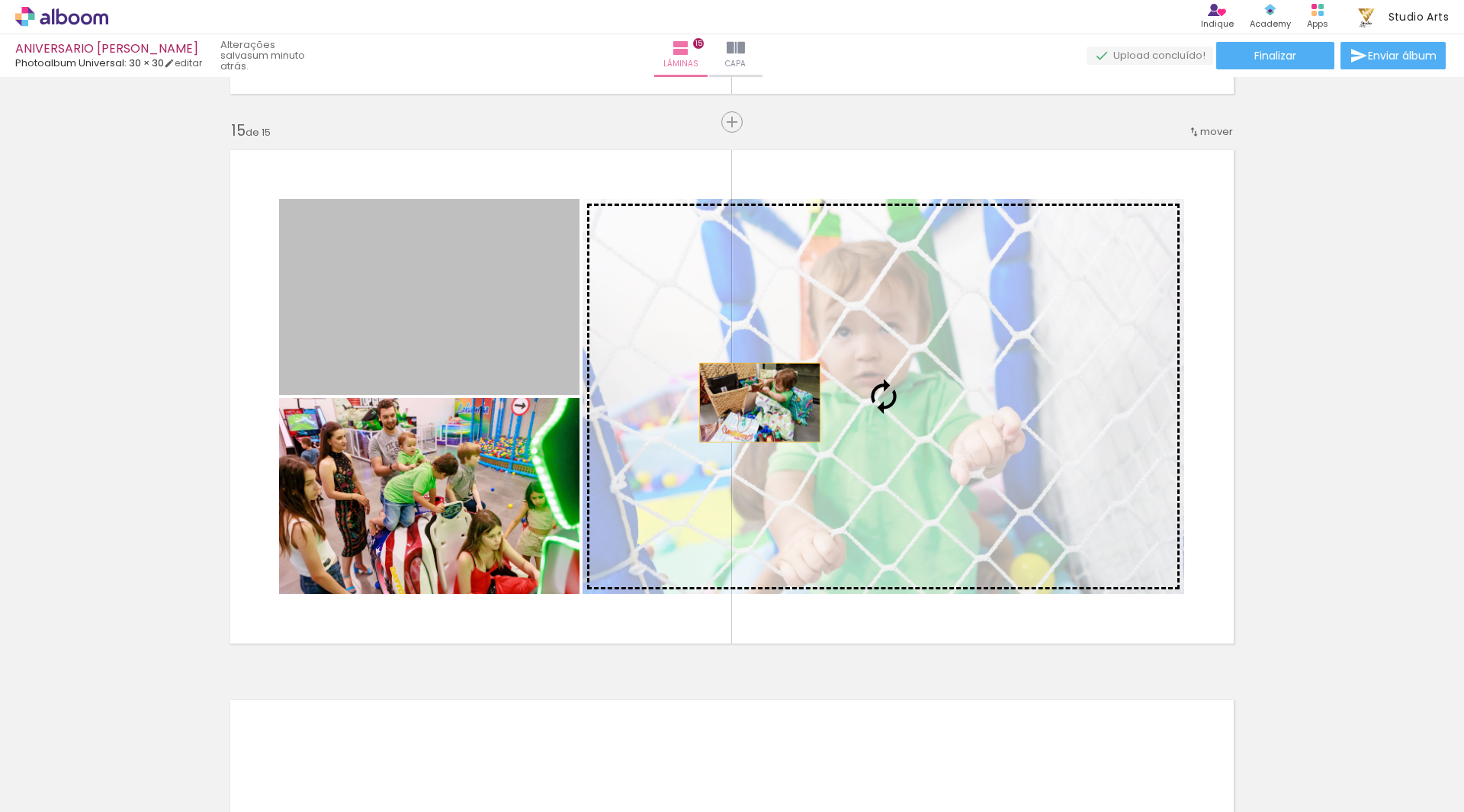
drag, startPoint x: 498, startPoint y: 301, endPoint x: 755, endPoint y: 403, distance: 276.5
click at [0, 0] on slot at bounding box center [0, 0] width 0 height 0
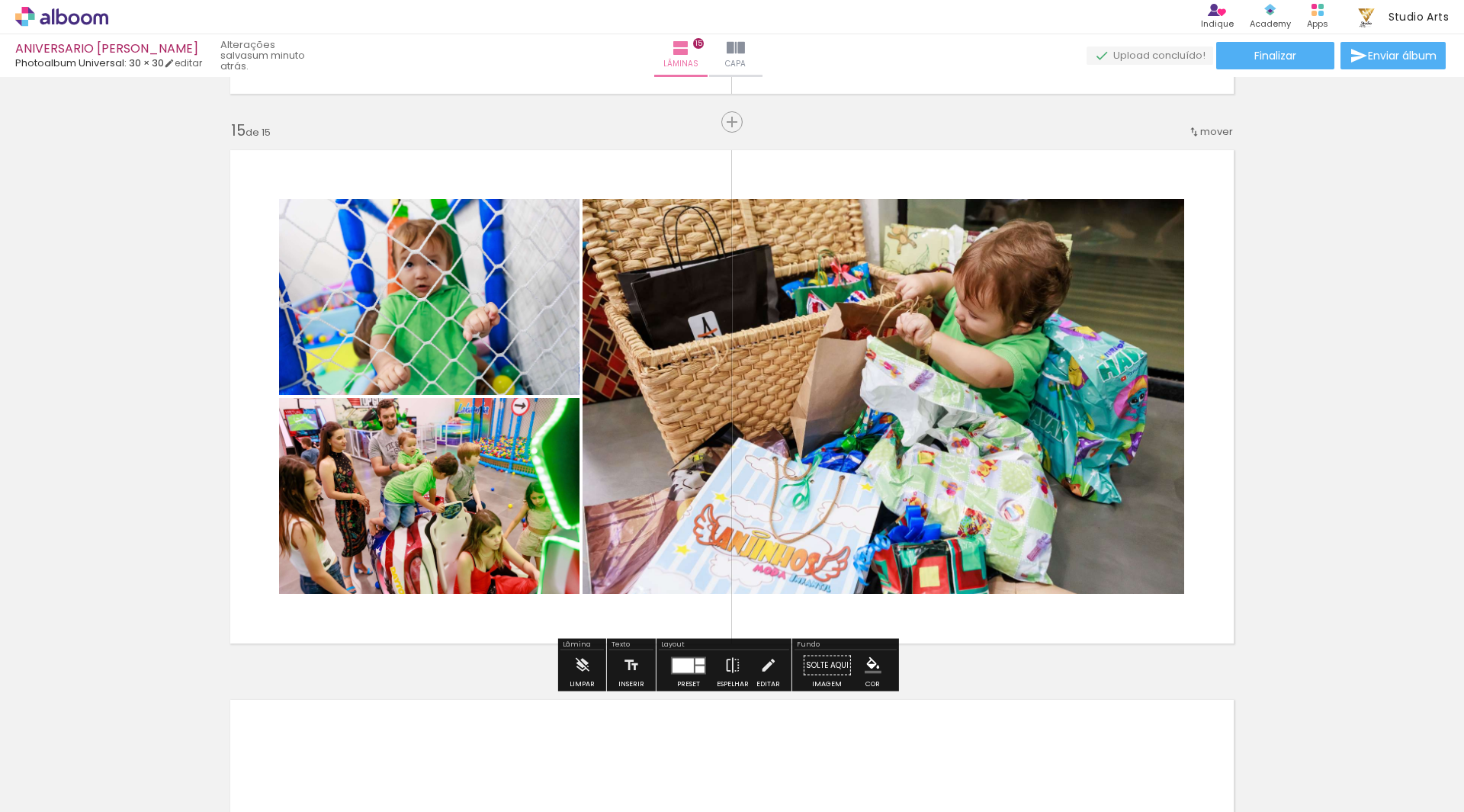
click at [1057, 326] on quentale-photo at bounding box center [883, 395] width 602 height 394
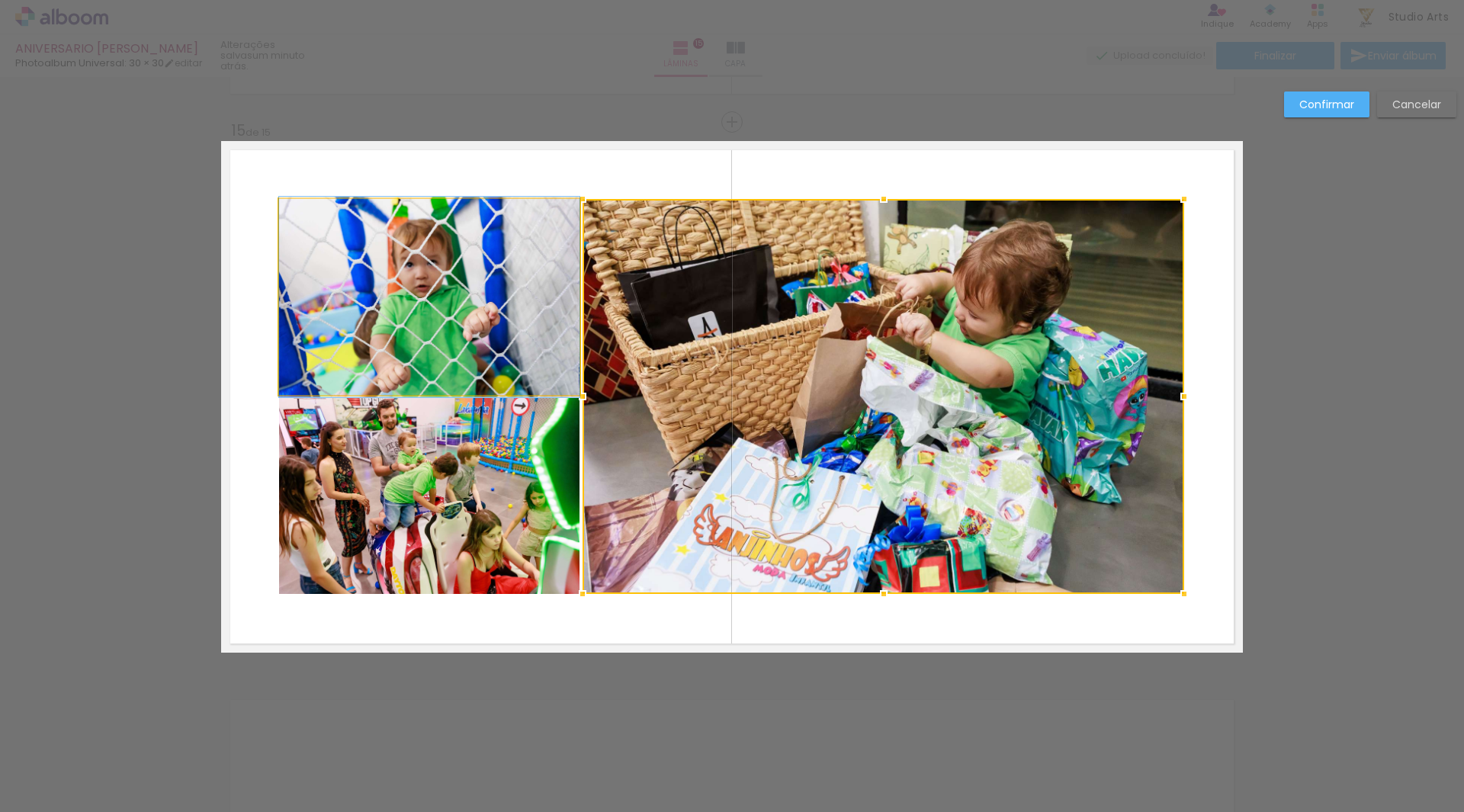
click at [422, 300] on quentale-photo at bounding box center [429, 297] width 300 height 196
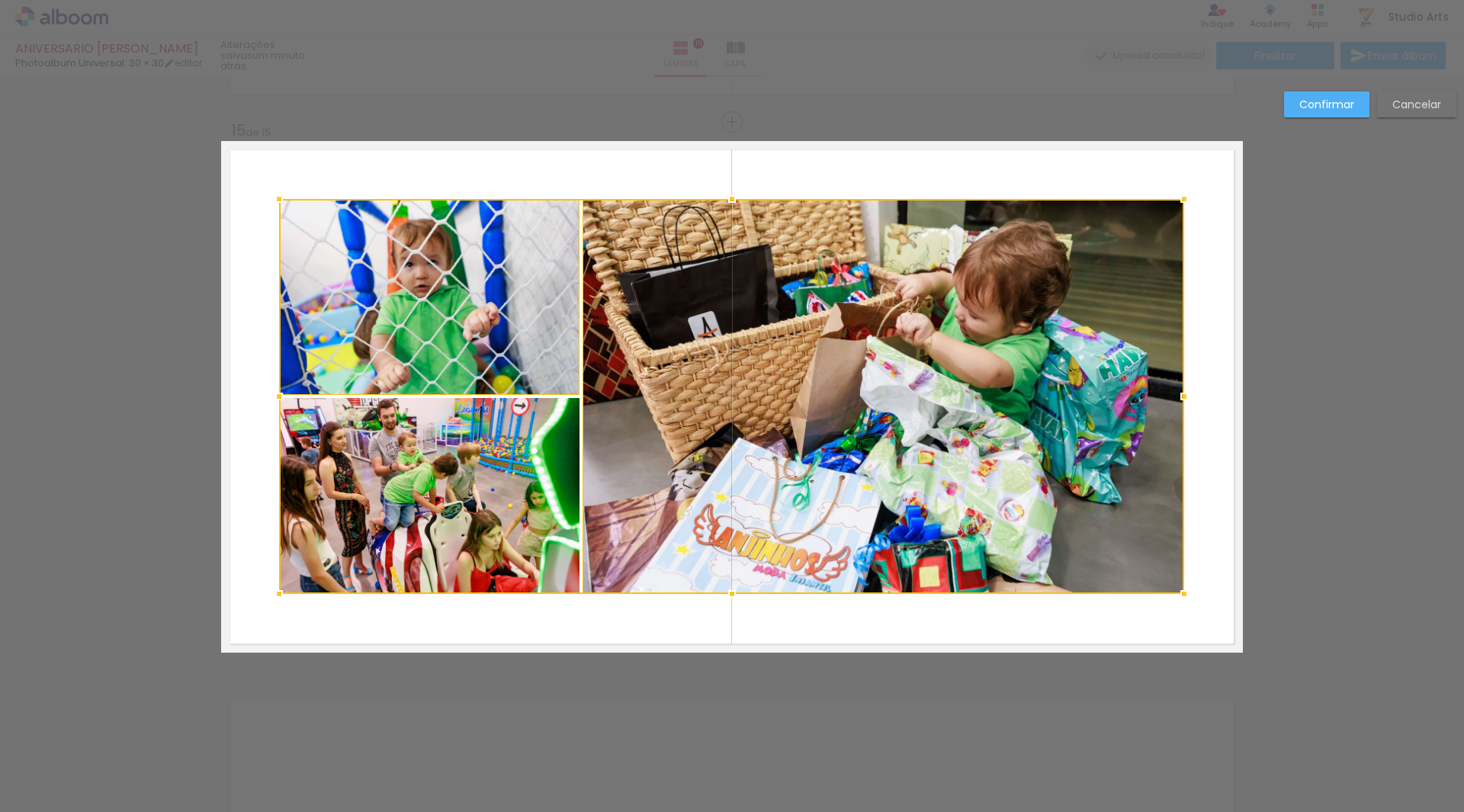
click at [397, 456] on div at bounding box center [731, 395] width 905 height 394
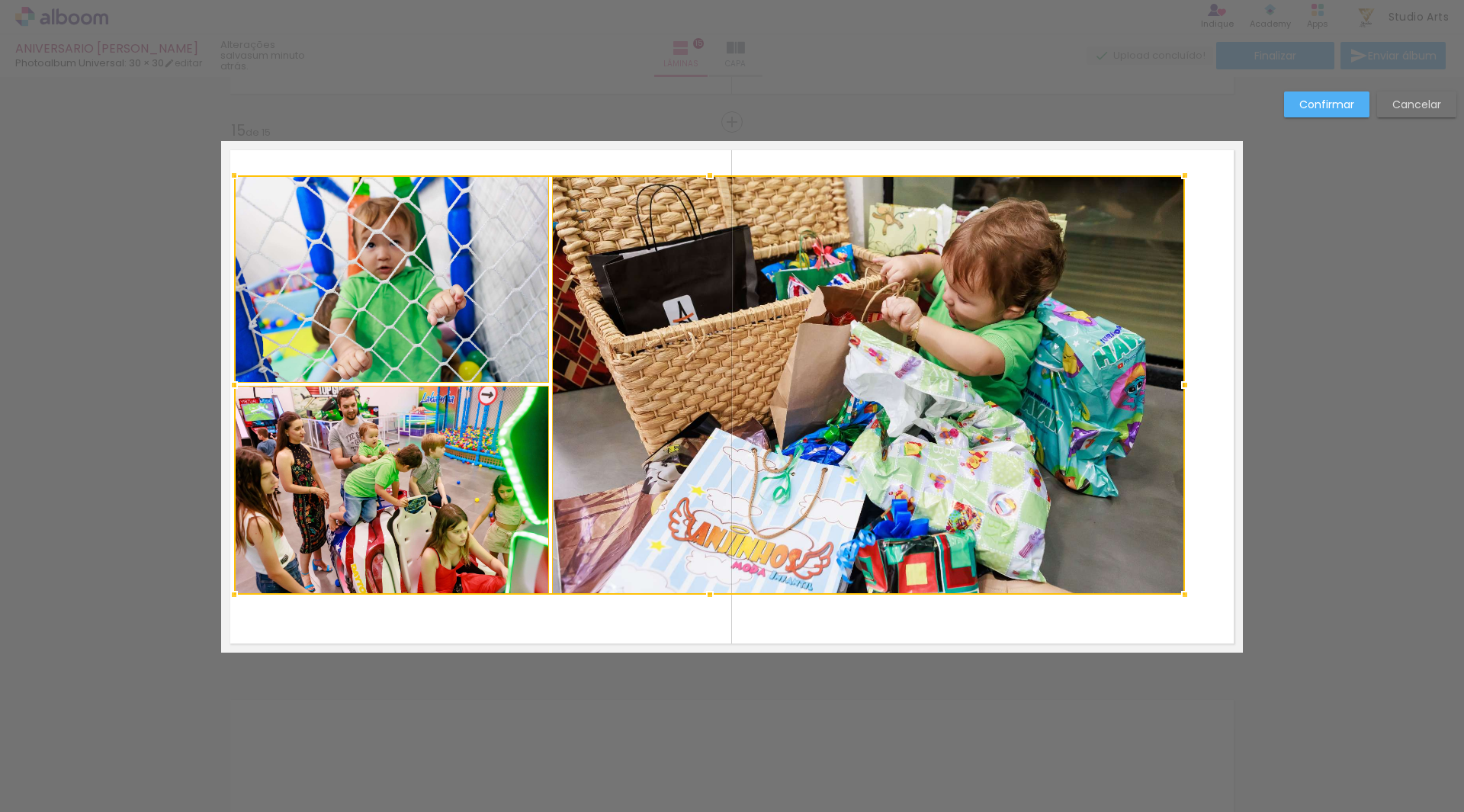
drag, startPoint x: 276, startPoint y: 194, endPoint x: 234, endPoint y: 174, distance: 46.5
click at [234, 174] on div at bounding box center [234, 175] width 30 height 30
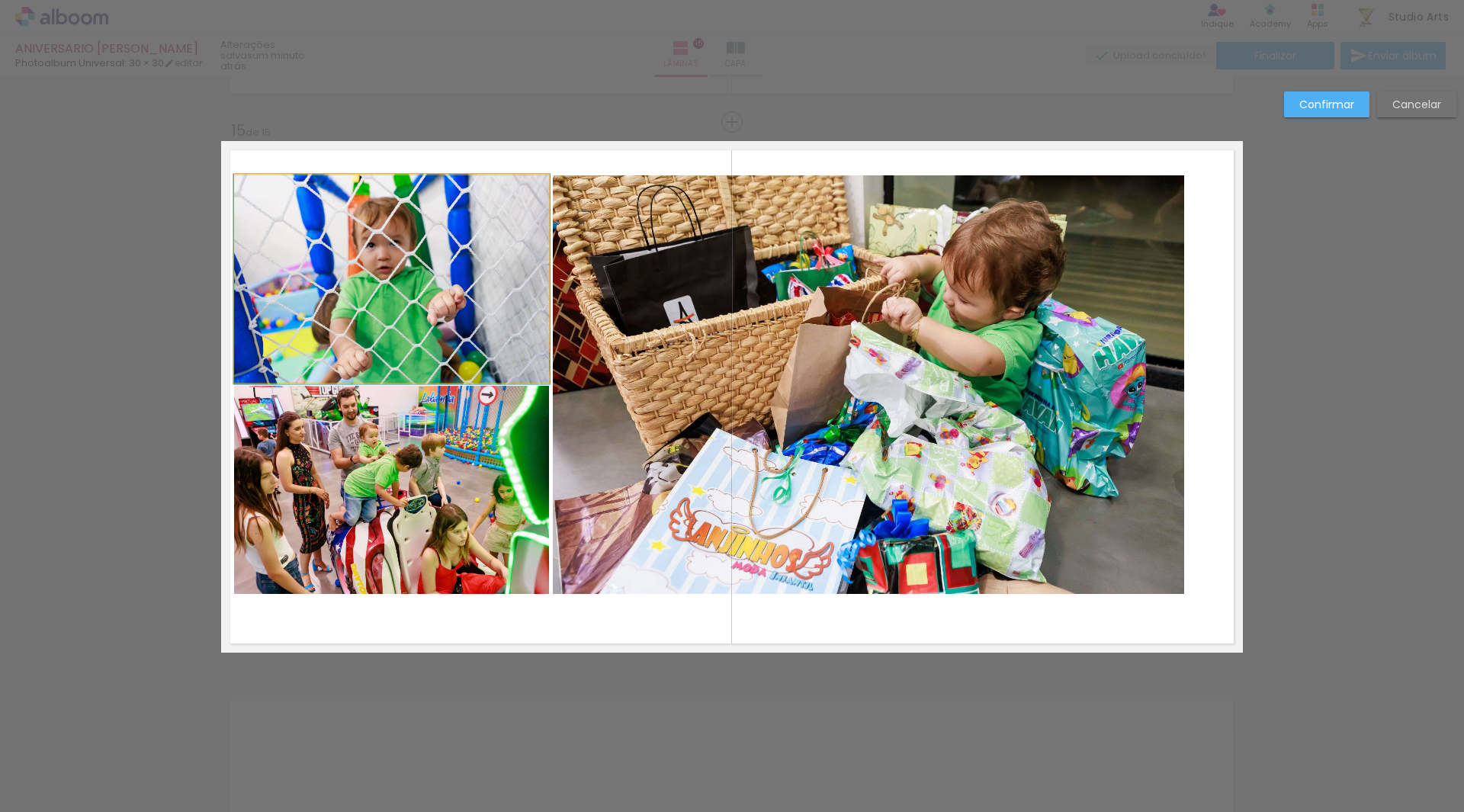
click at [311, 310] on quentale-photo at bounding box center [392, 279] width 316 height 208
click at [381, 472] on quentale-photo at bounding box center [392, 489] width 316 height 208
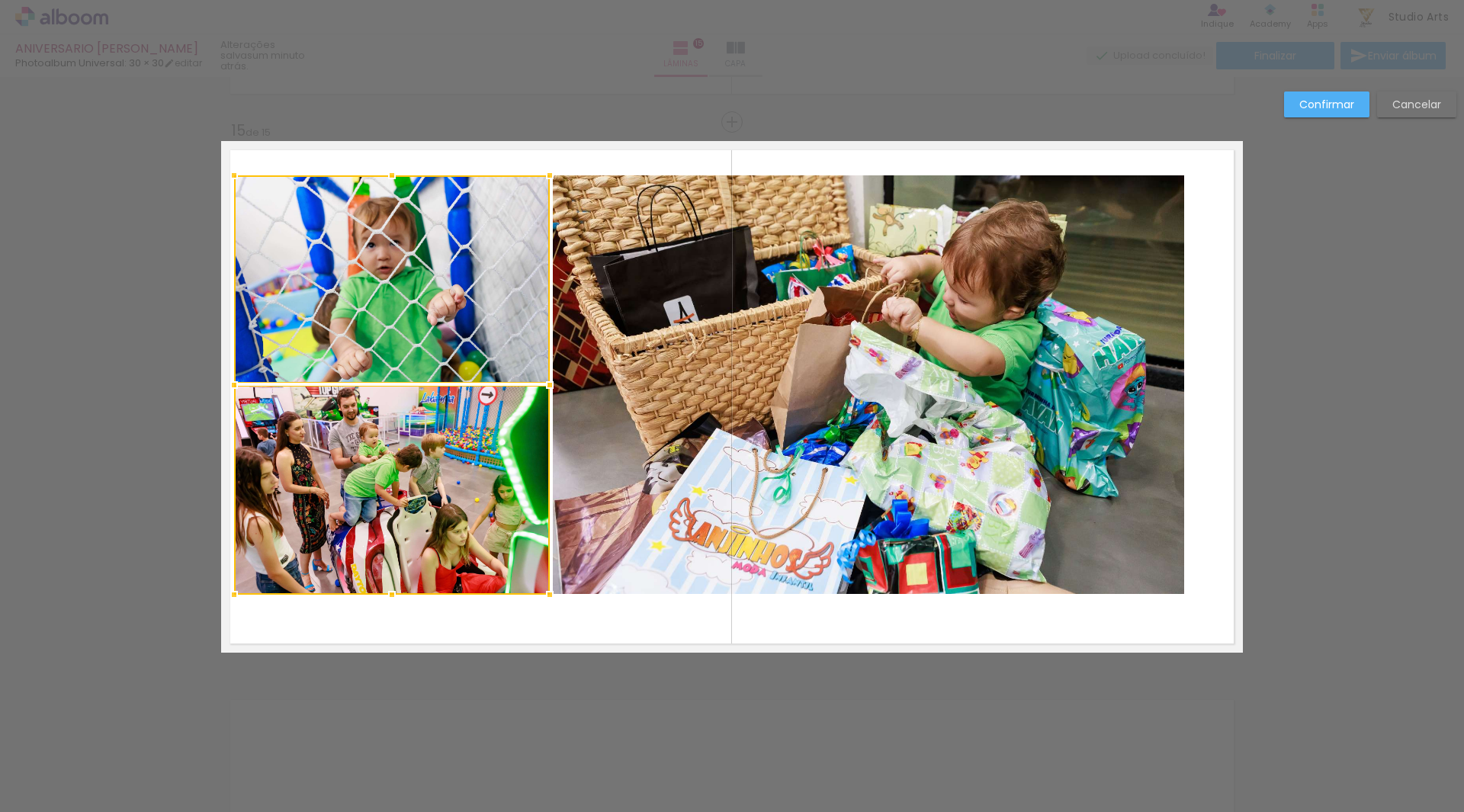
click at [828, 448] on quentale-photo at bounding box center [868, 385] width 631 height 419
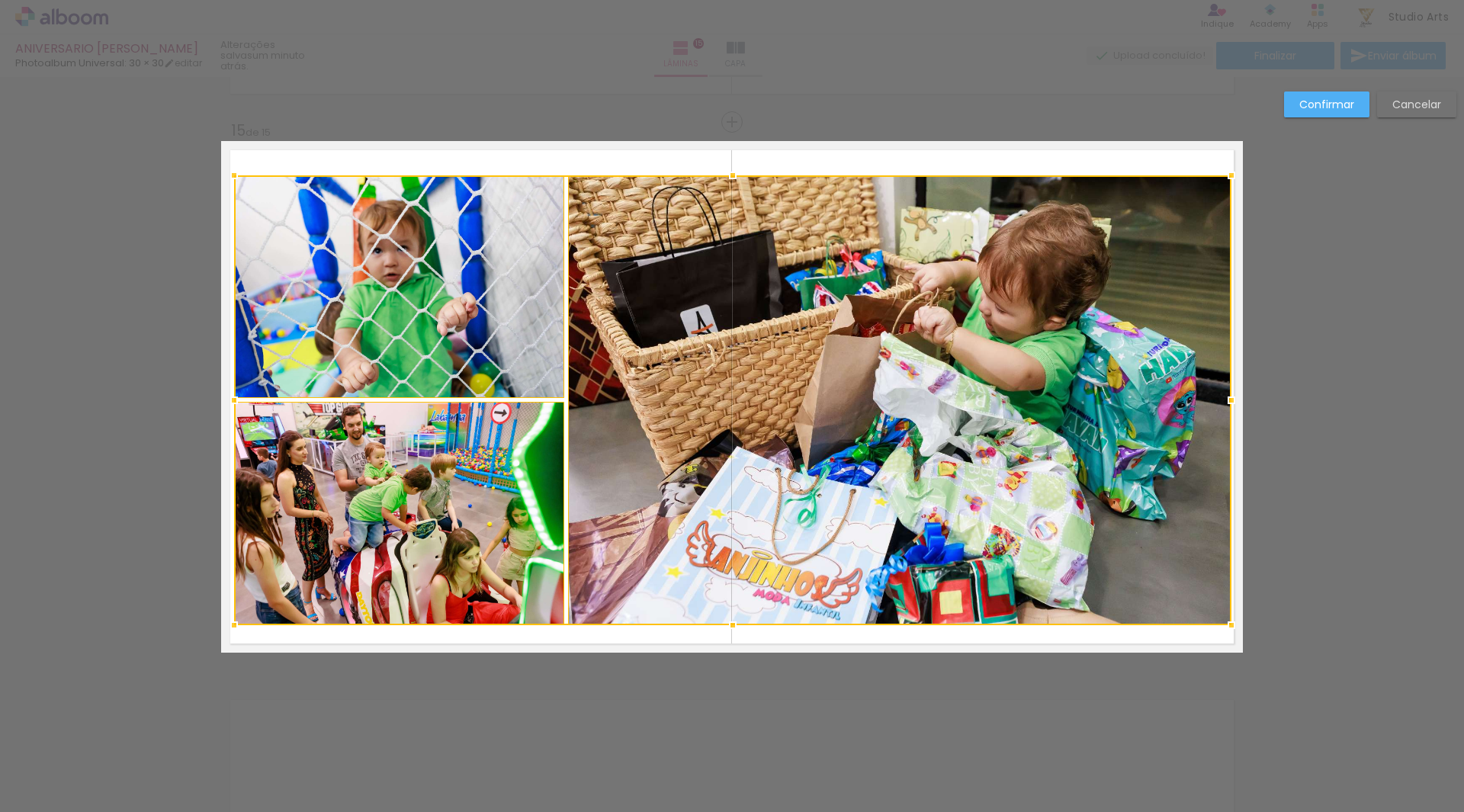
drag, startPoint x: 1176, startPoint y: 595, endPoint x: 1222, endPoint y: 625, distance: 54.9
click at [1222, 625] on div at bounding box center [1231, 624] width 30 height 30
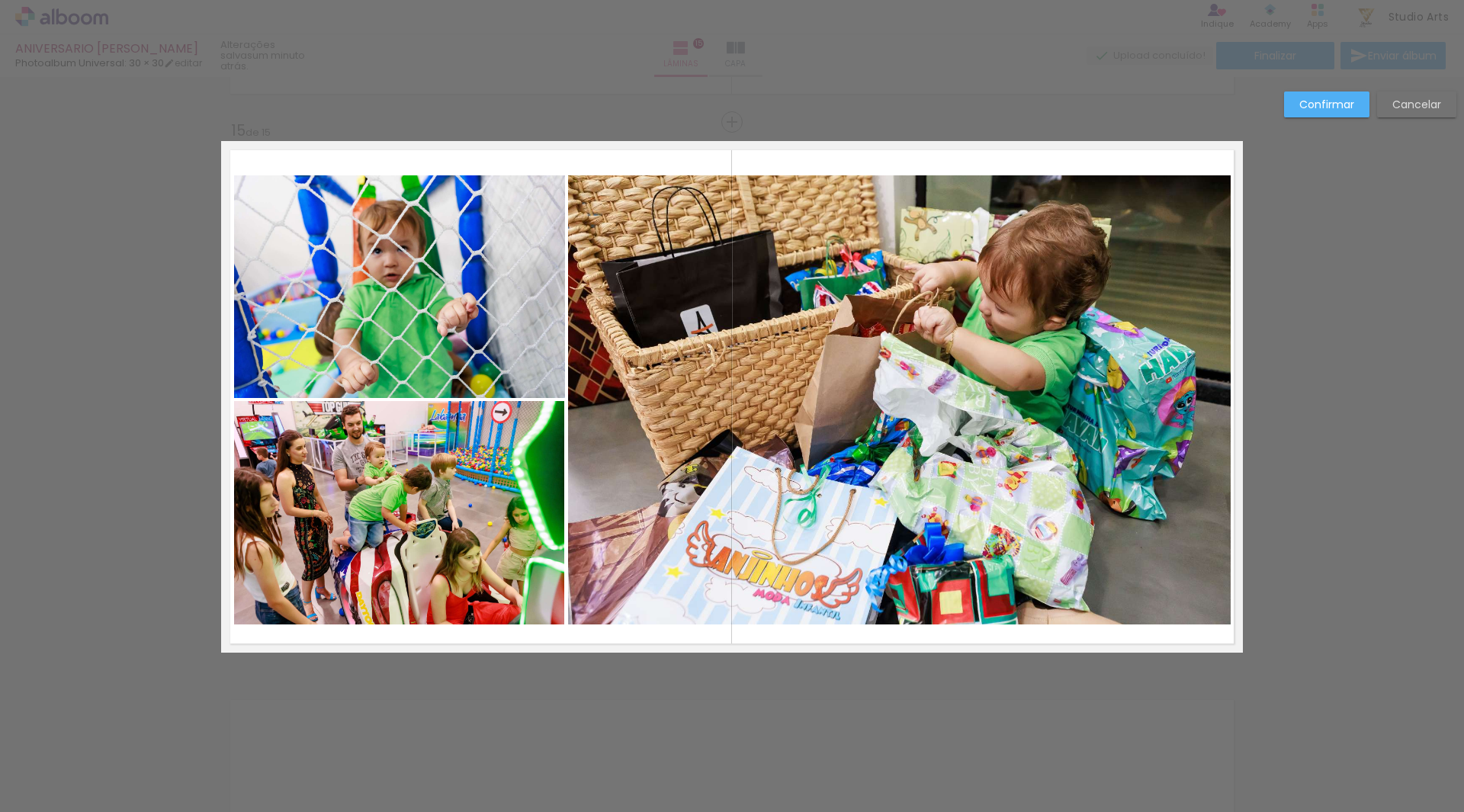
click at [1048, 490] on quentale-photo at bounding box center [899, 400] width 663 height 450
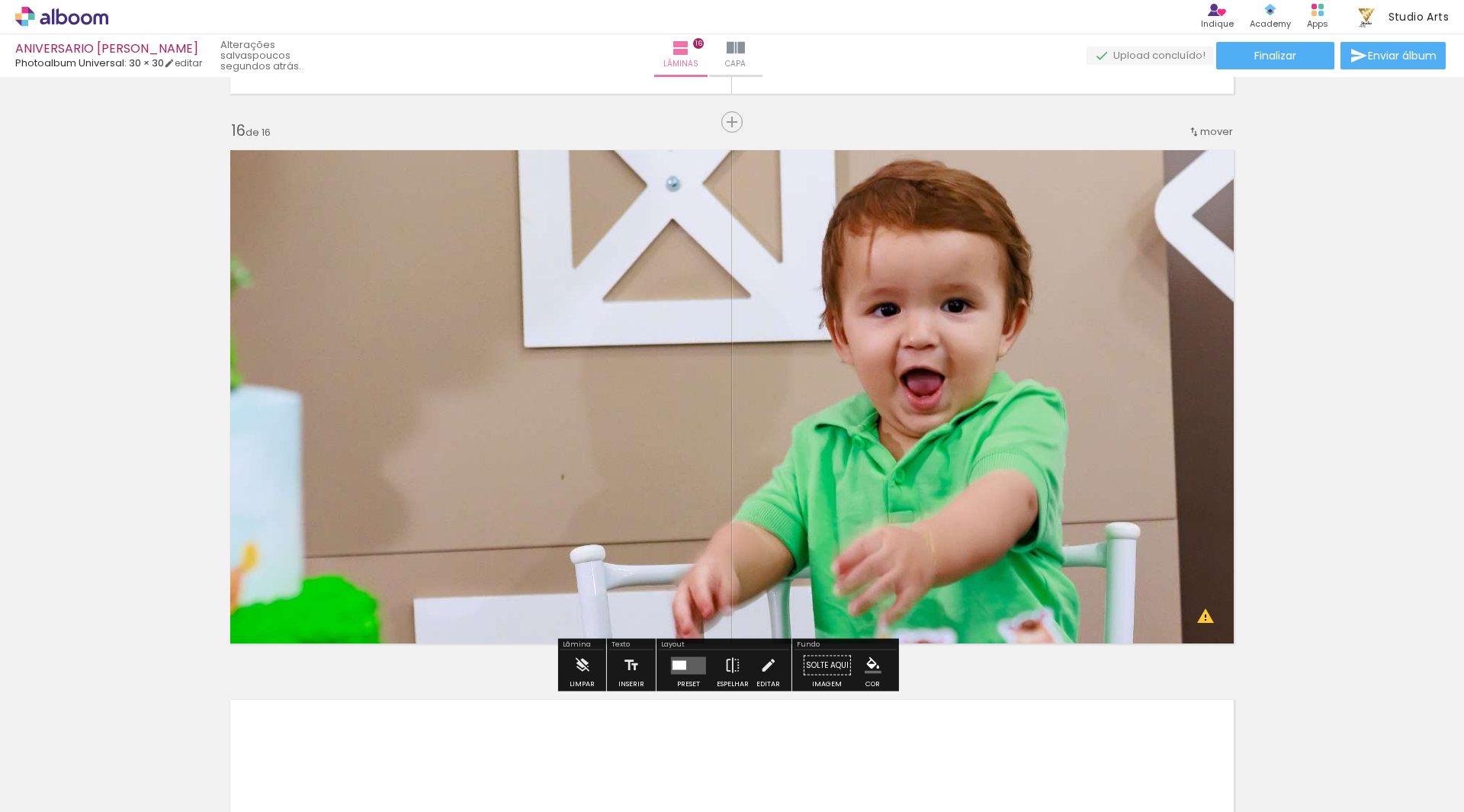
scroll to position [610, 0]
click at [1046, 403] on quentale-photo at bounding box center [729, 399] width 1017 height 498
click at [990, 403] on quentale-photo at bounding box center [729, 399] width 1017 height 498
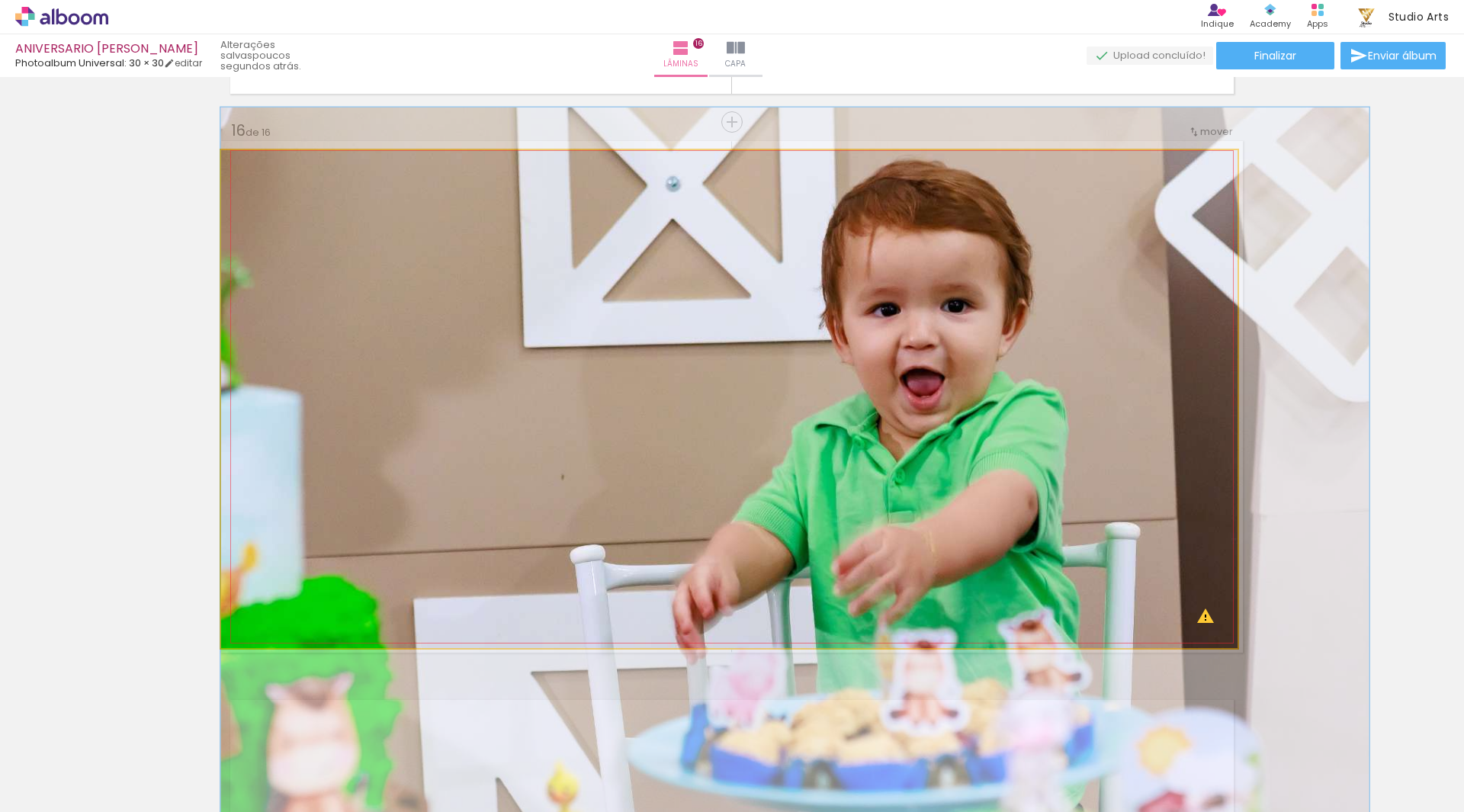
click at [990, 403] on quentale-photo at bounding box center [729, 399] width 1017 height 498
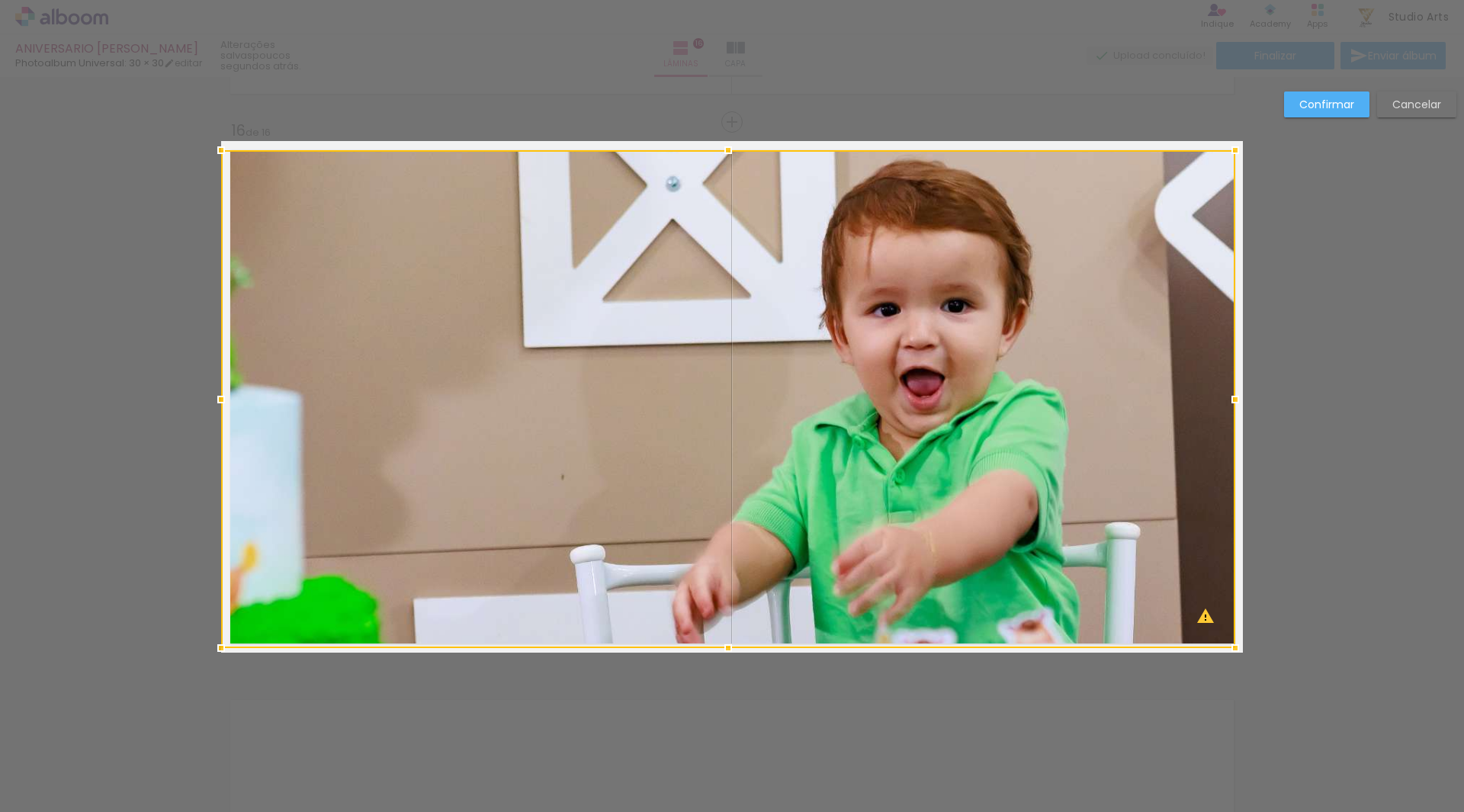
click at [1125, 387] on div at bounding box center [727, 399] width 1014 height 498
click at [1426, 112] on paper-button "Cancelar" at bounding box center [1417, 104] width 79 height 26
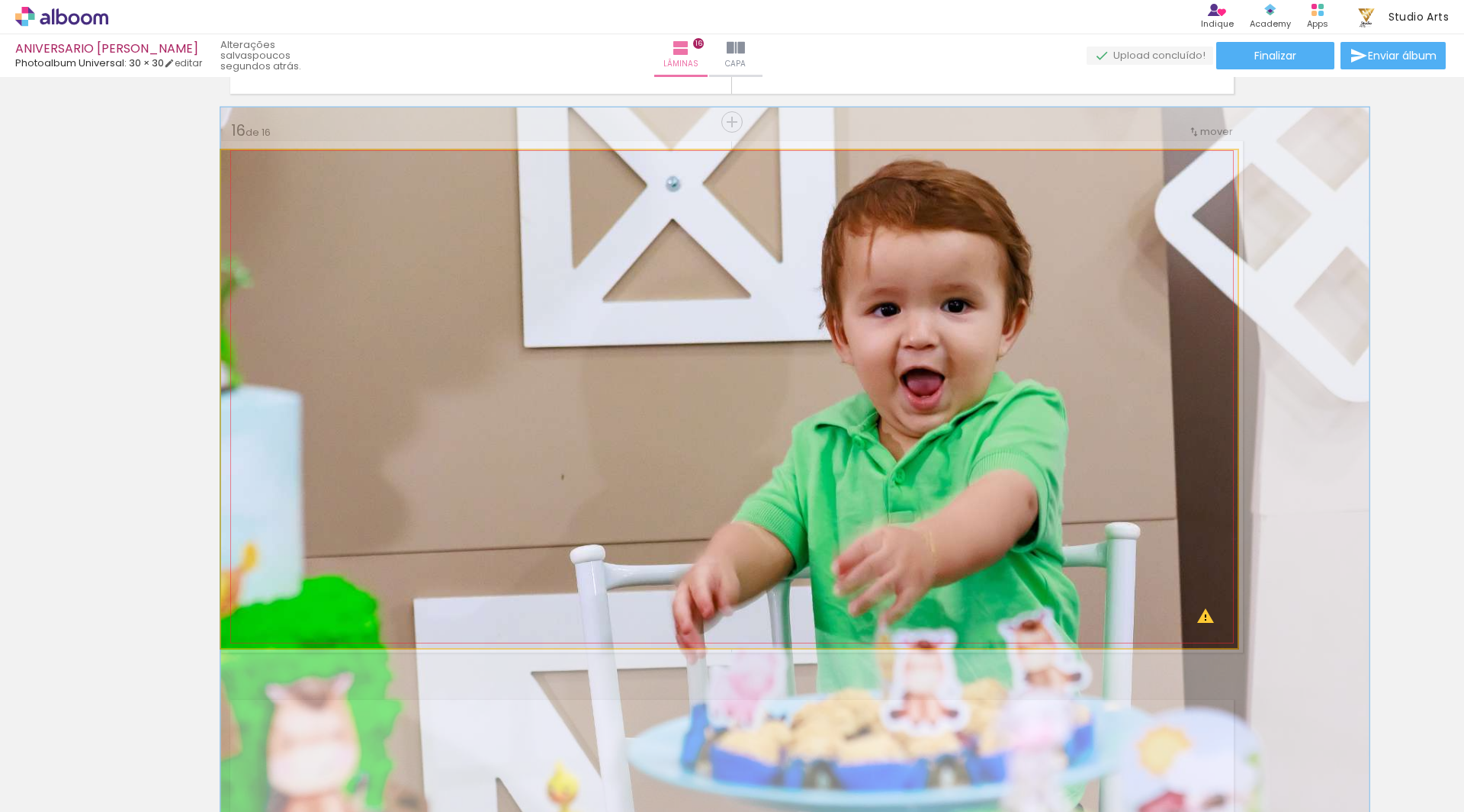
click at [1183, 329] on quentale-photo at bounding box center [729, 399] width 1017 height 498
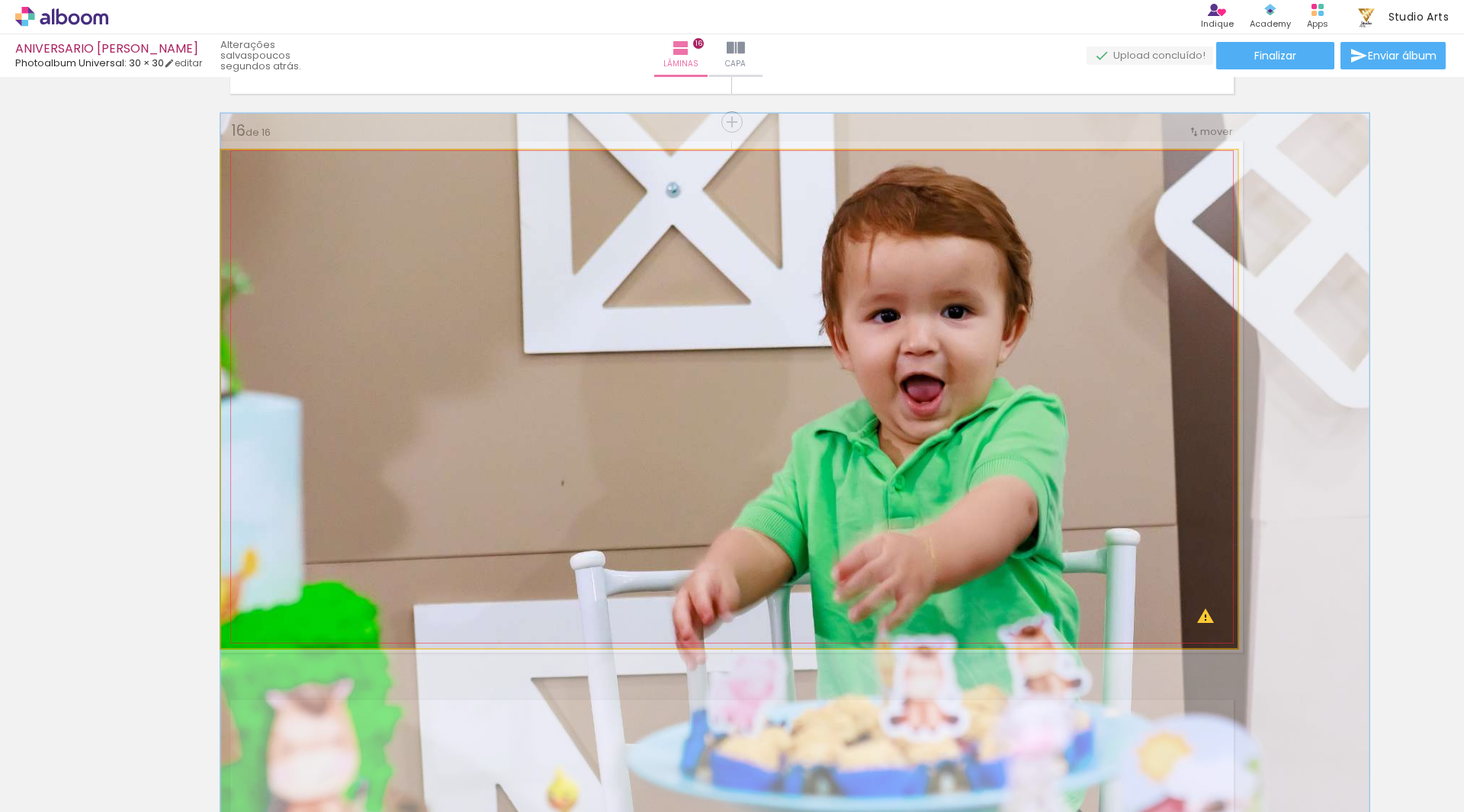
click at [1146, 321] on quentale-photo at bounding box center [729, 399] width 1017 height 498
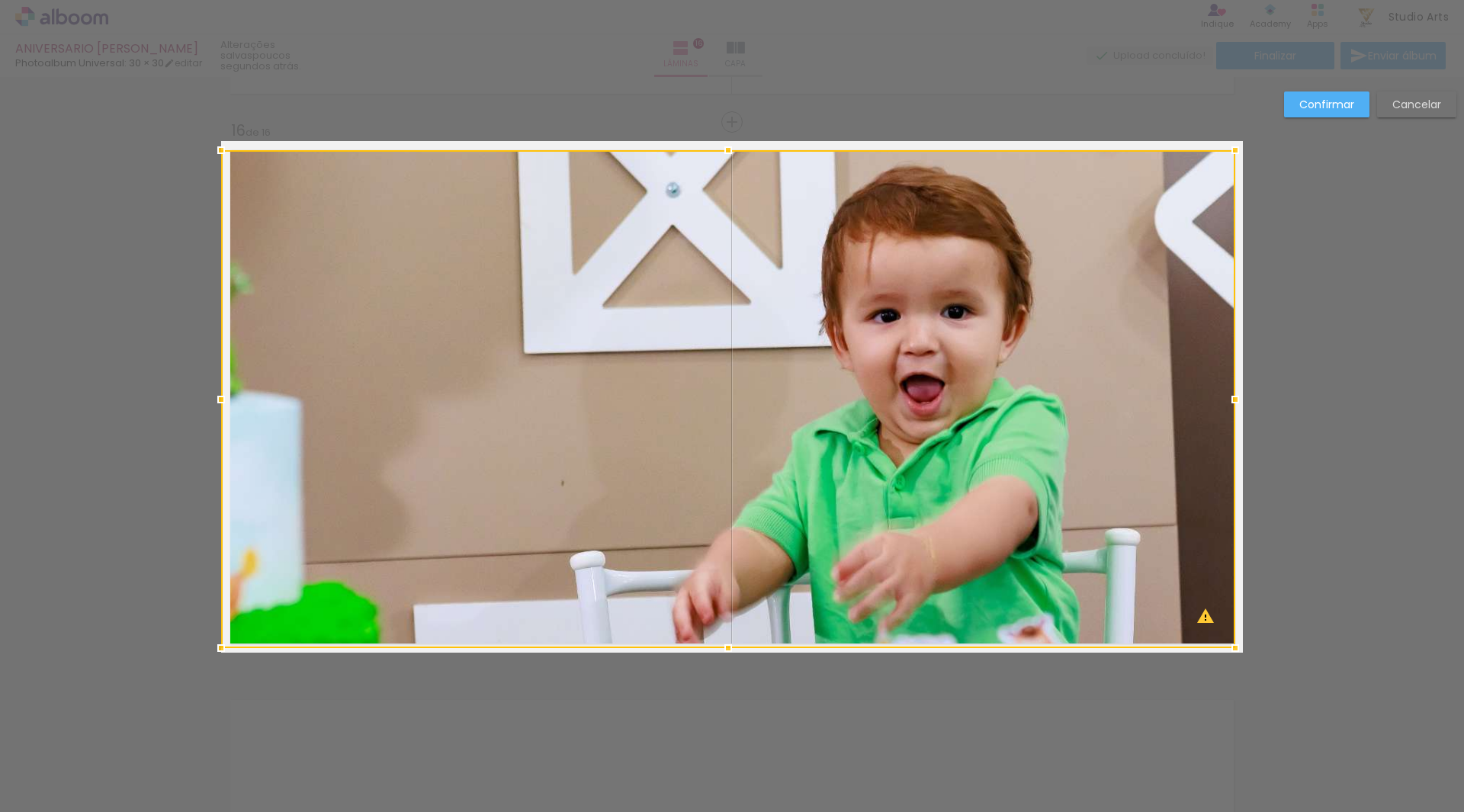
click at [1112, 324] on div at bounding box center [727, 399] width 1014 height 498
click at [0, 0] on slot "Cancelar" at bounding box center [0, 0] width 0 height 0
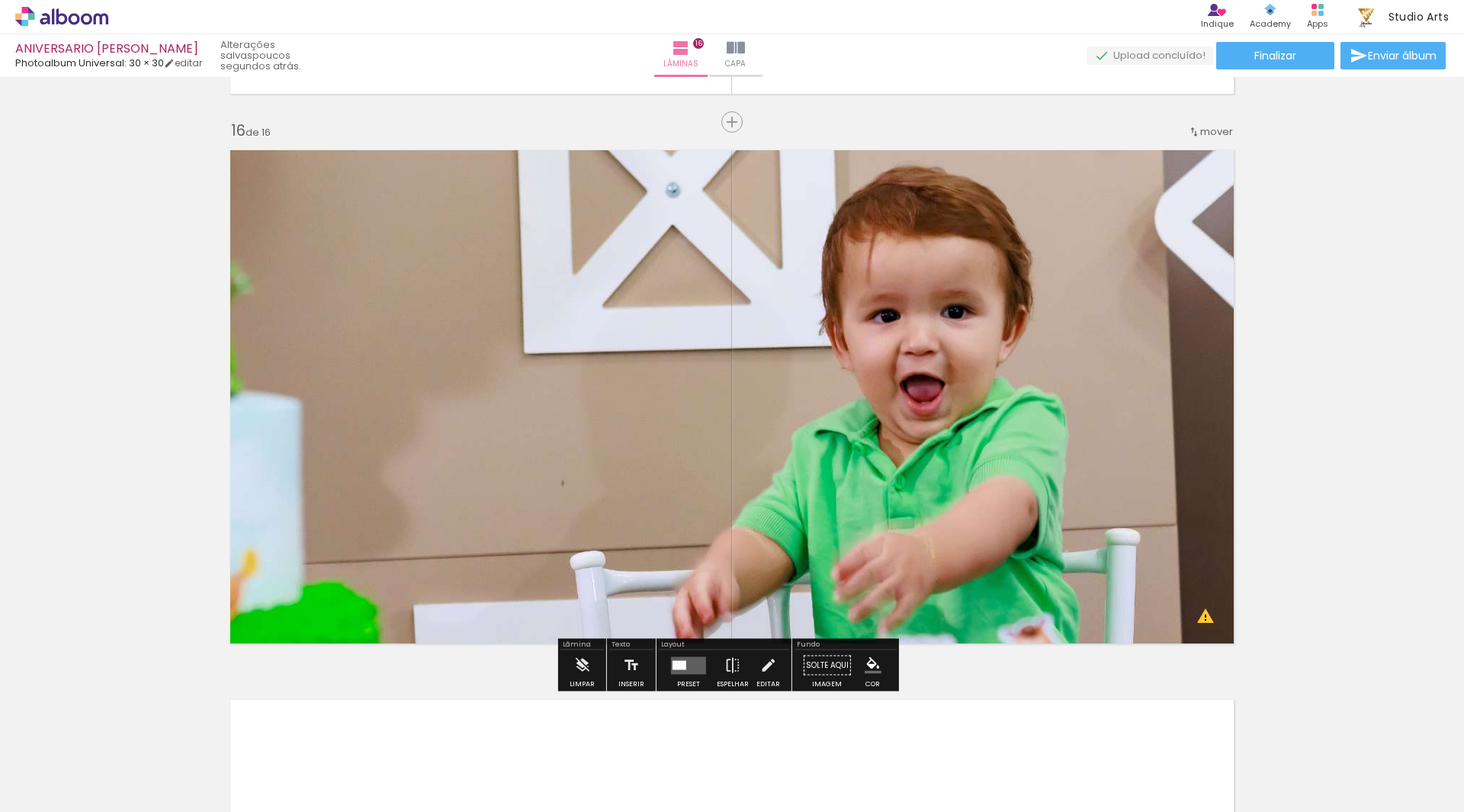
click at [948, 457] on quentale-photo at bounding box center [729, 399] width 1017 height 498
click at [892, 409] on quentale-photo at bounding box center [729, 399] width 1017 height 498
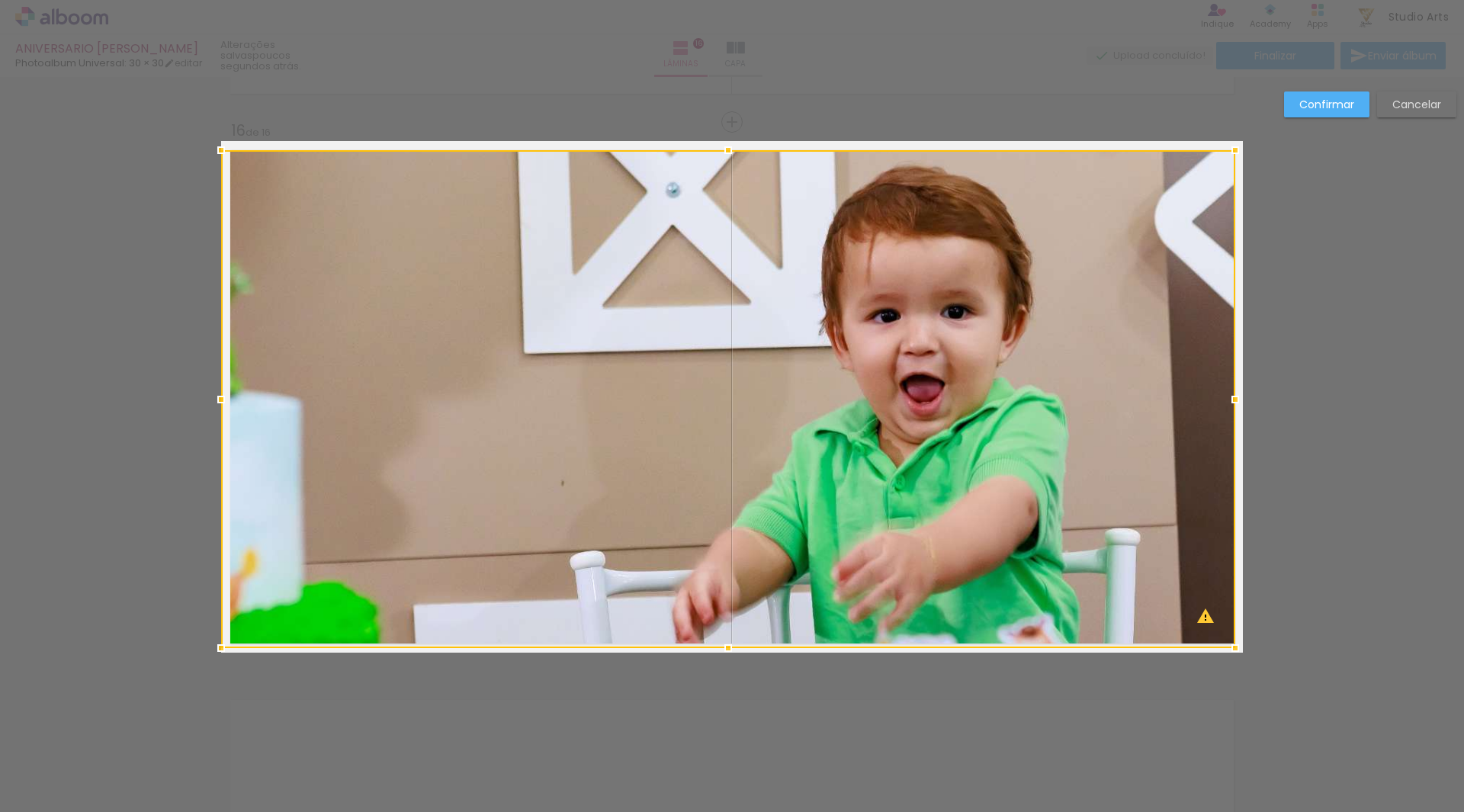
click at [0, 0] on slot "Cancelar" at bounding box center [0, 0] width 0 height 0
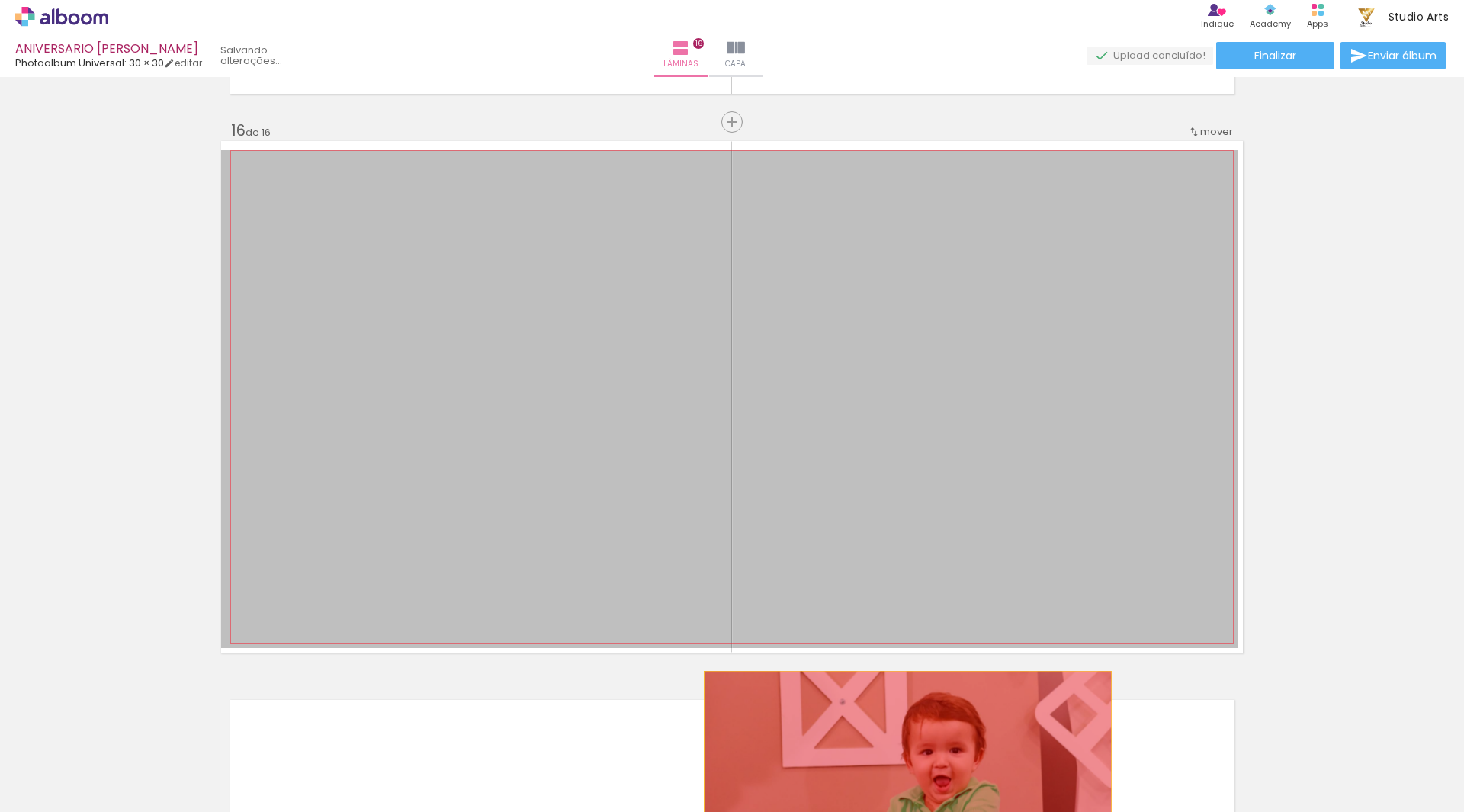
drag, startPoint x: 1036, startPoint y: 278, endPoint x: 902, endPoint y: 769, distance: 509.0
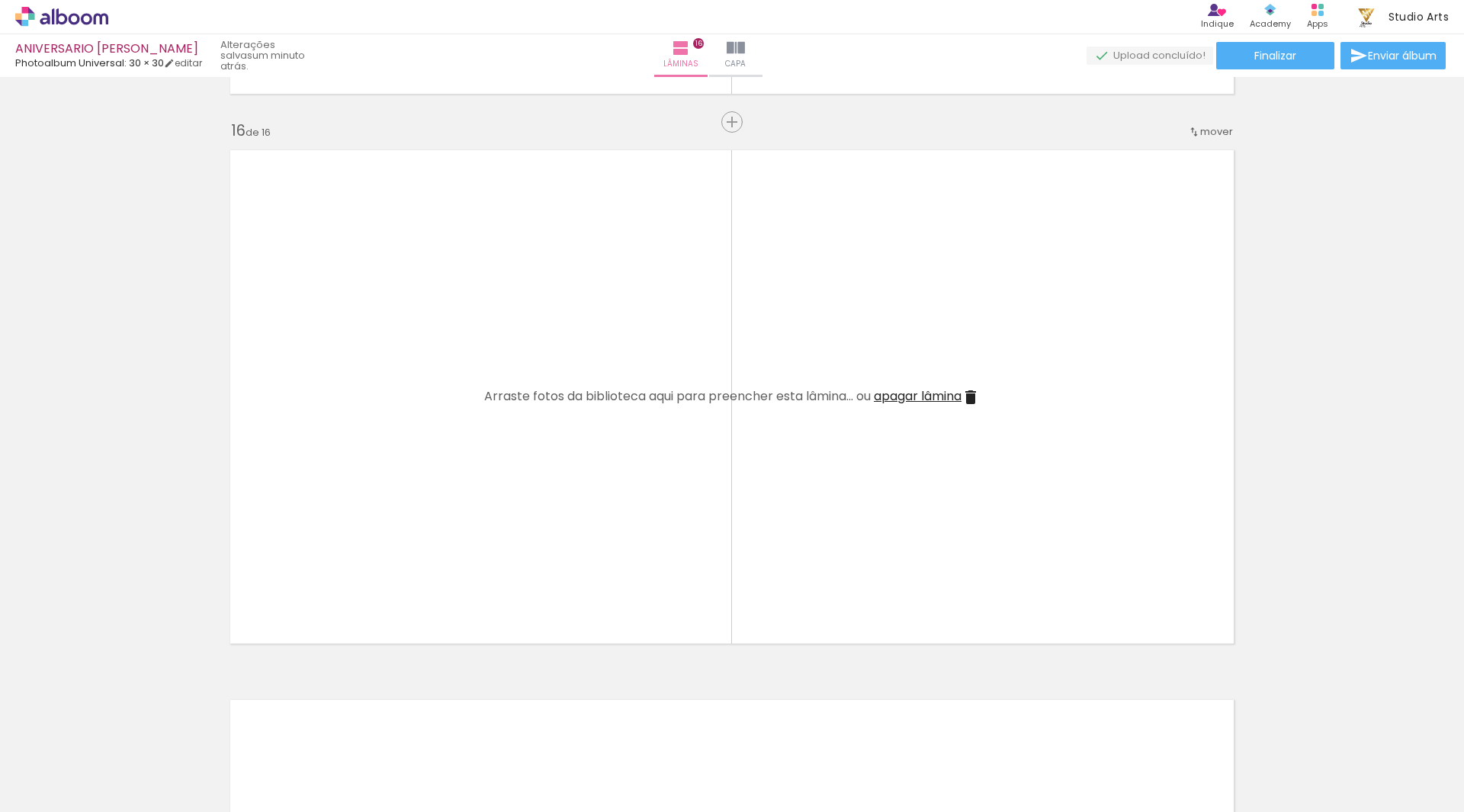
click at [167, 764] on div at bounding box center [152, 760] width 50 height 76
click at [173, 771] on div at bounding box center [152, 760] width 50 height 76
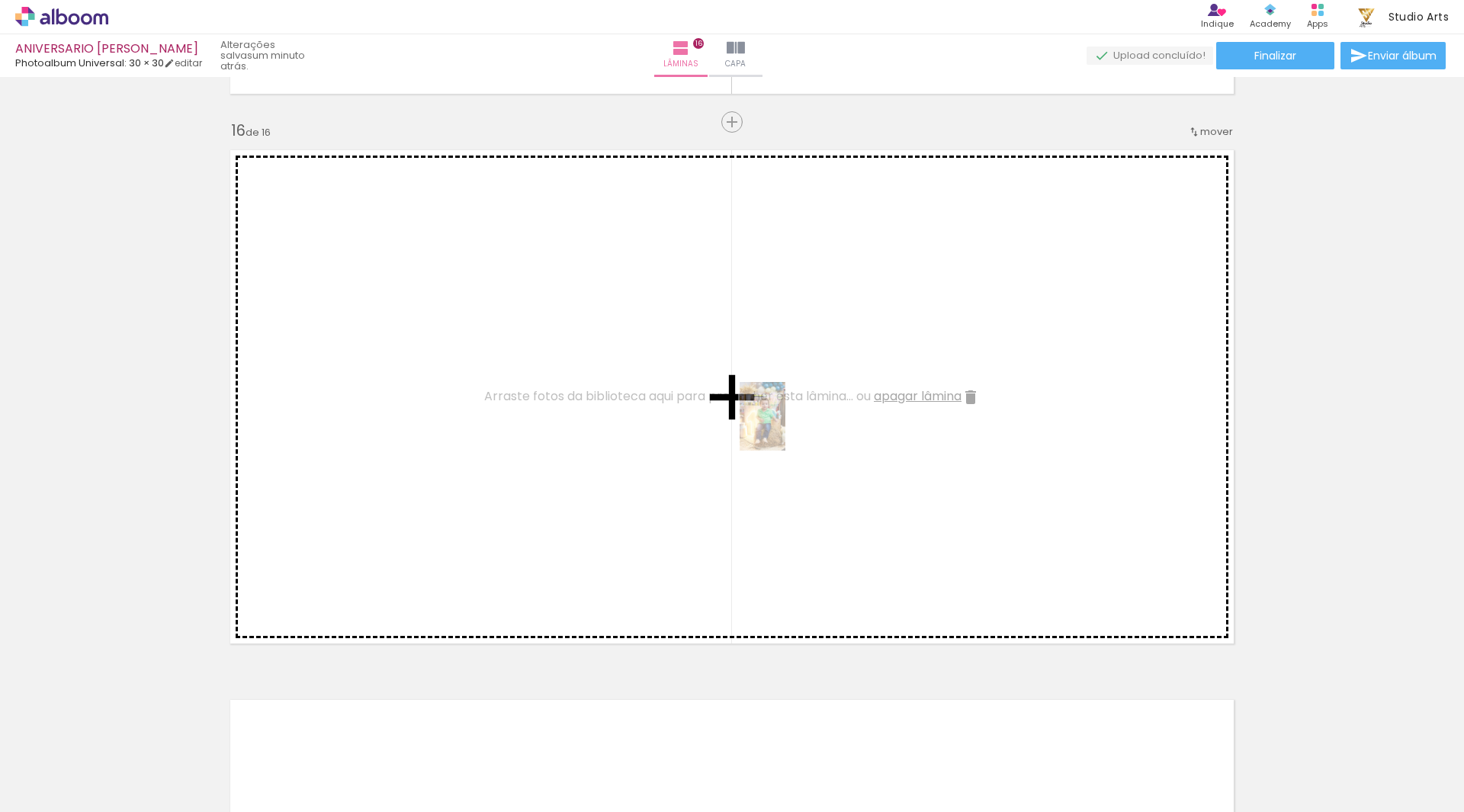
drag, startPoint x: 170, startPoint y: 776, endPoint x: 786, endPoint y: 428, distance: 707.5
click at [786, 428] on quentale-workspace at bounding box center [732, 406] width 1464 height 812
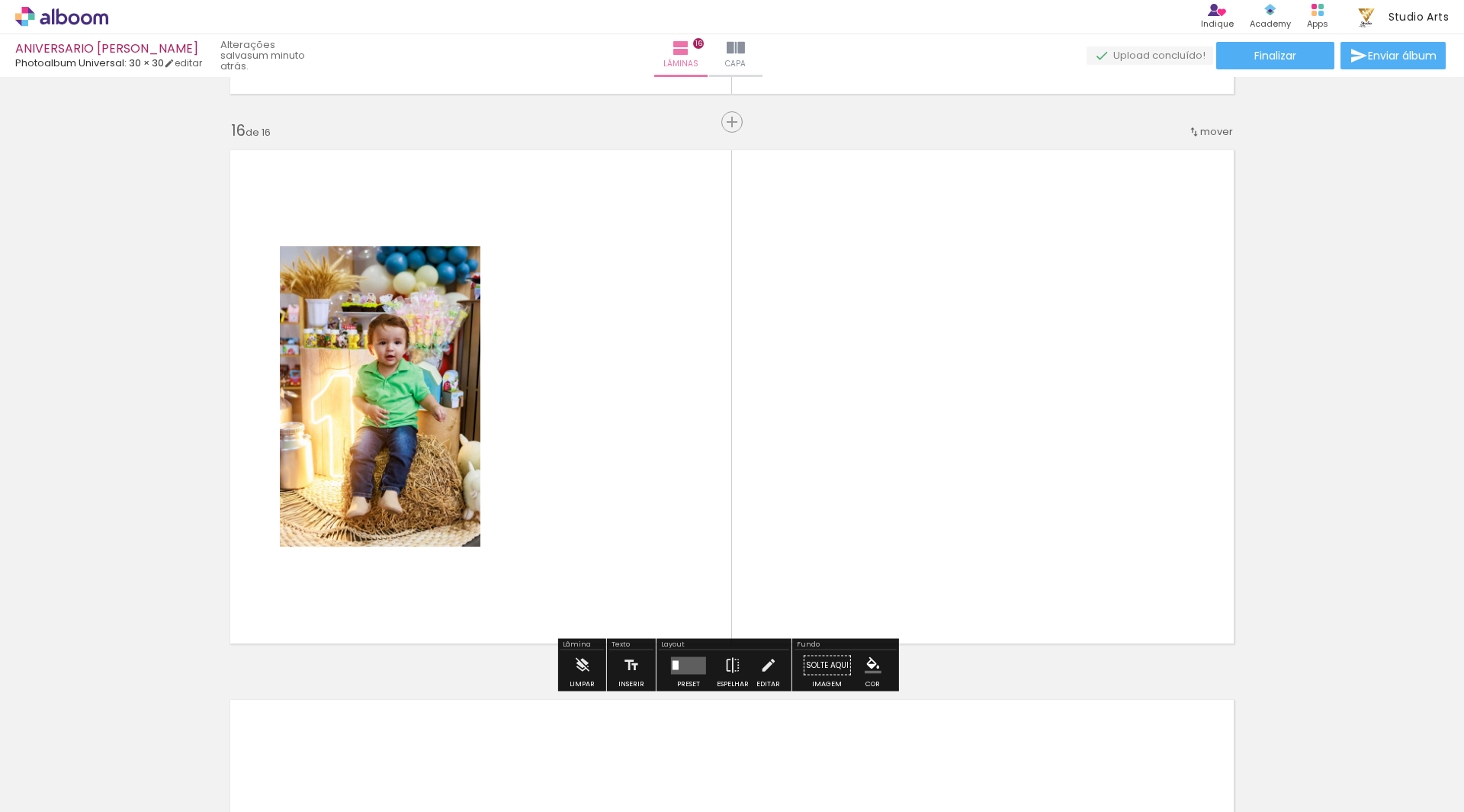
click at [446, 327] on quentale-photo at bounding box center [380, 395] width 201 height 300
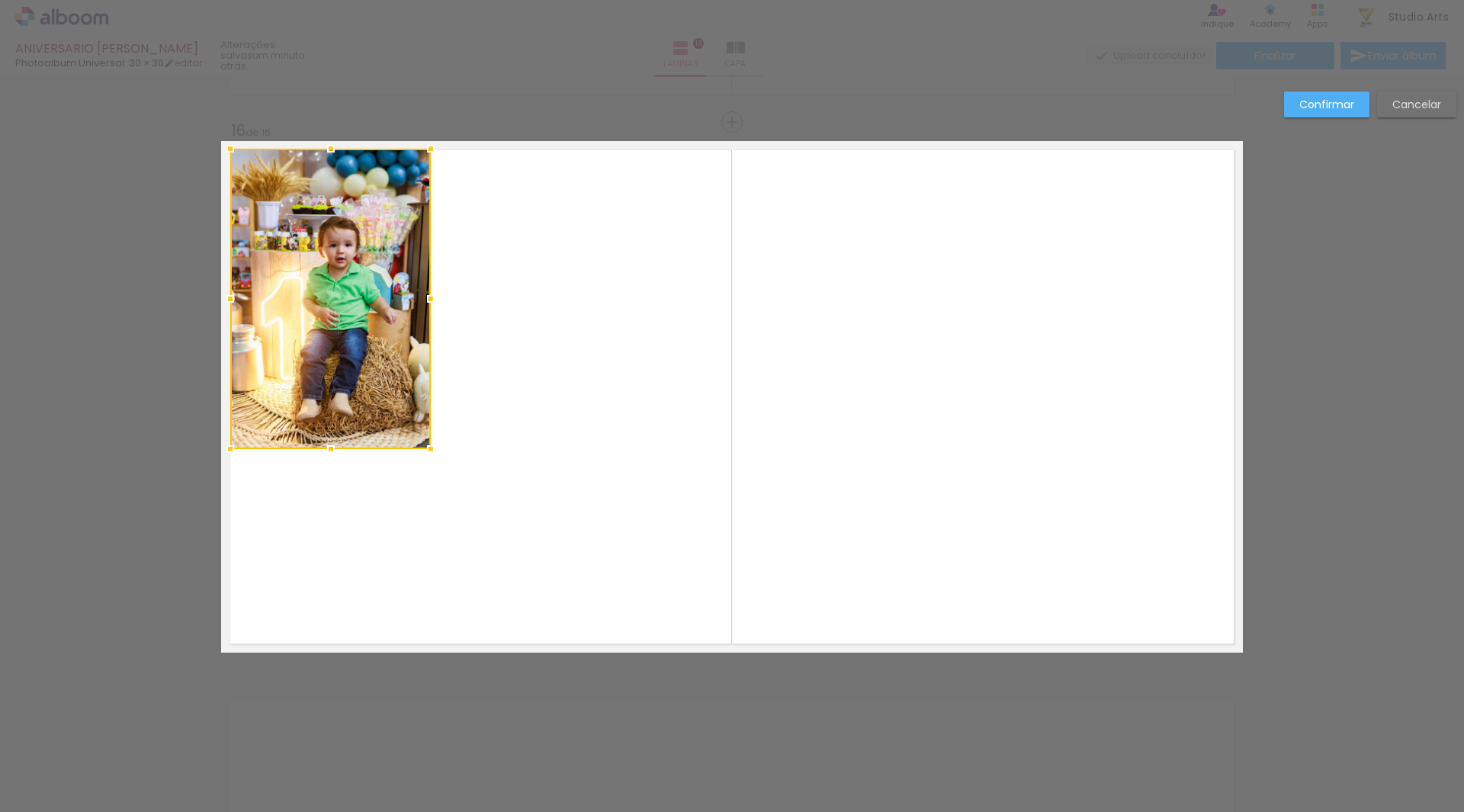
drag, startPoint x: 420, startPoint y: 334, endPoint x: 370, endPoint y: 237, distance: 109.1
click at [370, 237] on div at bounding box center [330, 298] width 201 height 300
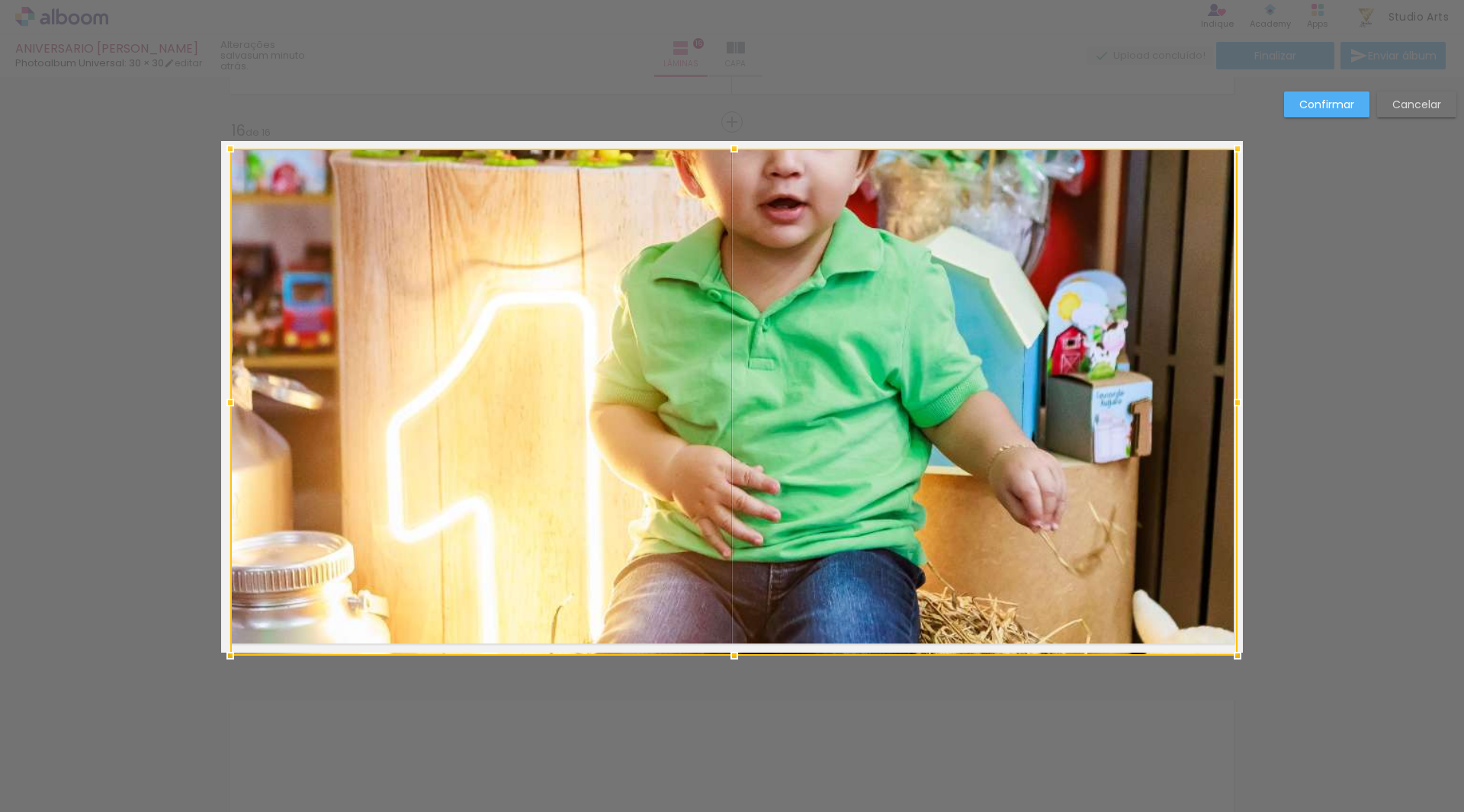
drag, startPoint x: 431, startPoint y: 446, endPoint x: 1238, endPoint y: 659, distance: 834.6
click at [1238, 659] on div at bounding box center [1237, 655] width 30 height 30
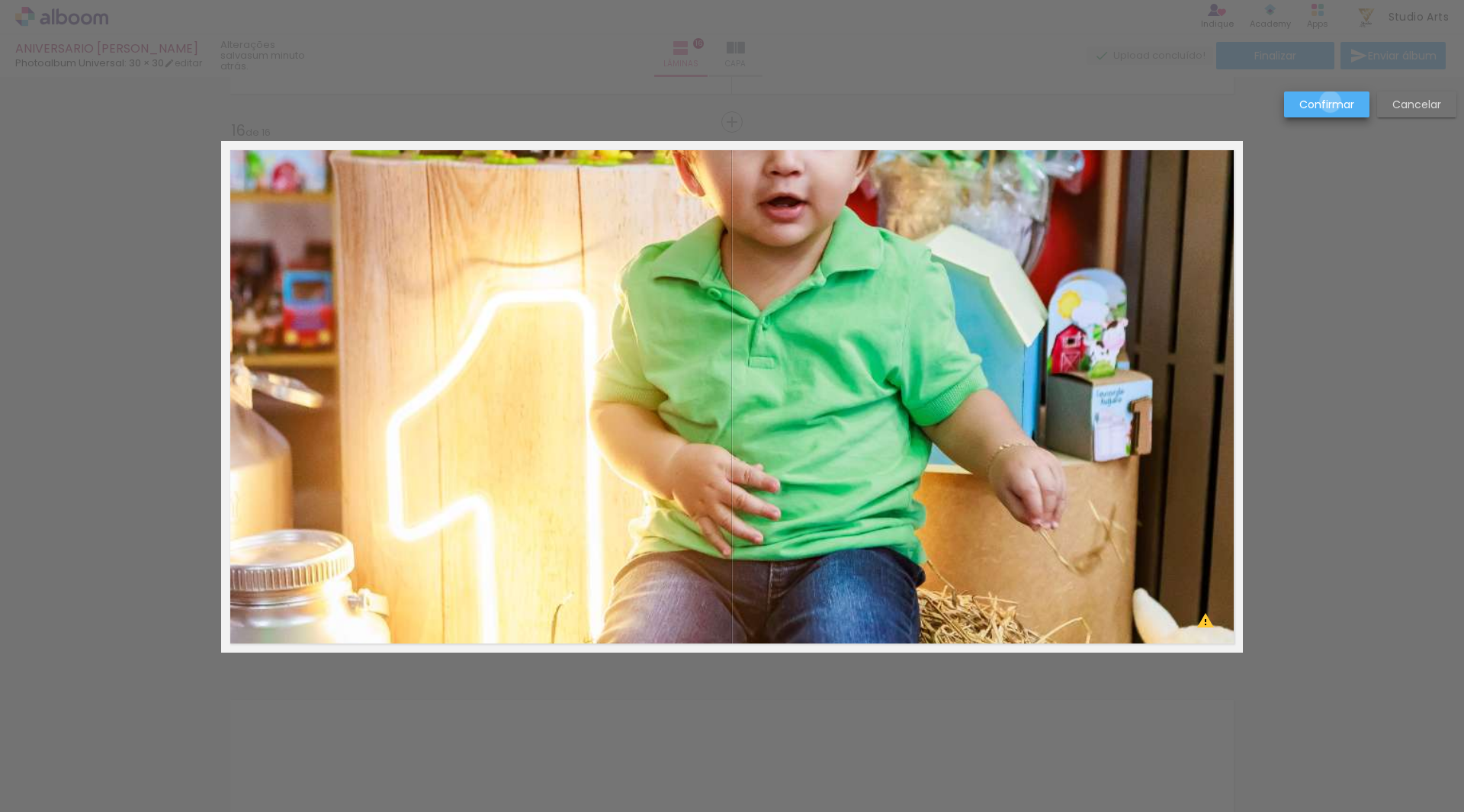
click at [0, 0] on slot "Confirmar" at bounding box center [0, 0] width 0 height 0
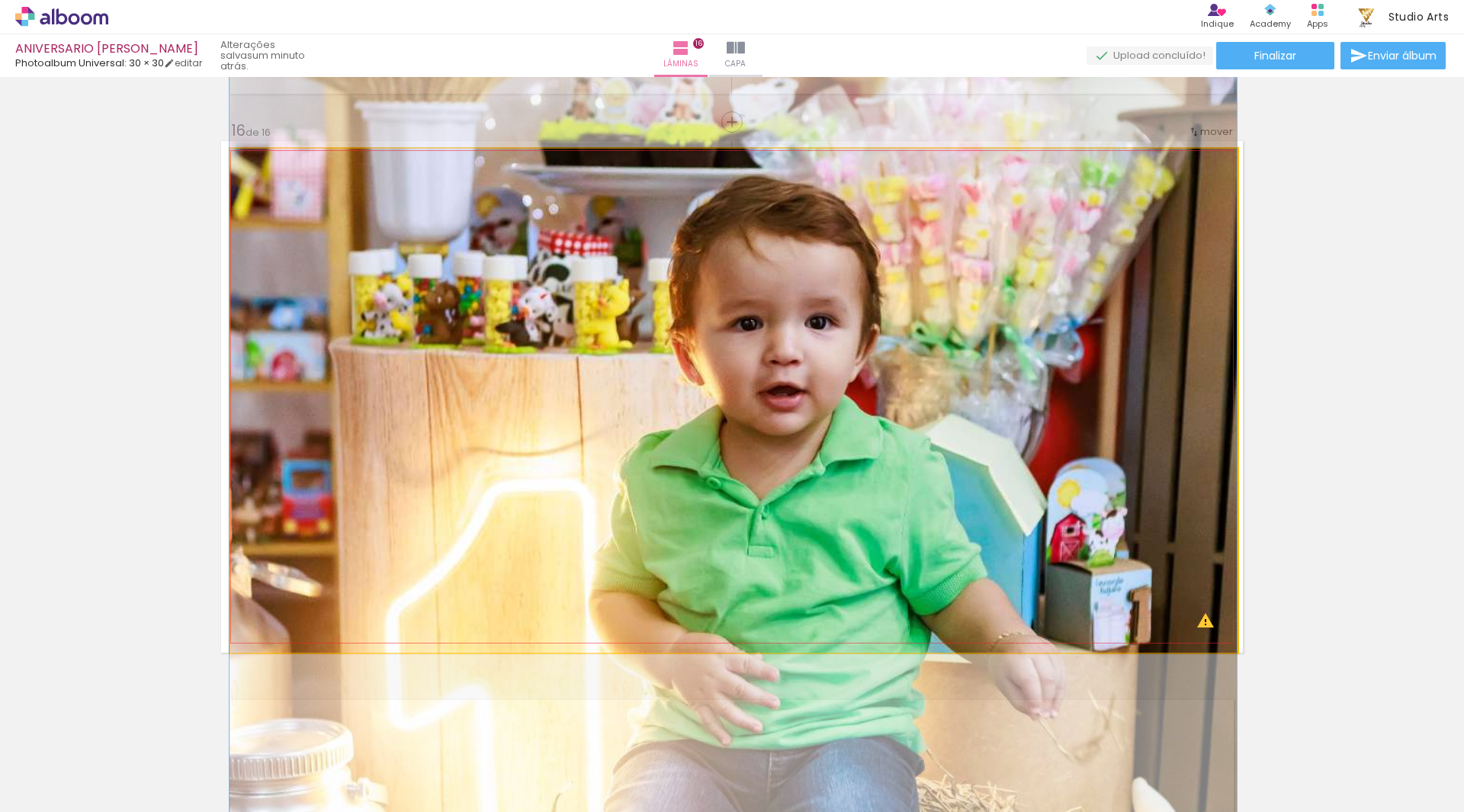
drag, startPoint x: 897, startPoint y: 325, endPoint x: 873, endPoint y: 515, distance: 191.5
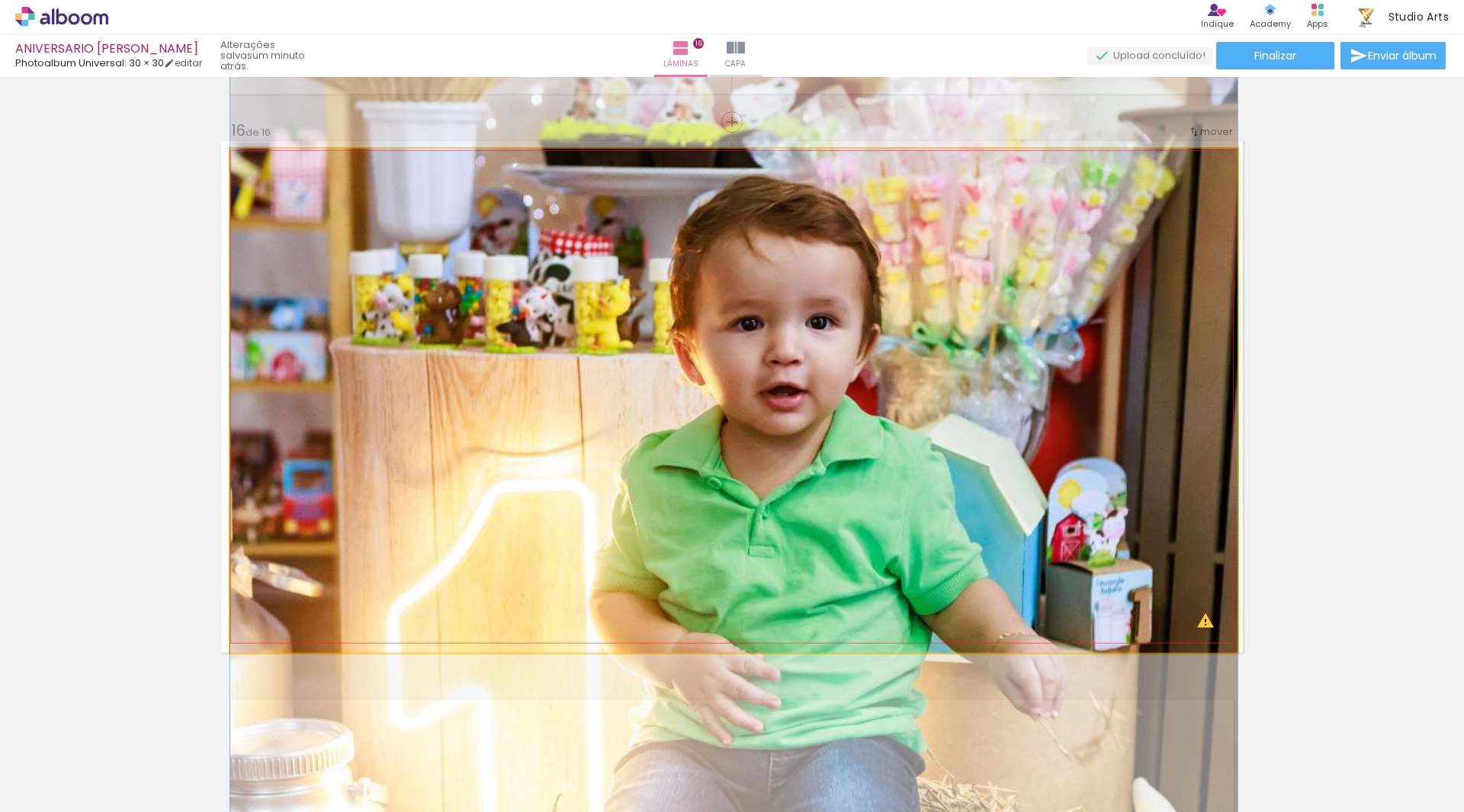
click at [1049, 489] on quentale-photo at bounding box center [734, 400] width 1007 height 503
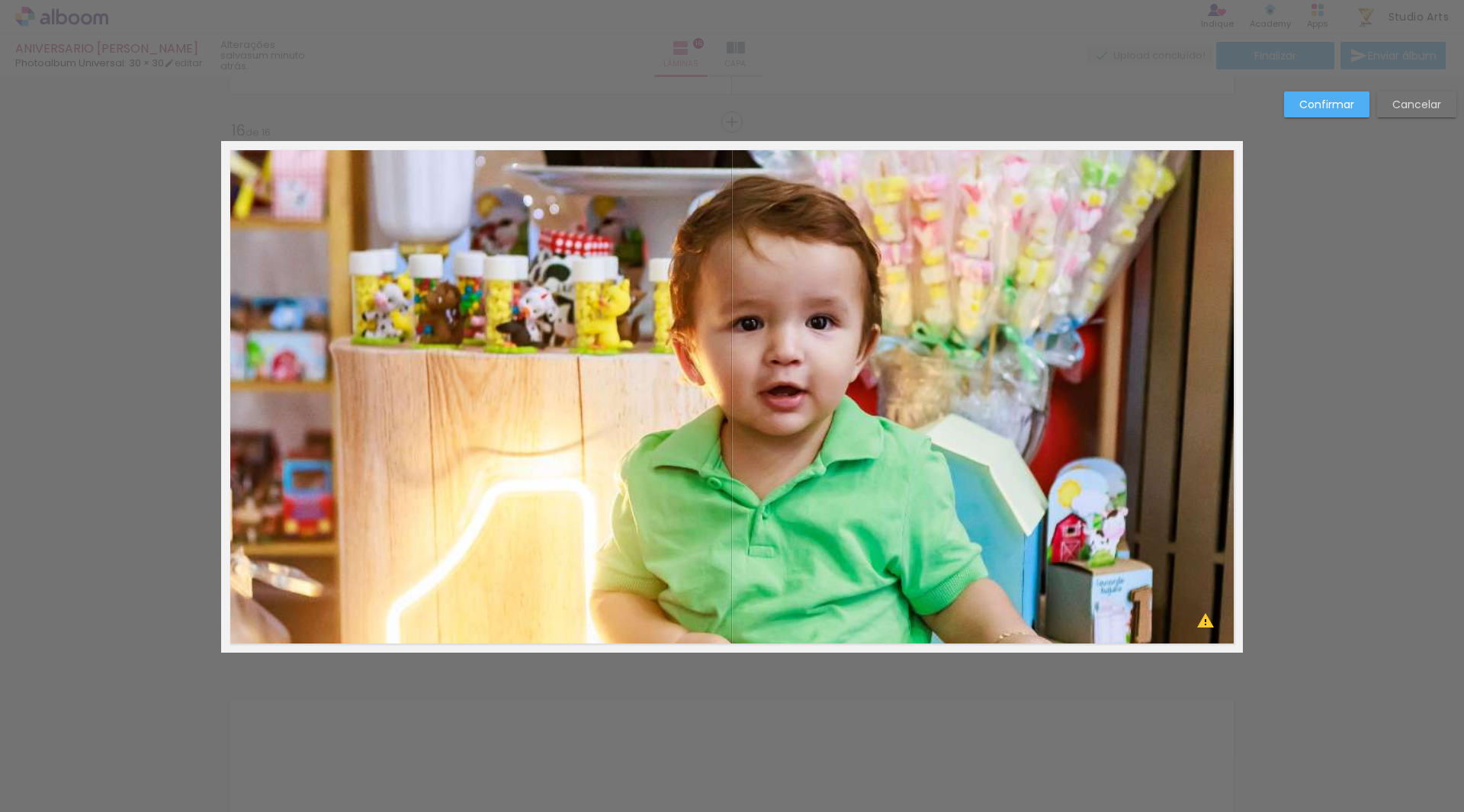
click at [739, 258] on quentale-photo at bounding box center [734, 400] width 1007 height 503
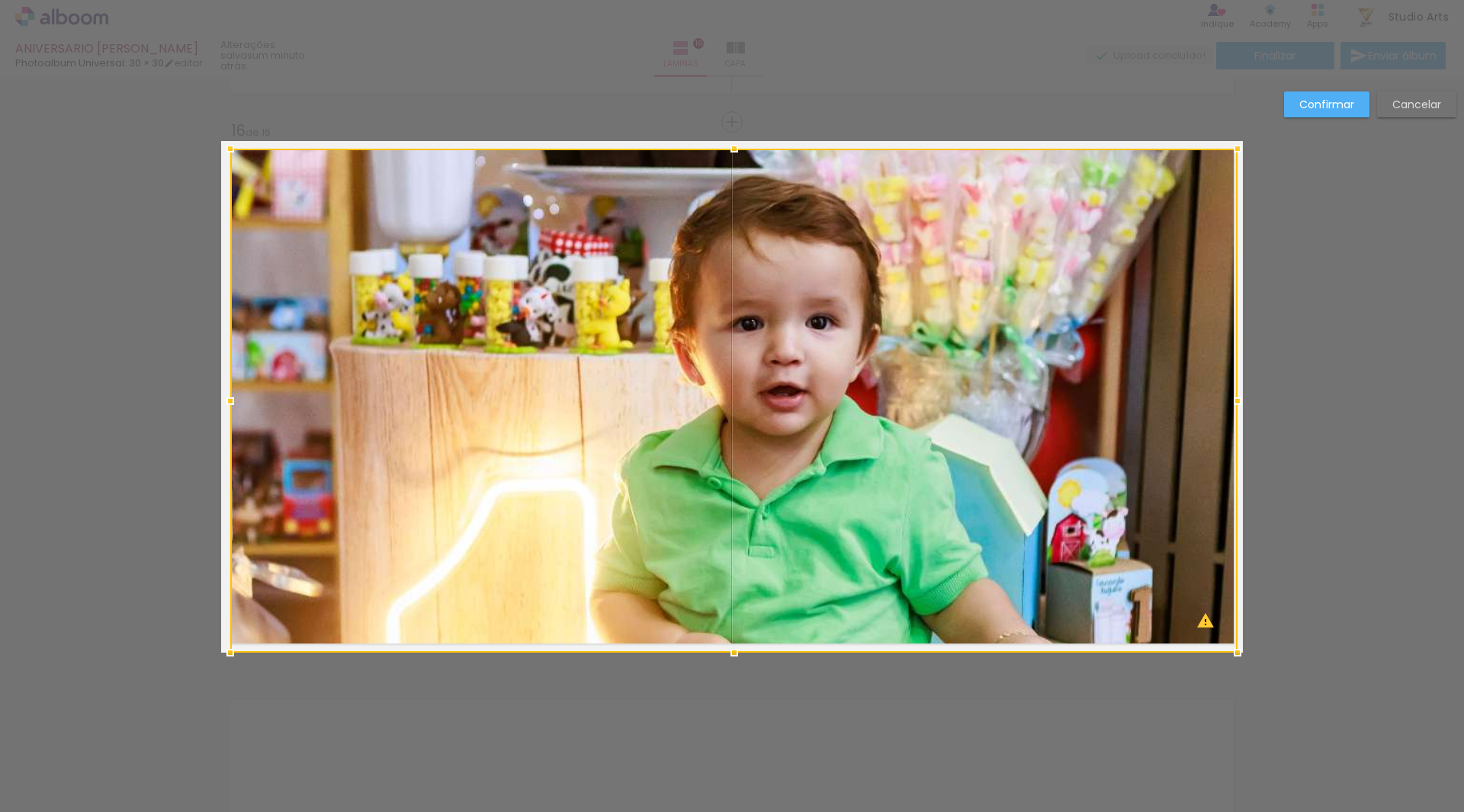
click at [739, 258] on div at bounding box center [734, 400] width 1007 height 503
click at [0, 0] on slot "Cancelar" at bounding box center [0, 0] width 0 height 0
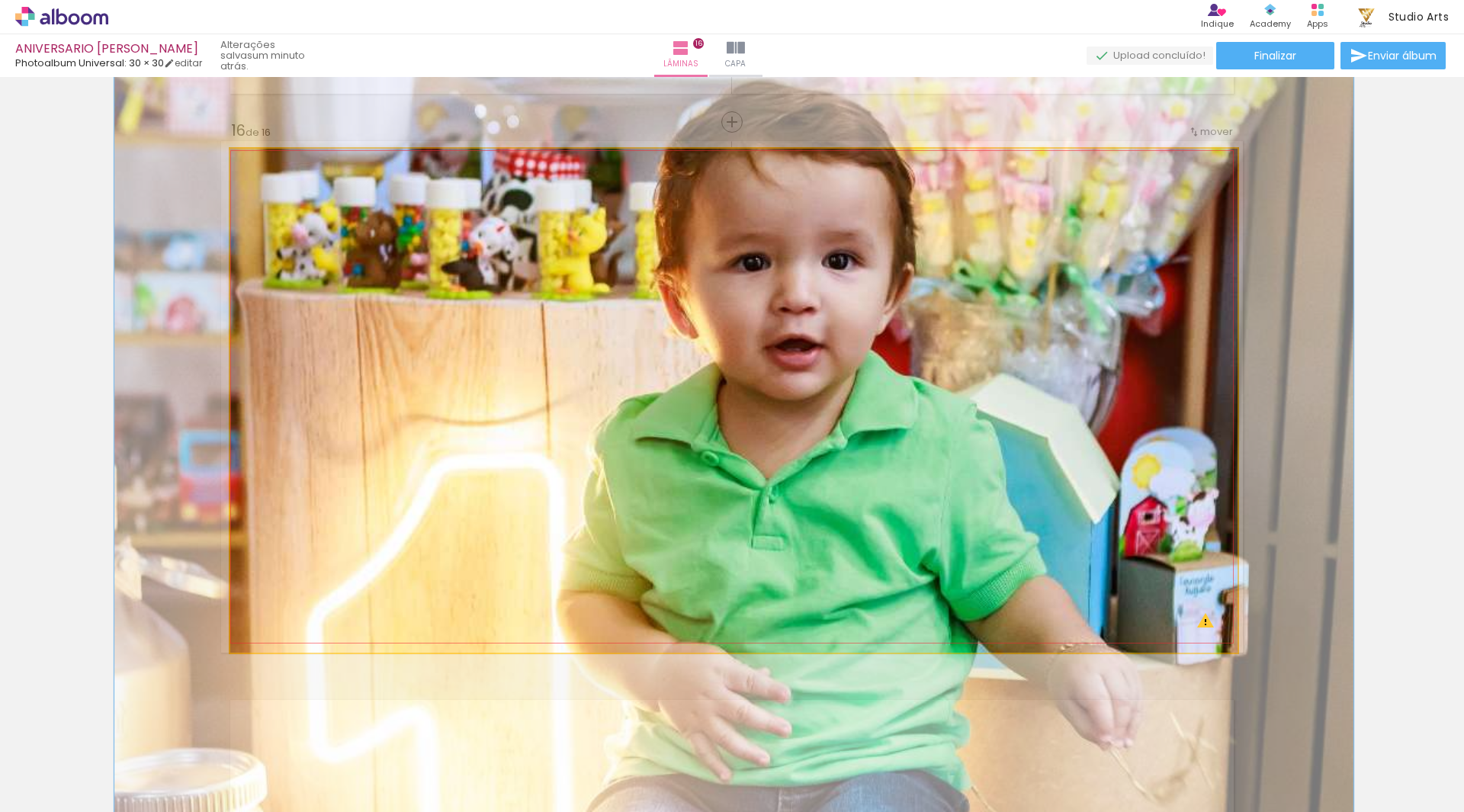
drag, startPoint x: 259, startPoint y: 167, endPoint x: 271, endPoint y: 179, distance: 17.0
type paper-slider "123"
click at [271, 179] on quentale-photo at bounding box center [734, 400] width 1007 height 503
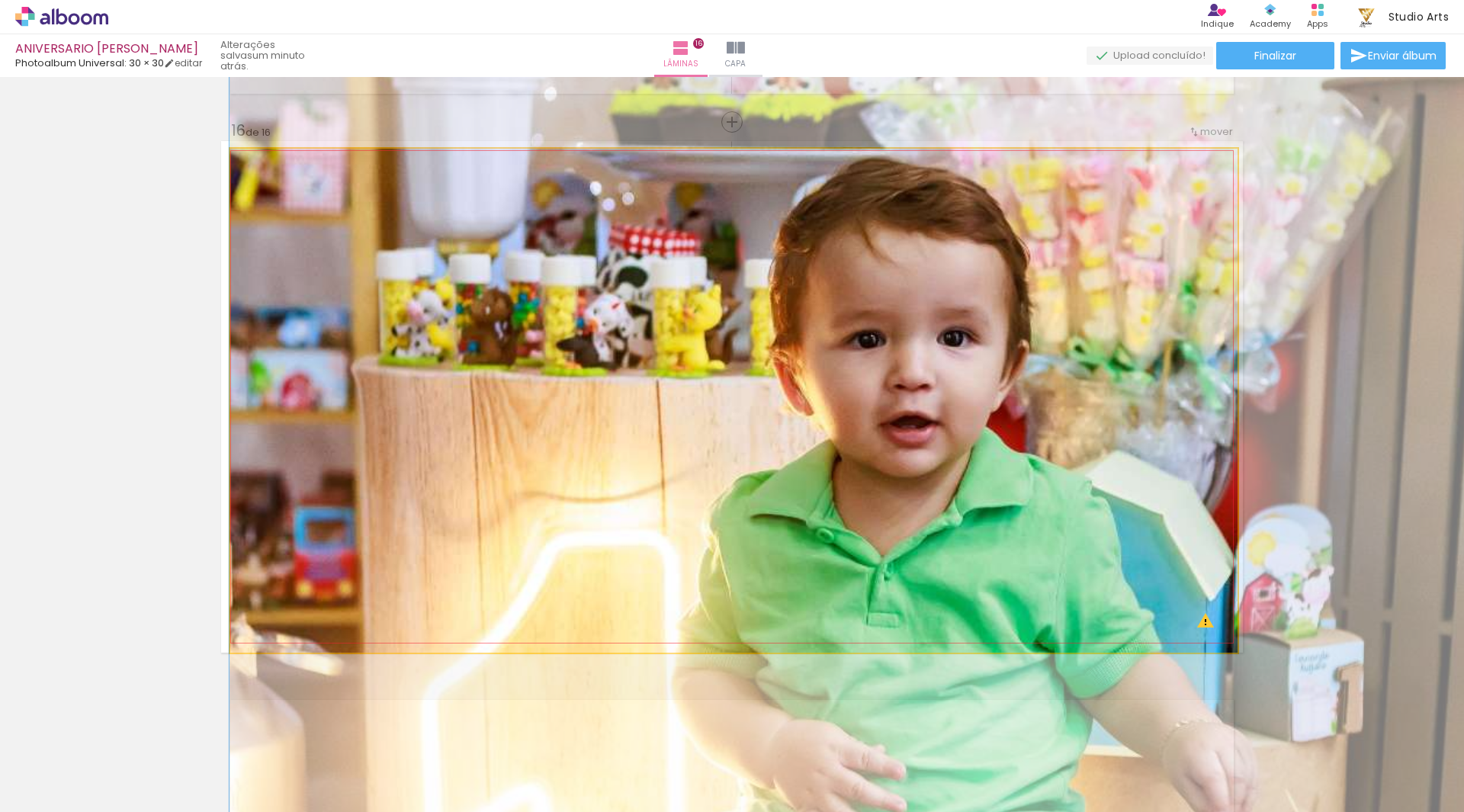
drag, startPoint x: 635, startPoint y: 359, endPoint x: 821, endPoint y: 433, distance: 200.2
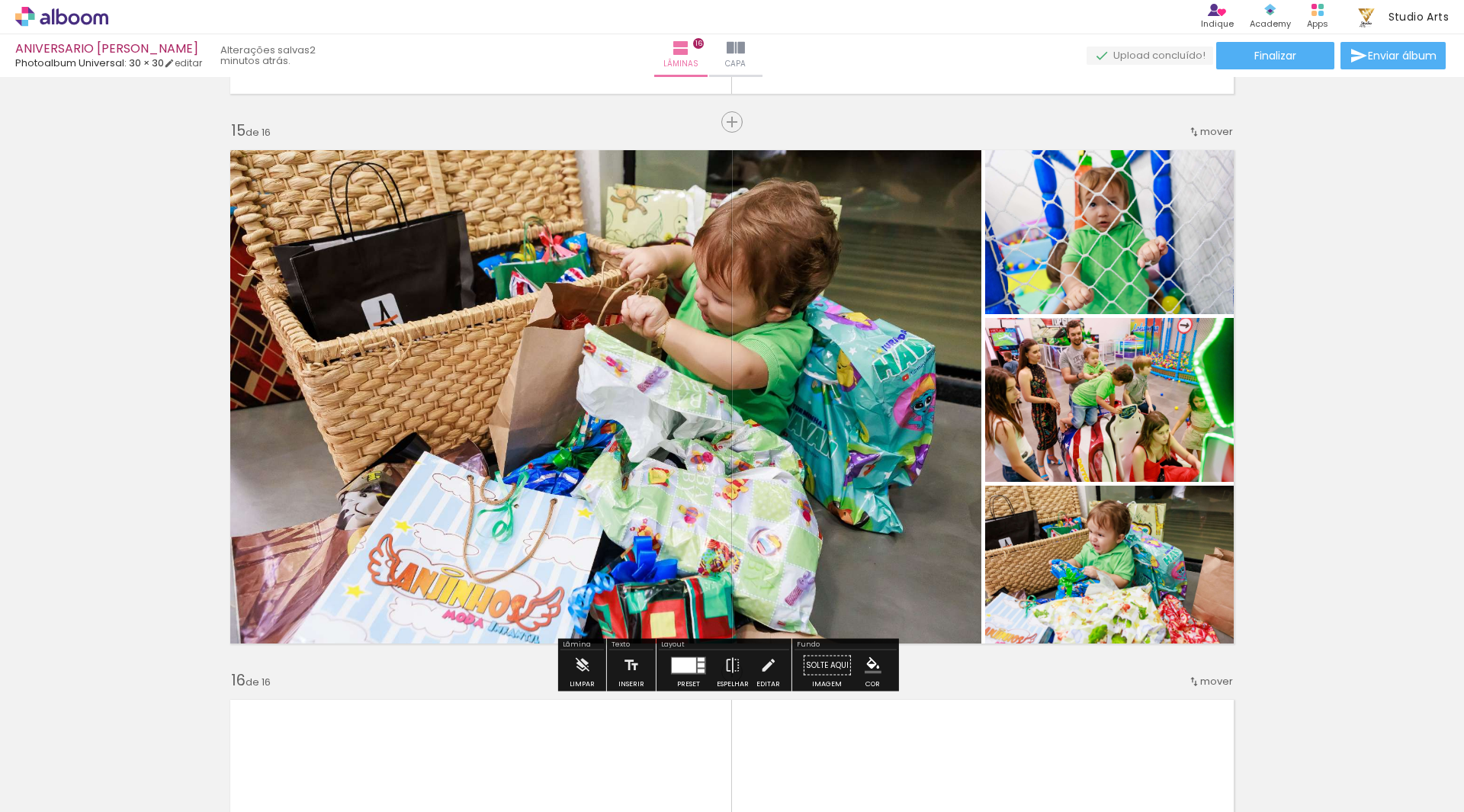
scroll to position [0, 3874]
click at [697, 667] on div at bounding box center [691, 664] width 25 height 15
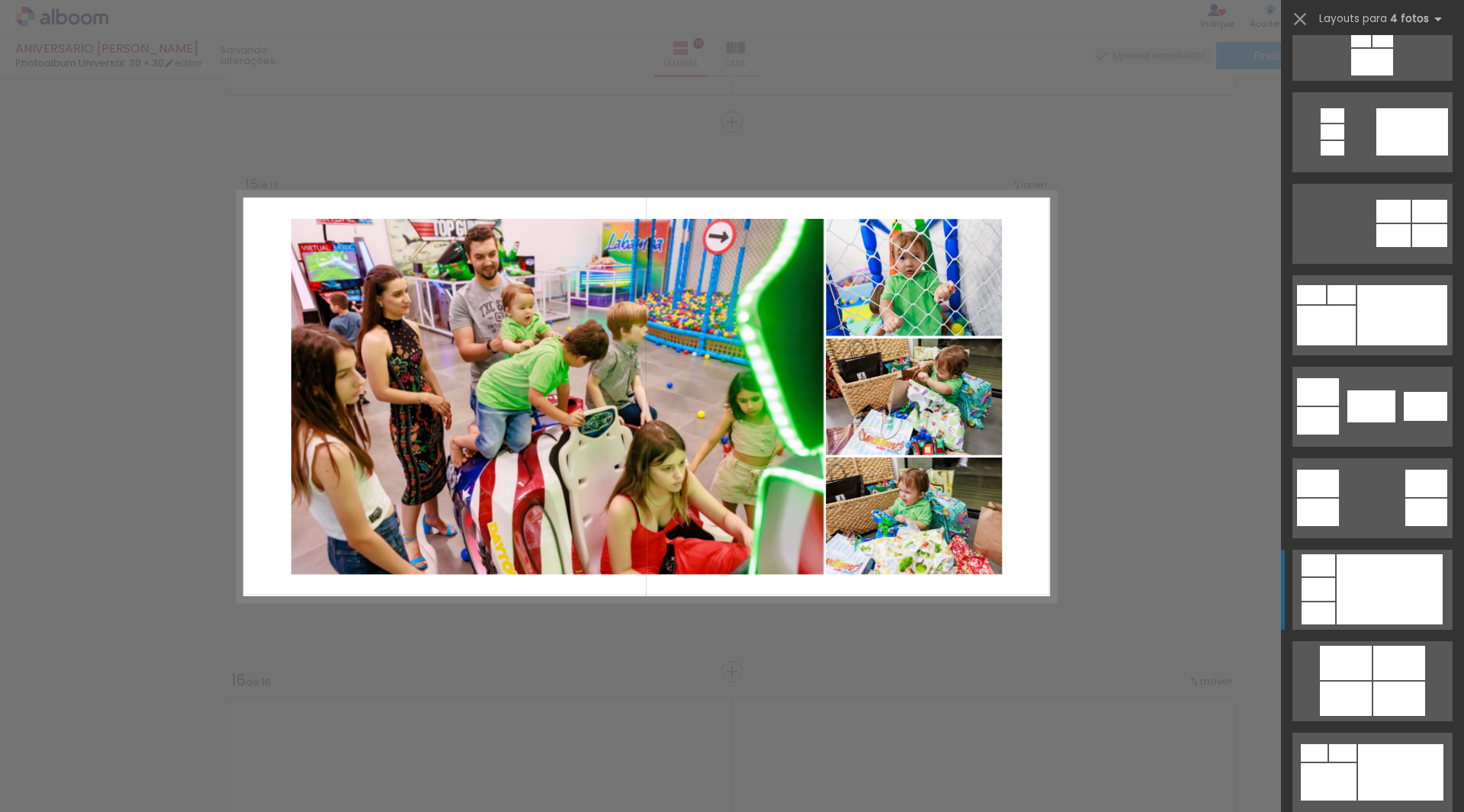
scroll to position [732, 0]
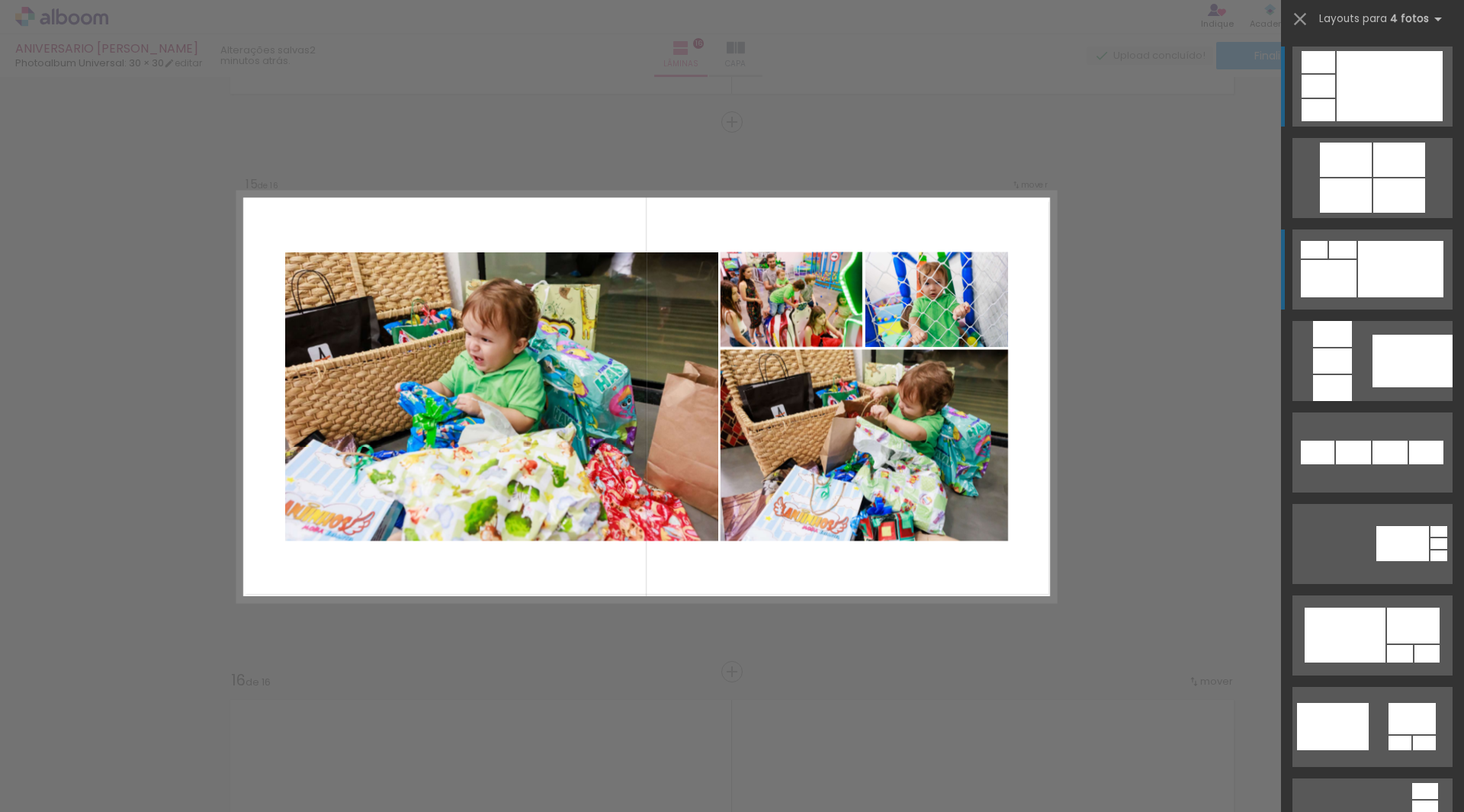
click at [1384, 282] on div at bounding box center [1400, 269] width 85 height 56
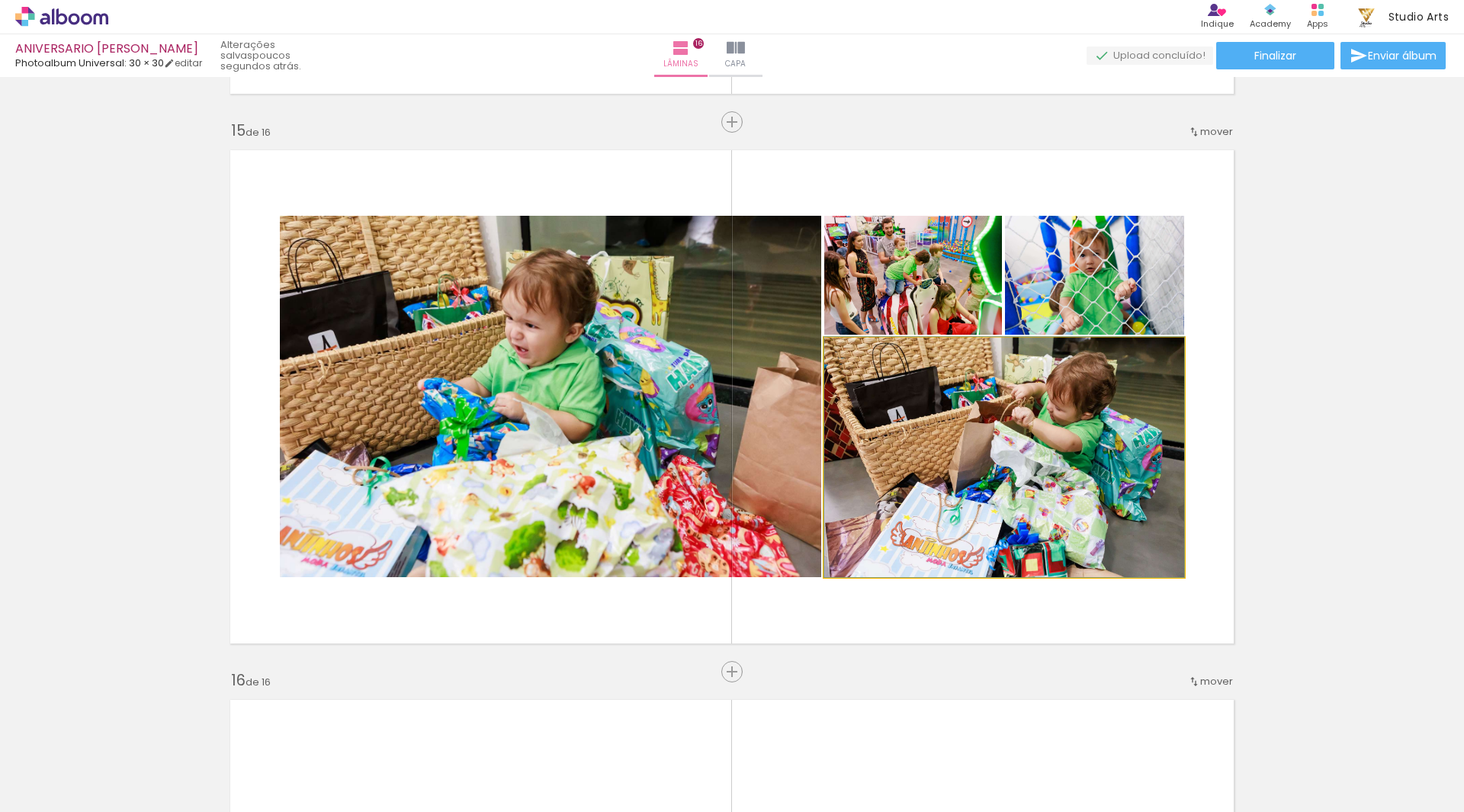
drag, startPoint x: 1052, startPoint y: 406, endPoint x: 967, endPoint y: 424, distance: 86.9
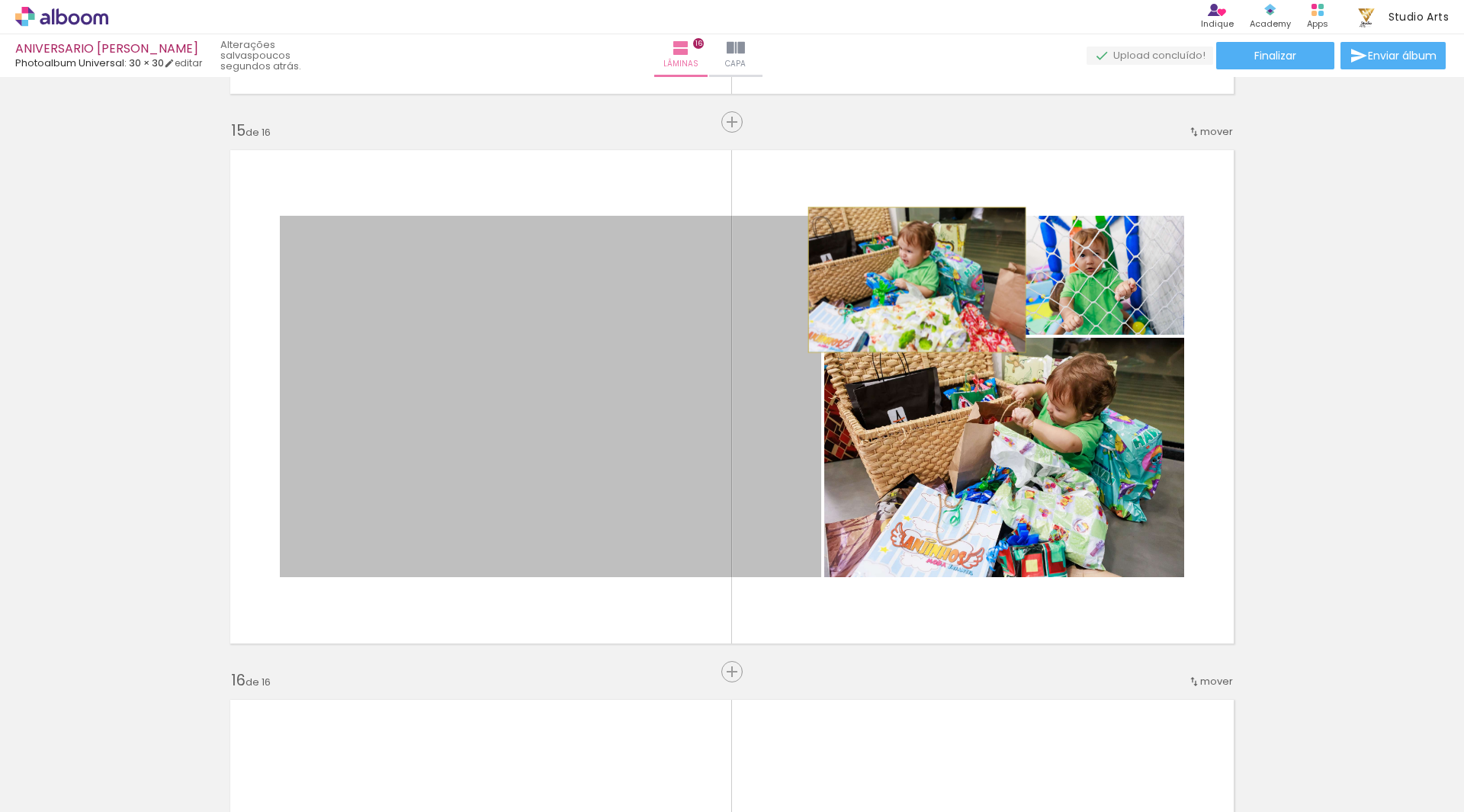
drag, startPoint x: 693, startPoint y: 423, endPoint x: 911, endPoint y: 280, distance: 260.7
click at [0, 0] on slot at bounding box center [0, 0] width 0 height 0
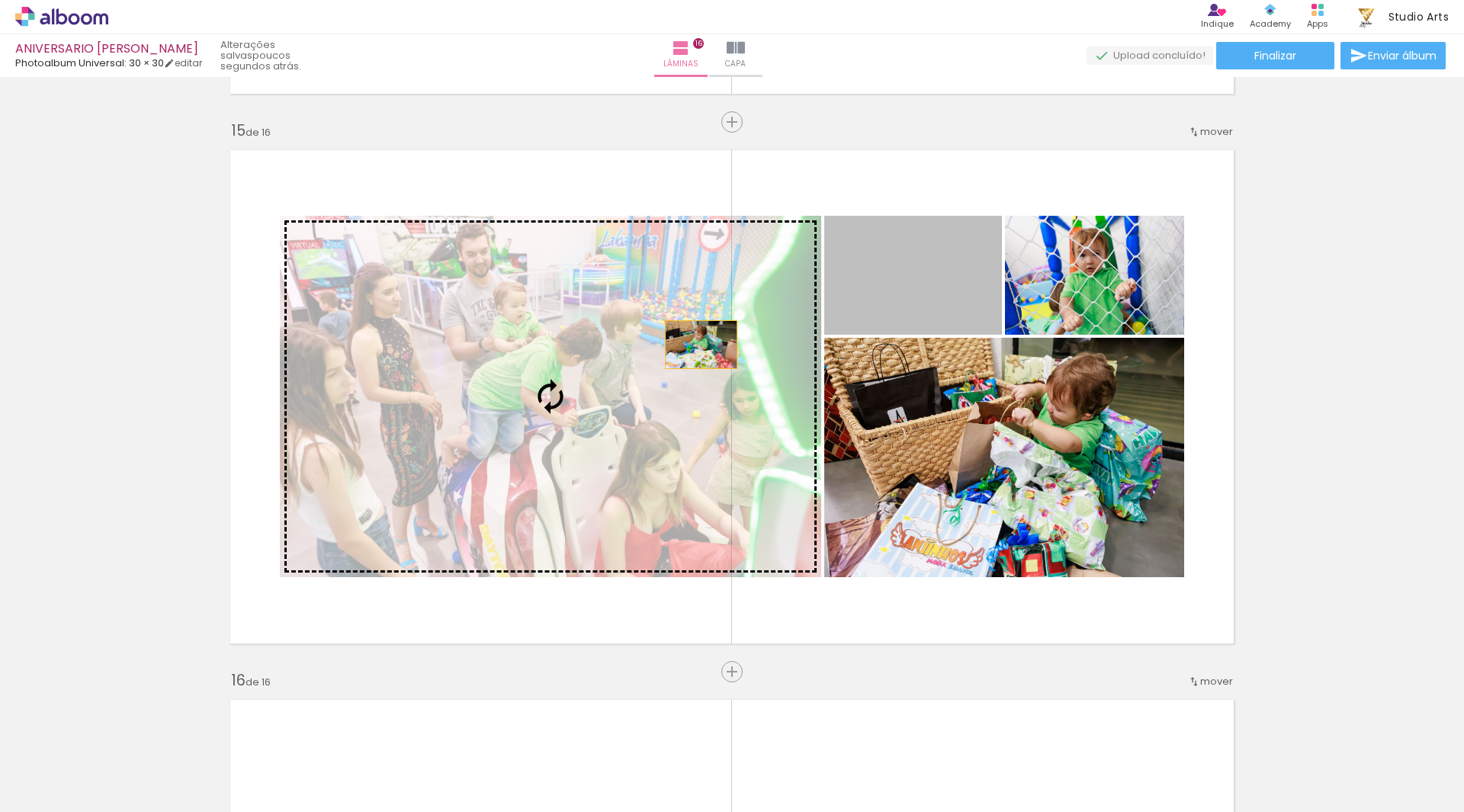
drag, startPoint x: 932, startPoint y: 306, endPoint x: 695, endPoint y: 345, distance: 240.2
click at [0, 0] on slot at bounding box center [0, 0] width 0 height 0
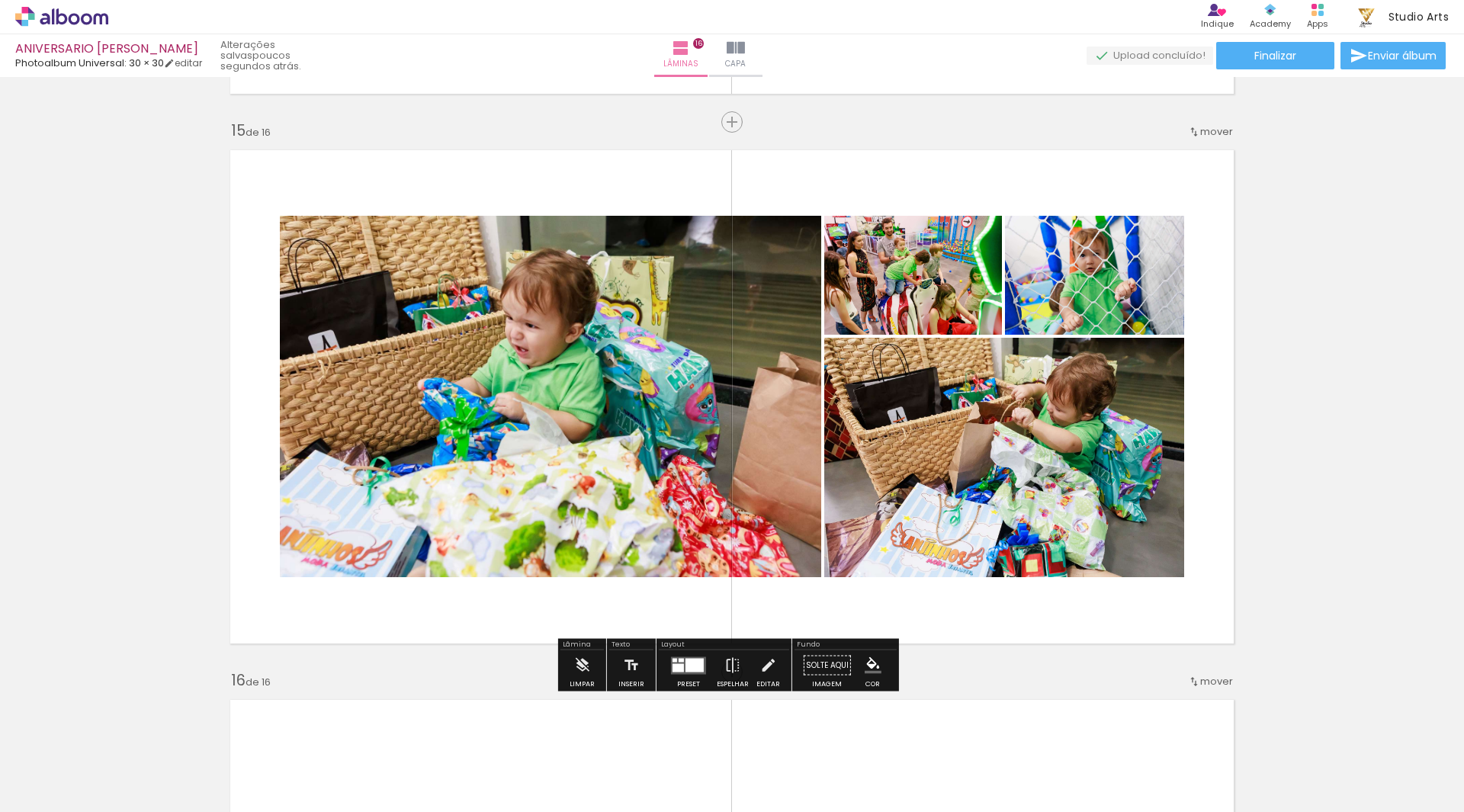
click at [671, 662] on quentale-layouter at bounding box center [689, 664] width 35 height 18
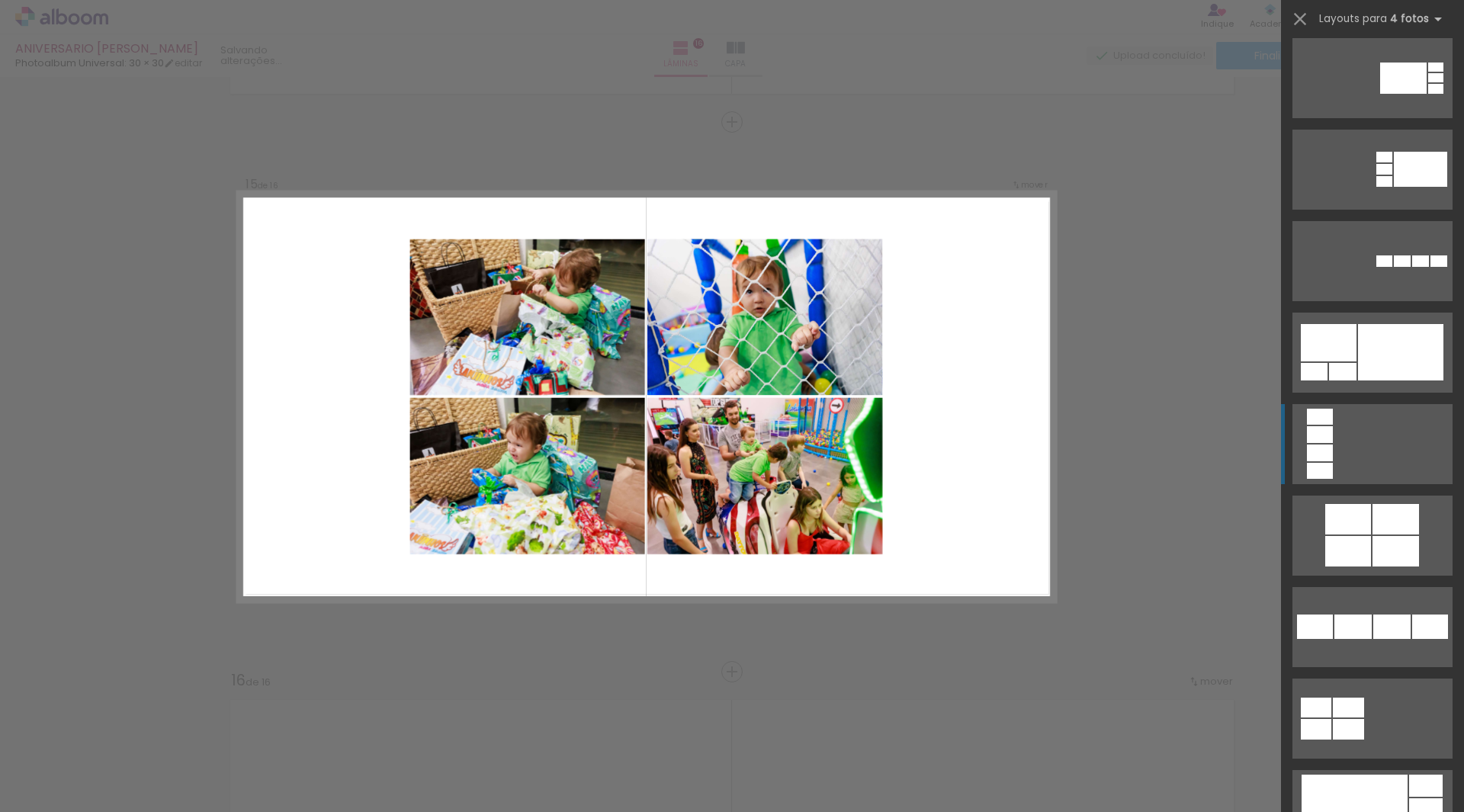
scroll to position [2972, 0]
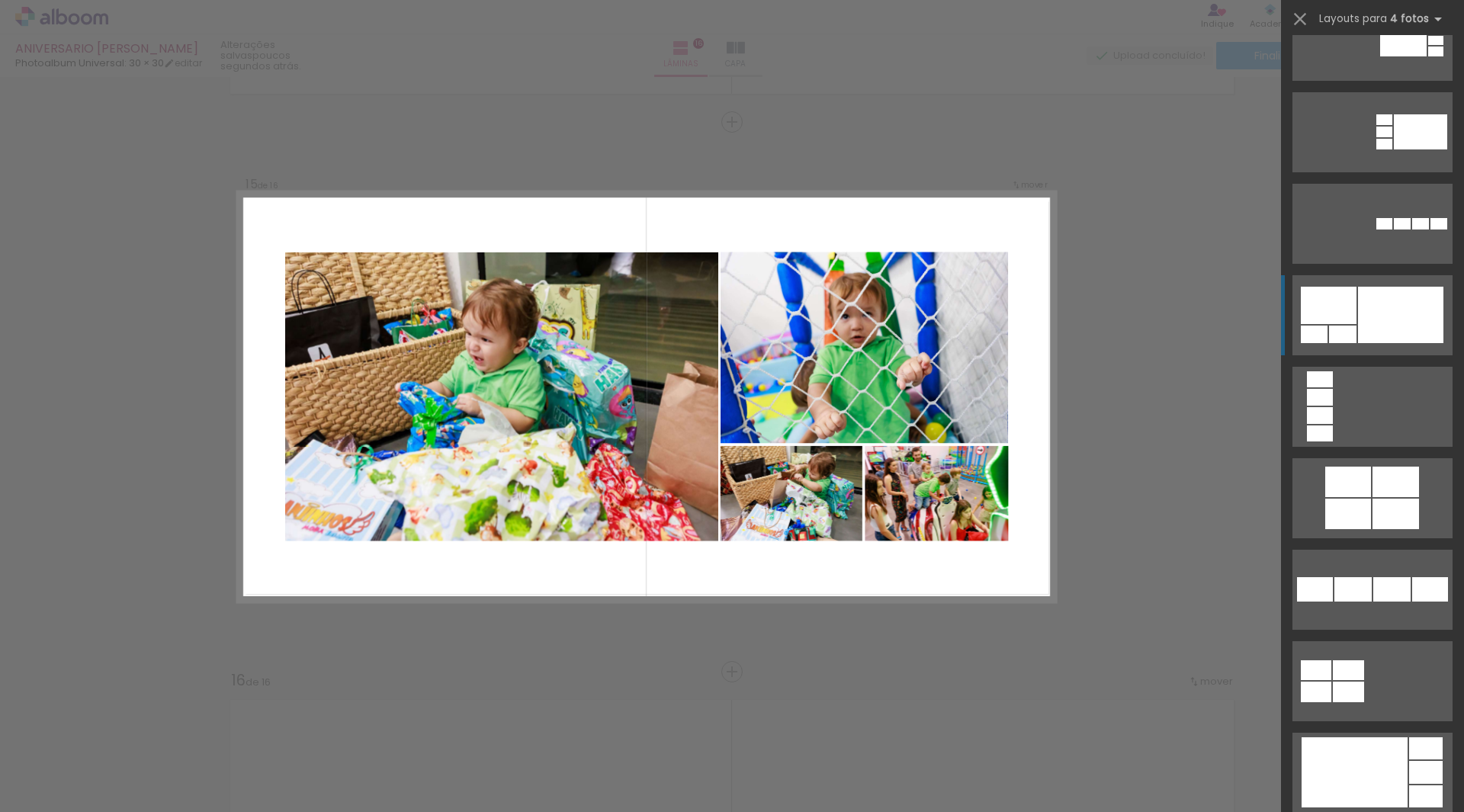
click at [1377, 312] on div at bounding box center [1400, 314] width 85 height 56
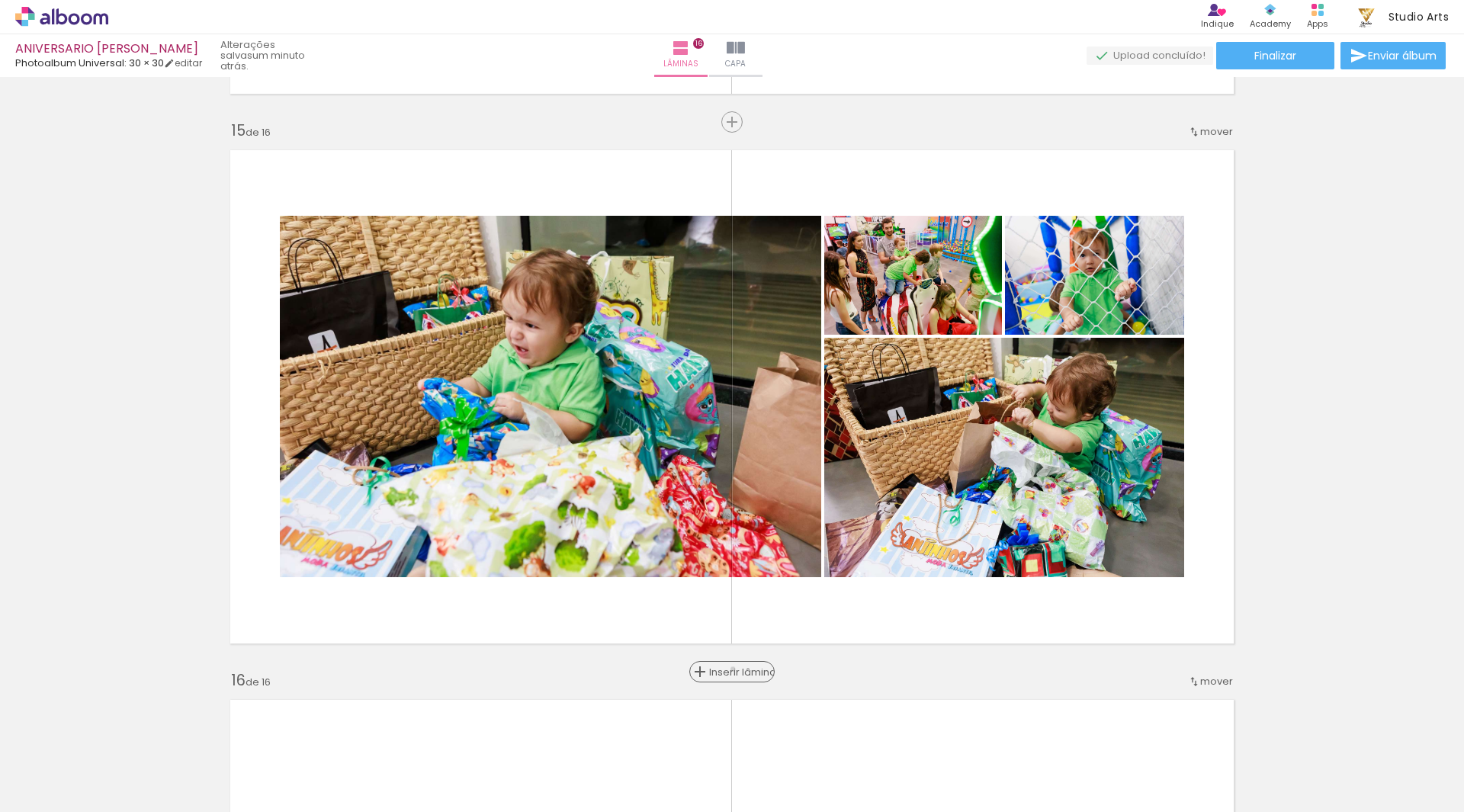
click at [731, 669] on span "Inserir lâmina" at bounding box center [738, 672] width 59 height 10
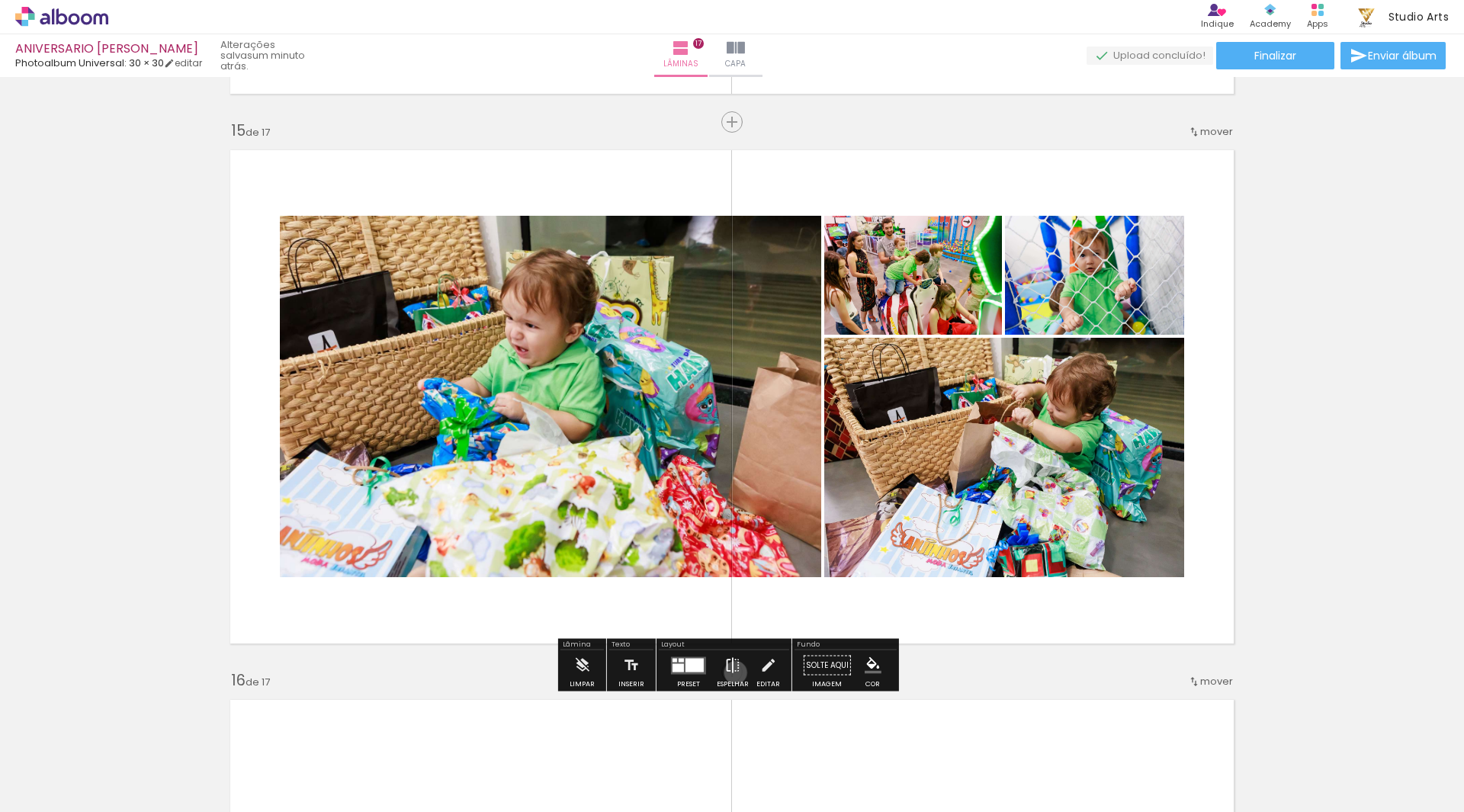
click at [732, 673] on iron-icon at bounding box center [733, 665] width 17 height 30
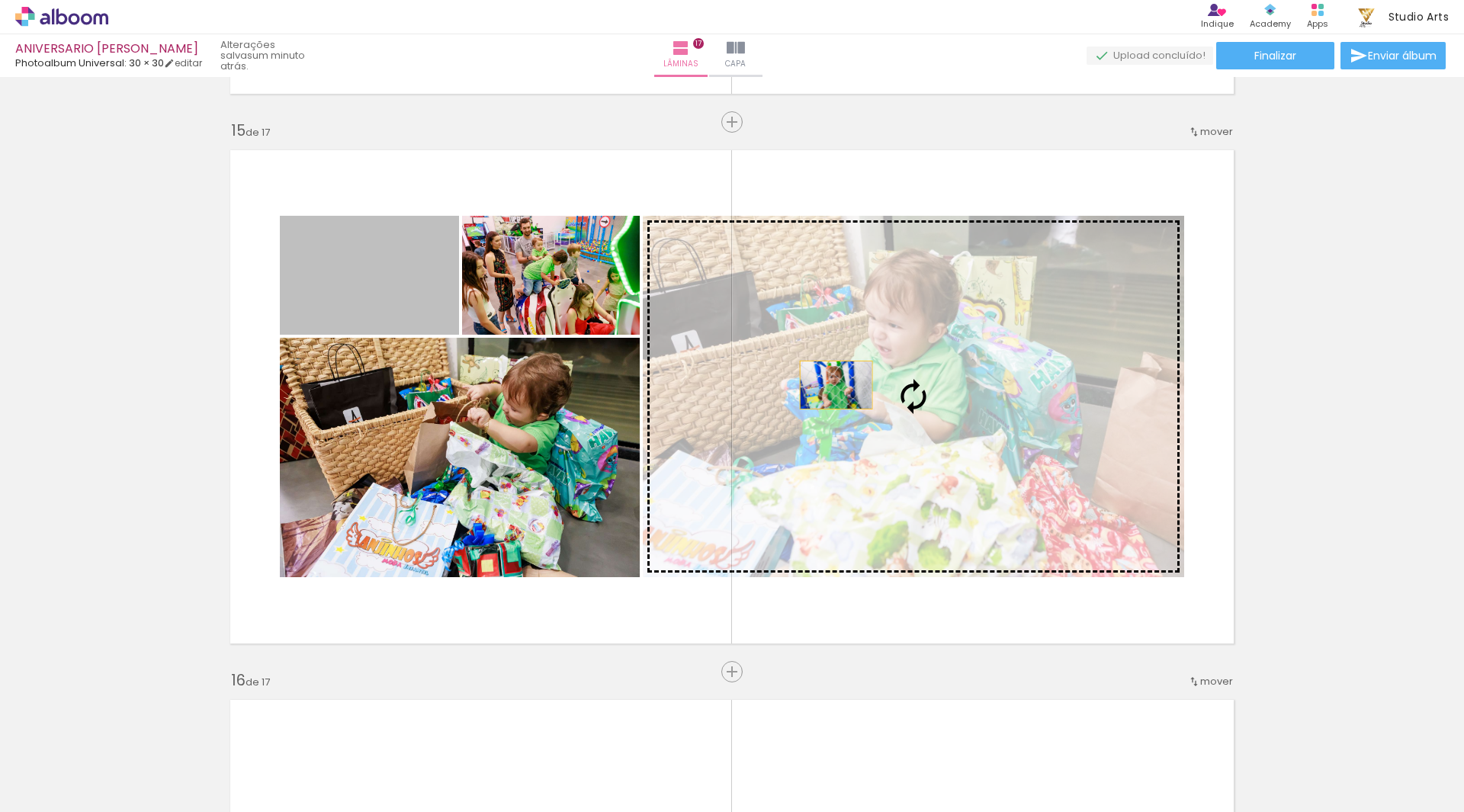
drag, startPoint x: 360, startPoint y: 280, endPoint x: 834, endPoint y: 386, distance: 485.7
click at [0, 0] on slot at bounding box center [0, 0] width 0 height 0
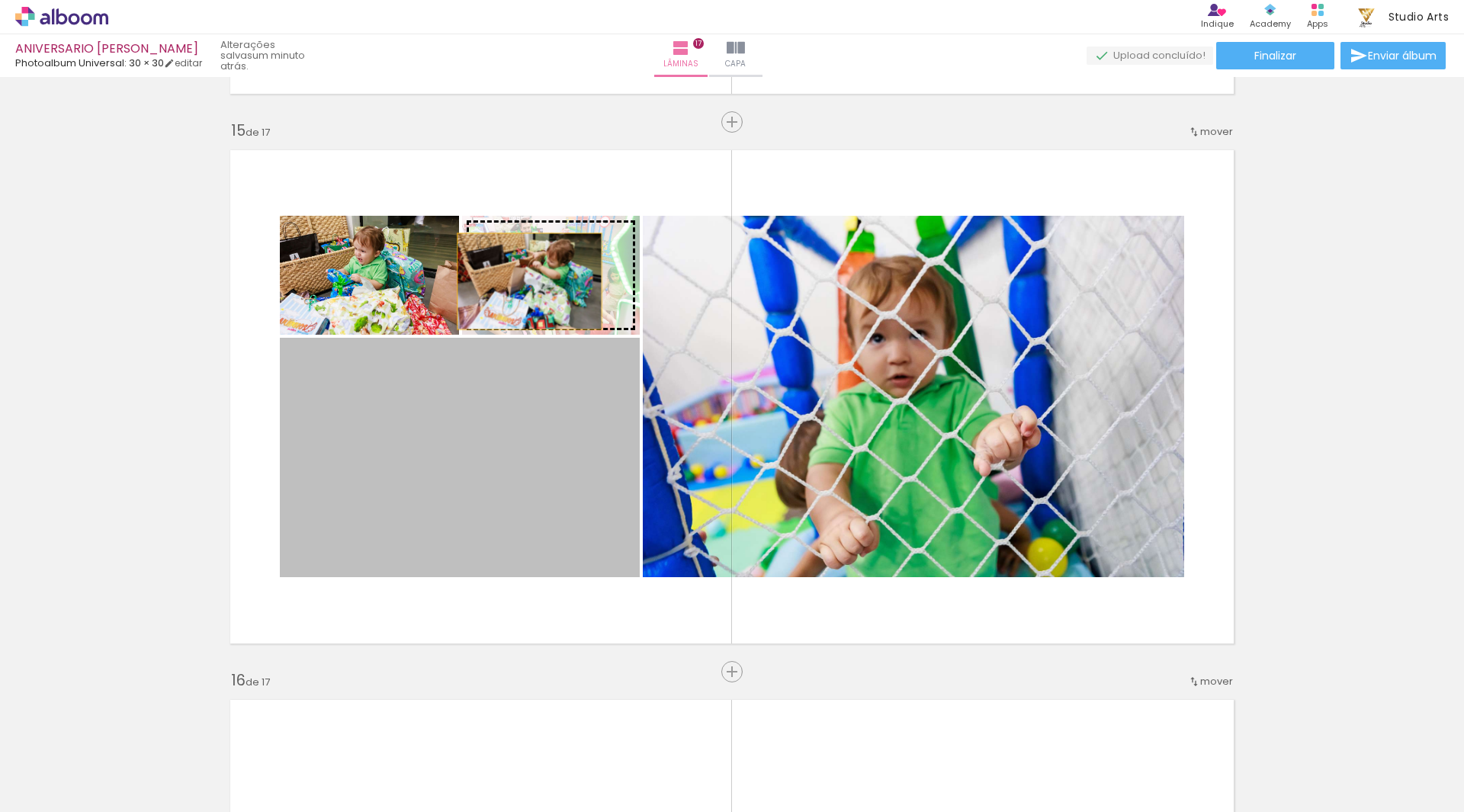
drag, startPoint x: 462, startPoint y: 403, endPoint x: 533, endPoint y: 255, distance: 164.1
click at [0, 0] on slot at bounding box center [0, 0] width 0 height 0
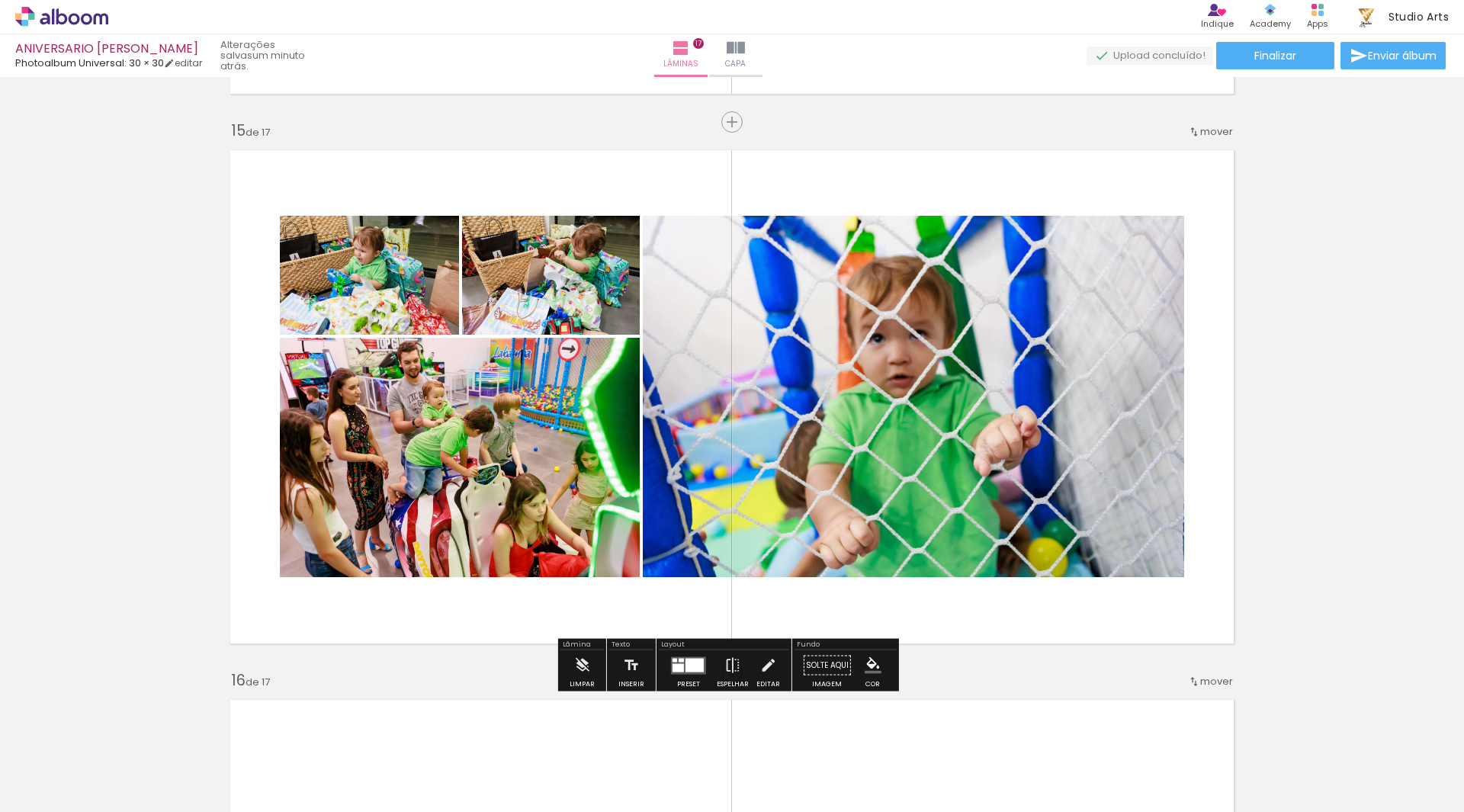
click at [676, 666] on div at bounding box center [678, 667] width 11 height 8
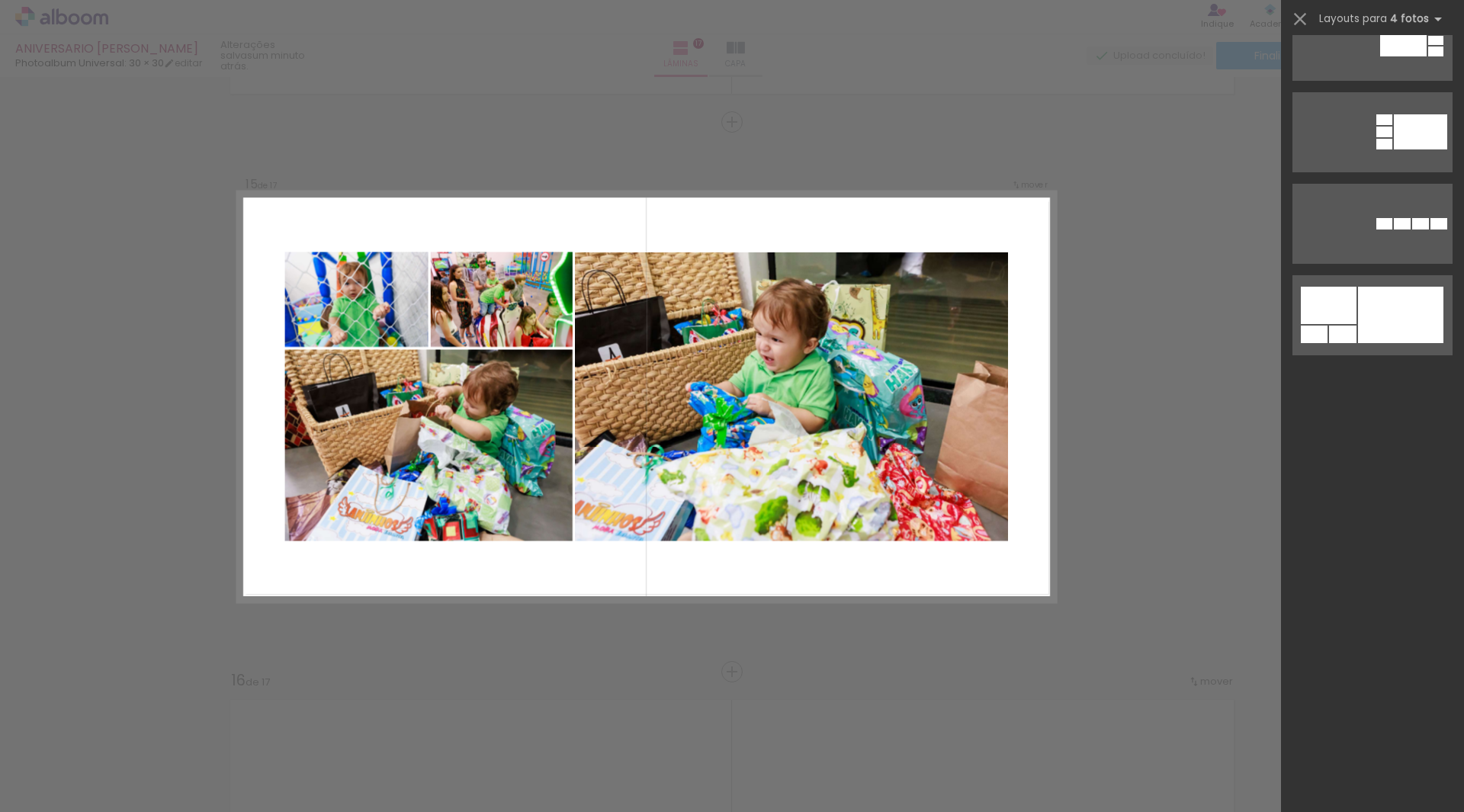
scroll to position [915, 0]
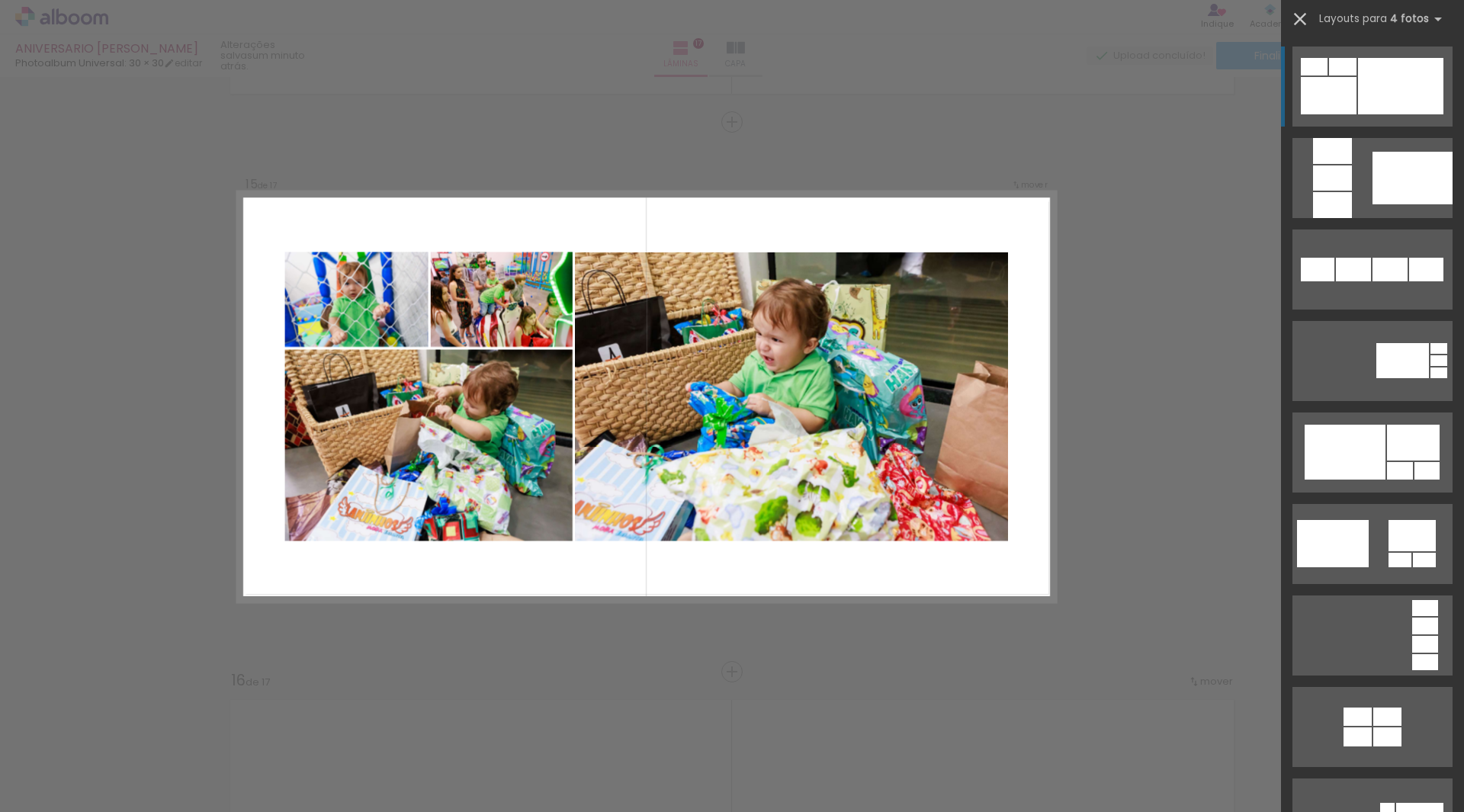
click at [1298, 11] on iron-icon at bounding box center [1299, 18] width 21 height 21
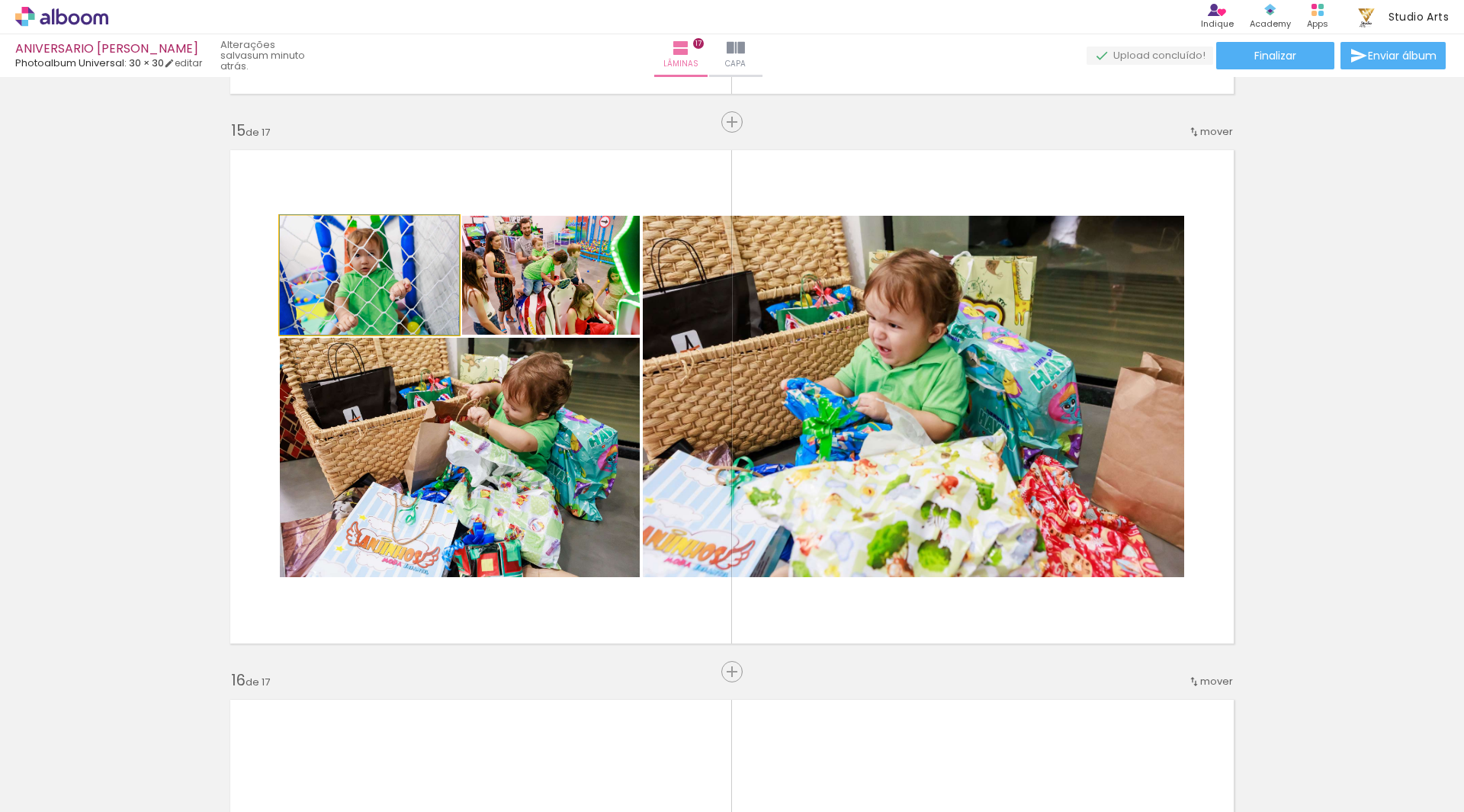
click at [386, 273] on quentale-photo at bounding box center [370, 274] width 179 height 119
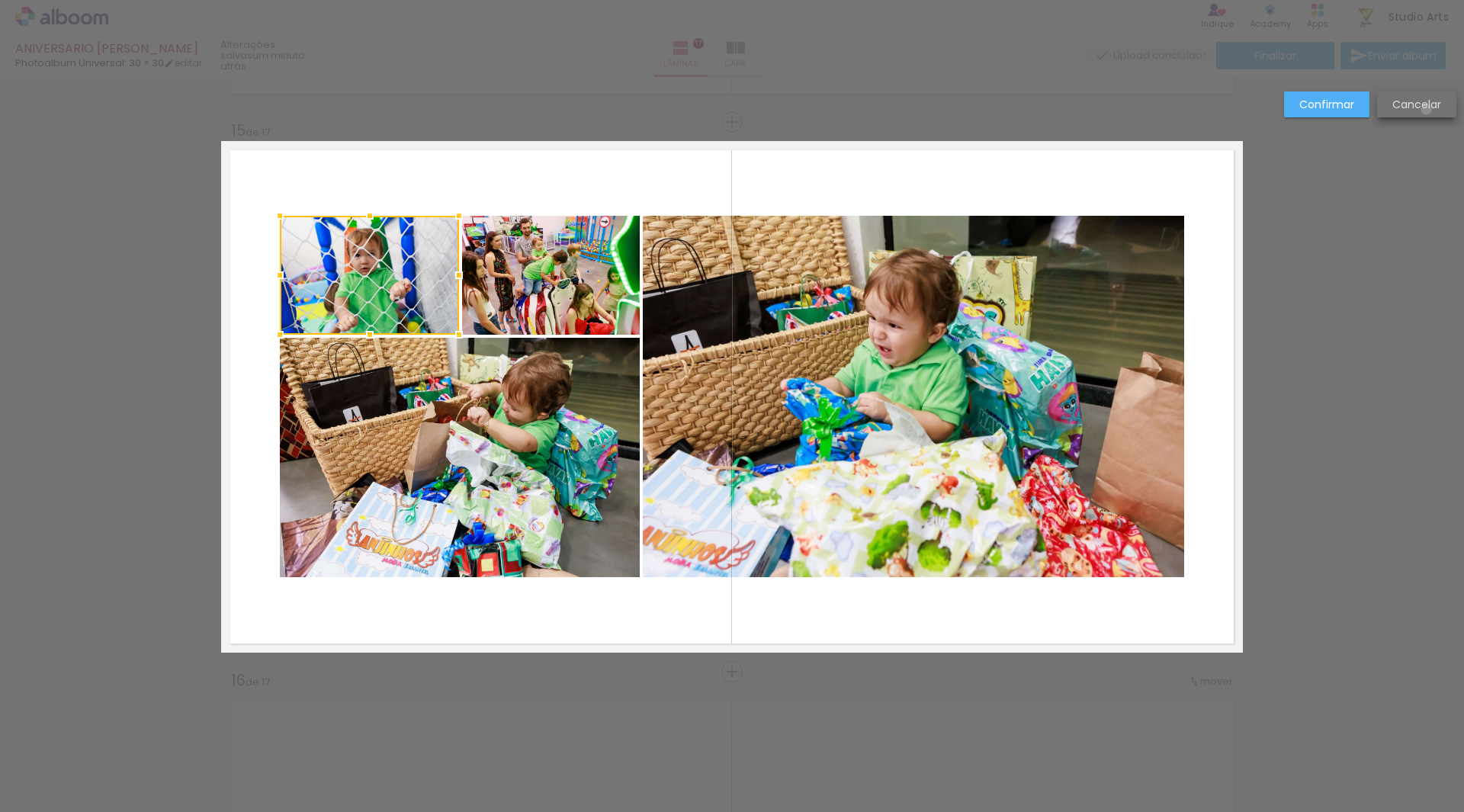
click at [0, 0] on slot "Cancelar" at bounding box center [0, 0] width 0 height 0
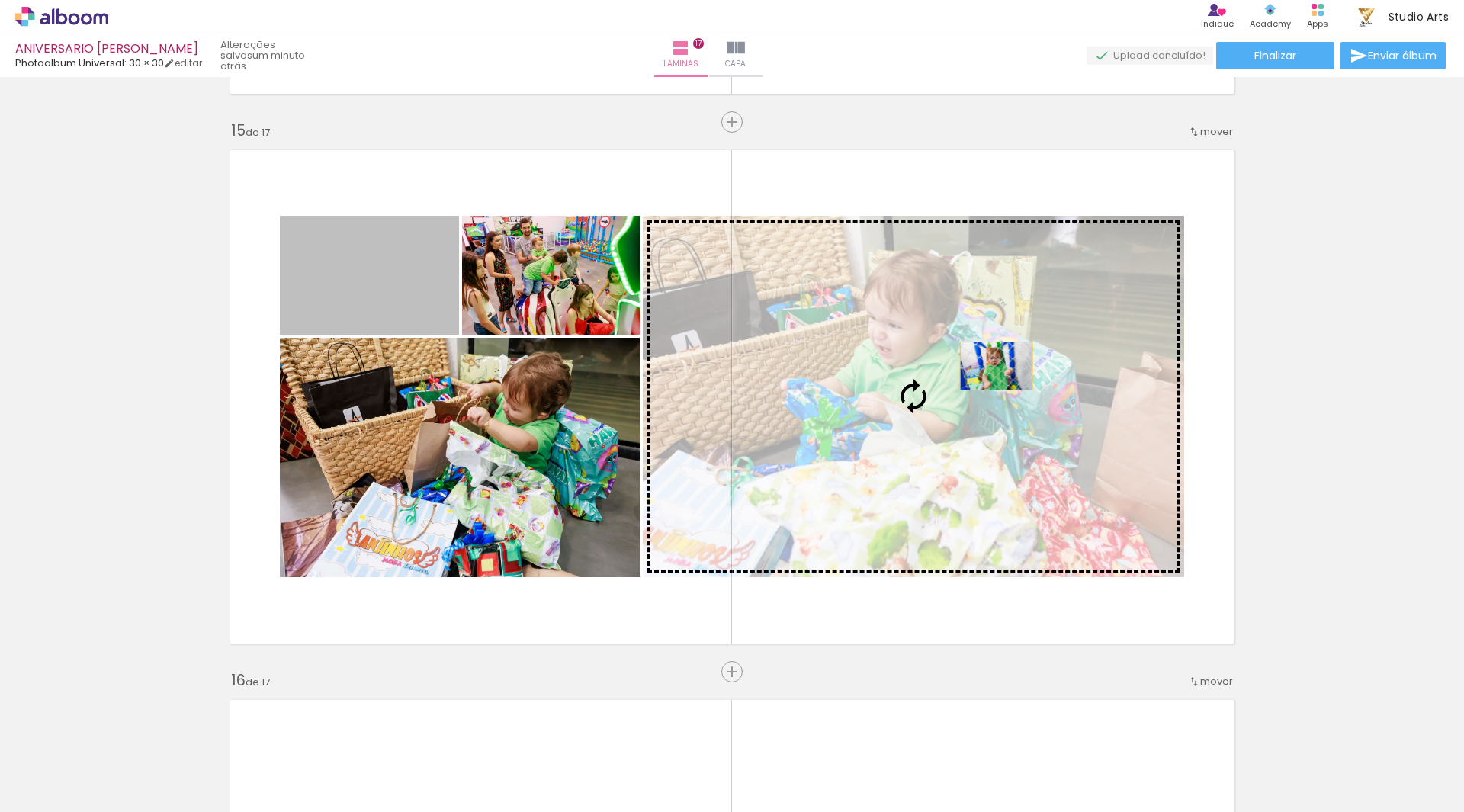
drag, startPoint x: 372, startPoint y: 298, endPoint x: 990, endPoint y: 366, distance: 621.7
click at [0, 0] on slot at bounding box center [0, 0] width 0 height 0
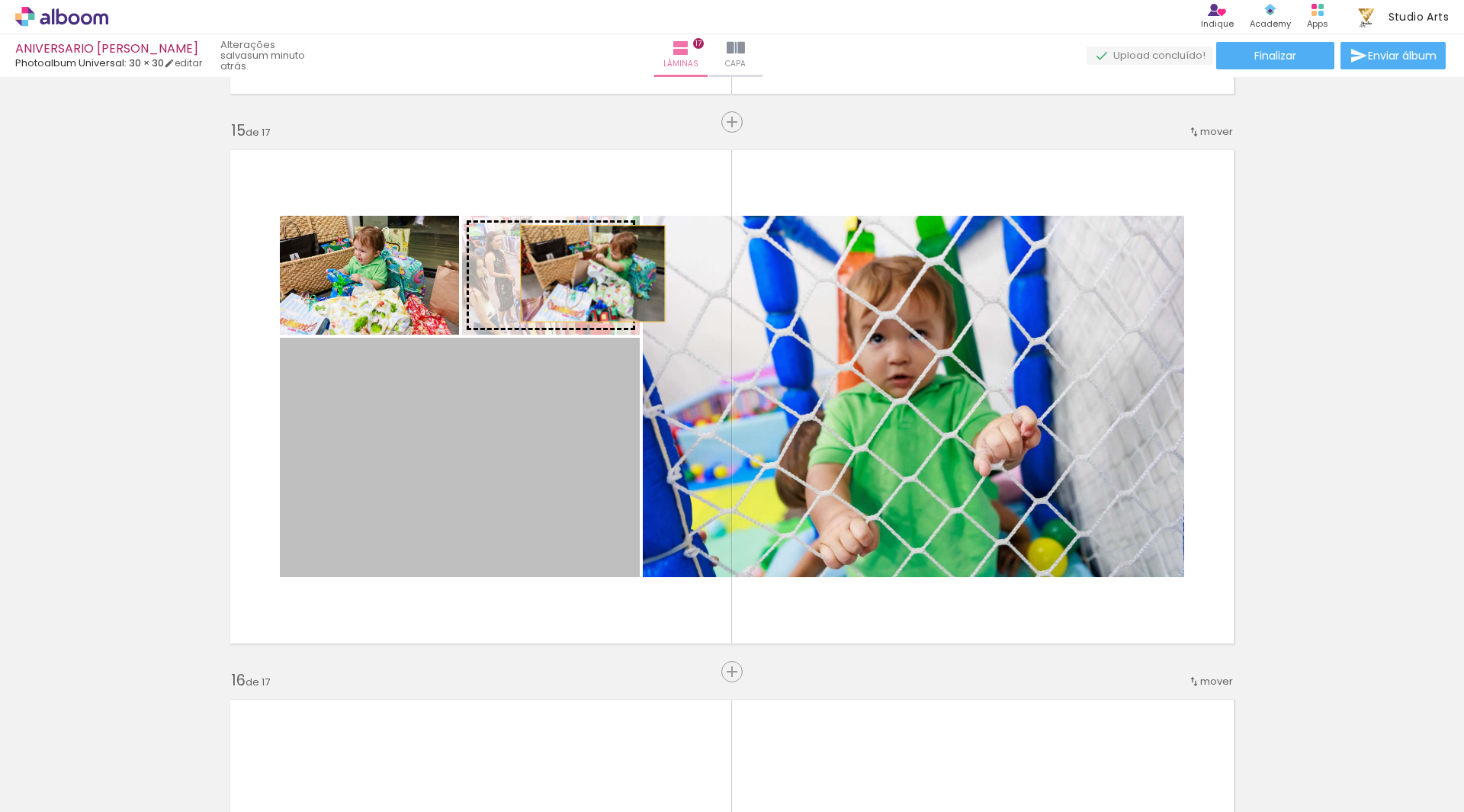
drag, startPoint x: 546, startPoint y: 446, endPoint x: 587, endPoint y: 273, distance: 177.8
click at [0, 0] on slot at bounding box center [0, 0] width 0 height 0
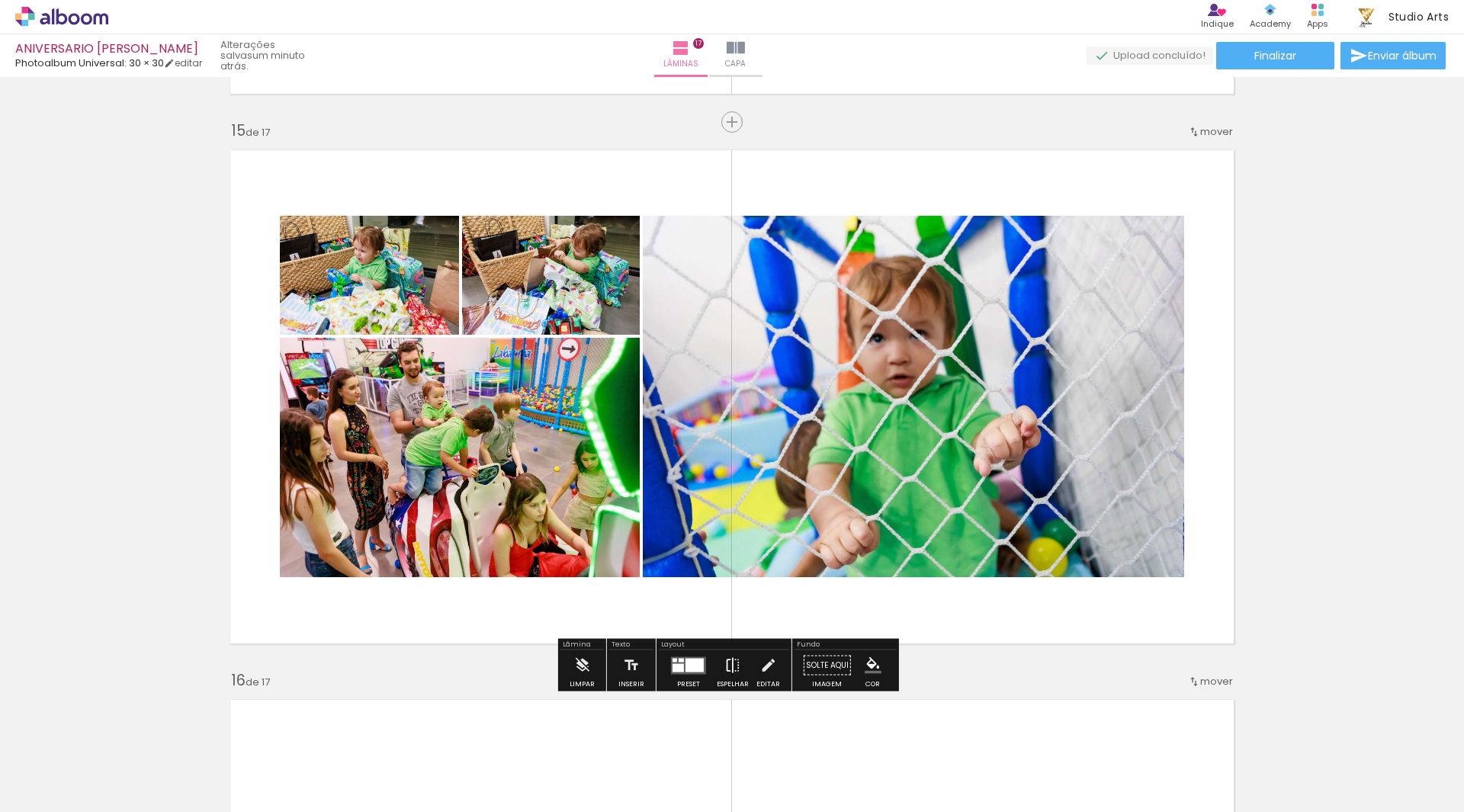
click at [730, 664] on iron-icon at bounding box center [733, 665] width 17 height 30
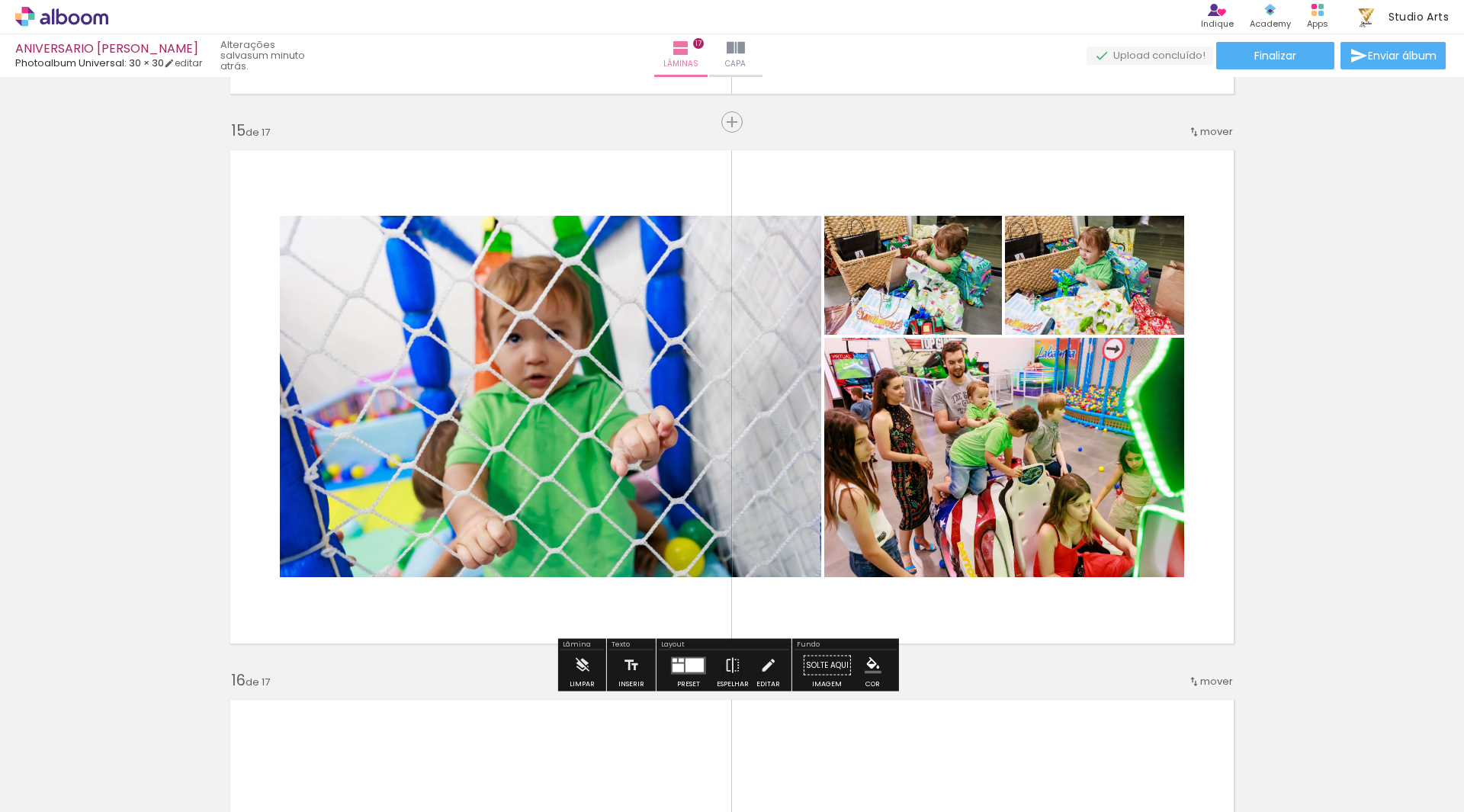
click at [683, 402] on quentale-photo at bounding box center [551, 395] width 542 height 361
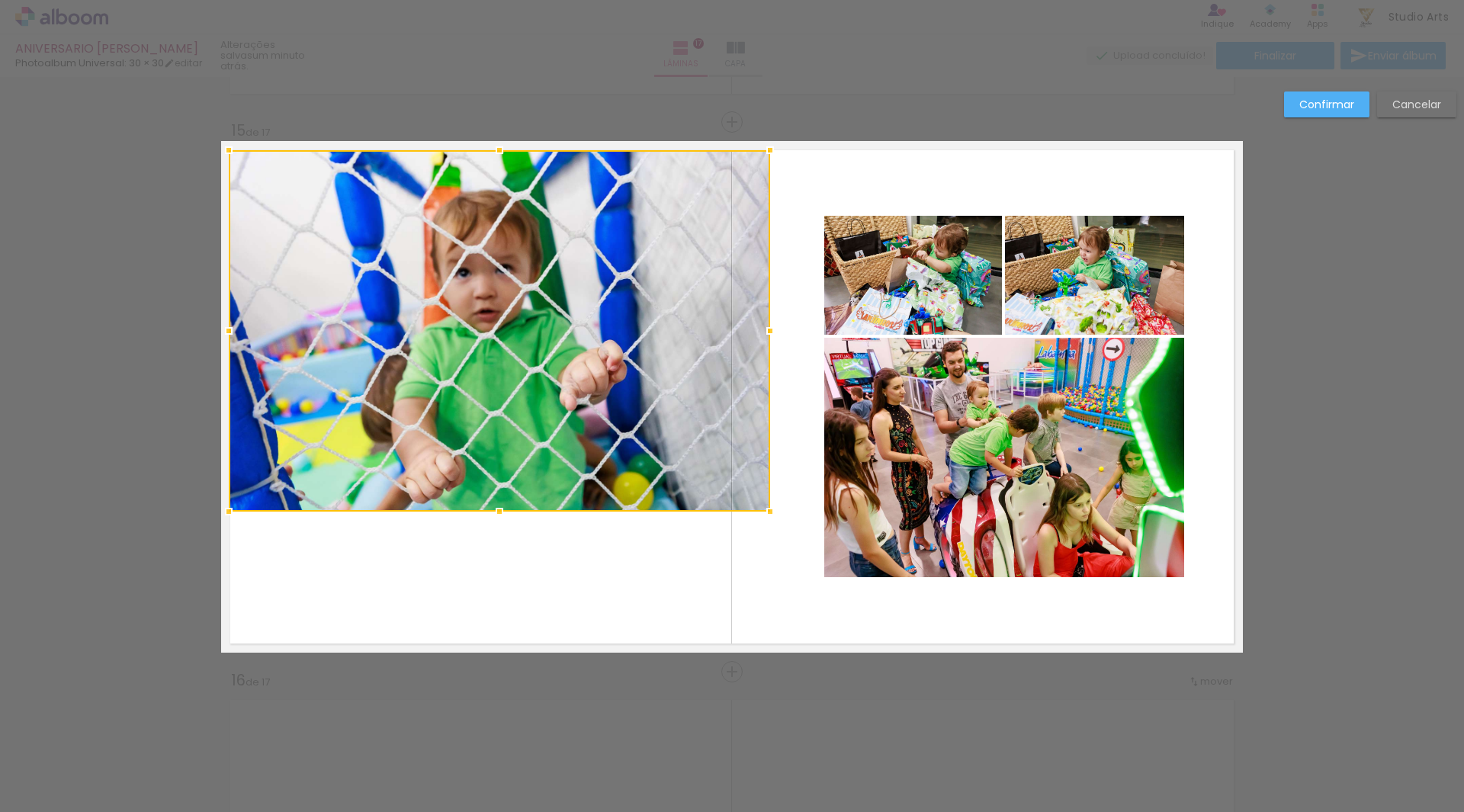
drag, startPoint x: 690, startPoint y: 320, endPoint x: 654, endPoint y: 256, distance: 73.4
click at [654, 256] on div at bounding box center [499, 331] width 542 height 361
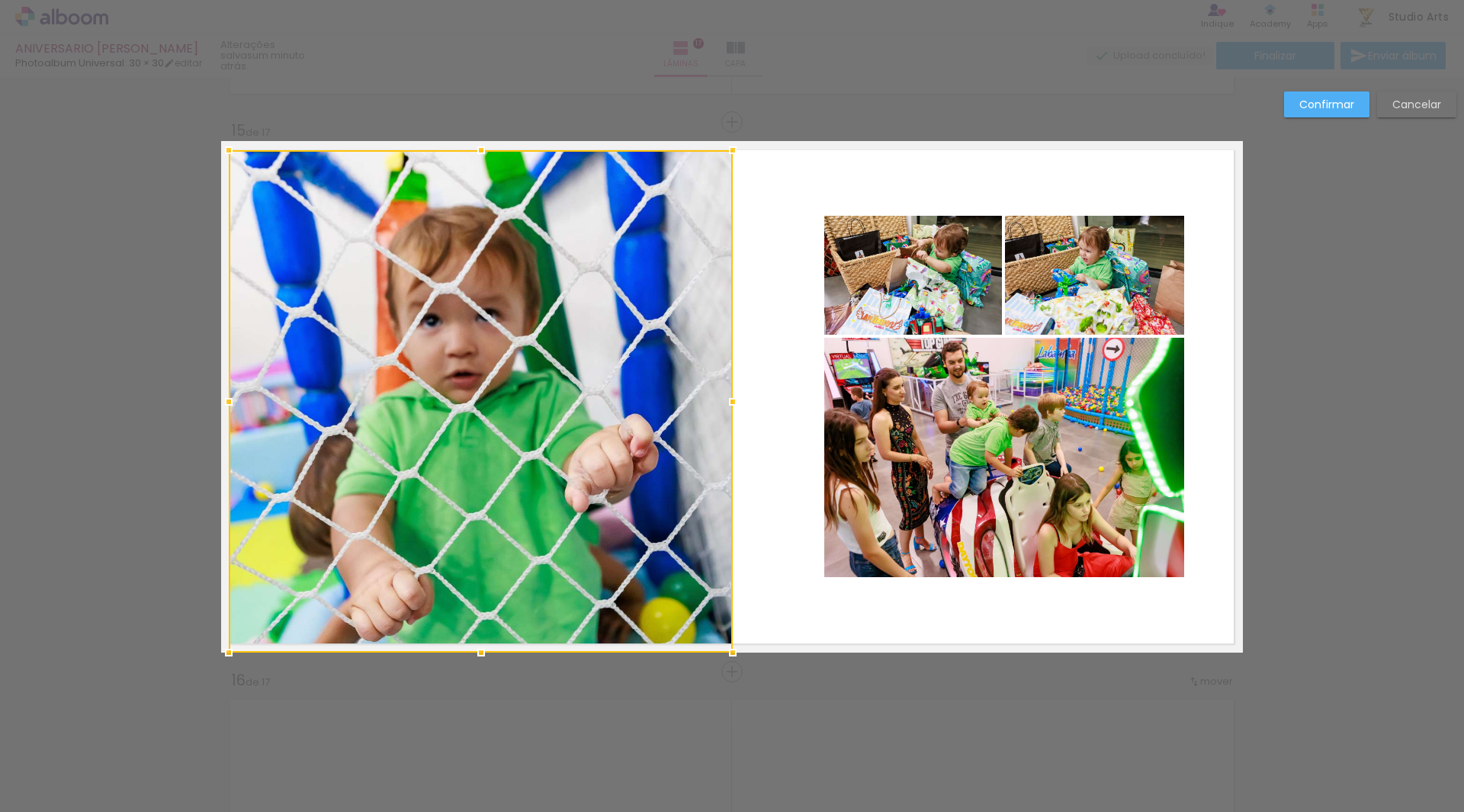
drag, startPoint x: 761, startPoint y: 523, endPoint x: 731, endPoint y: 647, distance: 127.6
click at [731, 647] on div at bounding box center [732, 652] width 30 height 30
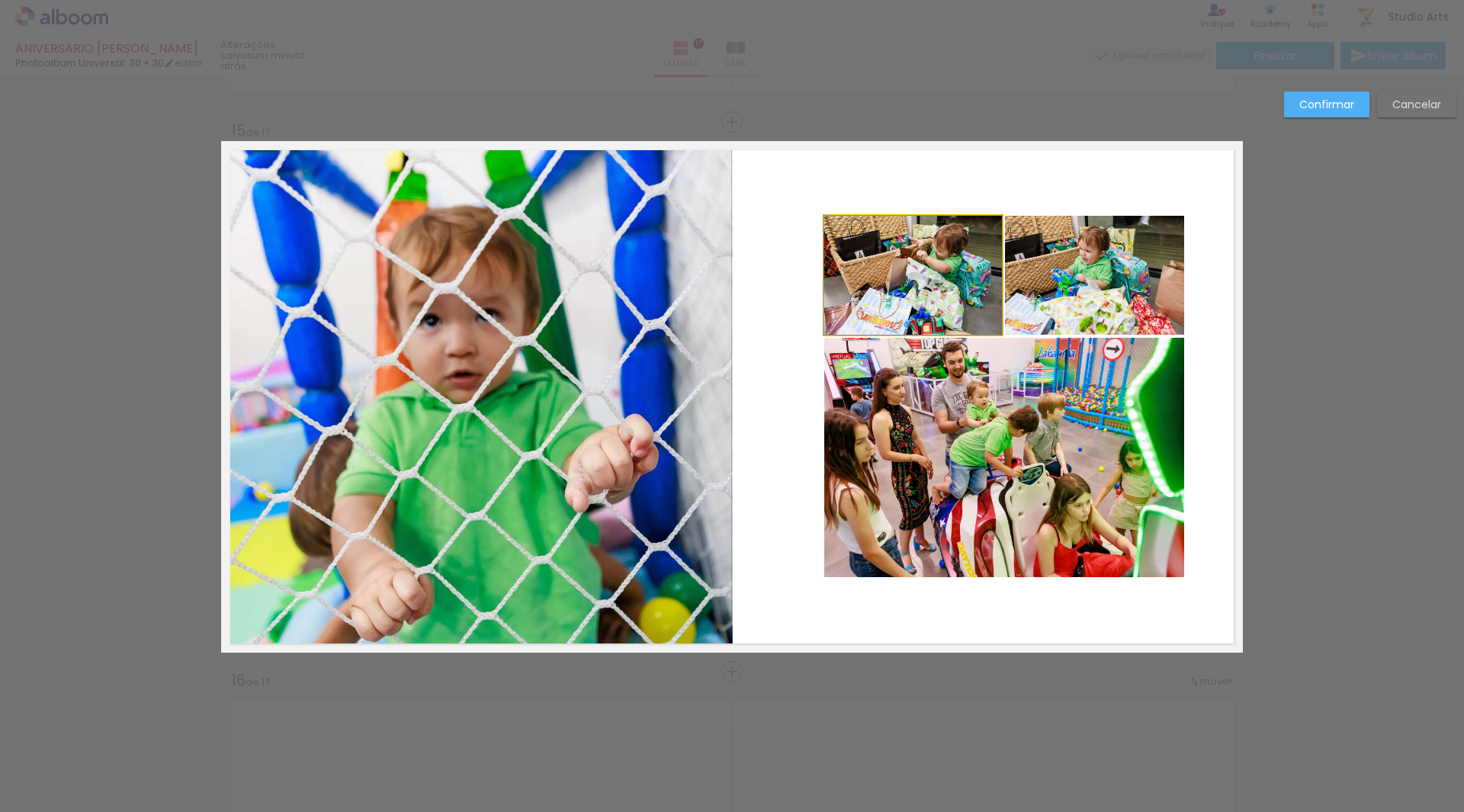
click at [872, 329] on quentale-photo at bounding box center [913, 274] width 177 height 119
click at [1047, 307] on quentale-photo at bounding box center [1094, 274] width 179 height 119
click at [1033, 447] on quentale-photo at bounding box center [1004, 456] width 360 height 239
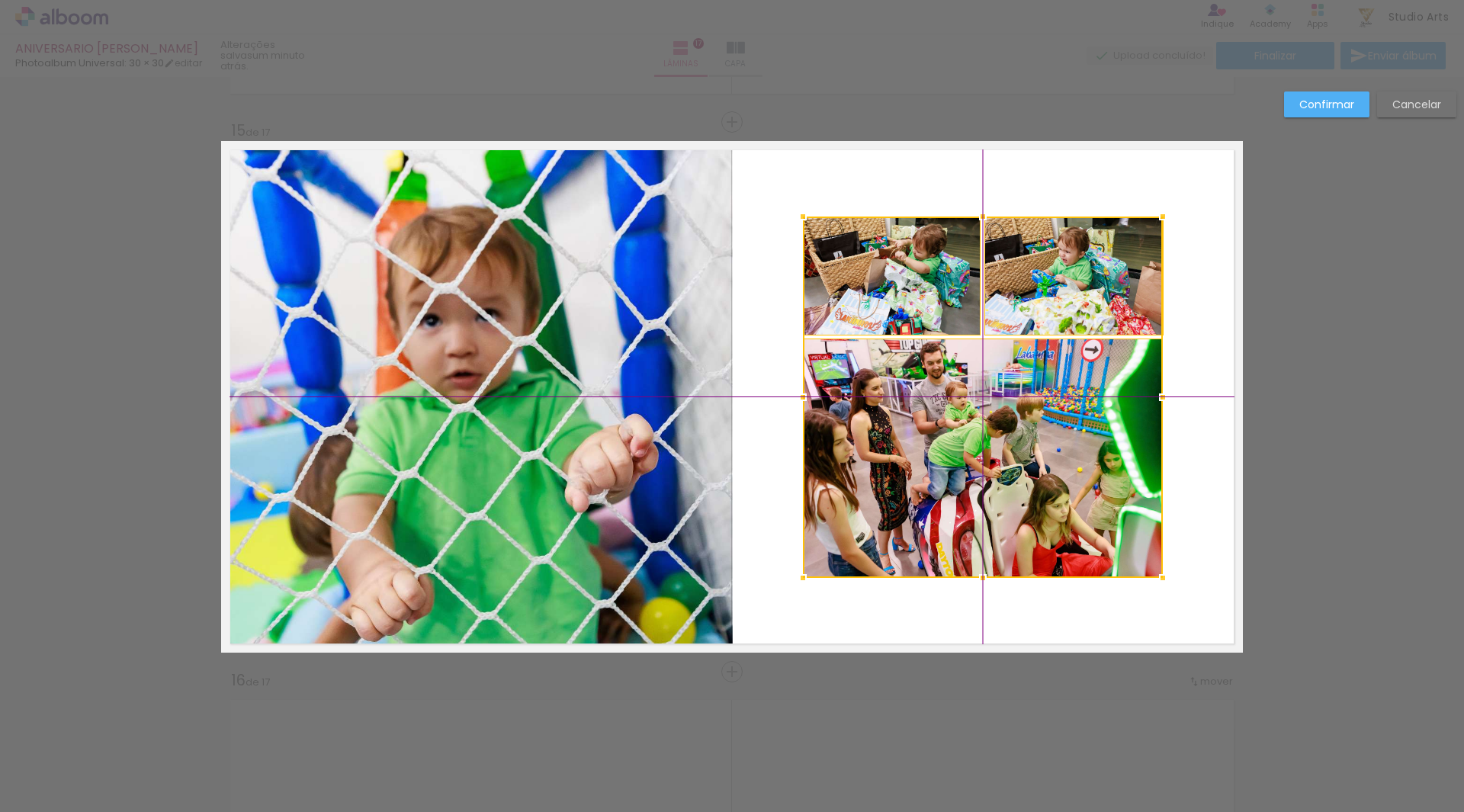
drag, startPoint x: 1074, startPoint y: 372, endPoint x: 1060, endPoint y: 383, distance: 17.8
click at [1060, 383] on div at bounding box center [982, 396] width 360 height 361
click at [1326, 95] on paper-button "Confirmar" at bounding box center [1326, 104] width 85 height 26
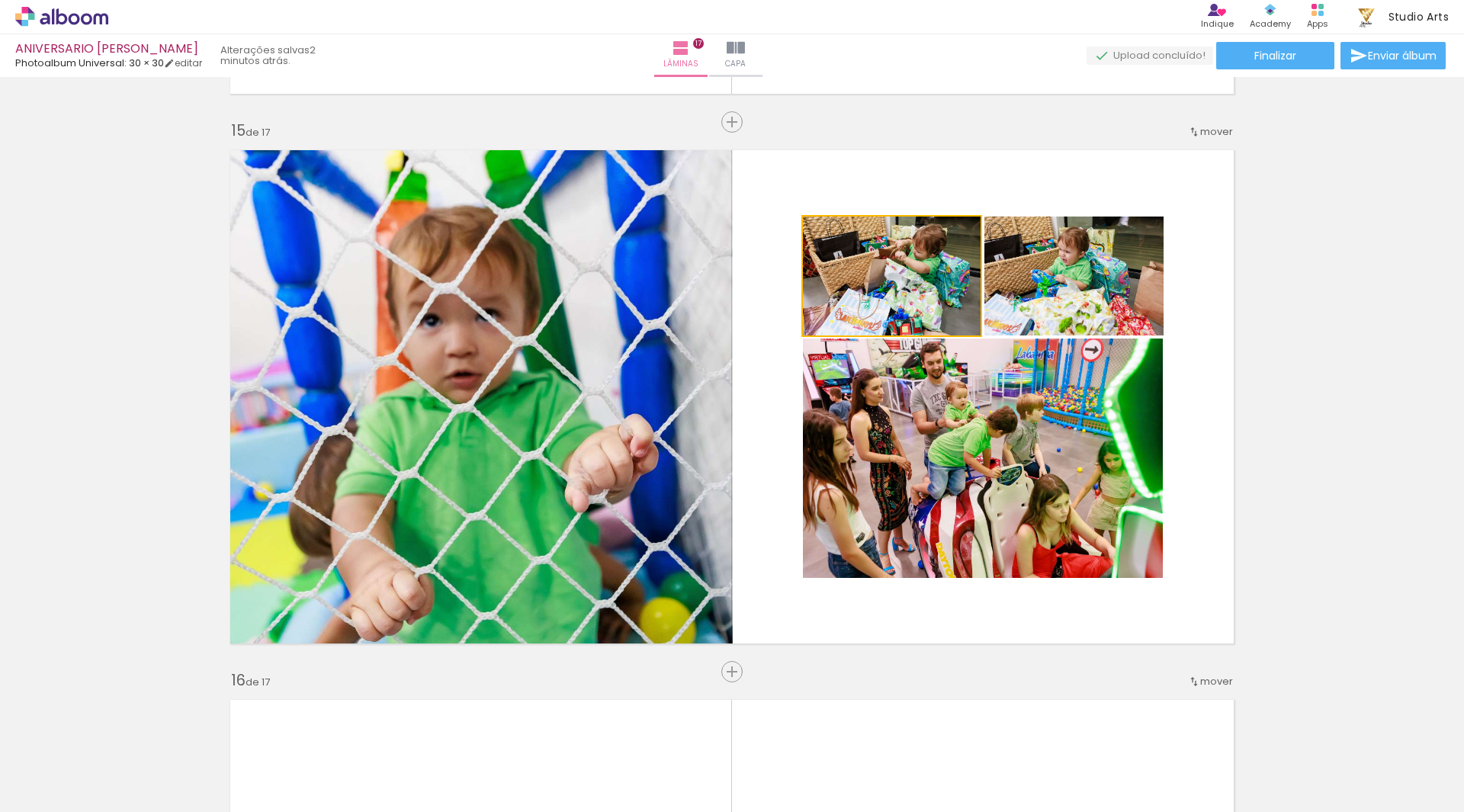
drag, startPoint x: 918, startPoint y: 285, endPoint x: 640, endPoint y: 280, distance: 278.0
click at [0, 0] on slot at bounding box center [0, 0] width 0 height 0
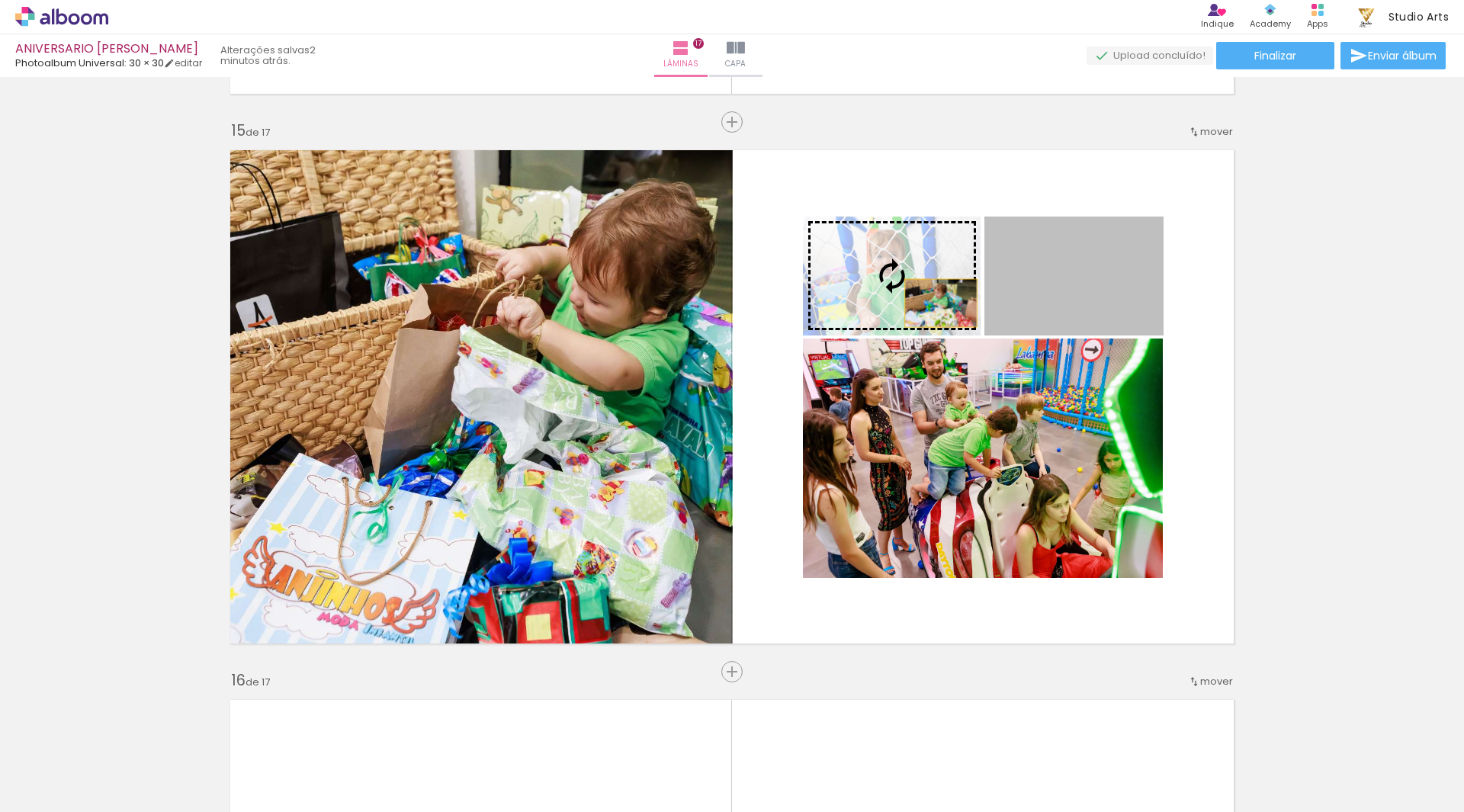
drag, startPoint x: 1111, startPoint y: 321, endPoint x: 921, endPoint y: 302, distance: 190.9
click at [0, 0] on slot at bounding box center [0, 0] width 0 height 0
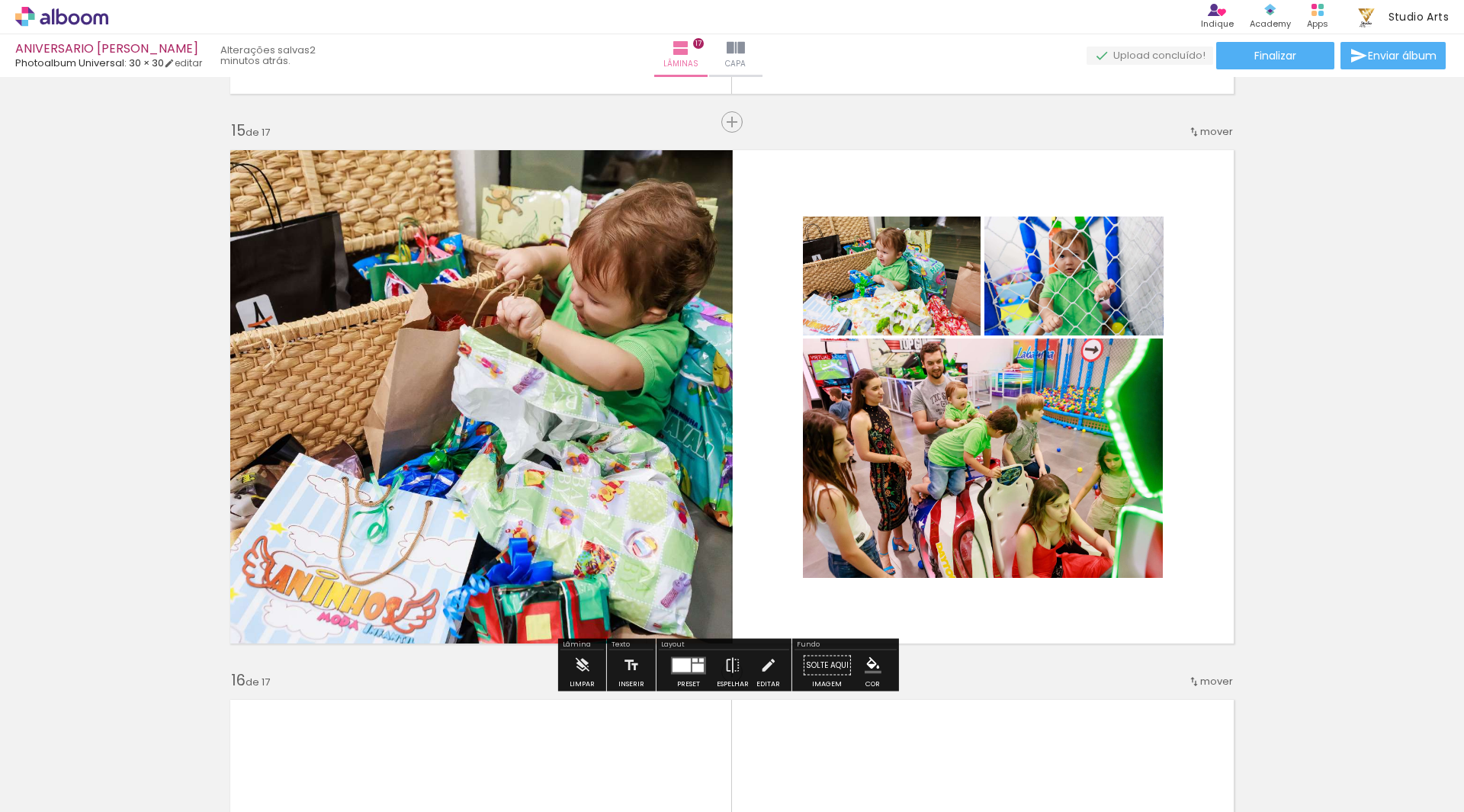
click at [1230, 304] on quentale-layouter at bounding box center [731, 397] width 1021 height 512
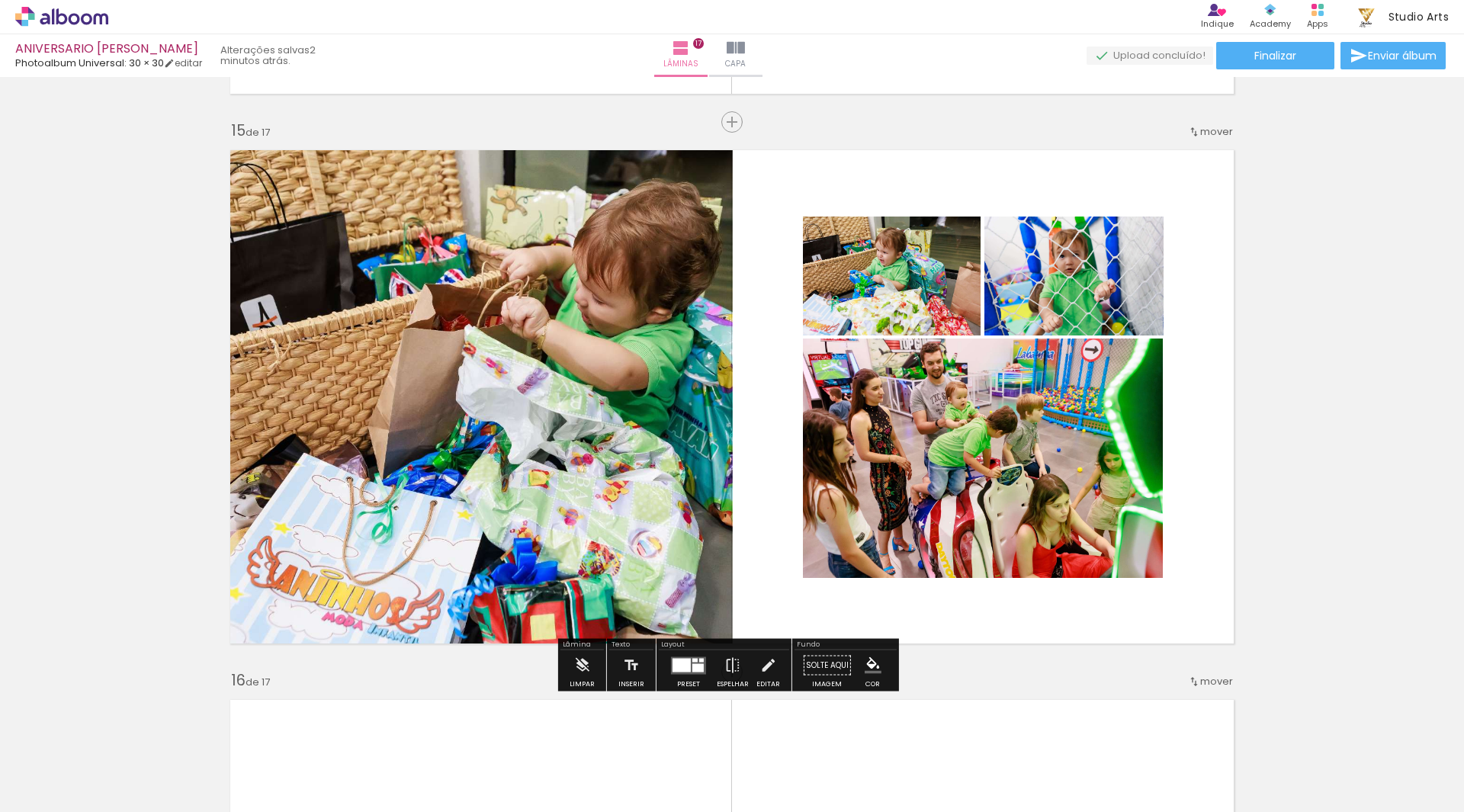
click at [1235, 334] on quentale-layouter at bounding box center [731, 397] width 1021 height 512
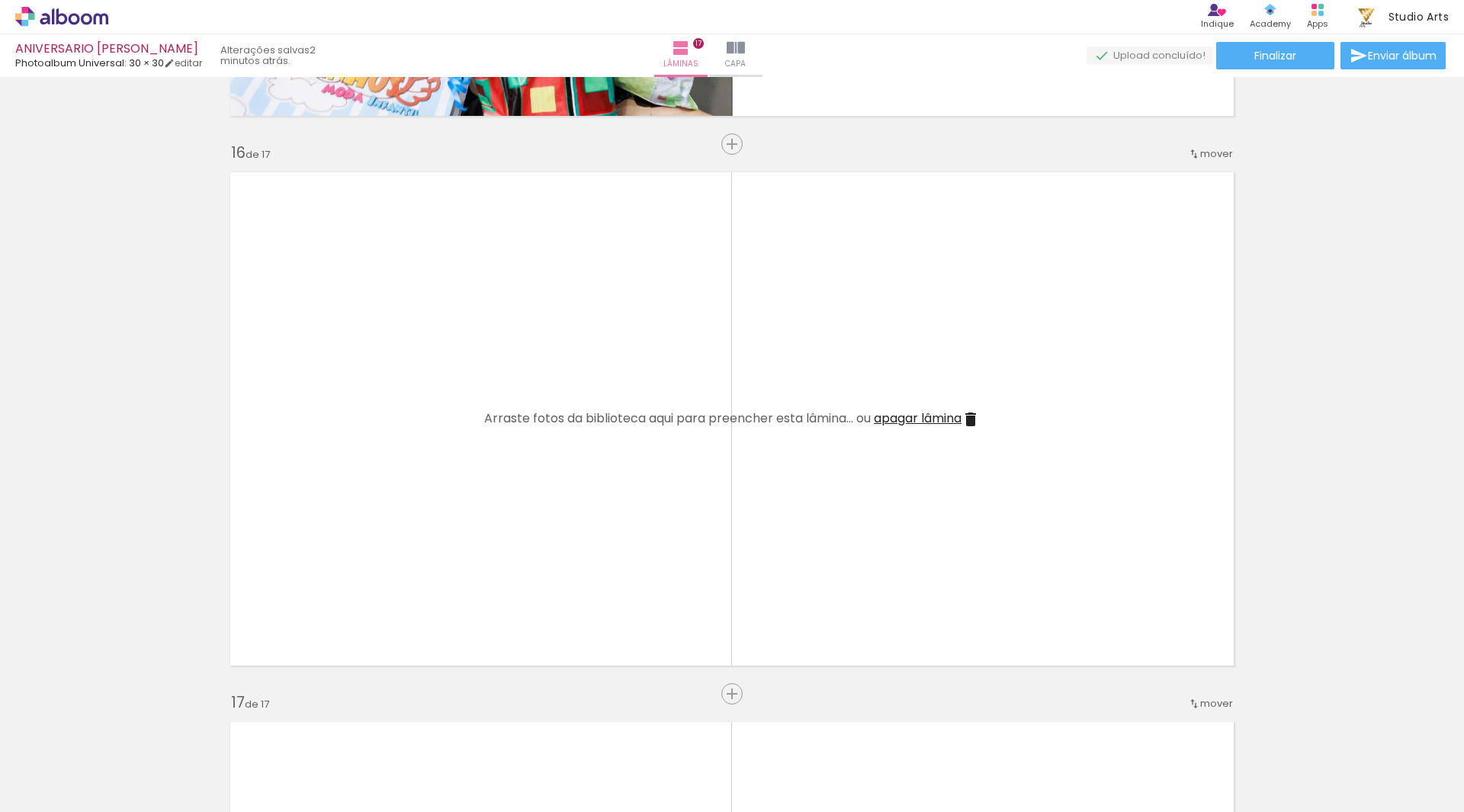
scroll to position [8206, 0]
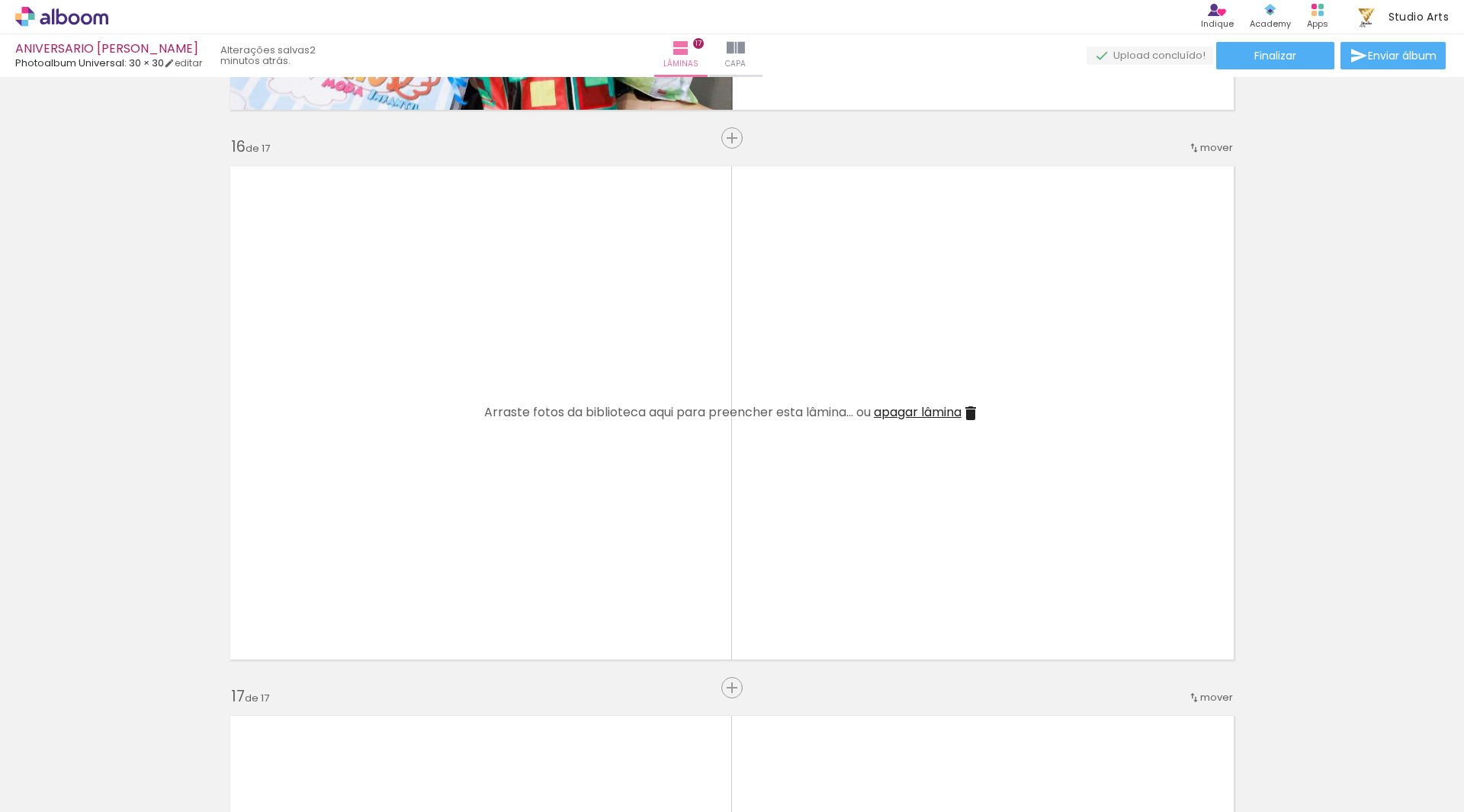
click at [62, 791] on span "Adicionar Fotos" at bounding box center [54, 791] width 45 height 17
click at [0, 0] on input "file" at bounding box center [0, 0] width 0 height 0
click at [970, 411] on iron-icon at bounding box center [970, 413] width 18 height 18
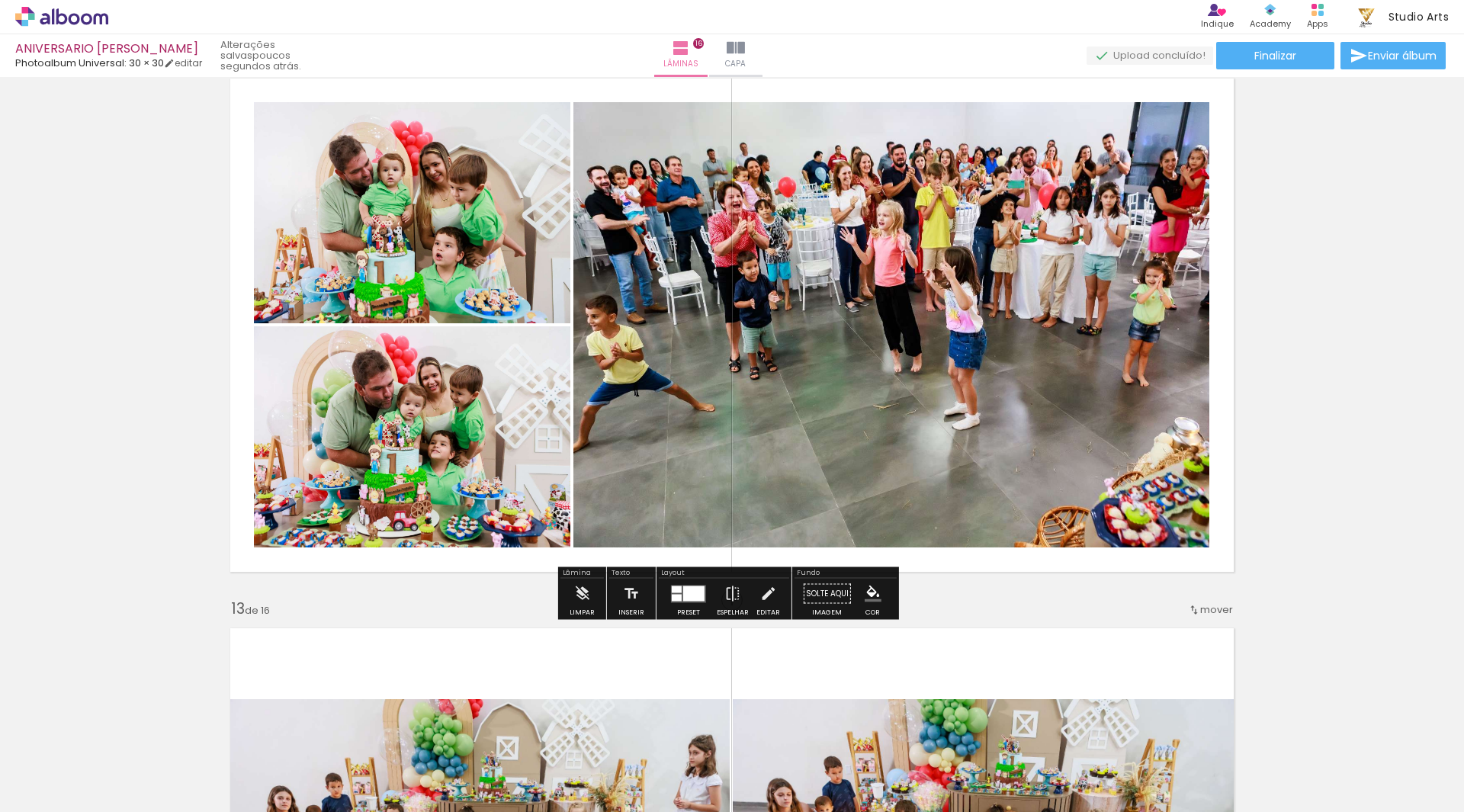
scroll to position [5995, 0]
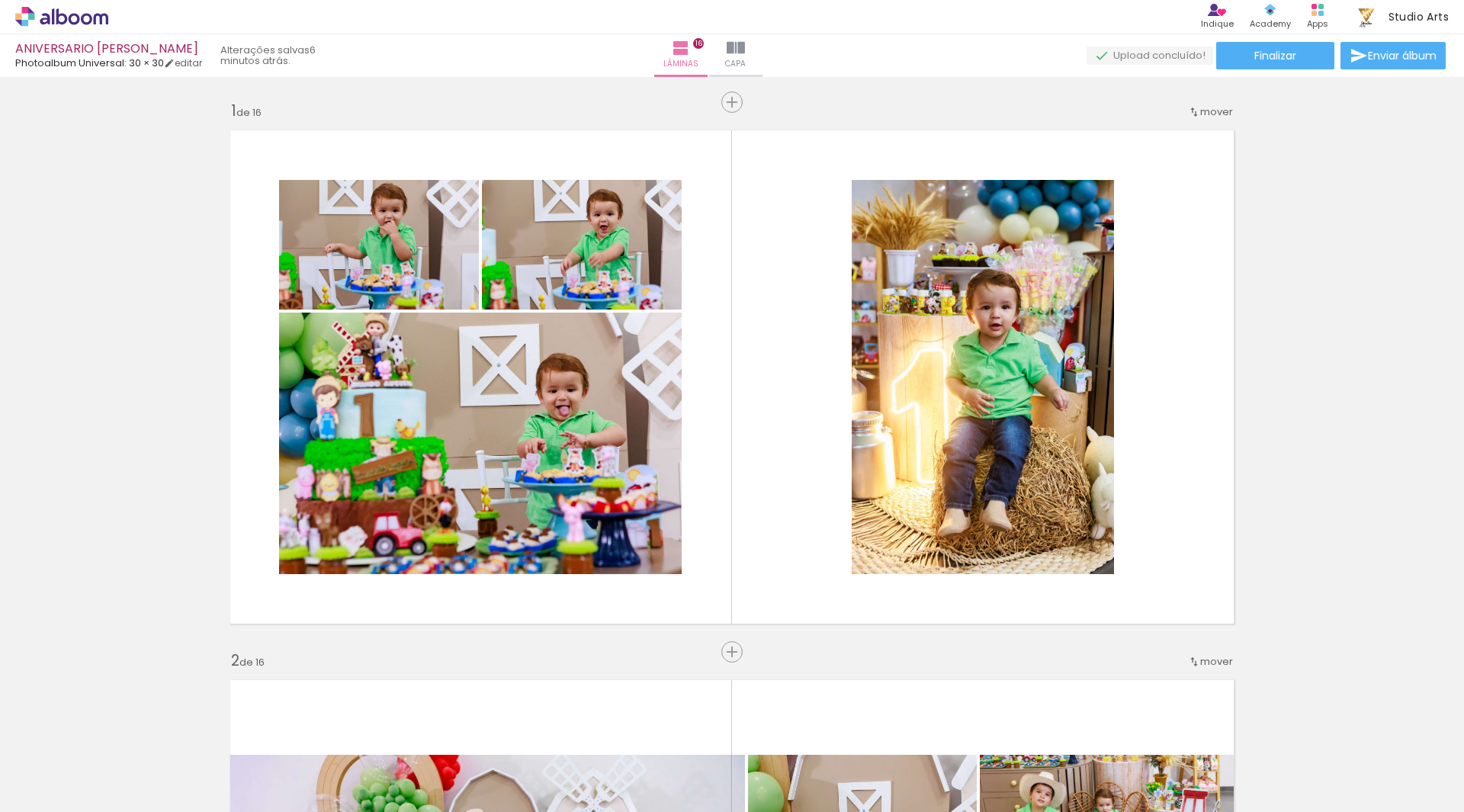
click at [45, 11] on icon at bounding box center [61, 16] width 93 height 19
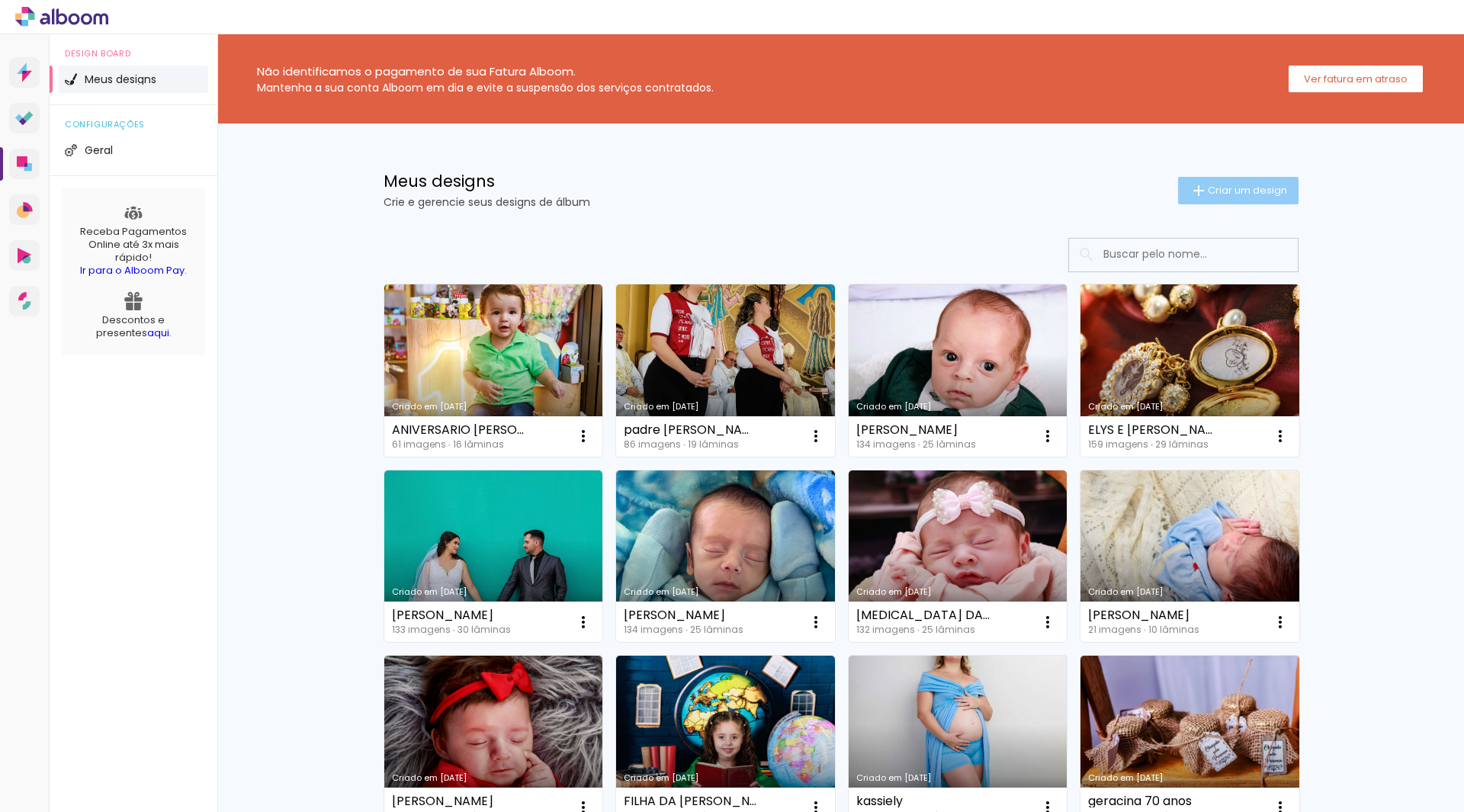
click at [1233, 187] on span "Criar um design" at bounding box center [1248, 189] width 79 height 10
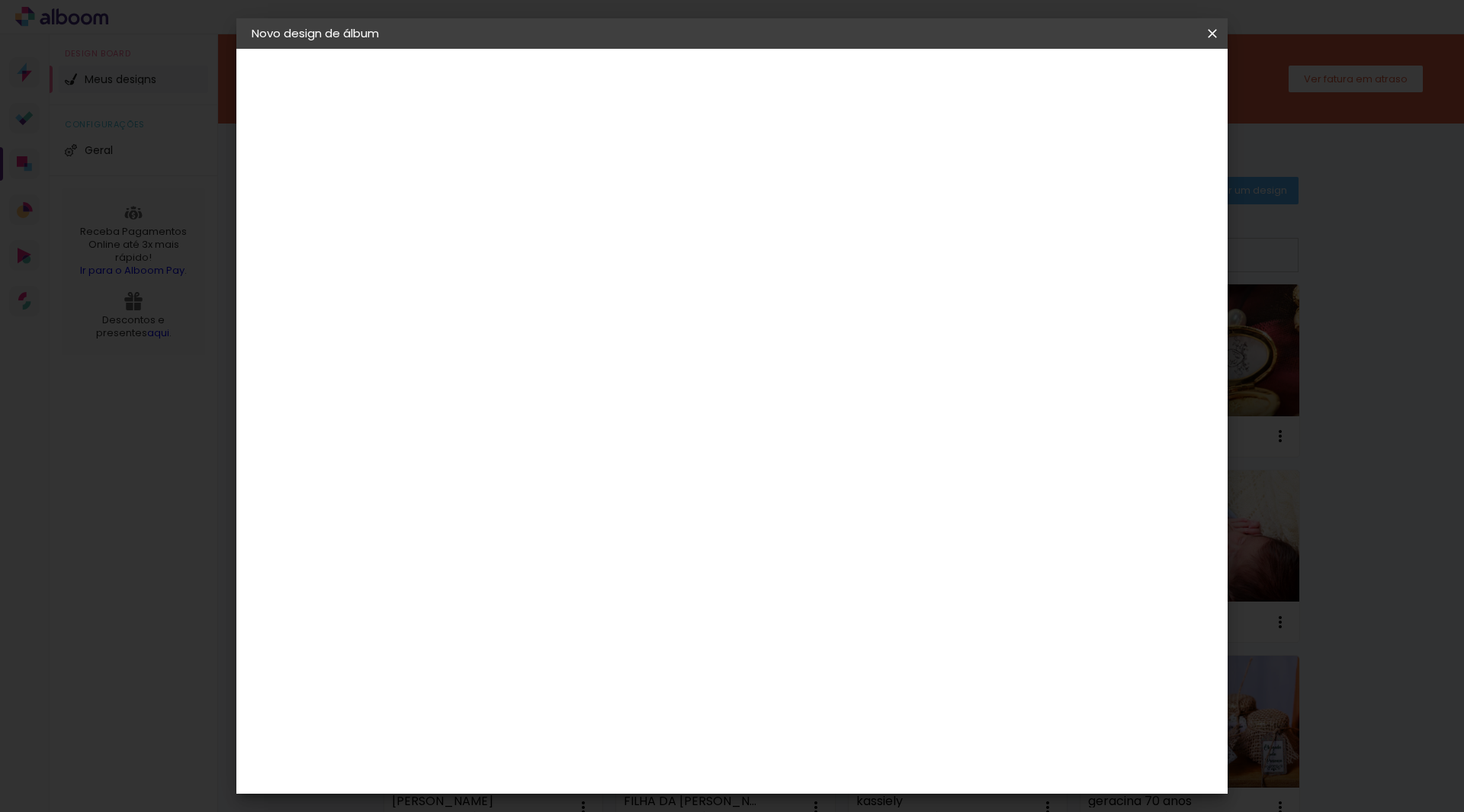
click at [501, 209] on input at bounding box center [501, 205] width 0 height 24
type input "B"
type input "SMASH THE CAKE [PERSON_NAME]"
type paper-input "SMASH THE CAKE [PERSON_NAME]"
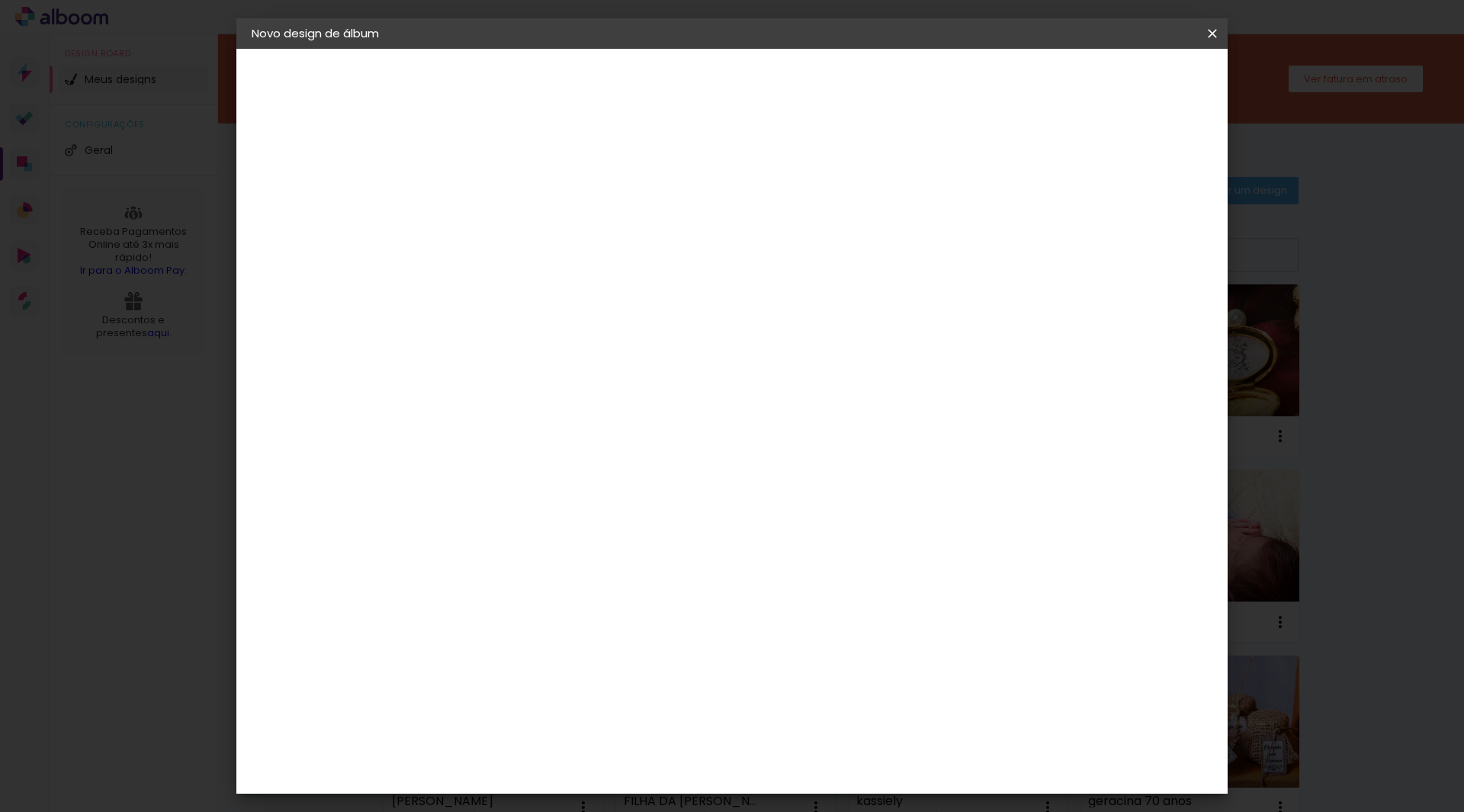
click at [657, 69] on paper-button "Avançar" at bounding box center [619, 80] width 75 height 26
click at [510, 290] on input at bounding box center [540, 290] width 154 height 19
type input "PHOT"
type paper-input "PHOT"
click at [565, 650] on div "Photoalbum Universal" at bounding box center [528, 662] width 74 height 24
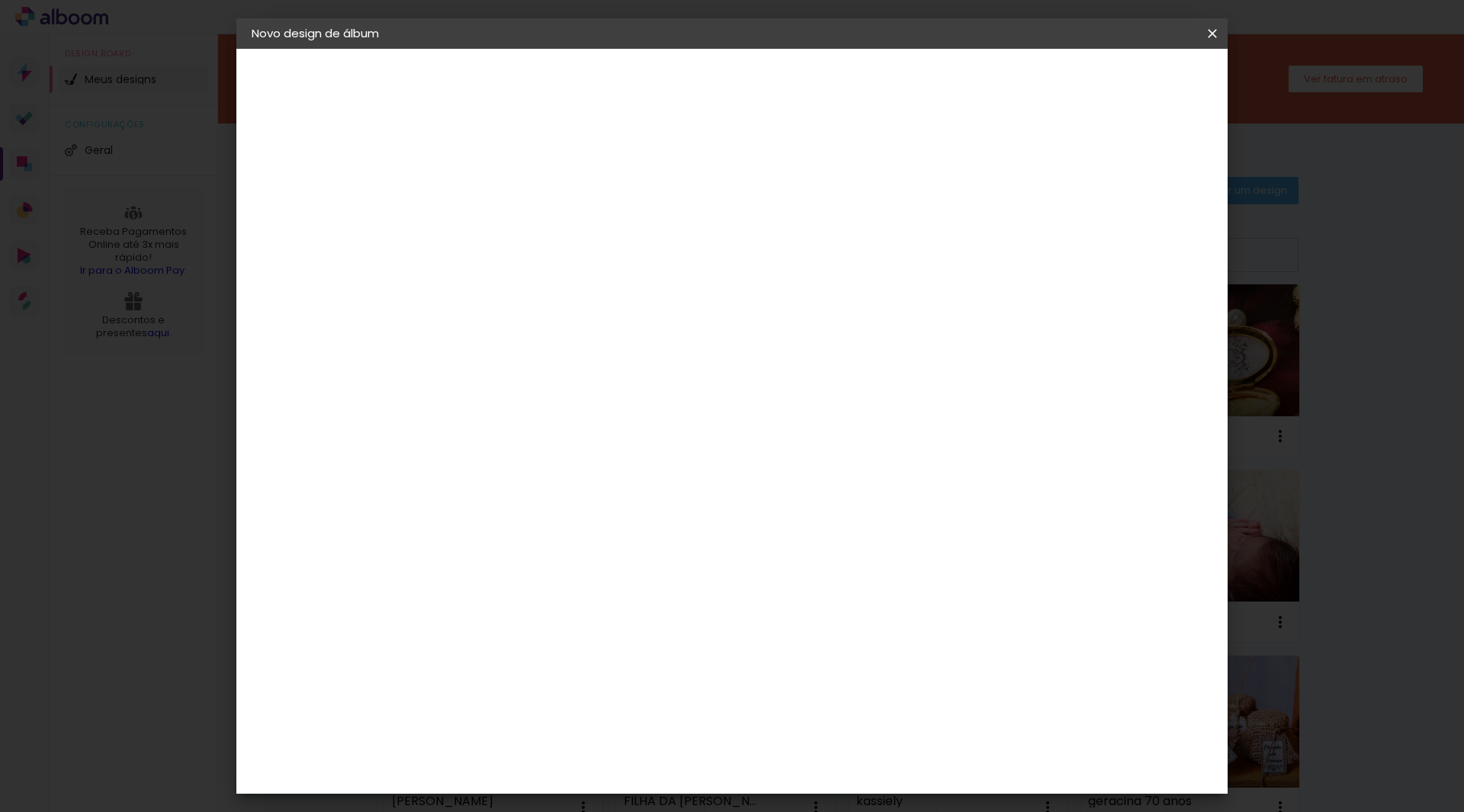
click at [769, 85] on header "Fornecedor Escolha um fornecedor ou avance com o tamanho livre. Voltar Avançar" at bounding box center [601, 100] width 334 height 103
click at [746, 84] on paper-button "Avançar" at bounding box center [708, 80] width 75 height 26
click at [560, 254] on input "text" at bounding box center [531, 266] width 59 height 24
click at [0, 0] on slot "Padrão" at bounding box center [0, 0] width 0 height 0
type input "Padrão"
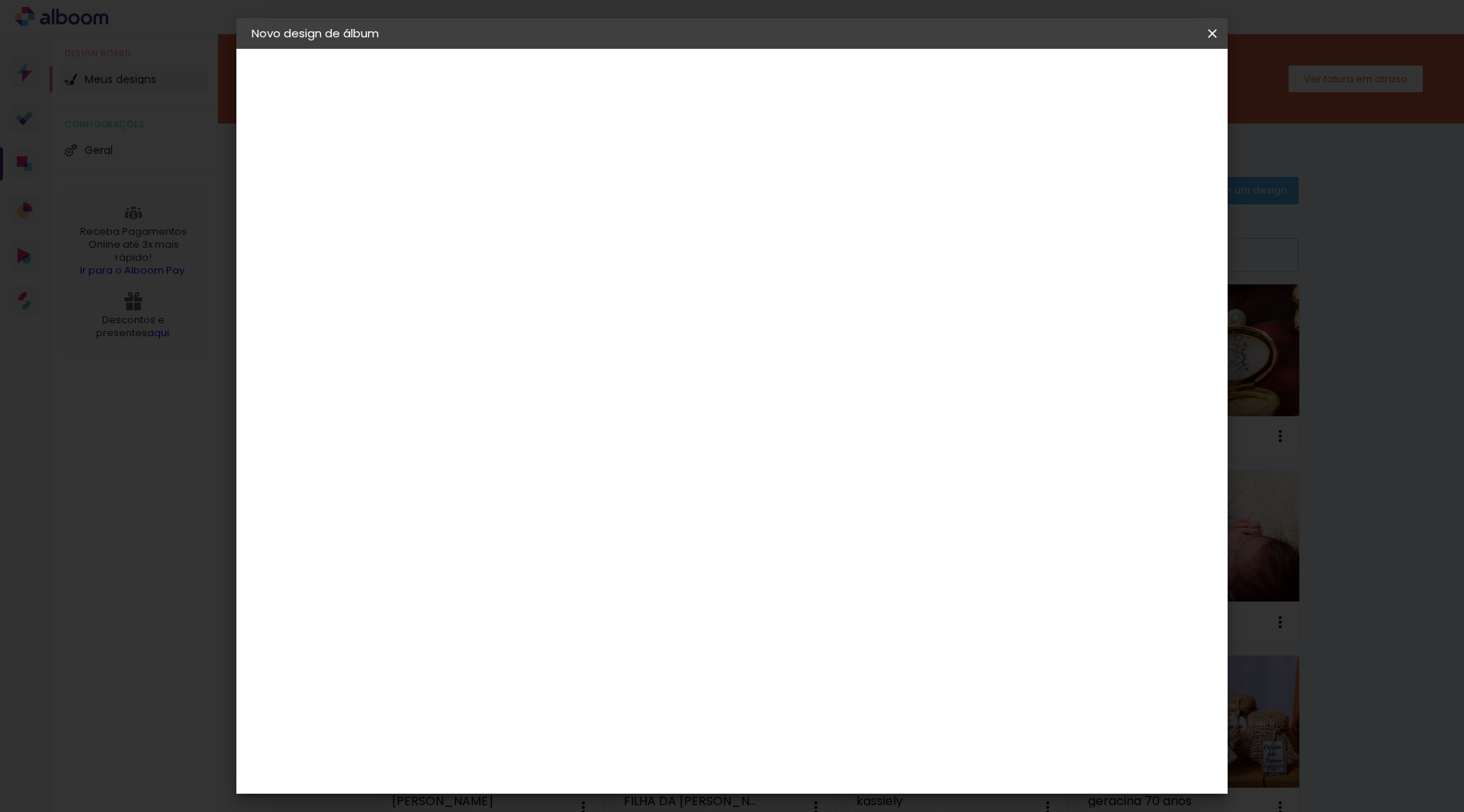
scroll to position [152, 0]
click at [604, 774] on span "20 × 20" at bounding box center [568, 794] width 71 height 41
click at [0, 0] on slot "Avançar" at bounding box center [0, 0] width 0 height 0
click at [1116, 76] on span "Iniciar design" at bounding box center [1081, 81] width 69 height 11
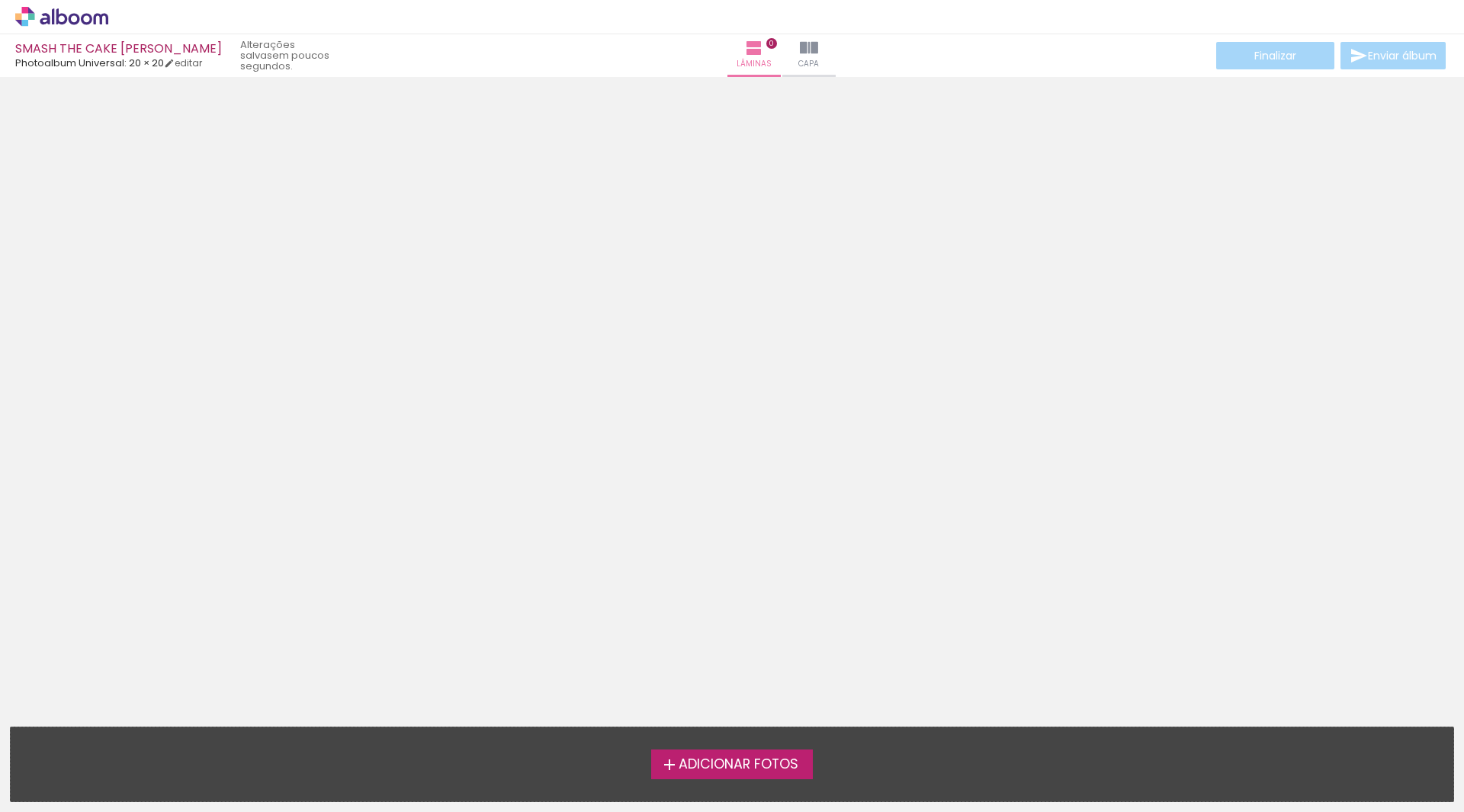
click at [773, 769] on span "Adicionar Fotos" at bounding box center [738, 764] width 120 height 14
click at [0, 0] on input "file" at bounding box center [0, 0] width 0 height 0
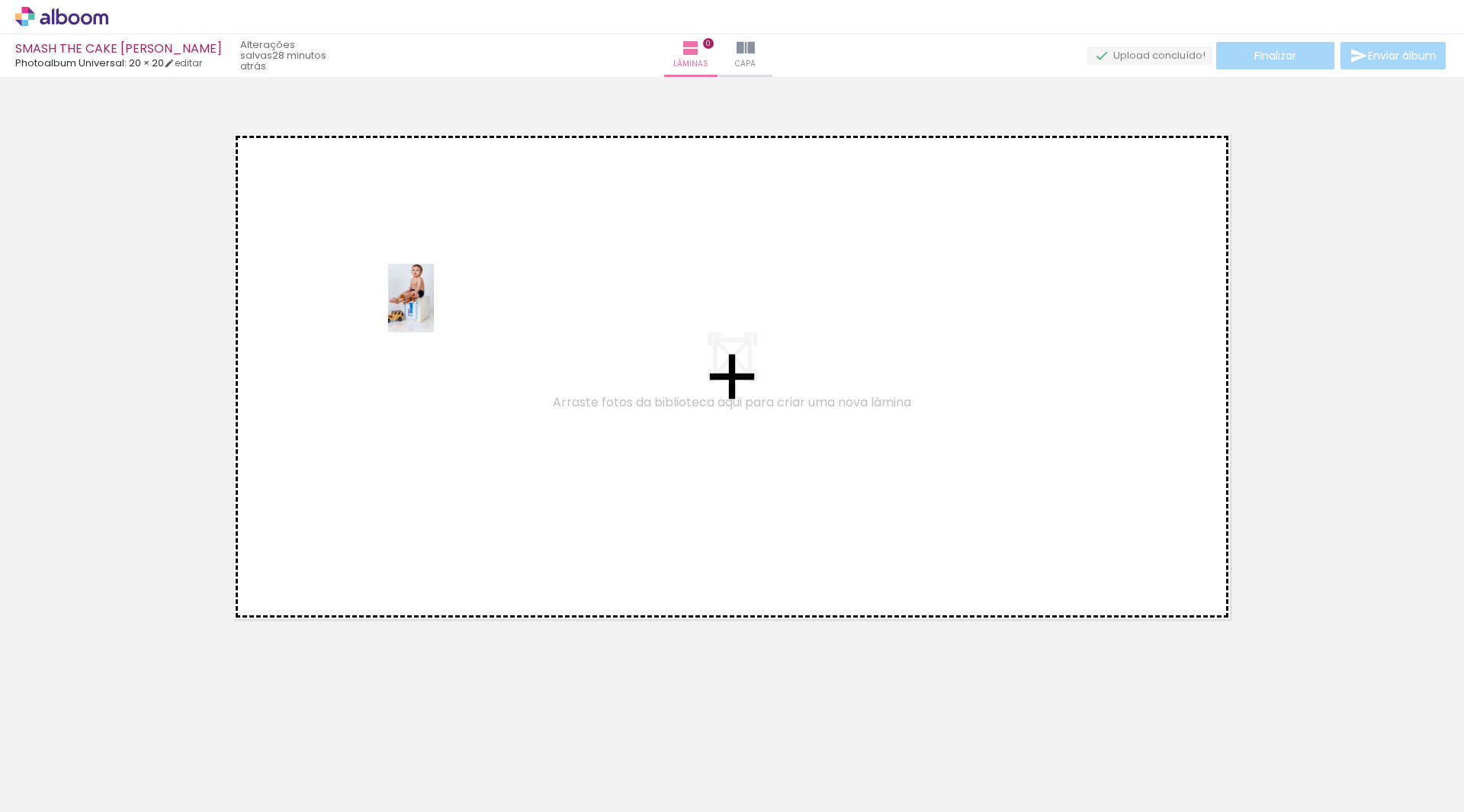
drag, startPoint x: 175, startPoint y: 731, endPoint x: 433, endPoint y: 309, distance: 494.6
click at [433, 309] on quentale-workspace at bounding box center [732, 406] width 1464 height 812
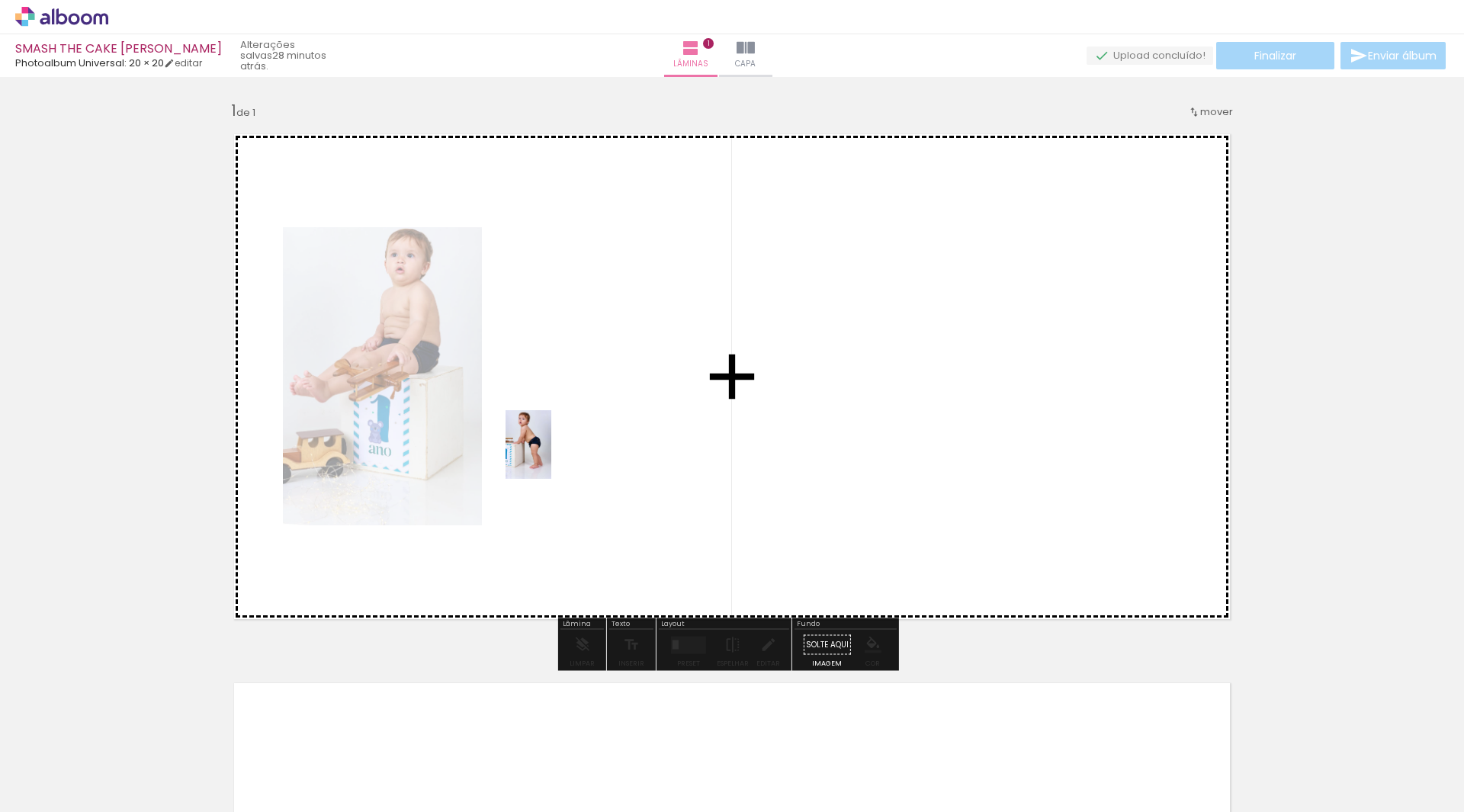
drag, startPoint x: 259, startPoint y: 751, endPoint x: 604, endPoint y: 413, distance: 483.0
click at [604, 413] on quentale-workspace at bounding box center [732, 406] width 1464 height 812
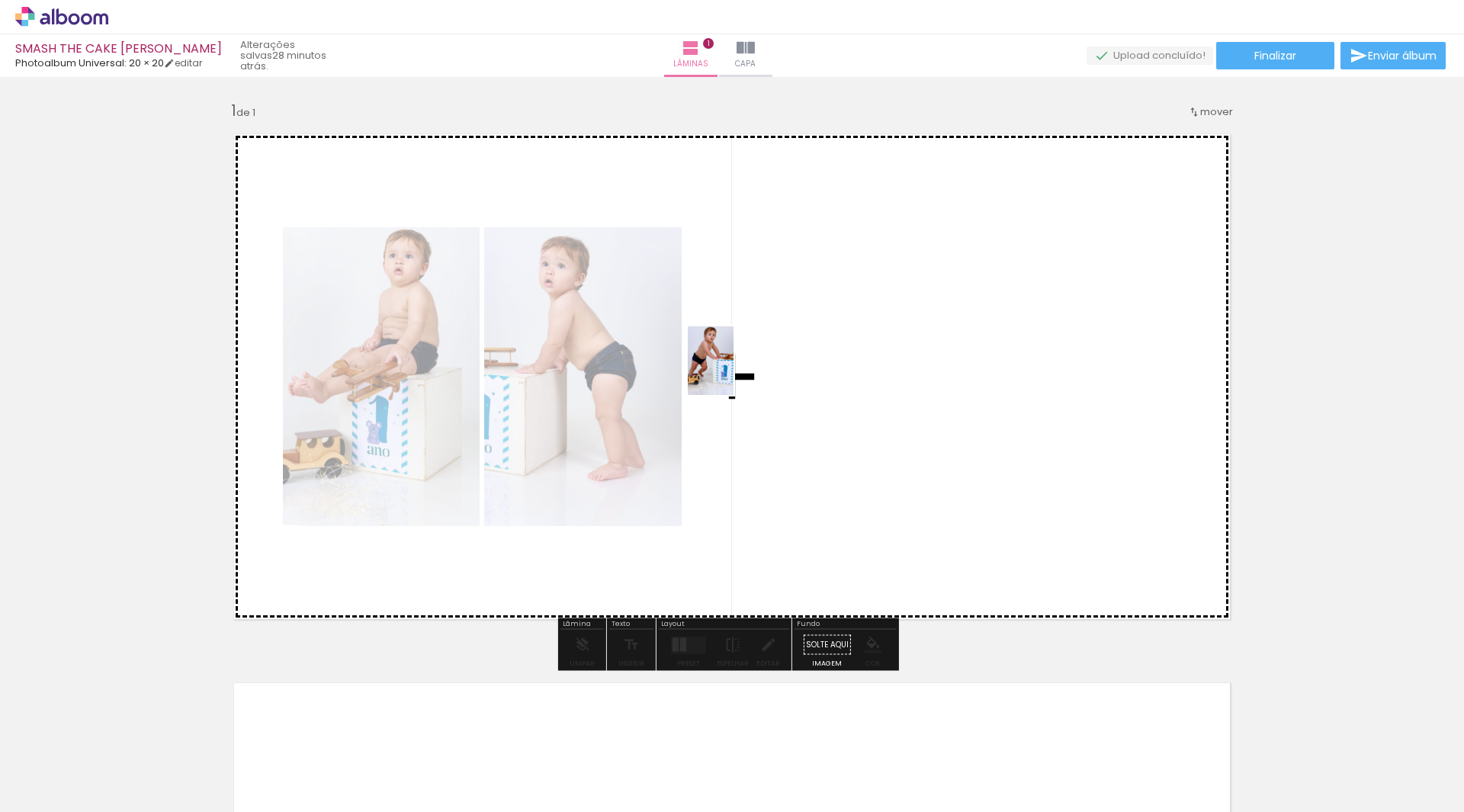
drag, startPoint x: 314, startPoint y: 769, endPoint x: 772, endPoint y: 386, distance: 597.0
click at [793, 350] on quentale-workspace at bounding box center [732, 406] width 1464 height 812
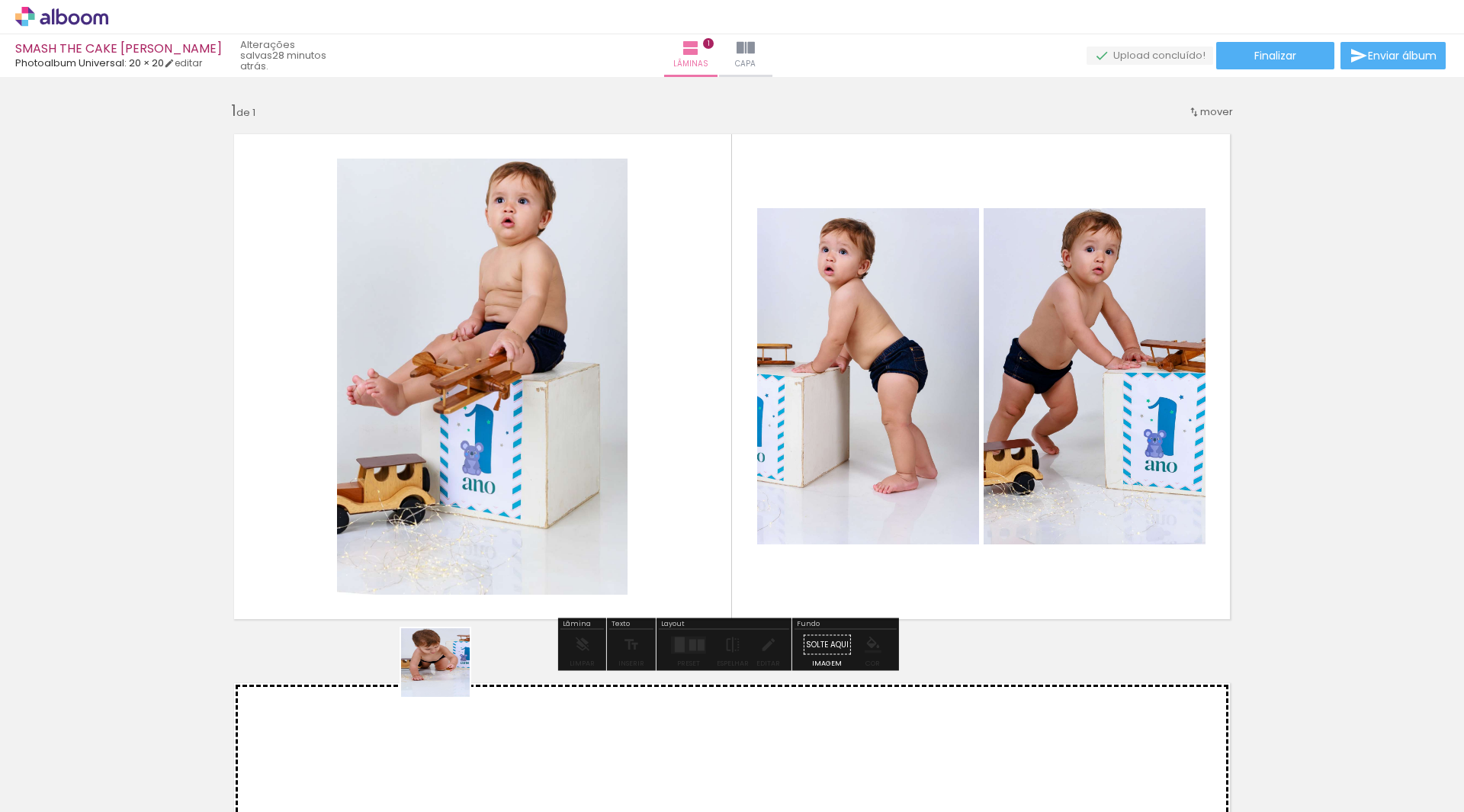
drag, startPoint x: 416, startPoint y: 755, endPoint x: 594, endPoint y: 378, distance: 416.9
click at [594, 378] on quentale-workspace at bounding box center [732, 406] width 1464 height 812
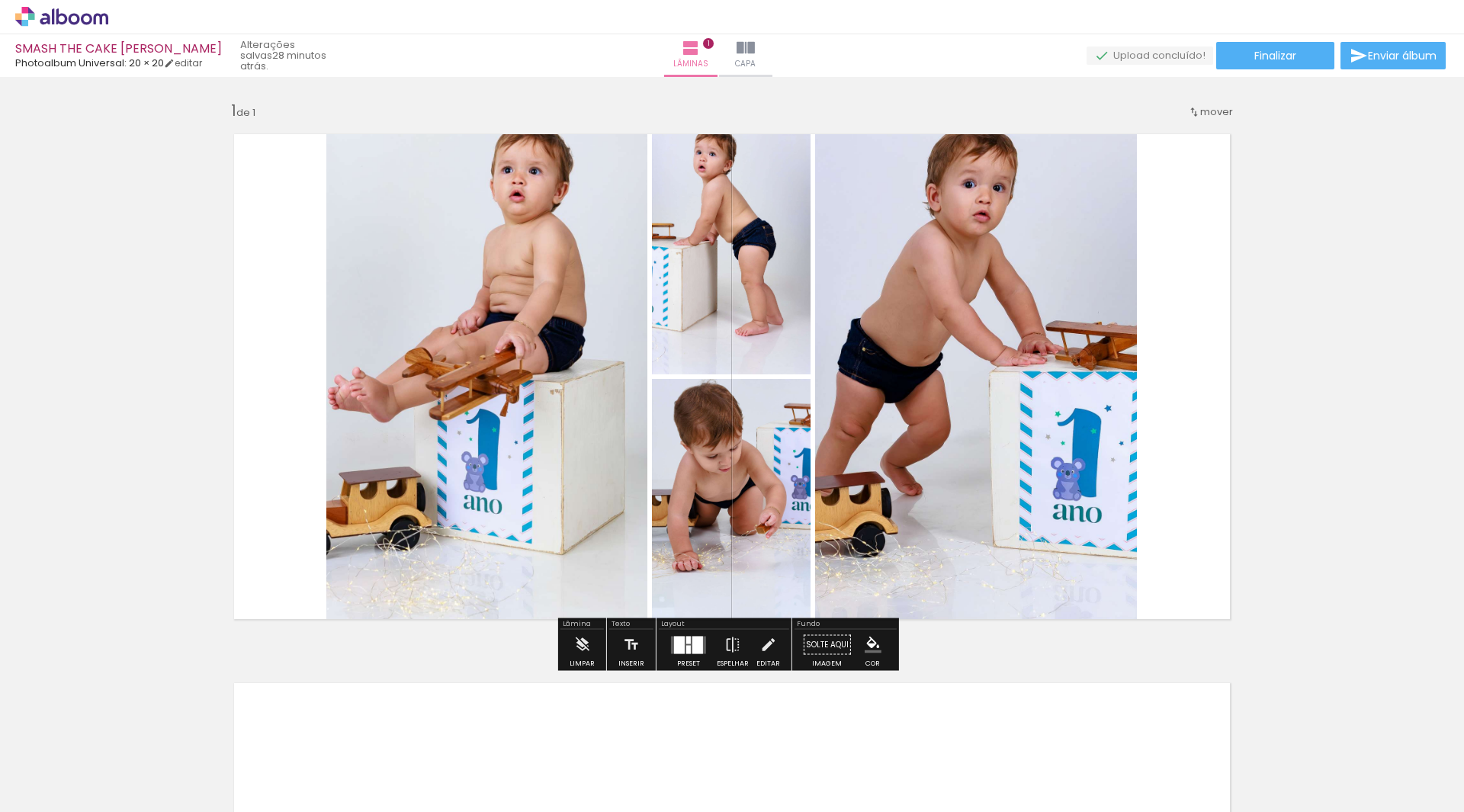
click at [692, 647] on div at bounding box center [698, 644] width 11 height 18
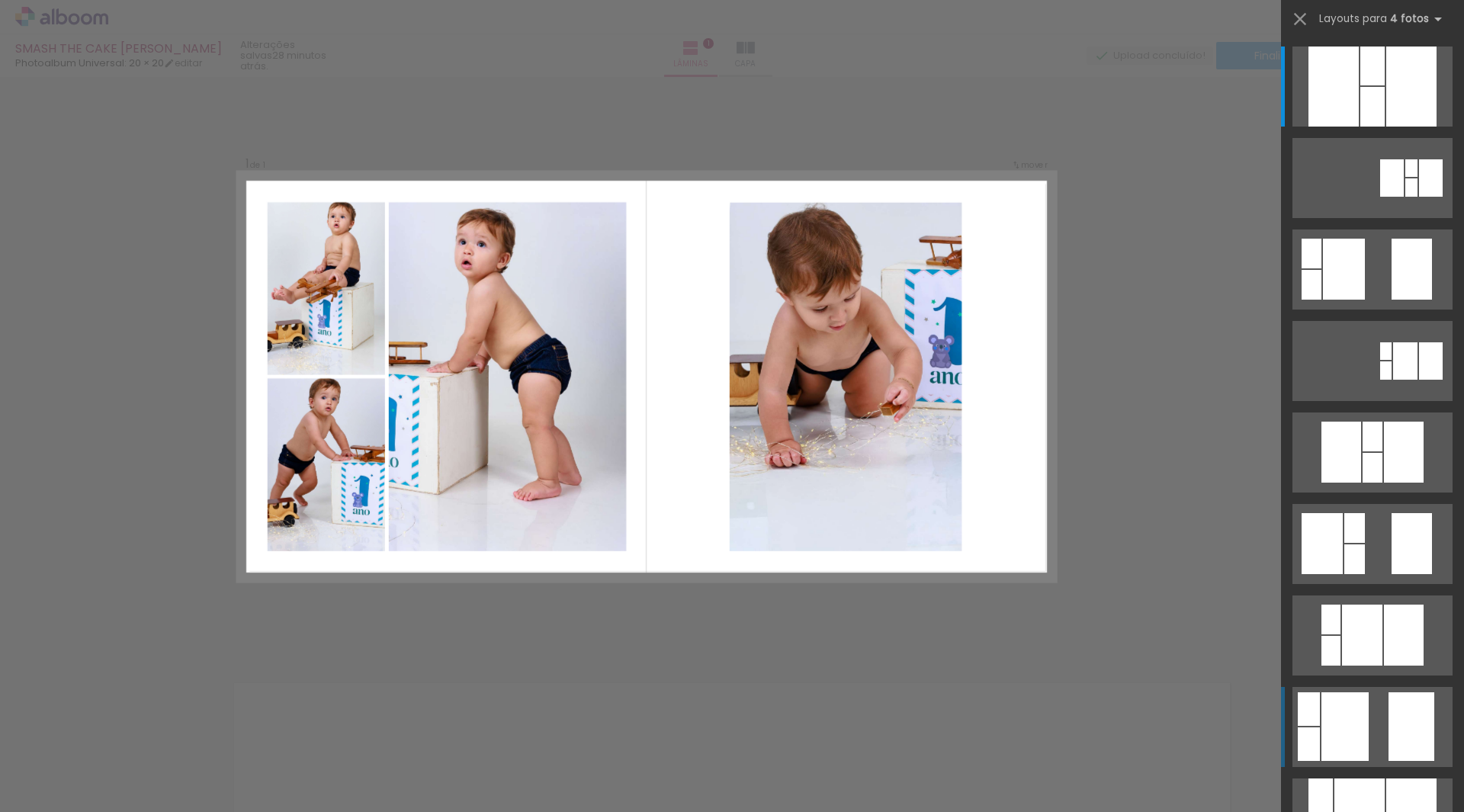
click at [1330, 733] on div at bounding box center [1345, 726] width 47 height 68
